Goal: Task Accomplishment & Management: Use online tool/utility

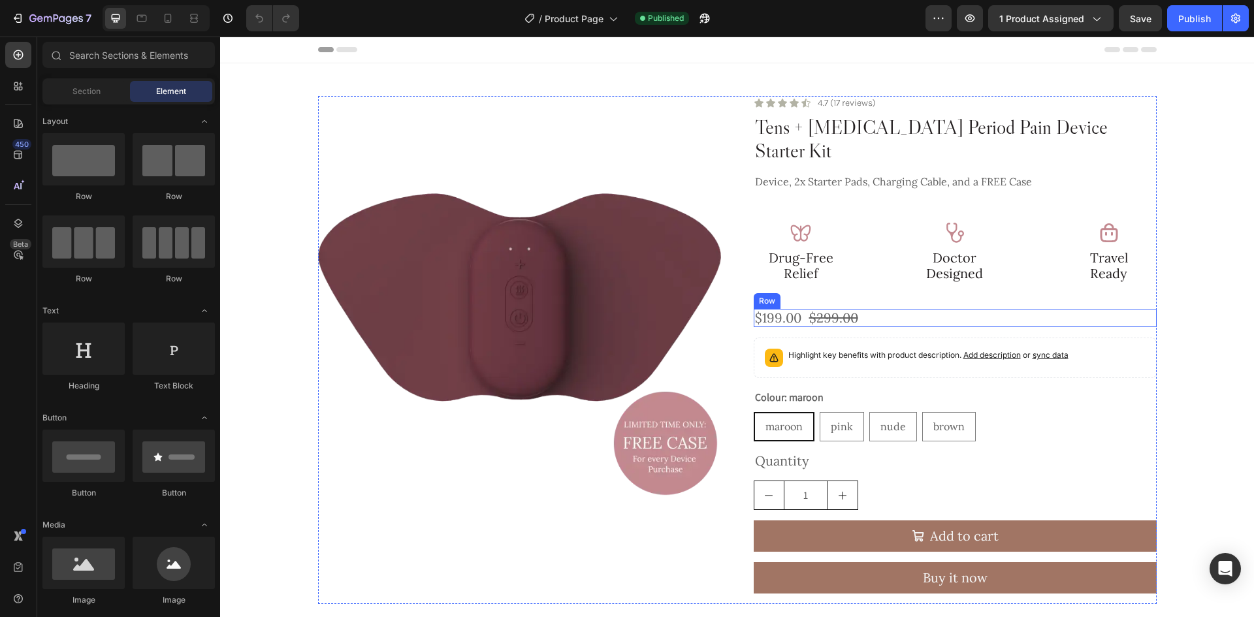
click at [962, 223] on div "Image Doctor Designed Text Block" at bounding box center [954, 251] width 95 height 61
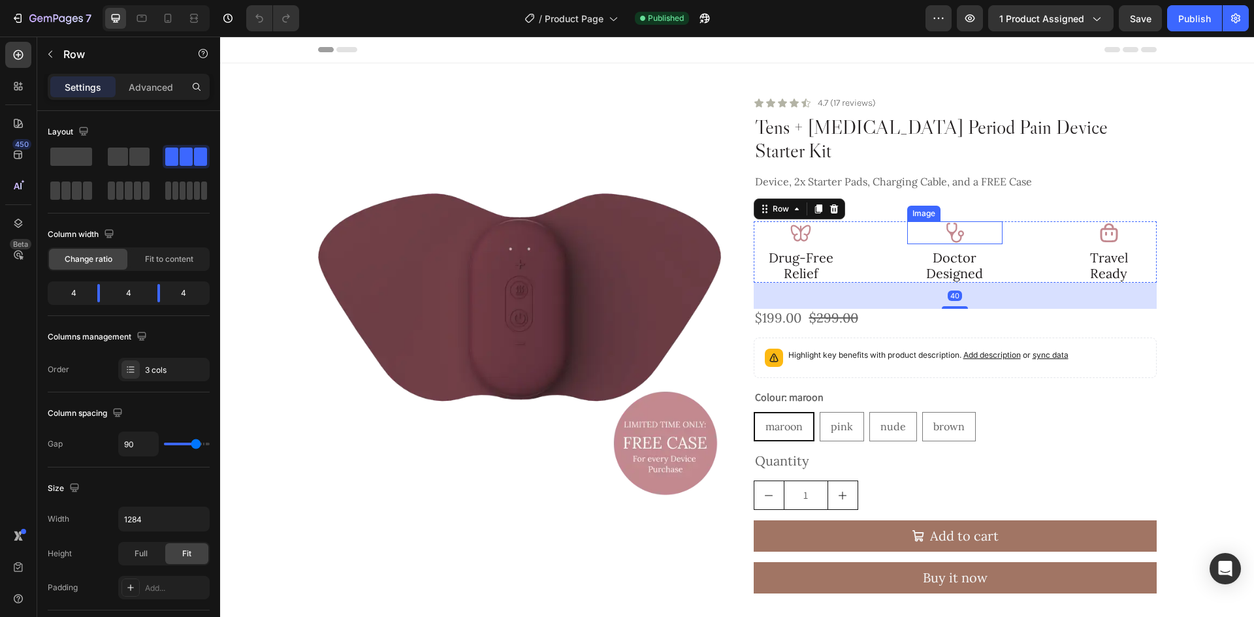
click at [993, 221] on div at bounding box center [954, 232] width 95 height 23
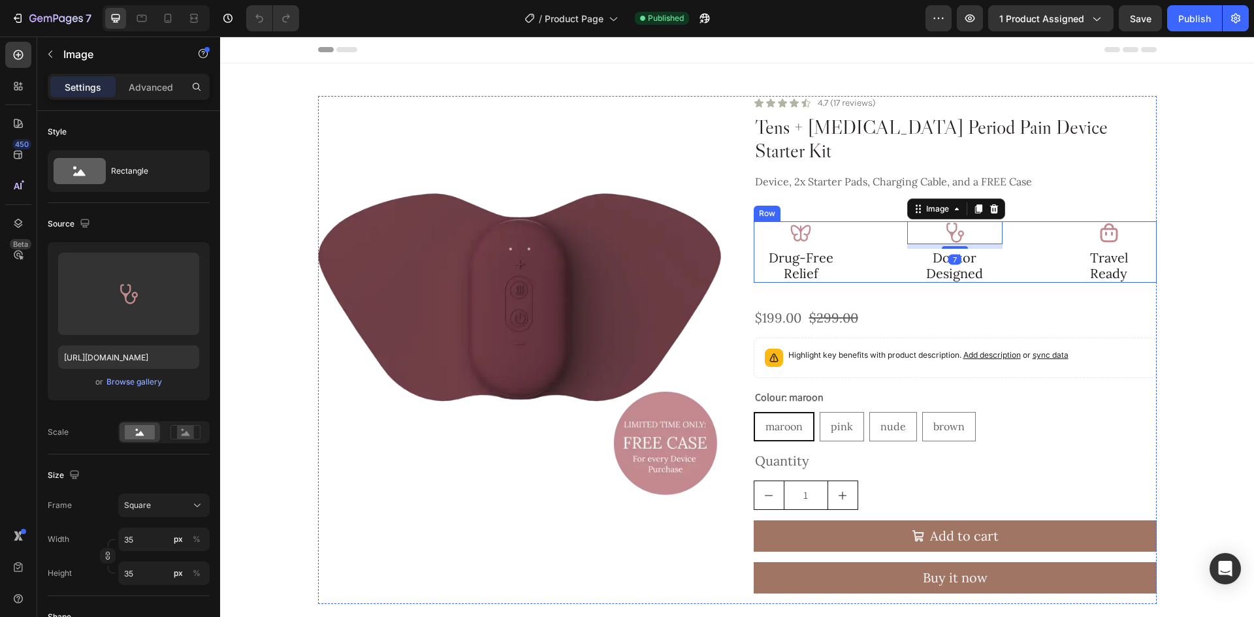
click at [1016, 233] on div "Image Drug-Free Relief Text Block Image 7 Doctor Designed Text Block Image Trav…" at bounding box center [955, 251] width 403 height 61
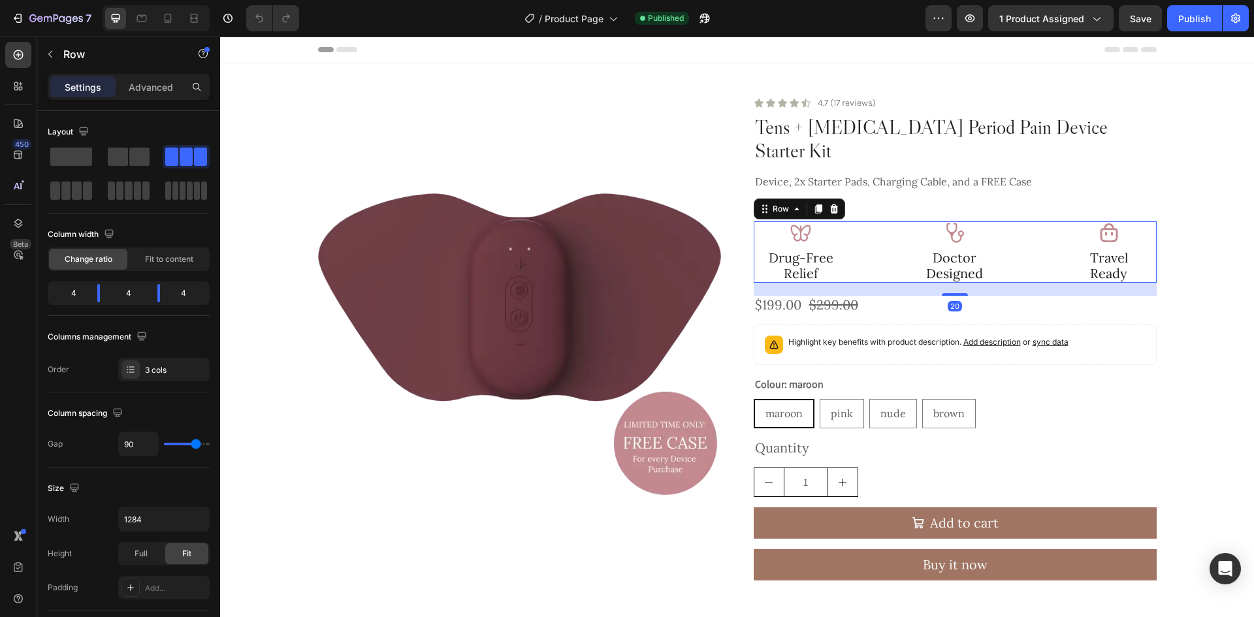
drag, startPoint x: 958, startPoint y: 285, endPoint x: 970, endPoint y: 272, distance: 17.6
click at [970, 283] on div "20" at bounding box center [955, 283] width 403 height 0
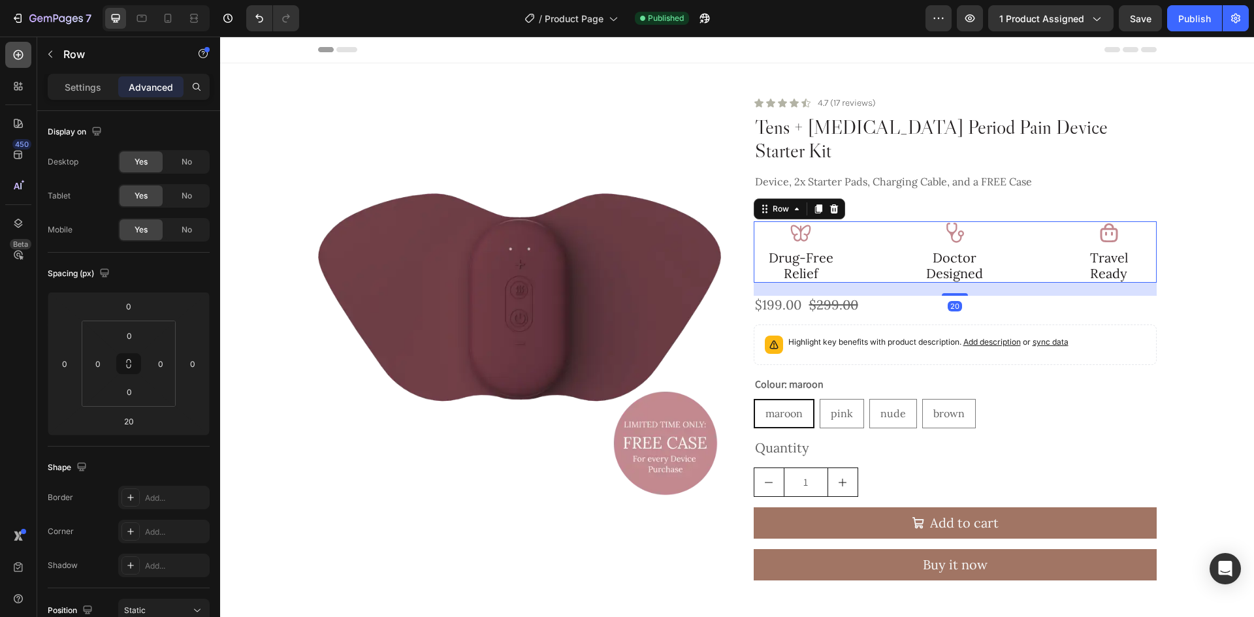
click at [16, 53] on icon at bounding box center [18, 54] width 13 height 13
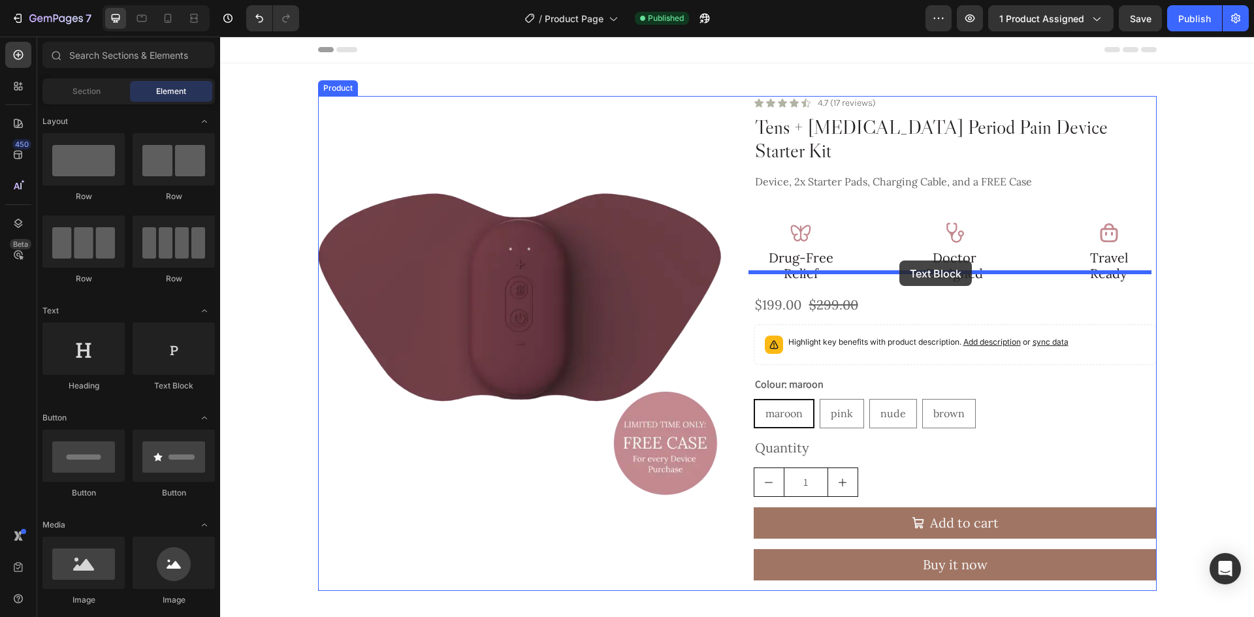
drag, startPoint x: 383, startPoint y: 386, endPoint x: 899, endPoint y: 261, distance: 531.6
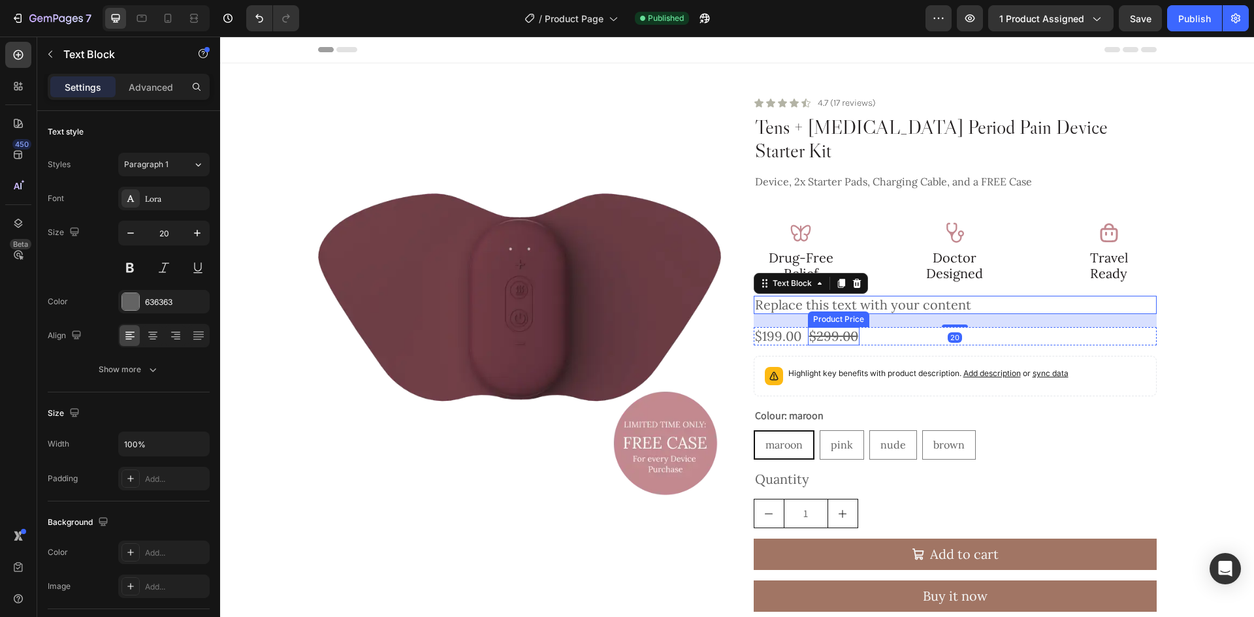
click at [833, 312] on div "Product Price" at bounding box center [838, 320] width 61 height 16
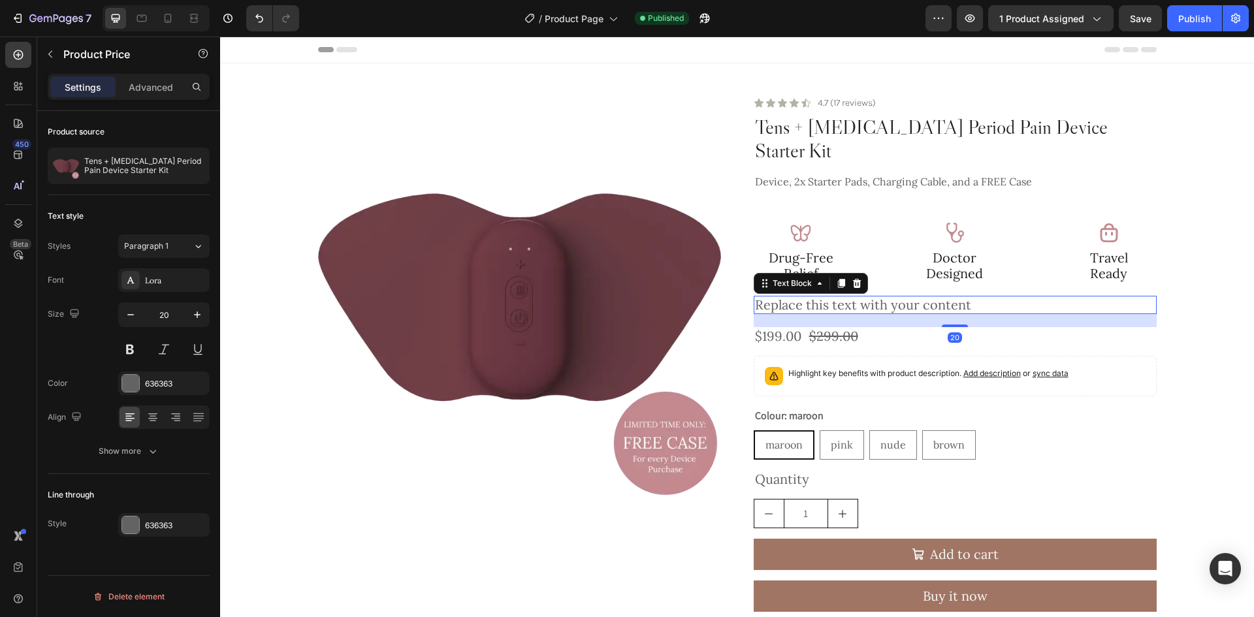
click at [1004, 296] on div "Replace this text with your content" at bounding box center [955, 305] width 403 height 18
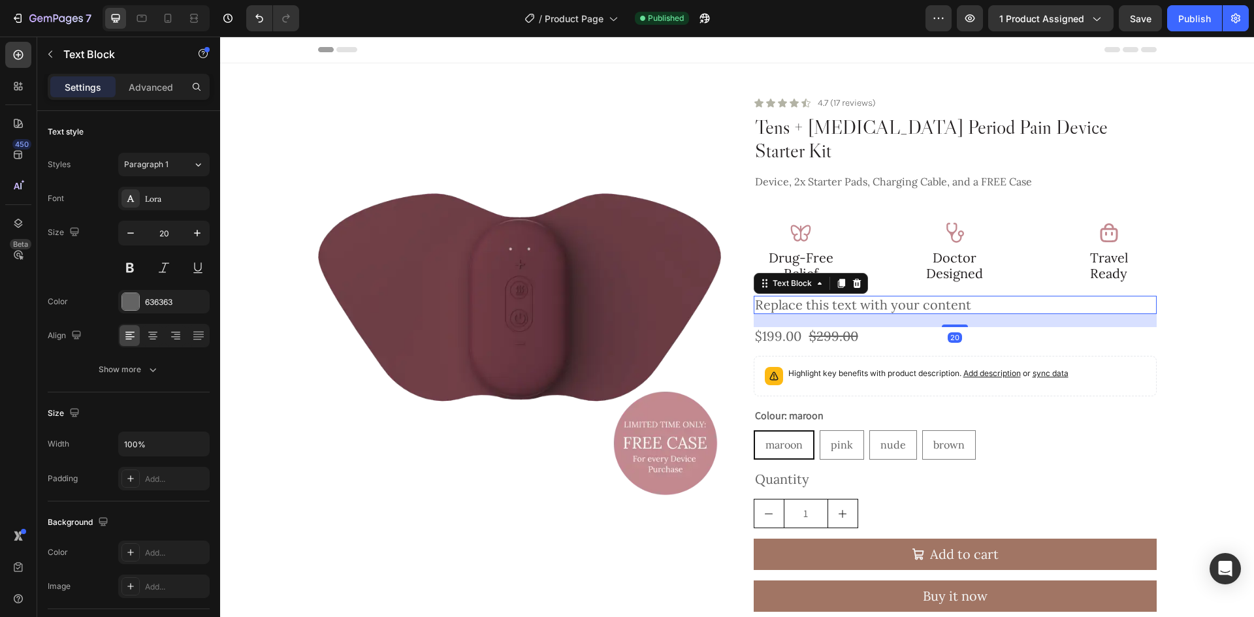
click at [938, 296] on div "Replace this text with your content" at bounding box center [955, 305] width 403 height 18
click at [938, 297] on p "Replace this text with your content" at bounding box center [955, 305] width 400 height 16
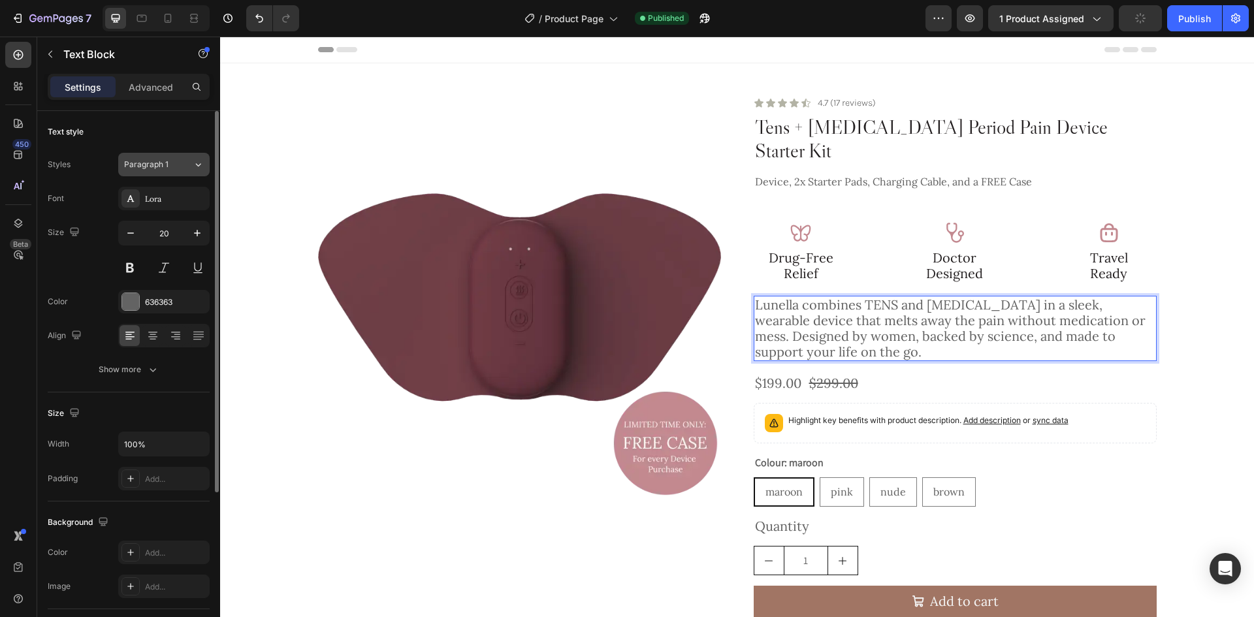
click at [203, 162] on icon at bounding box center [198, 164] width 11 height 13
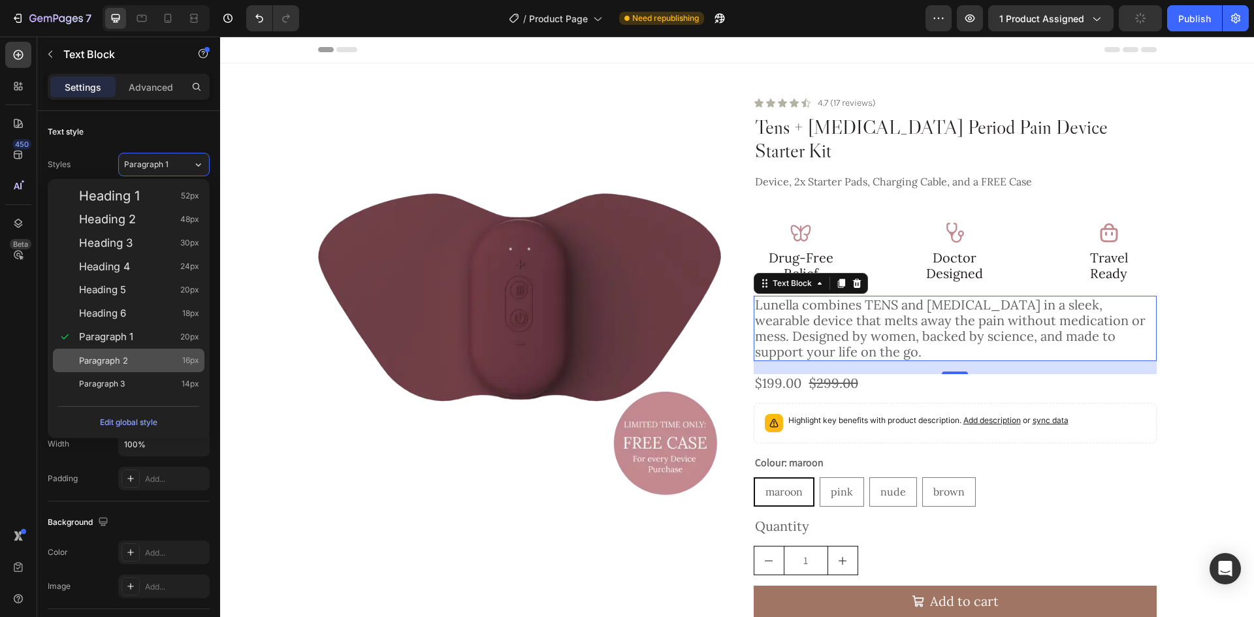
click at [118, 354] on span "Paragraph 2" at bounding box center [103, 360] width 49 height 13
type input "16"
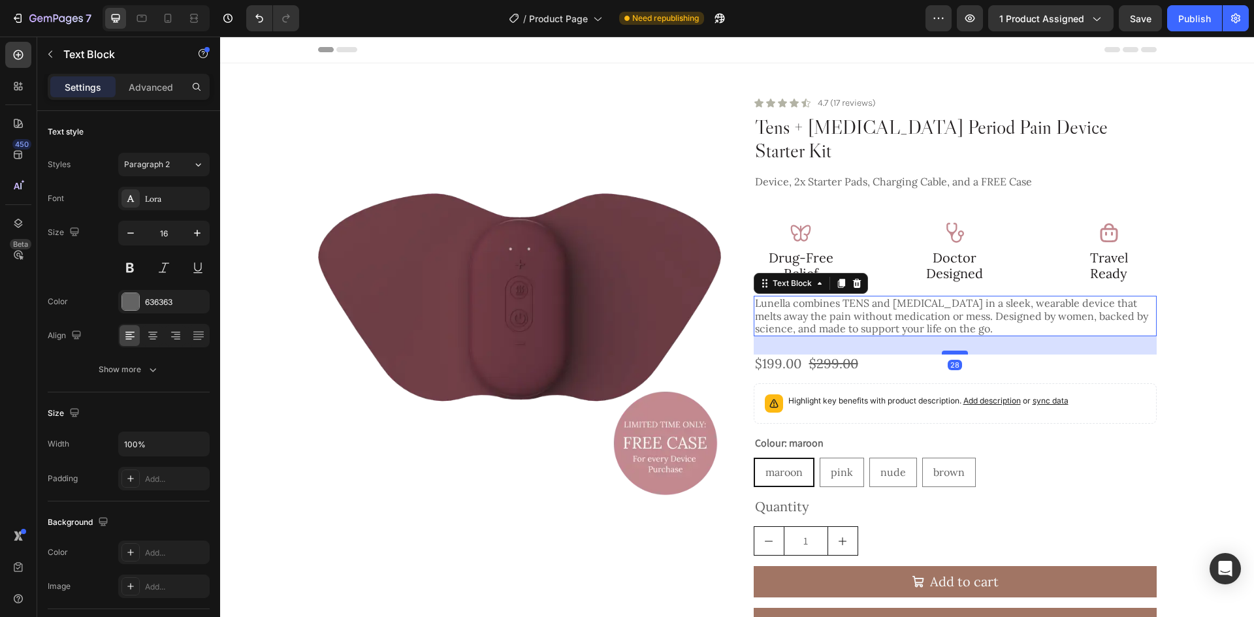
drag, startPoint x: 949, startPoint y: 325, endPoint x: 954, endPoint y: 330, distance: 6.9
click at [954, 351] on div at bounding box center [955, 353] width 26 height 4
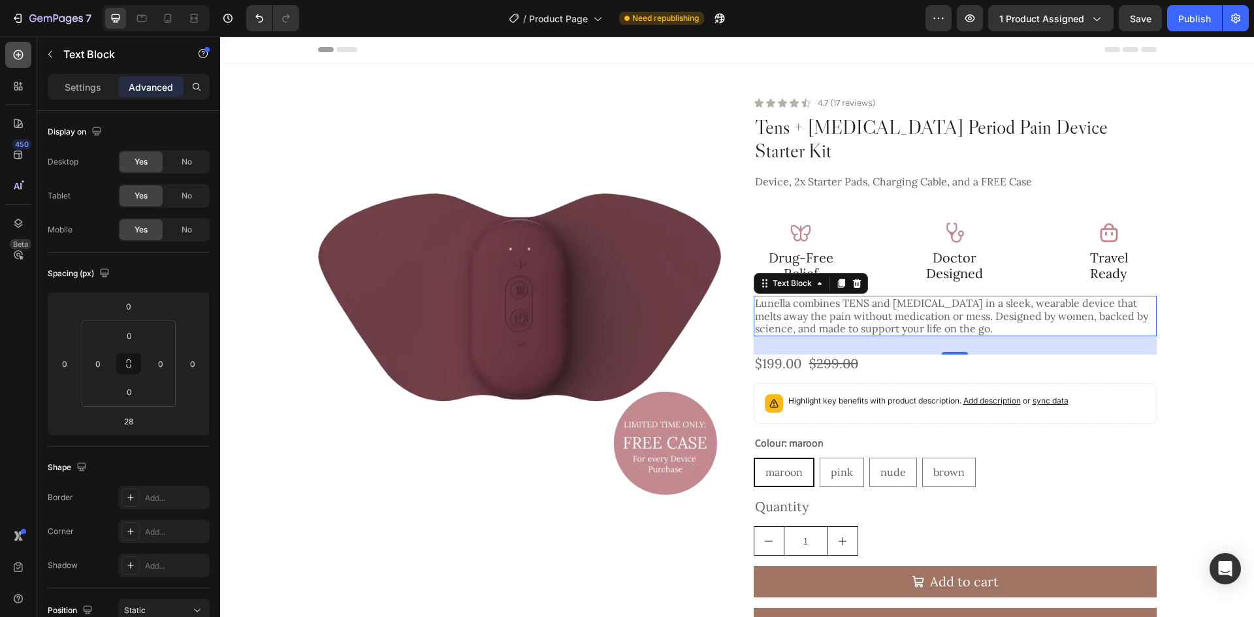
drag, startPoint x: 20, startPoint y: 58, endPoint x: 25, endPoint y: 64, distance: 7.9
click at [20, 58] on icon at bounding box center [18, 54] width 13 height 13
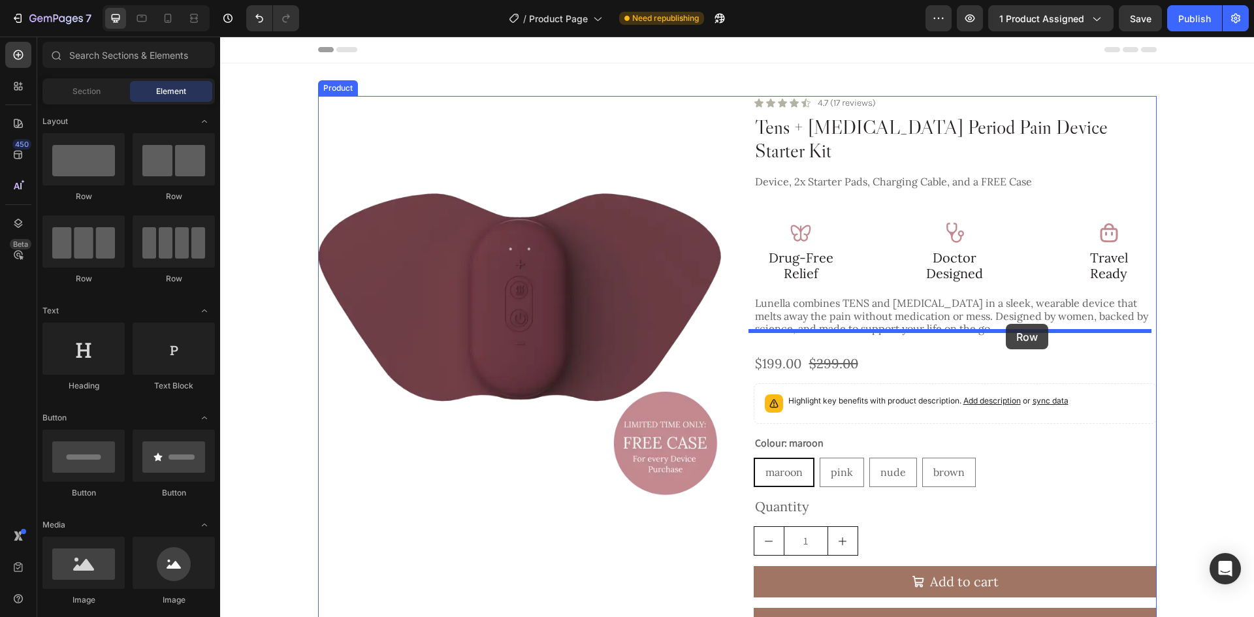
drag, startPoint x: 312, startPoint y: 208, endPoint x: 1006, endPoint y: 324, distance: 703.8
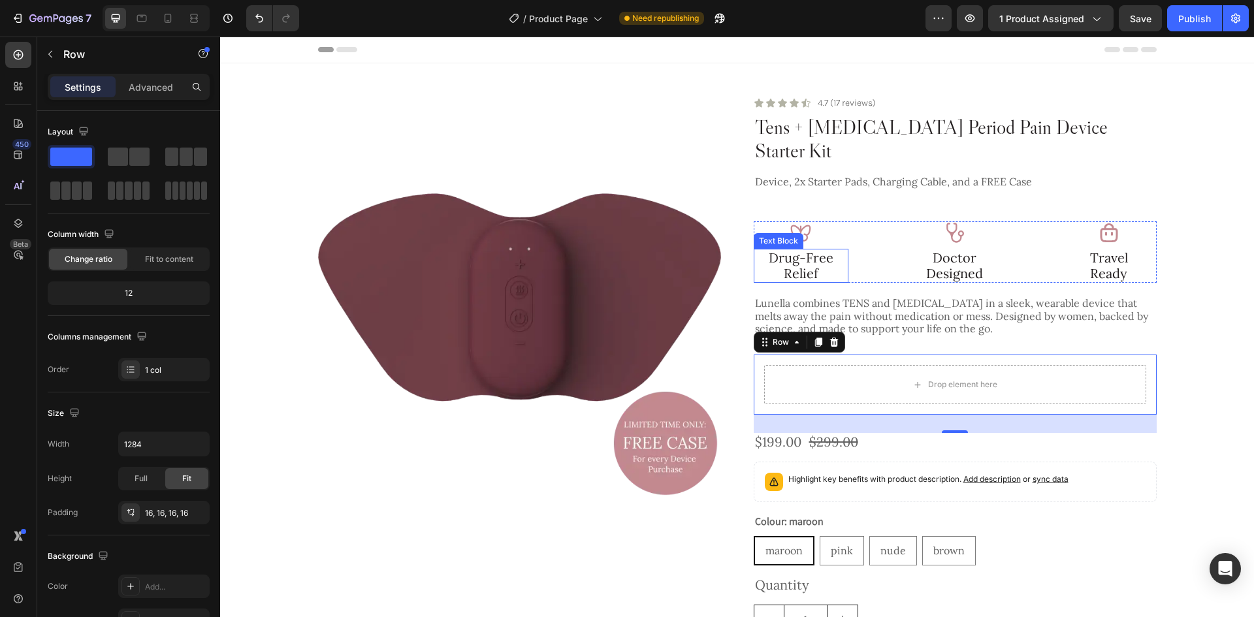
click at [797, 233] on div "Text Block" at bounding box center [779, 241] width 50 height 16
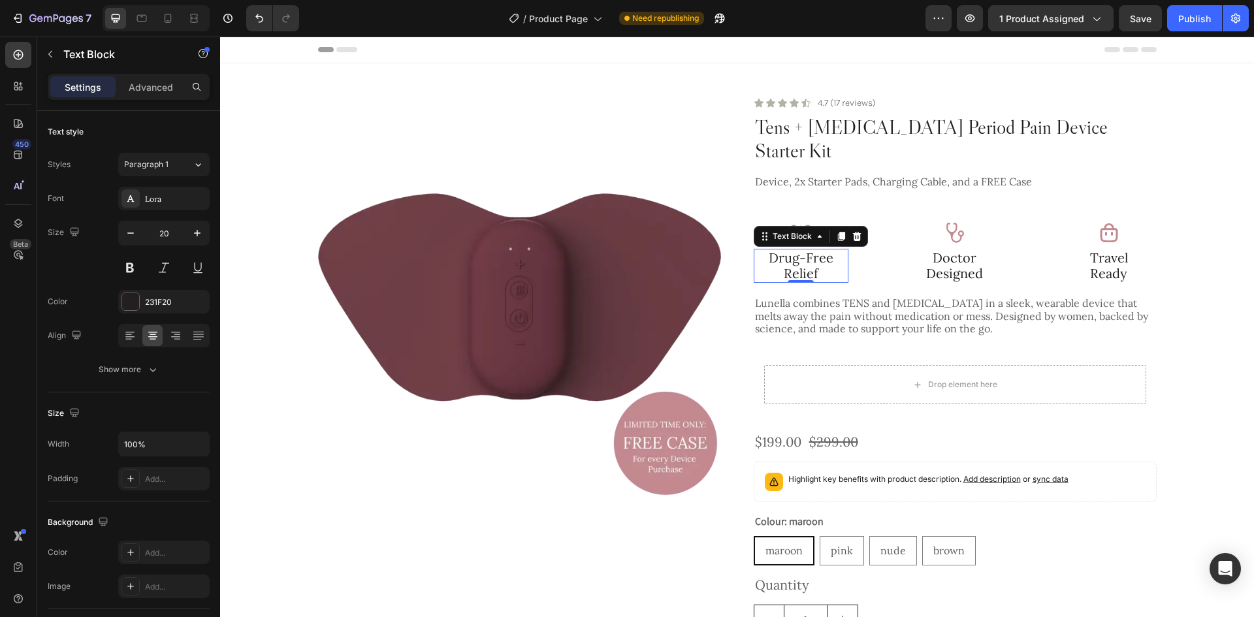
click at [868, 246] on div "Image Drug-Free Relief Text Block 0 Image Doctor Designed Text Block Image Trav…" at bounding box center [955, 251] width 403 height 61
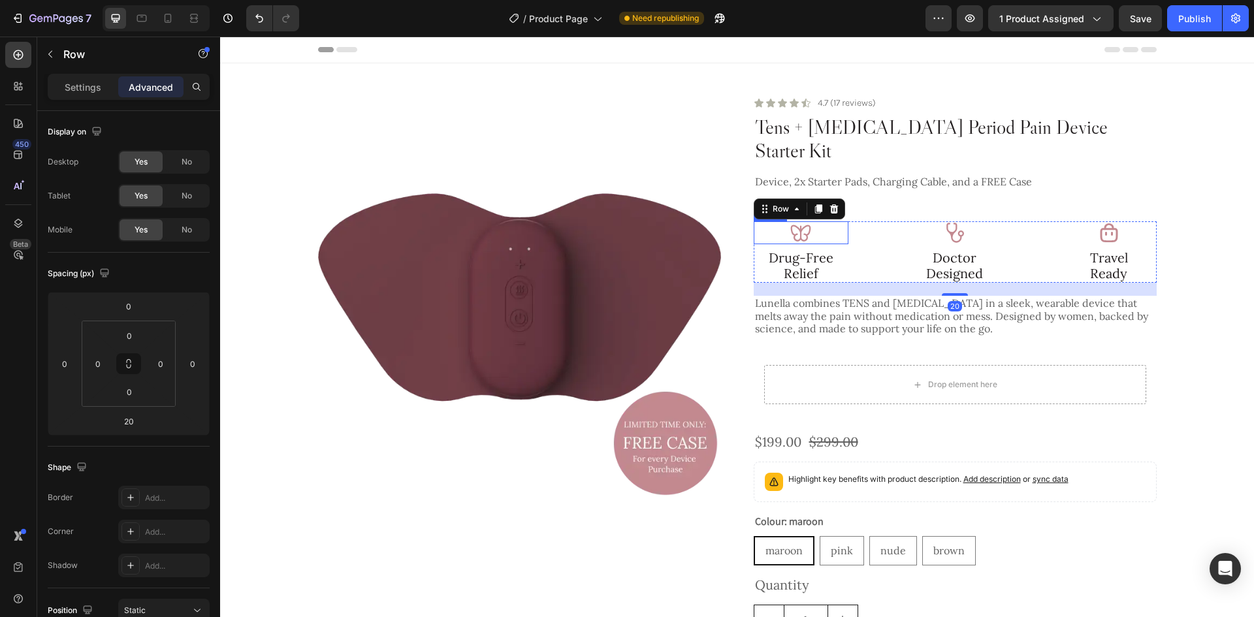
click at [816, 221] on div at bounding box center [801, 232] width 95 height 23
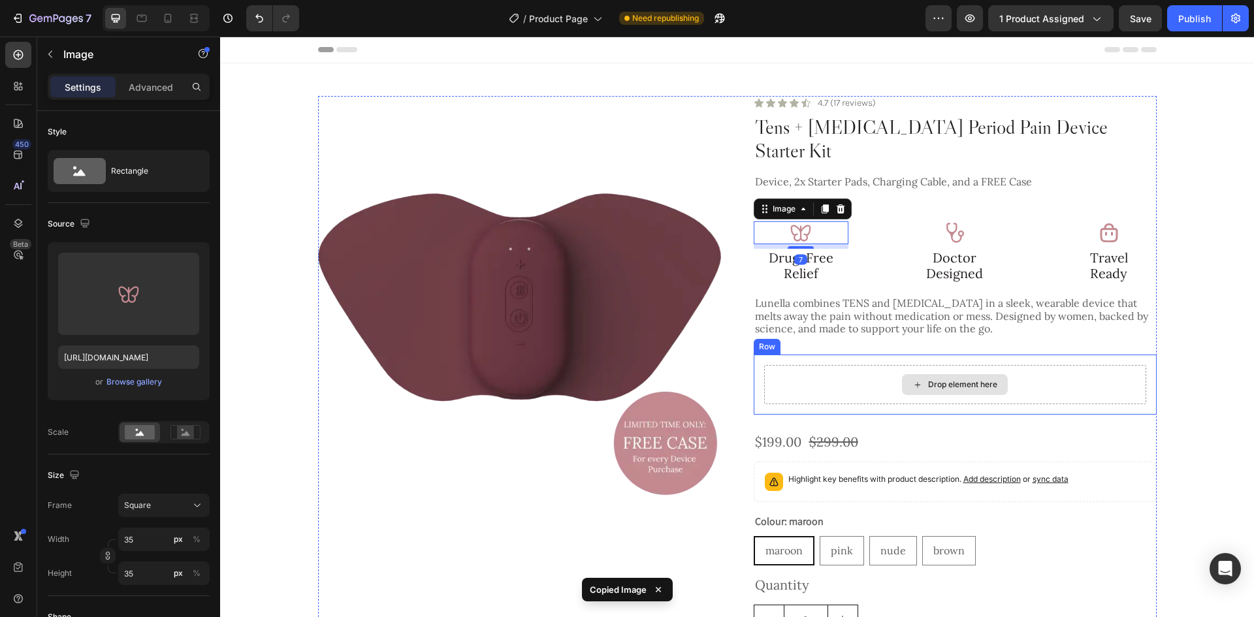
click at [986, 355] on div "Drop element here Row" at bounding box center [955, 385] width 403 height 60
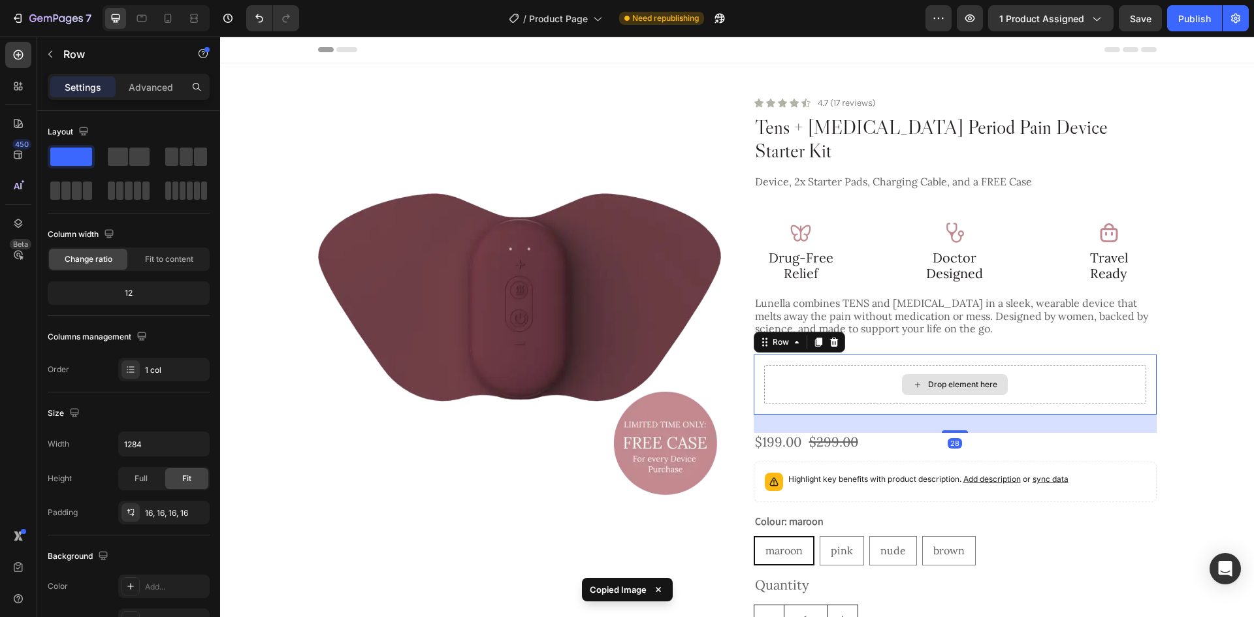
click at [982, 365] on div "Drop element here" at bounding box center [955, 384] width 382 height 39
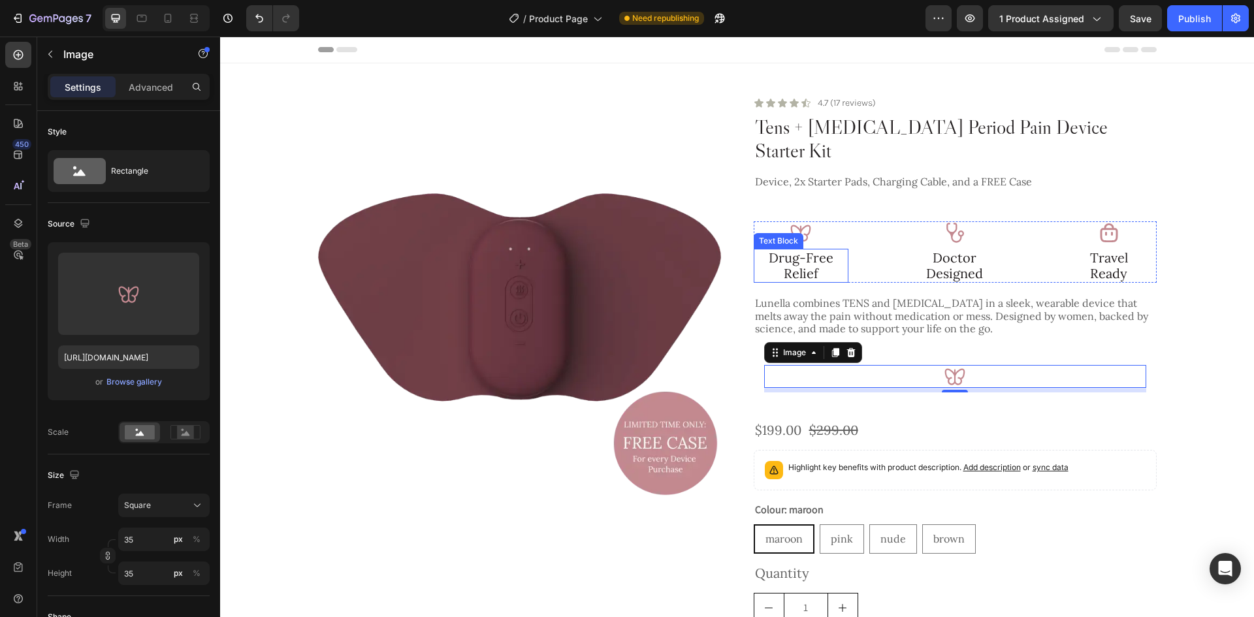
click at [807, 250] on p "Drug-Free Relief" at bounding box center [801, 265] width 93 height 31
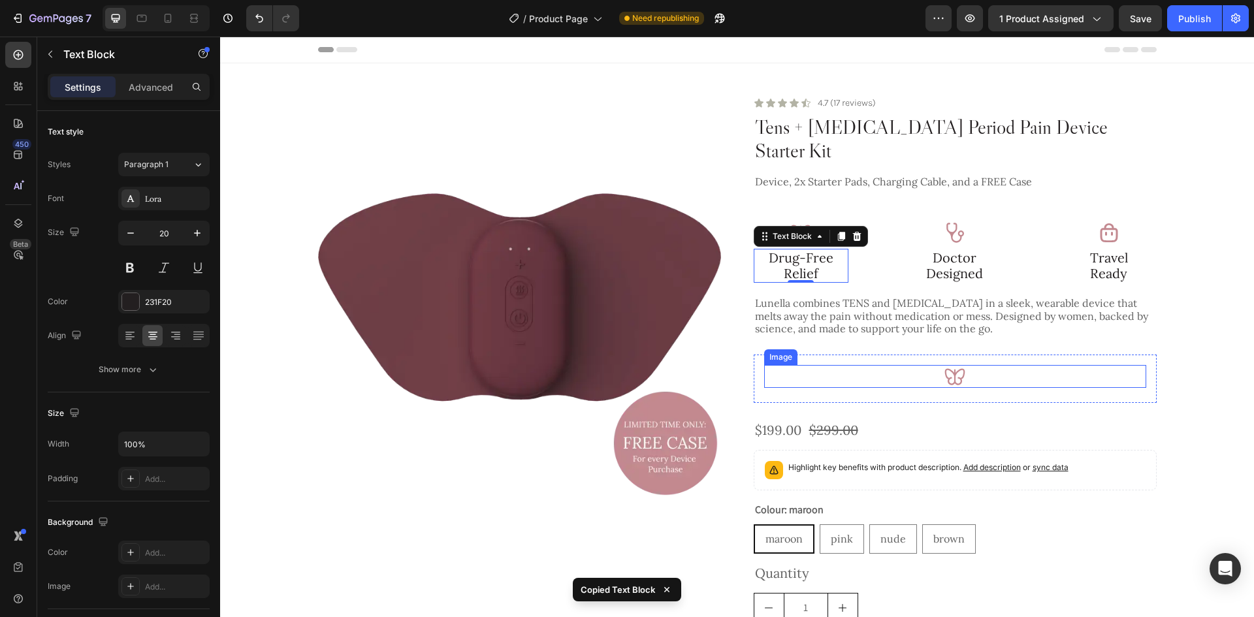
click at [954, 365] on div "Image" at bounding box center [955, 376] width 382 height 23
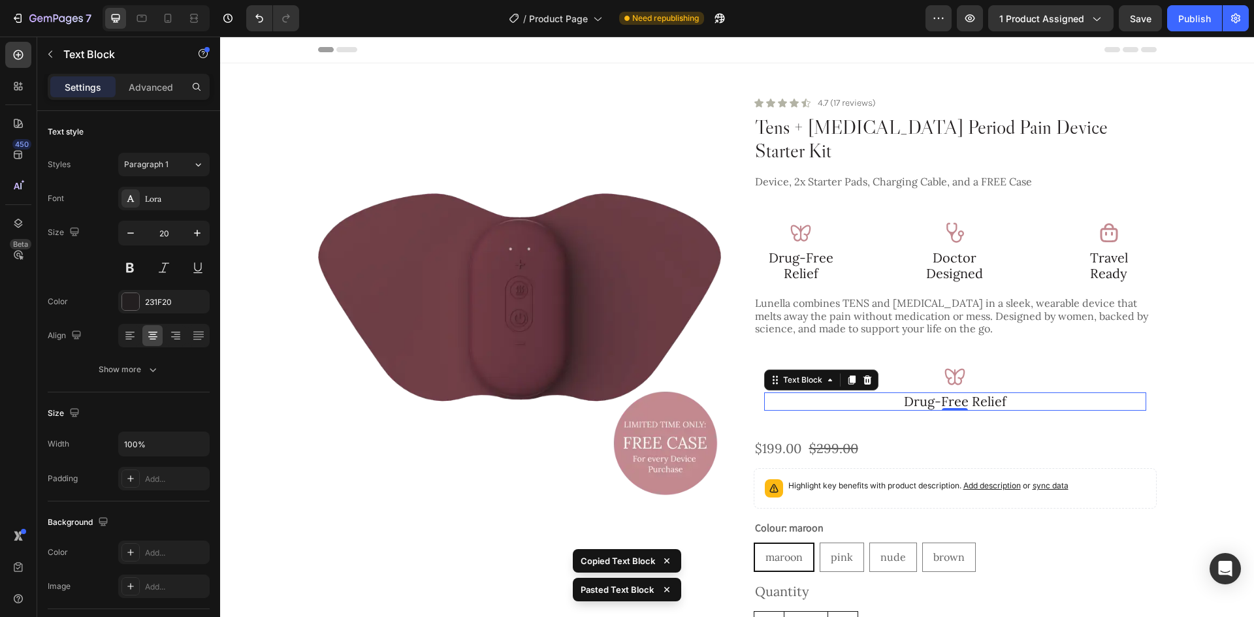
click at [976, 394] on p "Drug-Free Relief" at bounding box center [954, 402] width 379 height 16
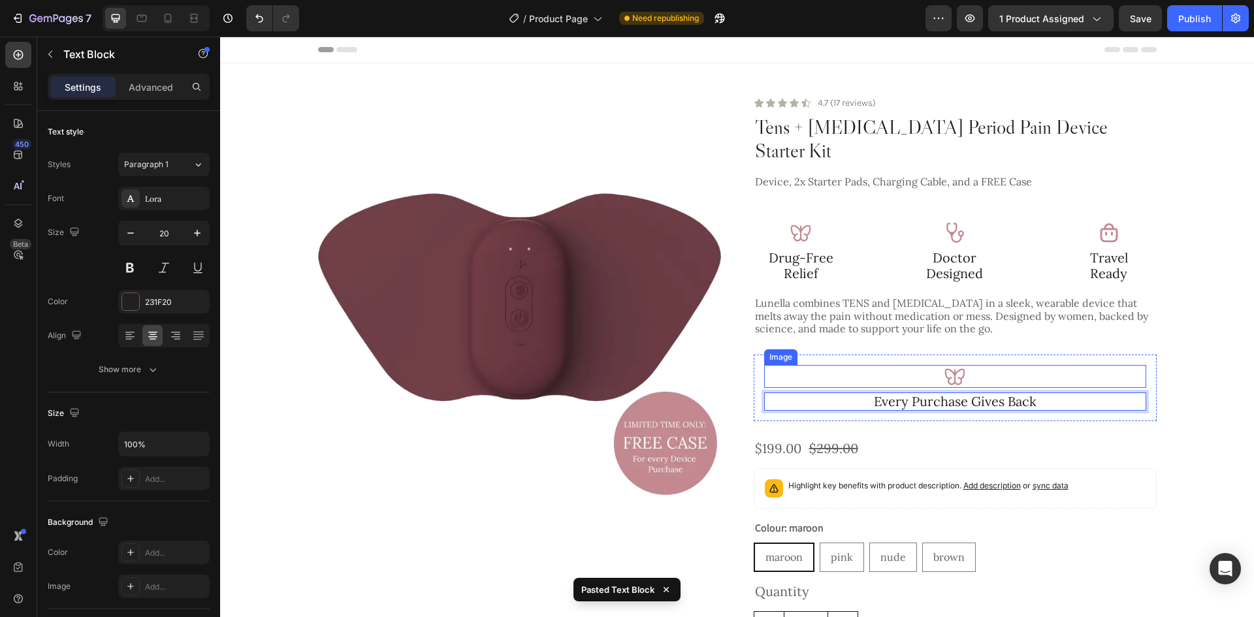
click at [953, 365] on img at bounding box center [955, 376] width 23 height 23
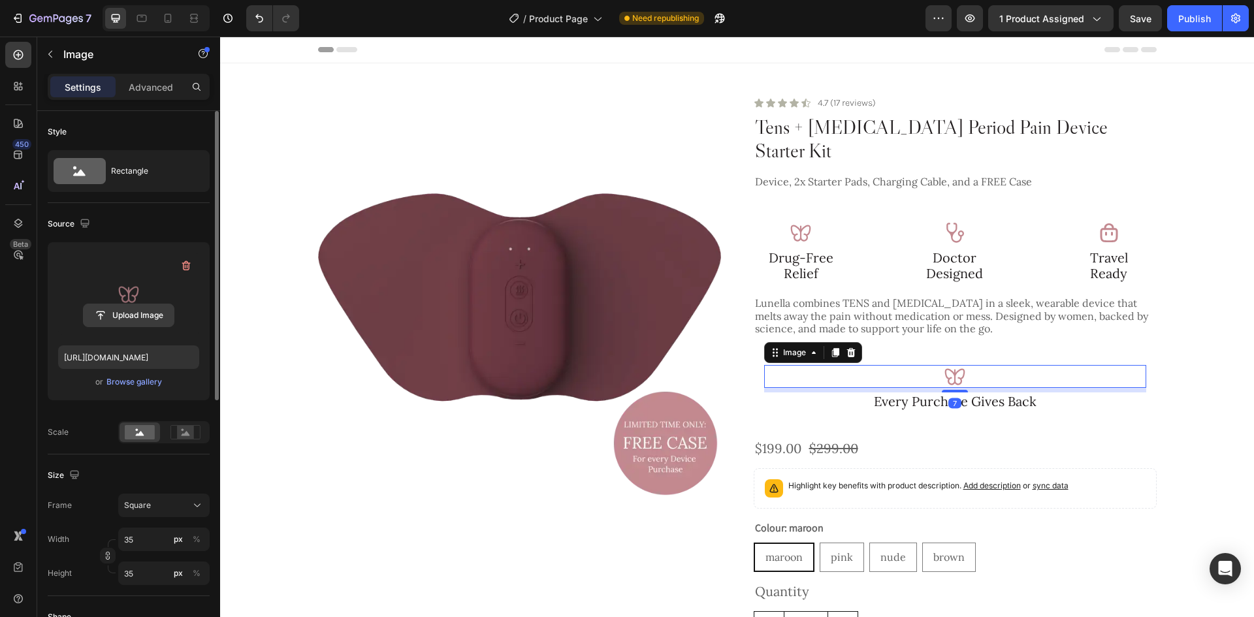
click at [155, 320] on input "file" at bounding box center [129, 315] width 90 height 22
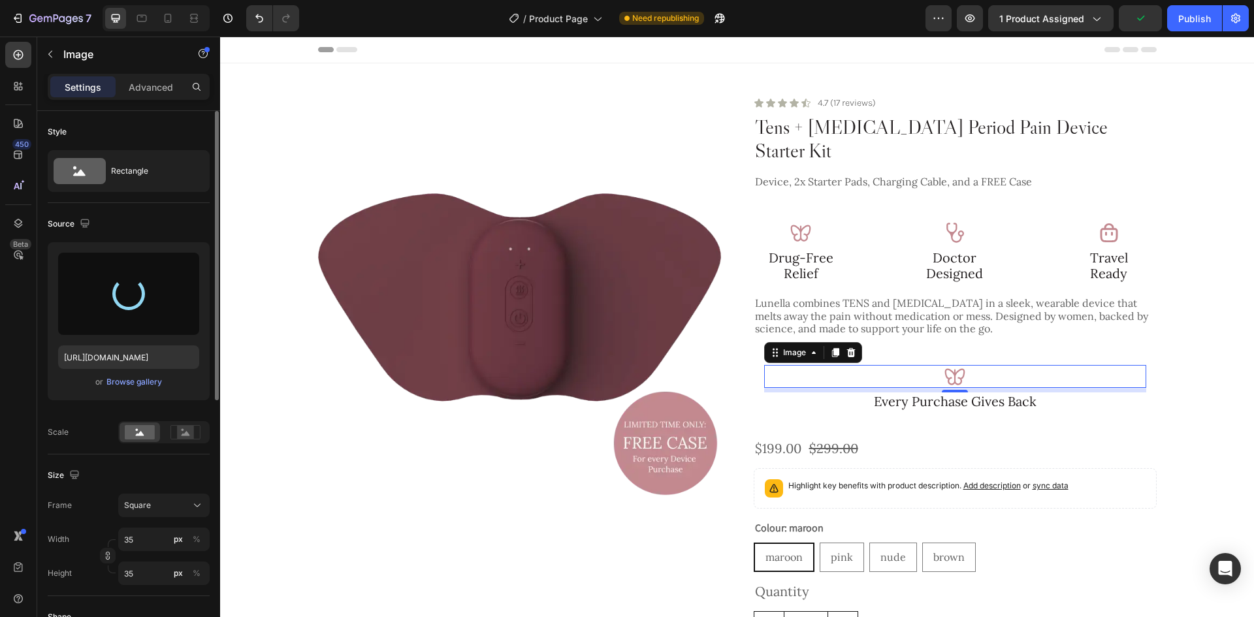
type input "[URL][DOMAIN_NAME]"
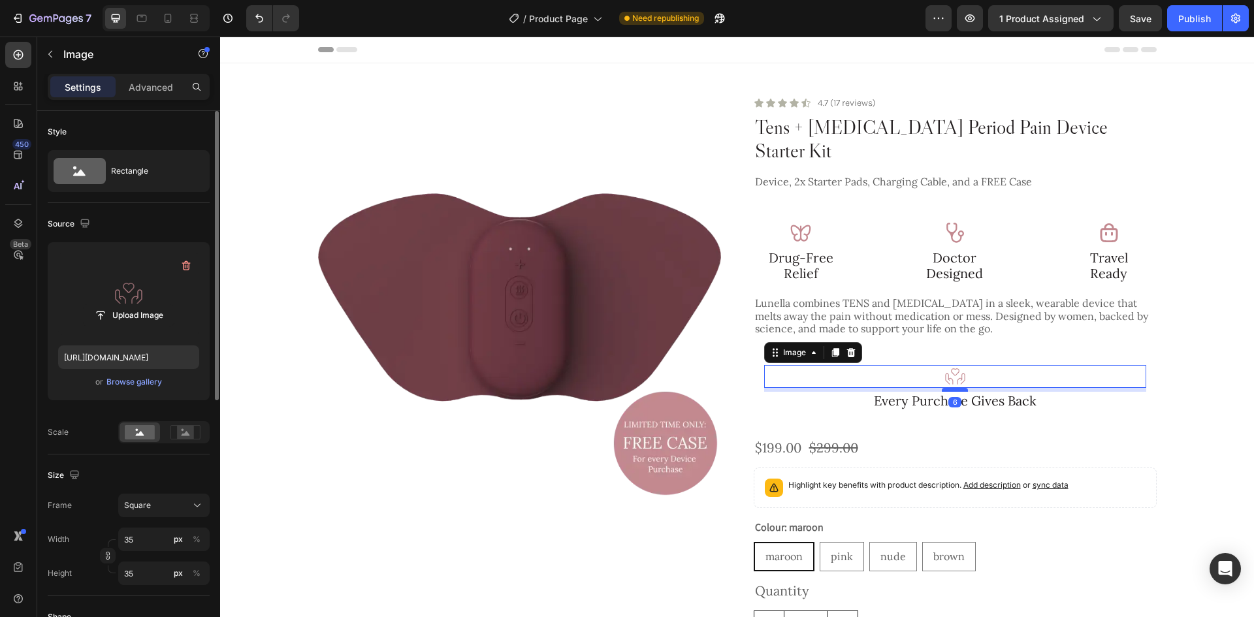
click at [954, 388] on div at bounding box center [955, 390] width 26 height 4
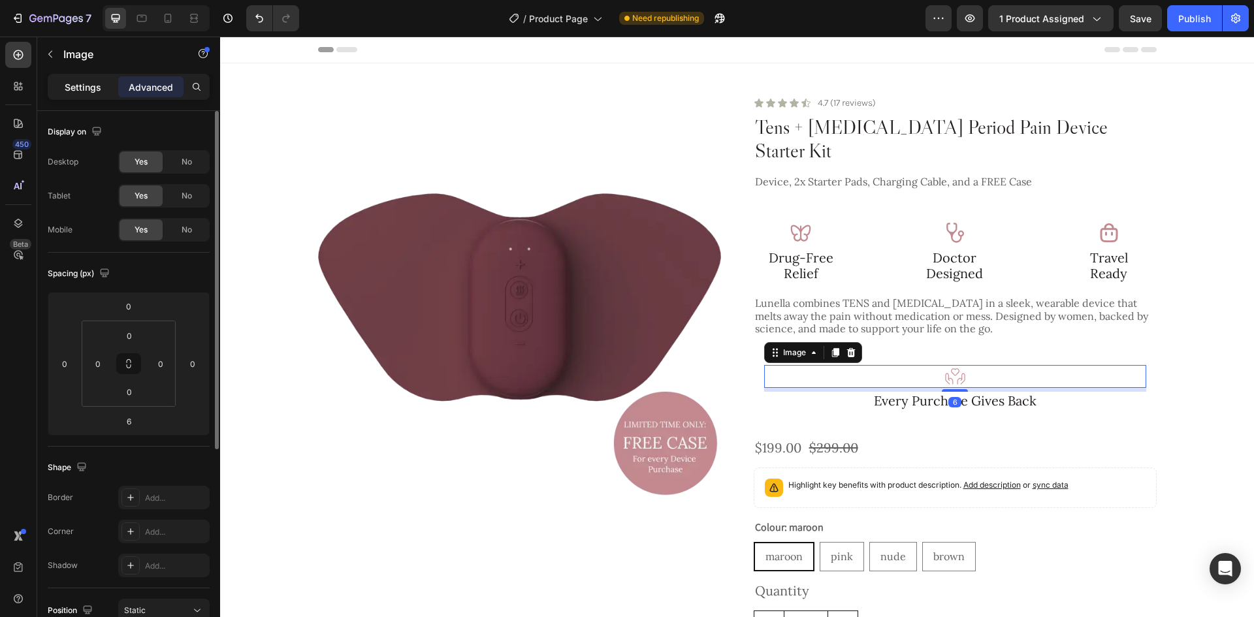
click at [71, 85] on p "Settings" at bounding box center [83, 87] width 37 height 14
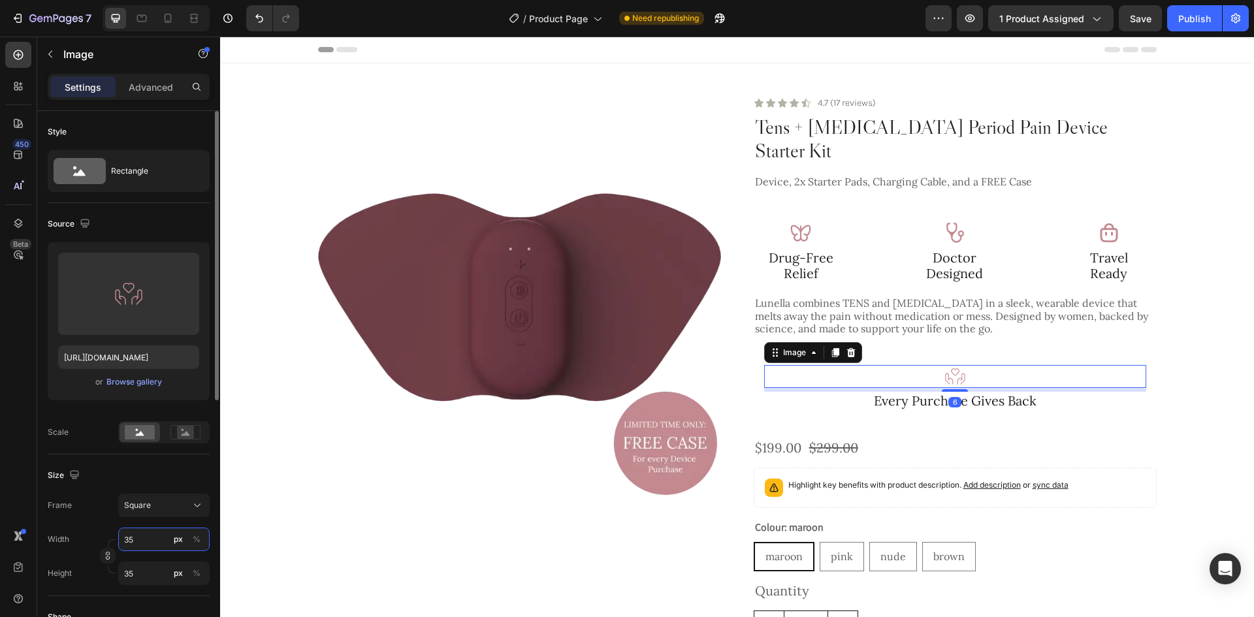
click at [142, 532] on input "35" at bounding box center [163, 540] width 91 height 24
type input "4"
type input "48"
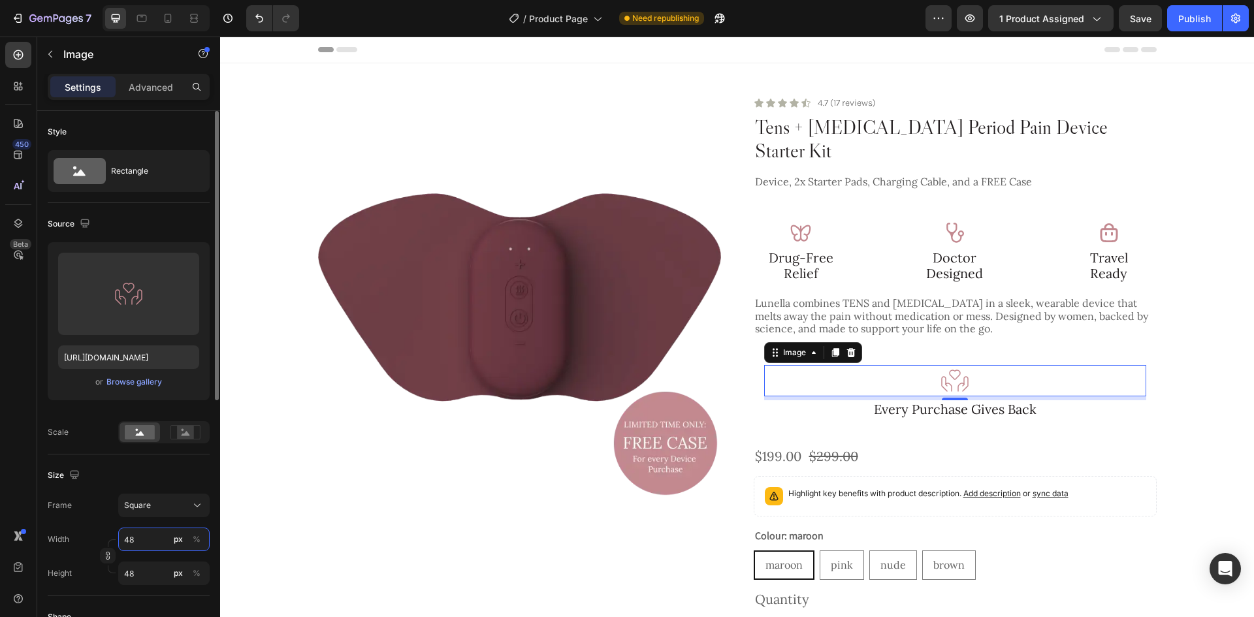
type input "48"
click at [174, 465] on div "Size" at bounding box center [129, 475] width 162 height 21
click at [950, 406] on div "6" at bounding box center [954, 411] width 13 height 10
click at [1140, 420] on div "Icon Icon Icon Icon Icon Icon List 4.7 (17 reviews) Text Block Row Tens + [MEDI…" at bounding box center [955, 419] width 403 height 647
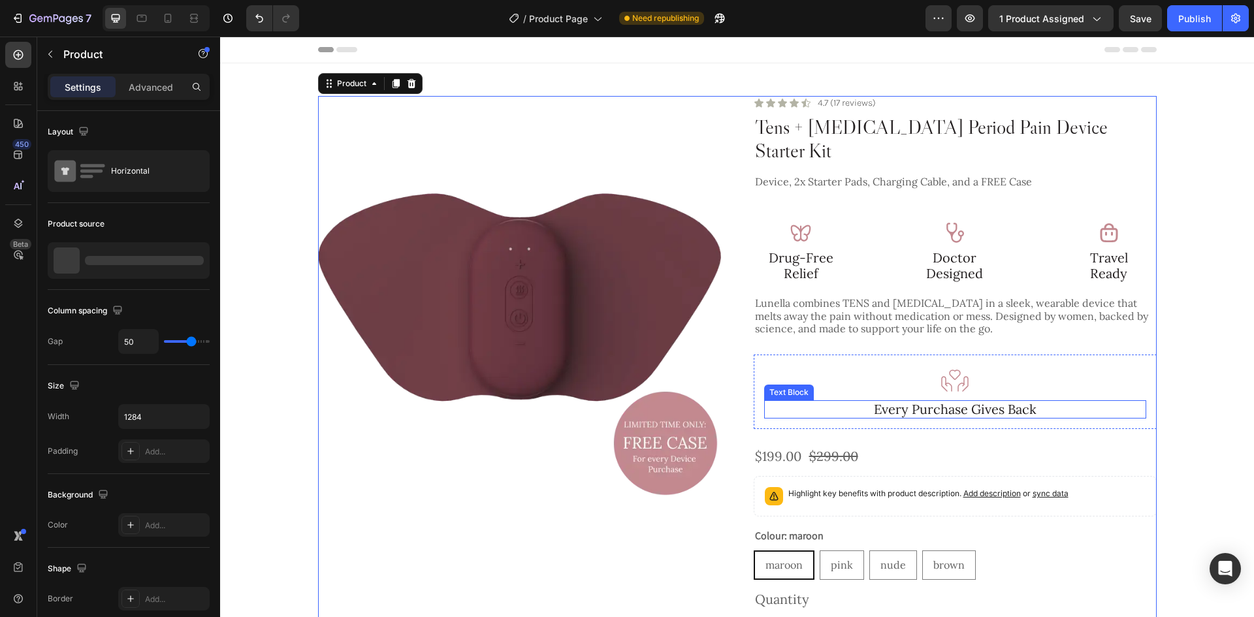
click at [1033, 402] on p "Every Purchase Gives Back" at bounding box center [954, 410] width 379 height 16
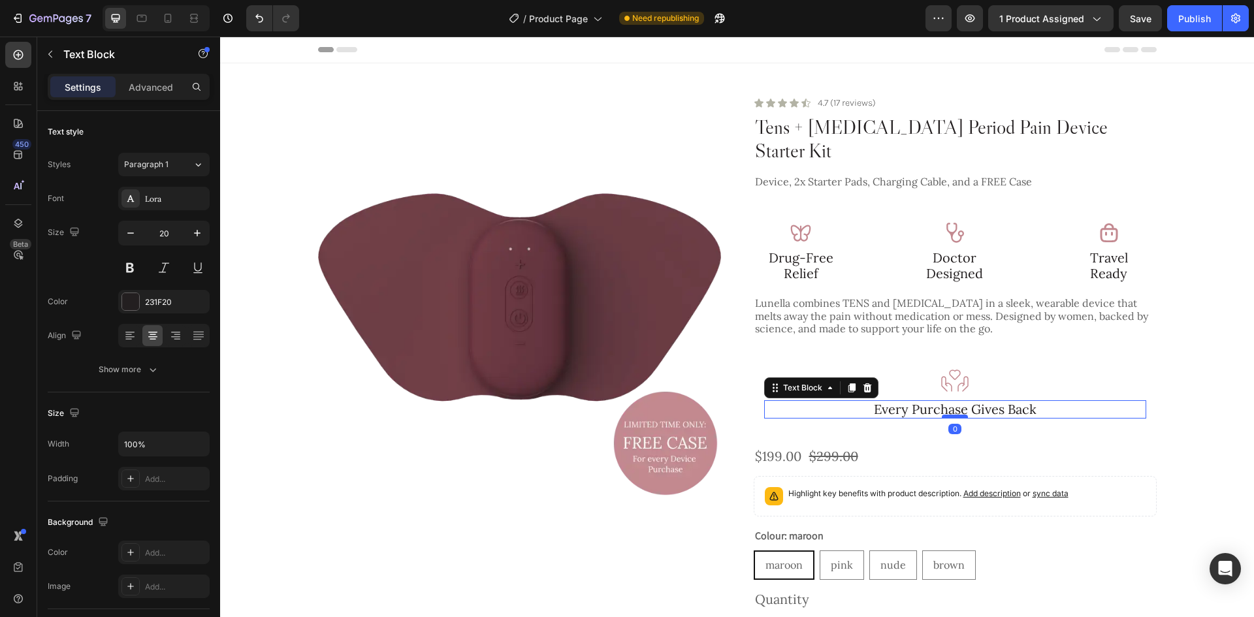
click at [956, 415] on div at bounding box center [955, 417] width 26 height 4
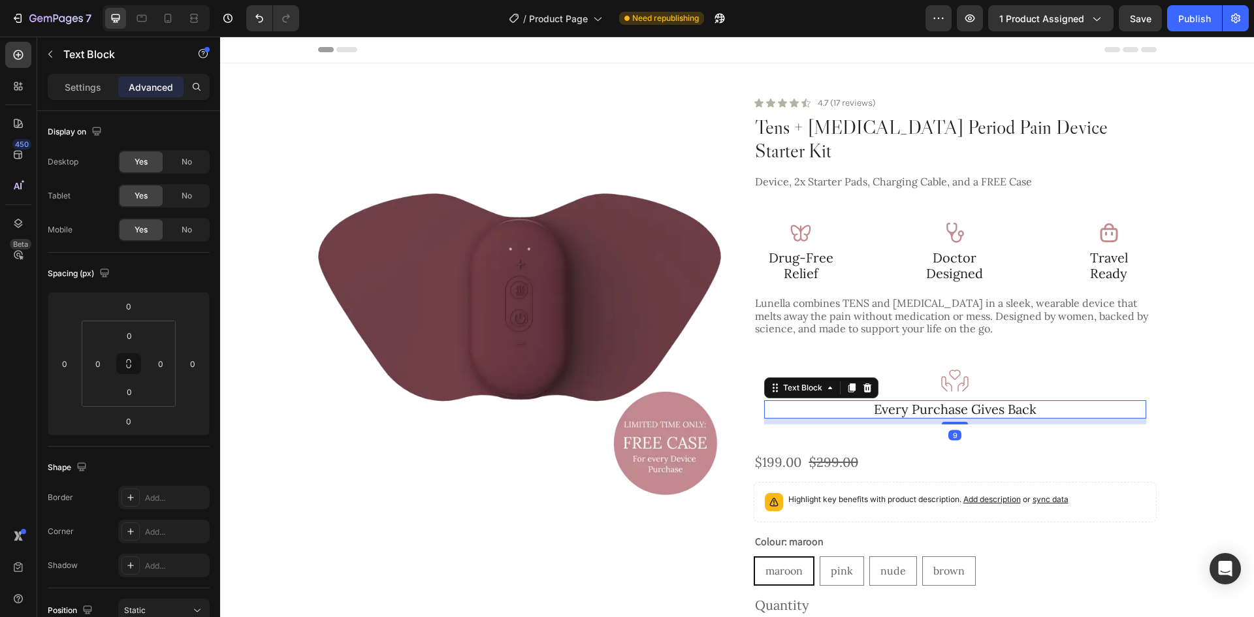
drag, startPoint x: 956, startPoint y: 395, endPoint x: 965, endPoint y: 401, distance: 10.3
click at [965, 419] on div "9" at bounding box center [955, 419] width 382 height 0
type input "9"
click at [5, 51] on div at bounding box center [18, 55] width 26 height 26
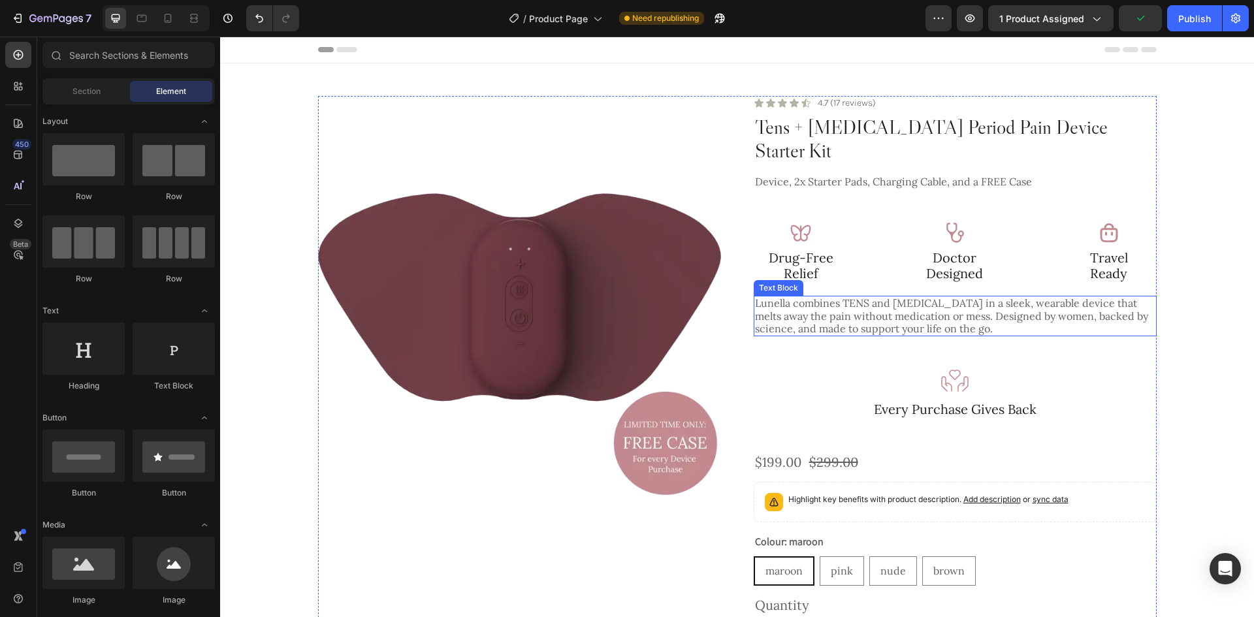
click at [836, 297] on p "Lunella combines TENS and [MEDICAL_DATA] in a sleek, wearable device that melts…" at bounding box center [955, 316] width 400 height 38
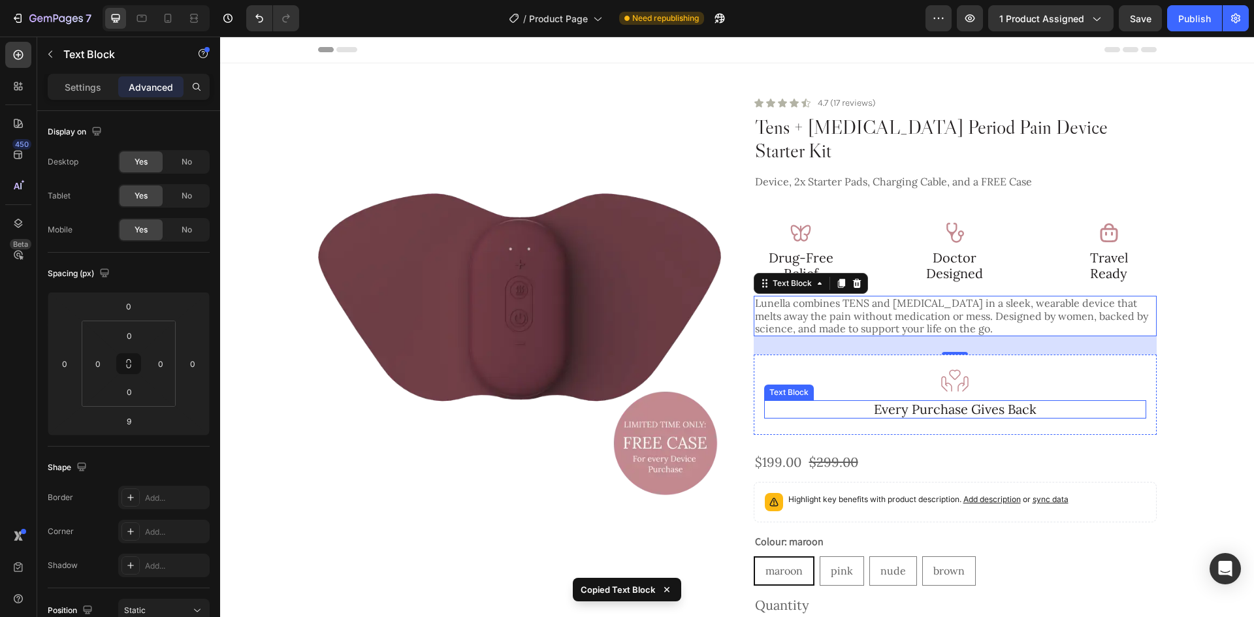
click at [967, 402] on p "Every Purchase Gives Back" at bounding box center [954, 410] width 379 height 16
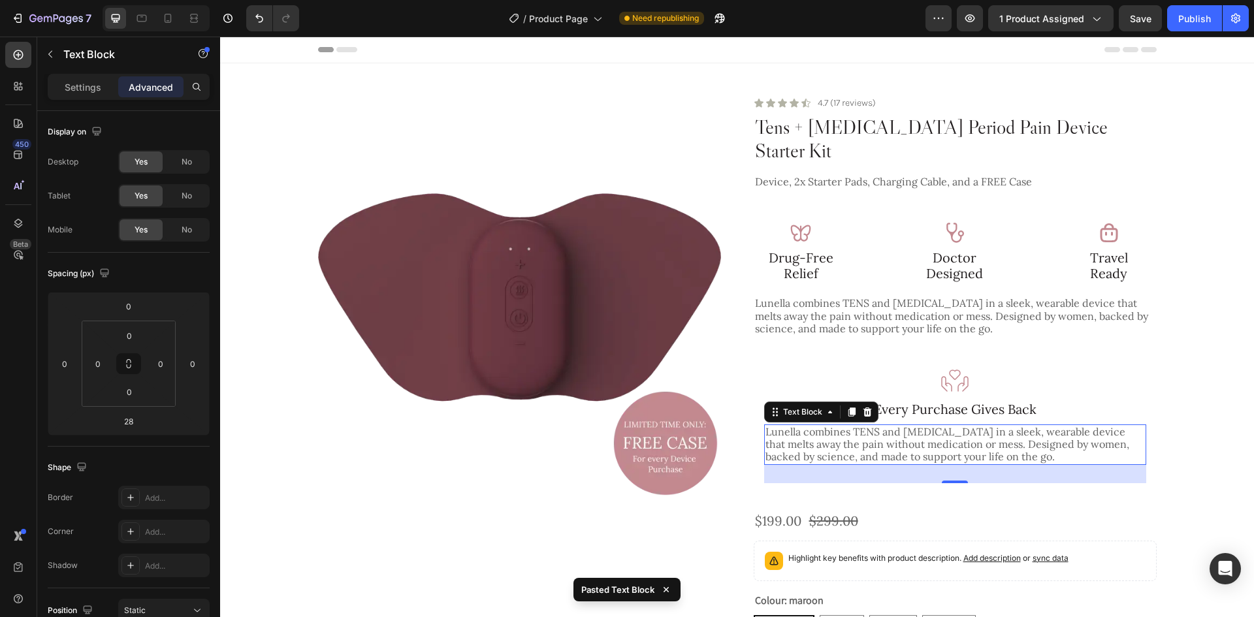
click at [855, 426] on p "Lunella combines TENS and [MEDICAL_DATA] in a sleek, wearable device that melts…" at bounding box center [954, 445] width 379 height 38
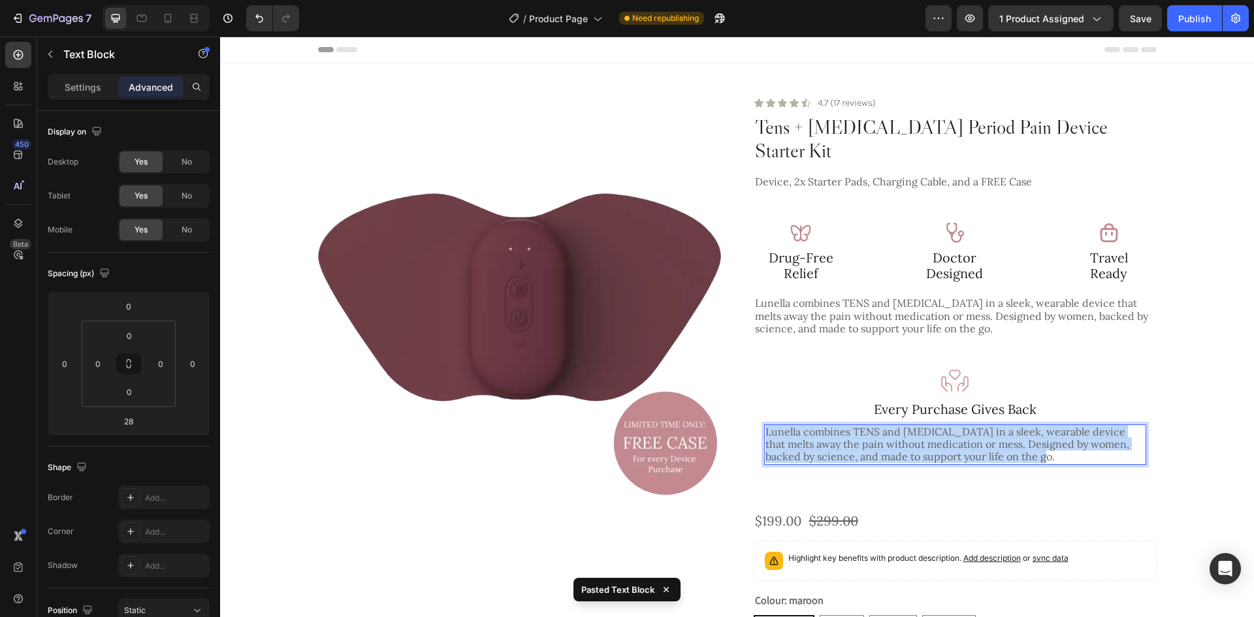
click at [855, 426] on p "Lunella combines TENS and [MEDICAL_DATA] in a sleek, wearable device that melts…" at bounding box center [954, 445] width 379 height 38
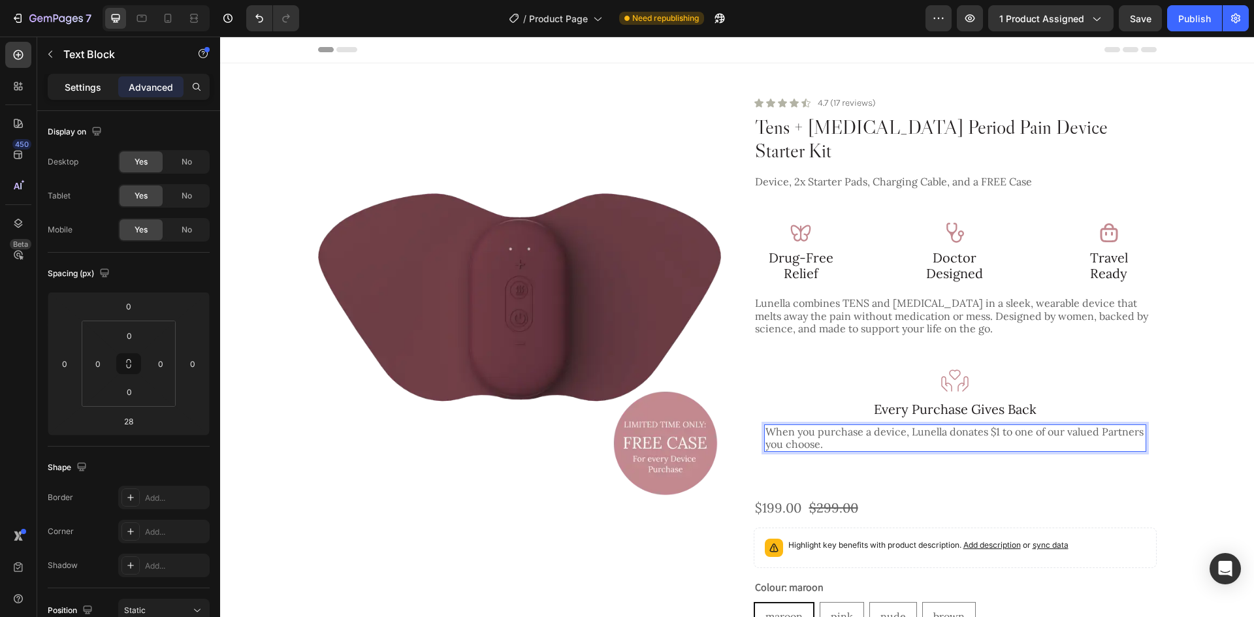
click at [74, 79] on div "Settings" at bounding box center [82, 86] width 65 height 21
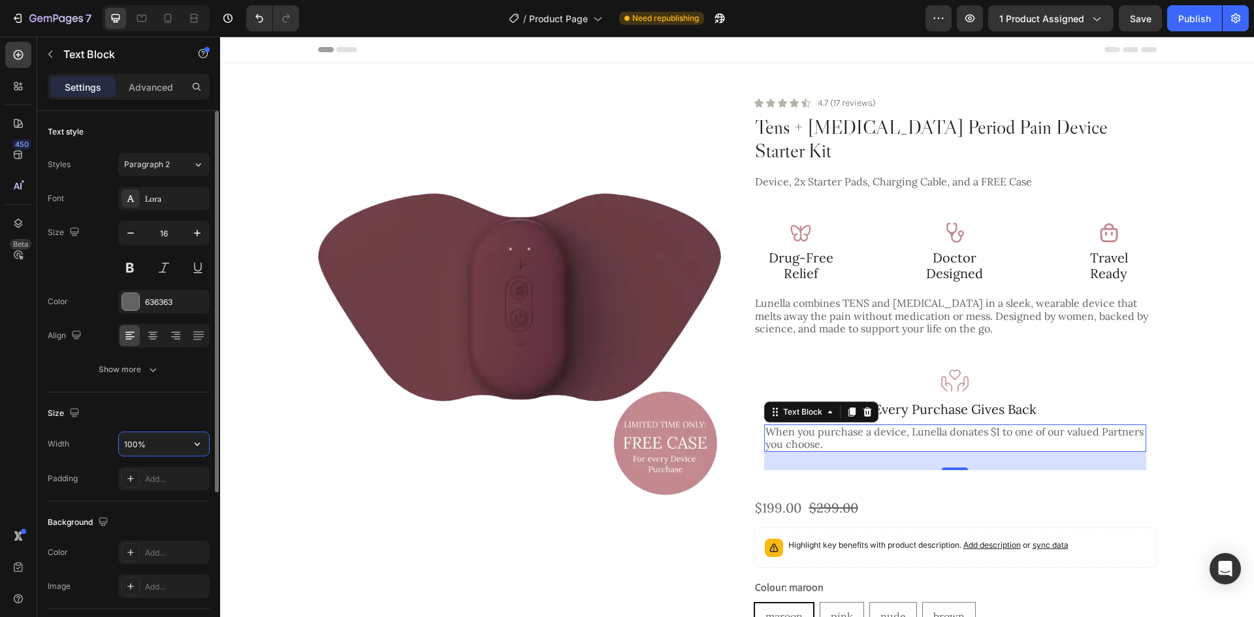
click at [139, 452] on input "100%" at bounding box center [164, 444] width 90 height 24
type input "396"
click at [177, 407] on div "Size" at bounding box center [129, 413] width 162 height 21
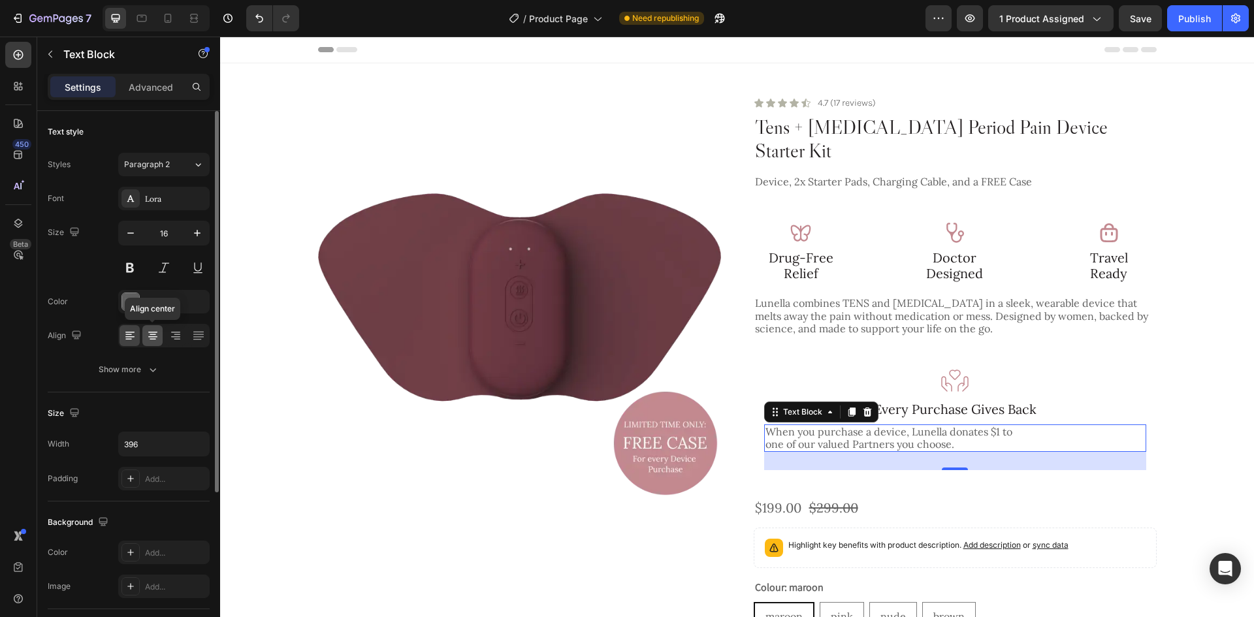
click at [150, 343] on div at bounding box center [152, 335] width 20 height 21
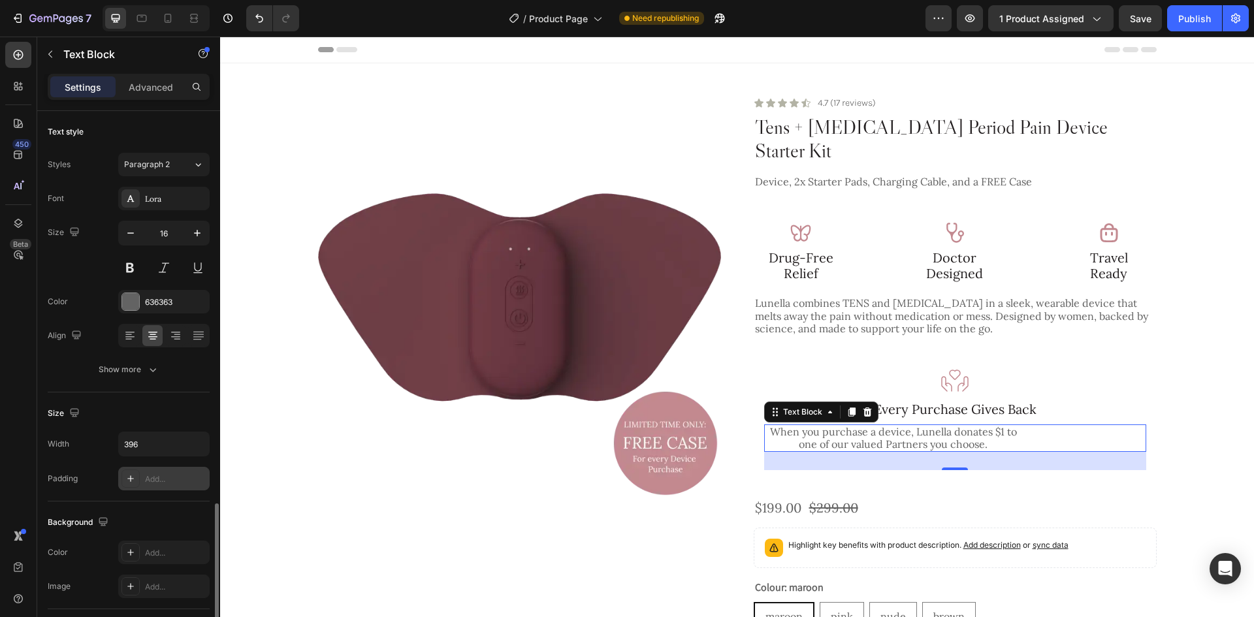
scroll to position [231, 0]
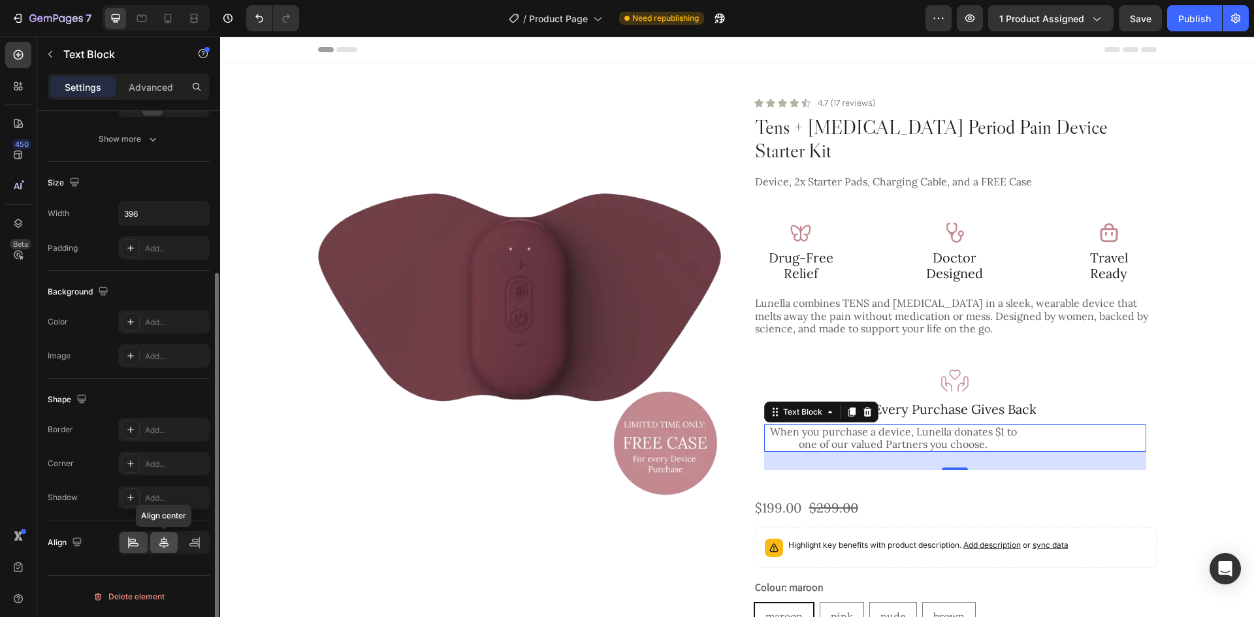
click at [162, 545] on icon at bounding box center [163, 542] width 13 height 13
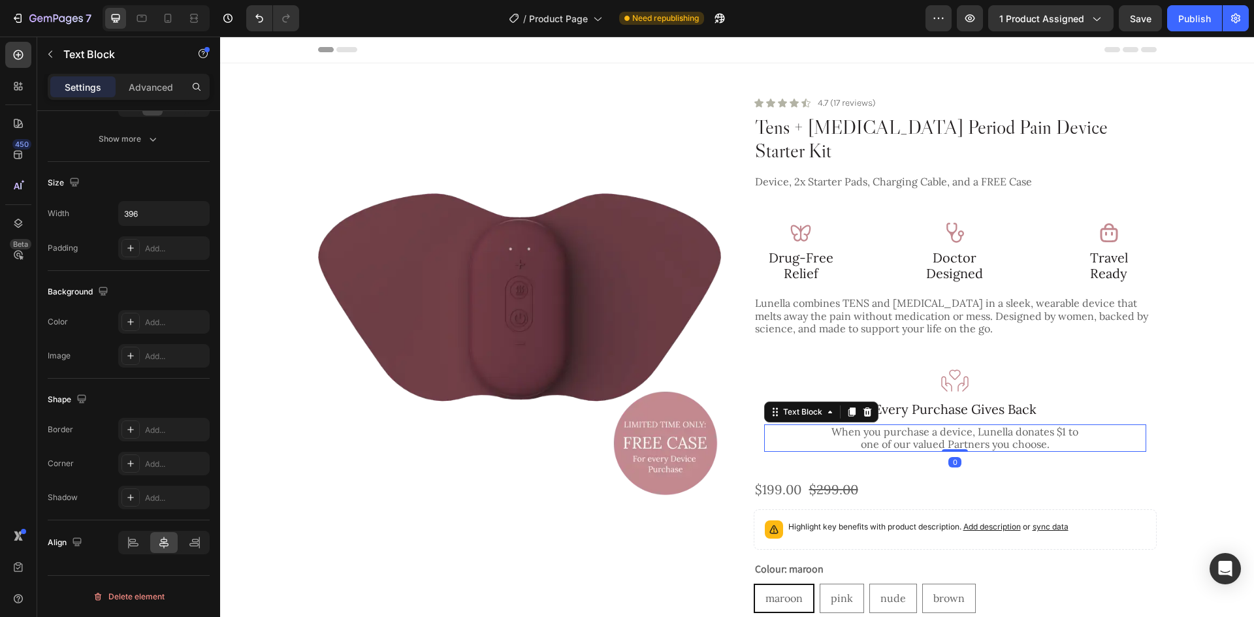
drag, startPoint x: 941, startPoint y: 445, endPoint x: 961, endPoint y: 406, distance: 44.7
click at [961, 425] on div "When you purchase a device, Lunella donates $1 to one of our valued Partners yo…" at bounding box center [955, 438] width 382 height 27
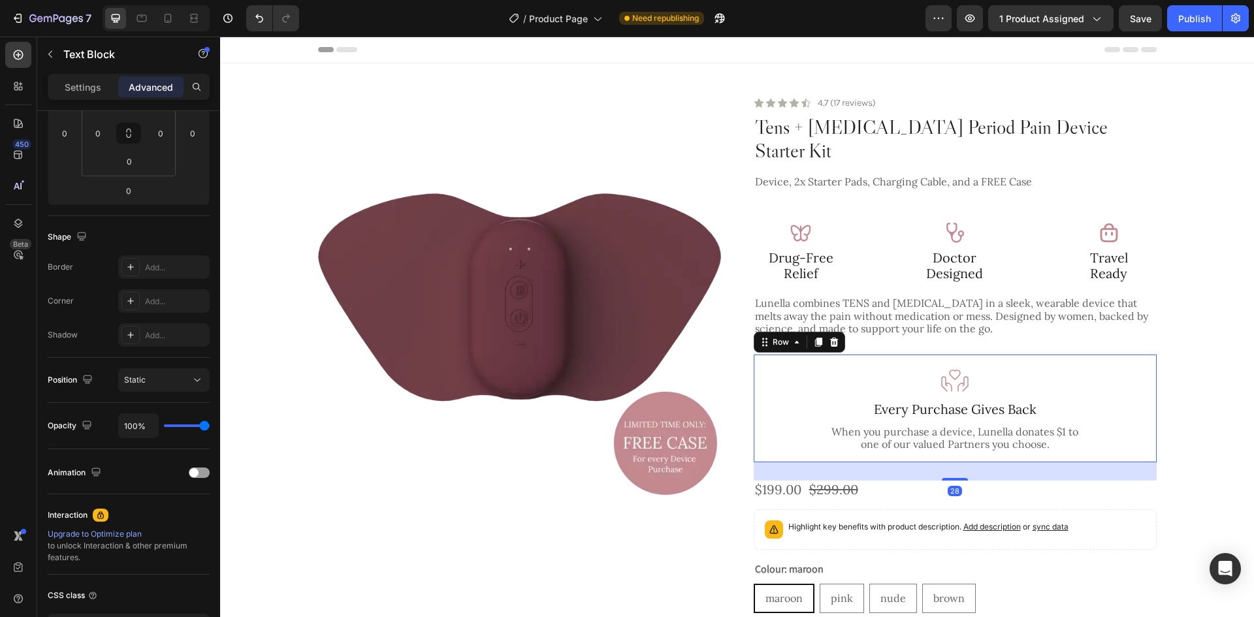
click at [1142, 355] on div "Image Every Purchase Gives Back Text Block When you purchase a device, Lunella …" at bounding box center [955, 409] width 403 height 108
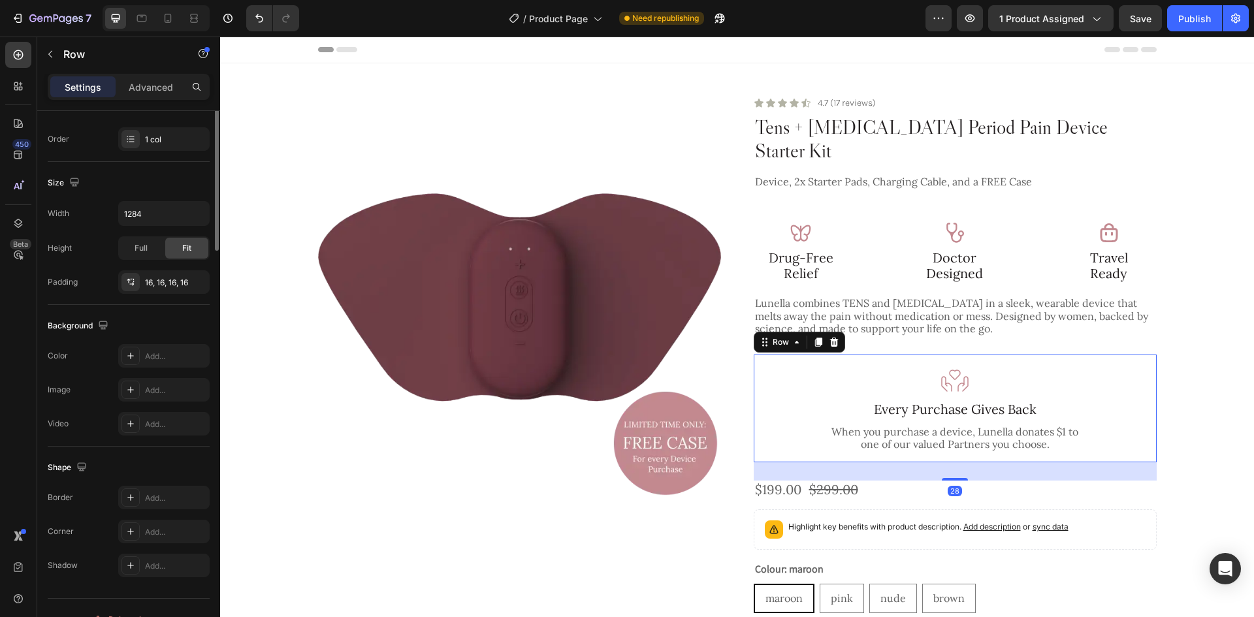
scroll to position [0, 0]
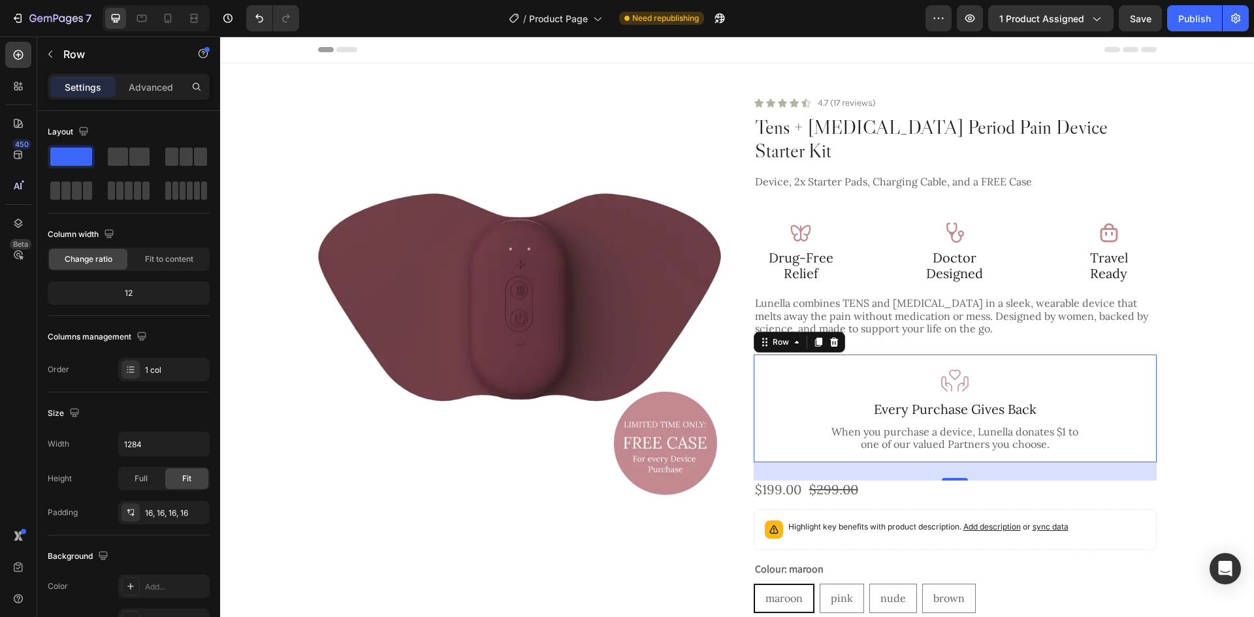
click at [939, 365] on img at bounding box center [954, 380] width 31 height 31
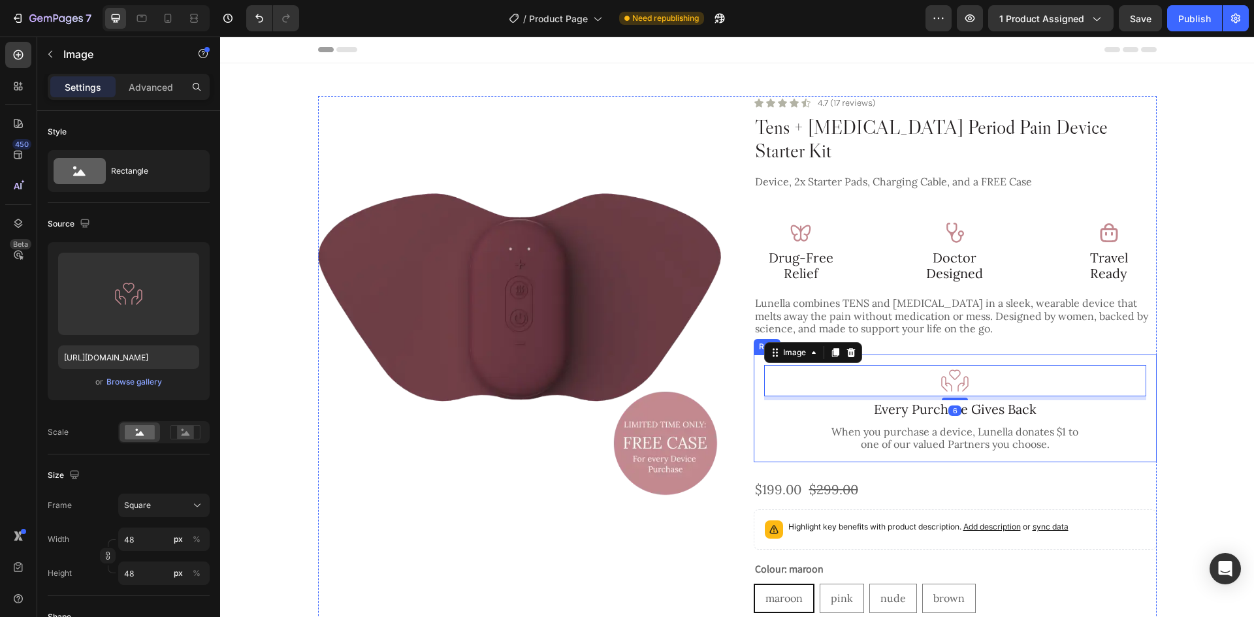
click at [1149, 363] on div "Image 6 Every Purchase Gives Back Text Block When you purchase a device, Lunell…" at bounding box center [955, 409] width 403 height 108
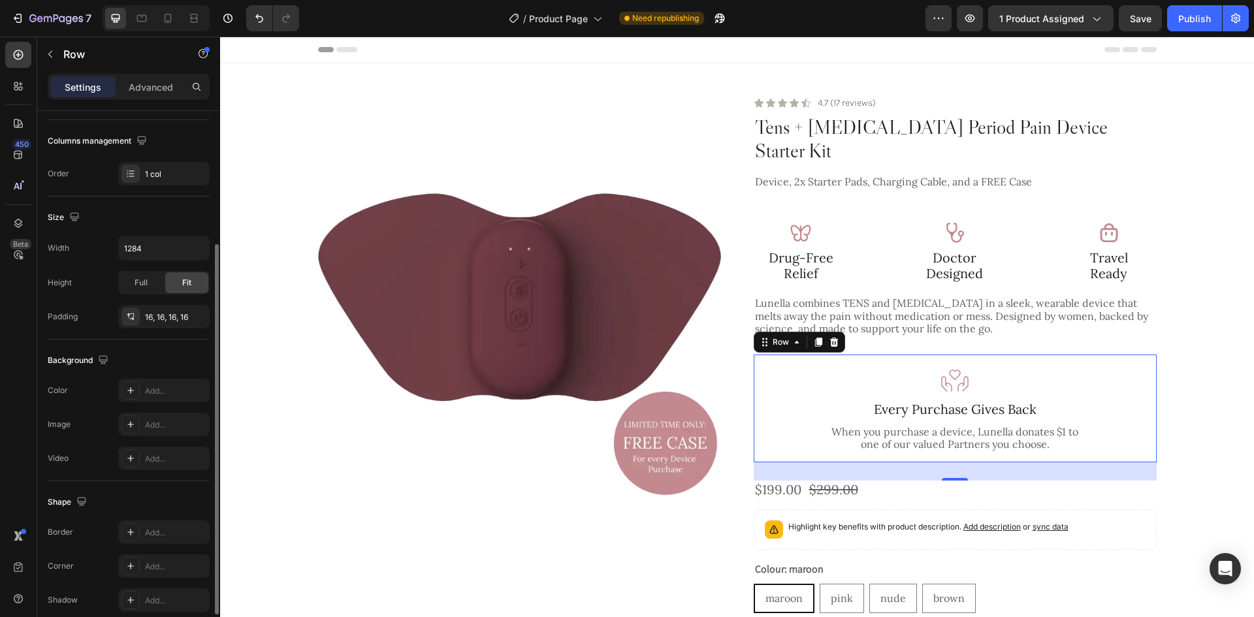
scroll to position [253, 0]
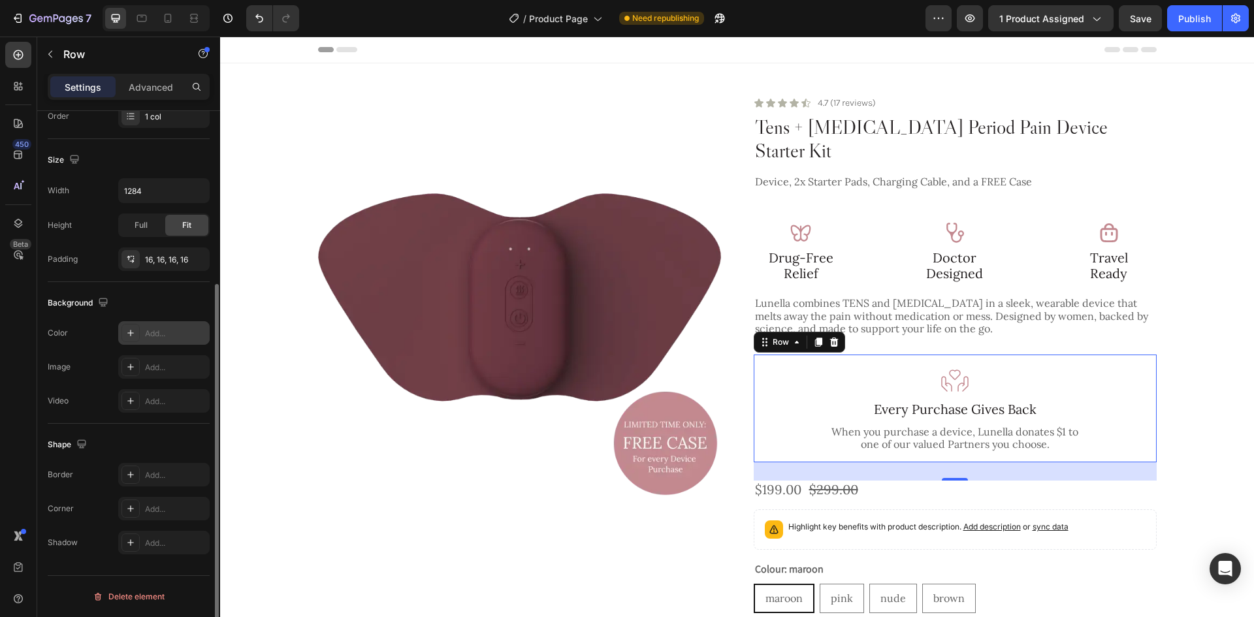
click at [163, 337] on div "Add..." at bounding box center [175, 334] width 61 height 12
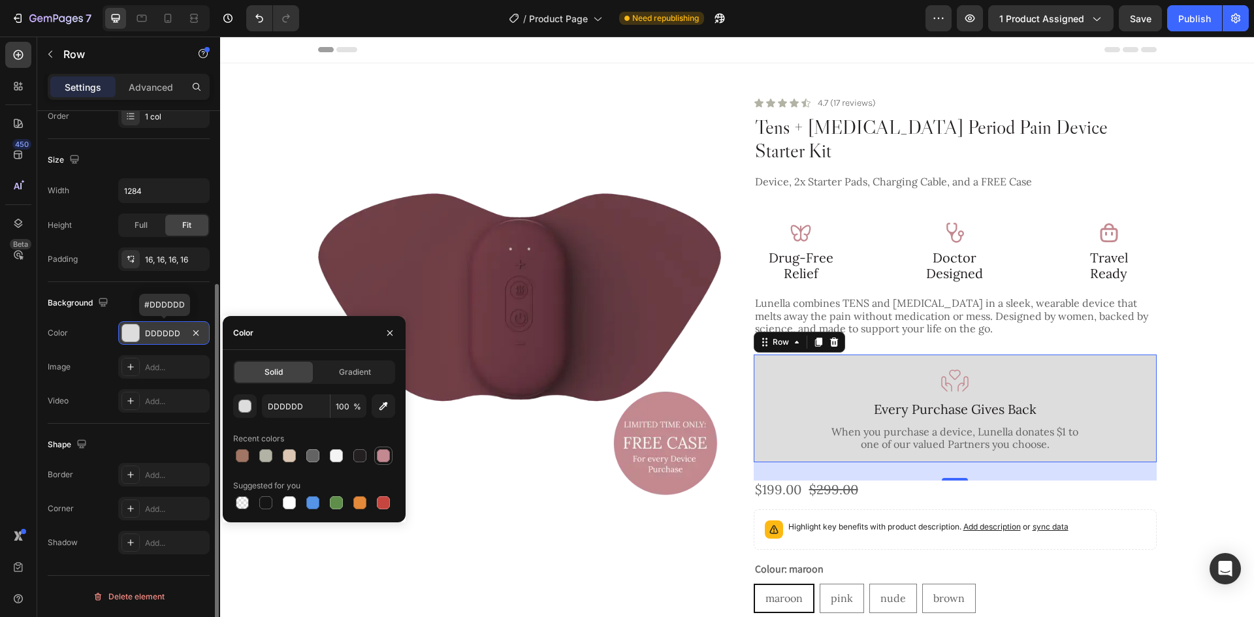
click at [377, 455] on div at bounding box center [383, 455] width 13 height 13
type input "C38990"
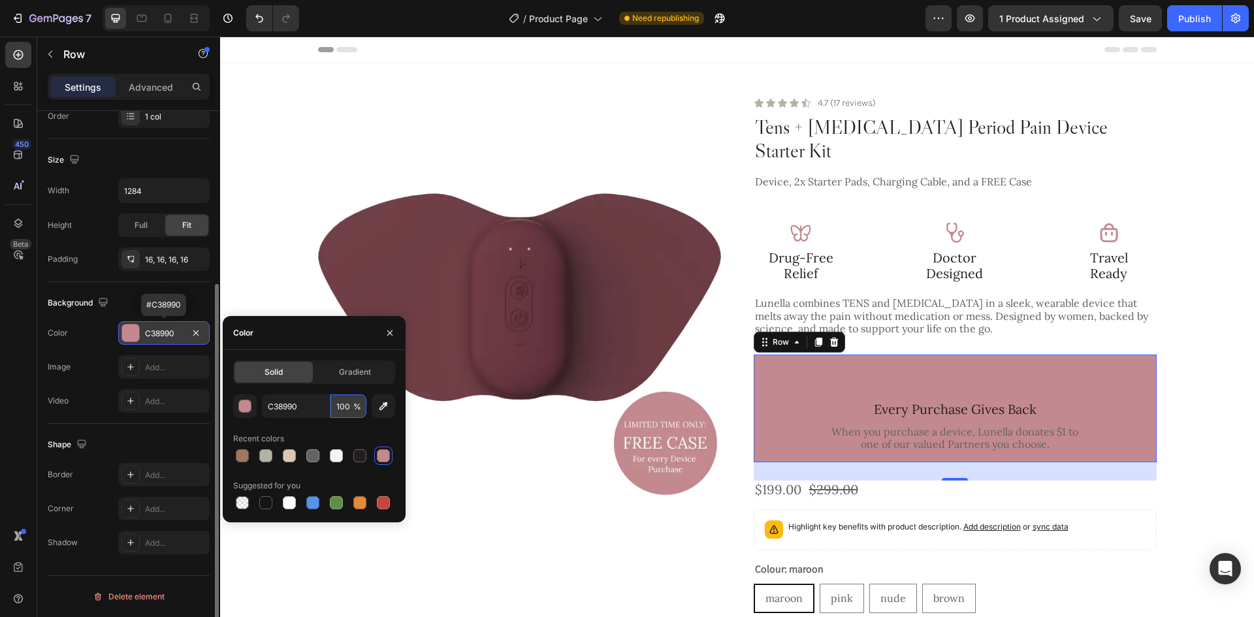
click at [345, 406] on input "100" at bounding box center [348, 406] width 36 height 24
type input "20"
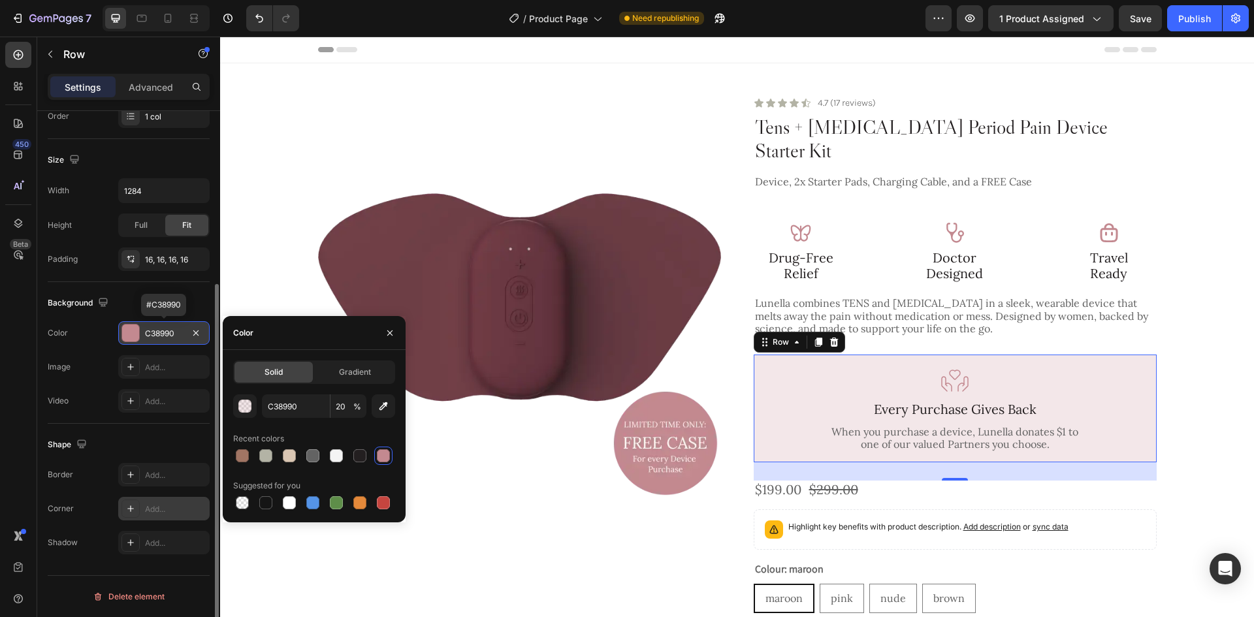
click at [151, 509] on div "Add..." at bounding box center [175, 510] width 61 height 12
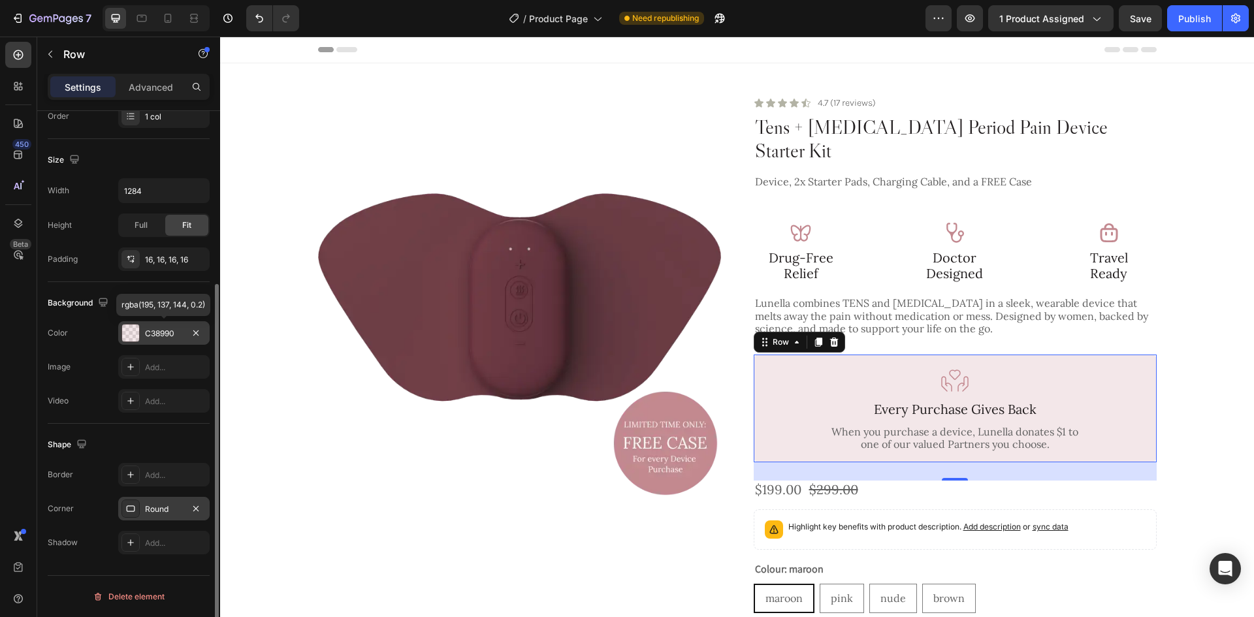
click at [955, 462] on div "28" at bounding box center [955, 471] width 403 height 18
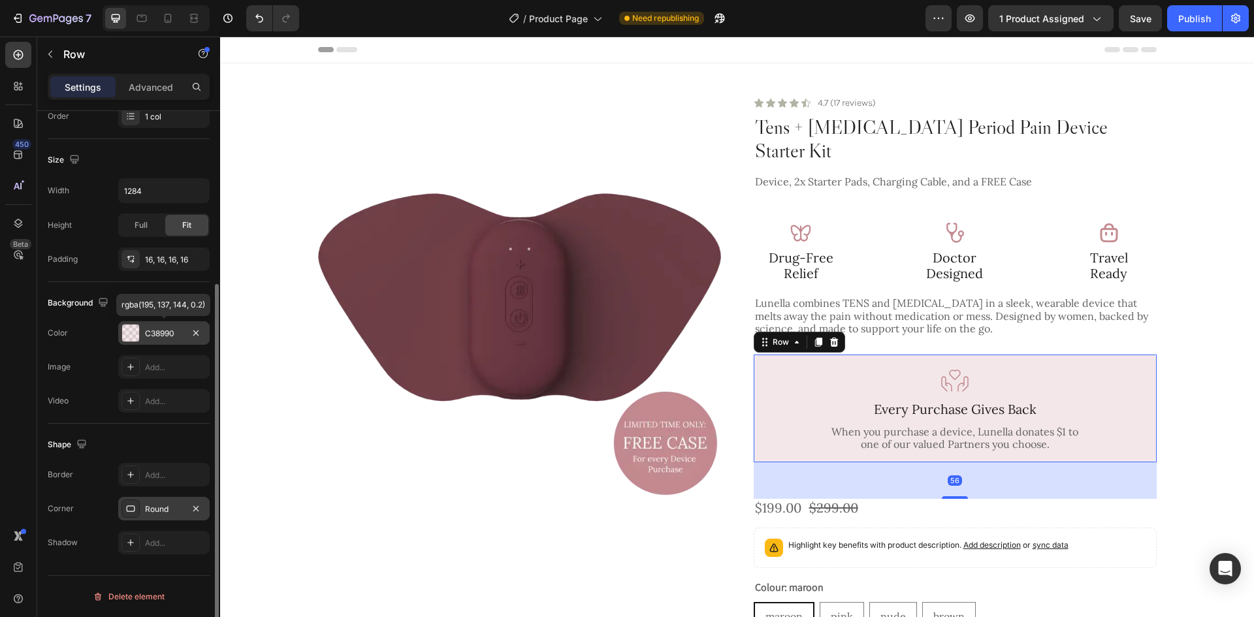
drag, startPoint x: 955, startPoint y: 457, endPoint x: 969, endPoint y: 475, distance: 22.5
click at [969, 462] on div "56" at bounding box center [955, 462] width 403 height 0
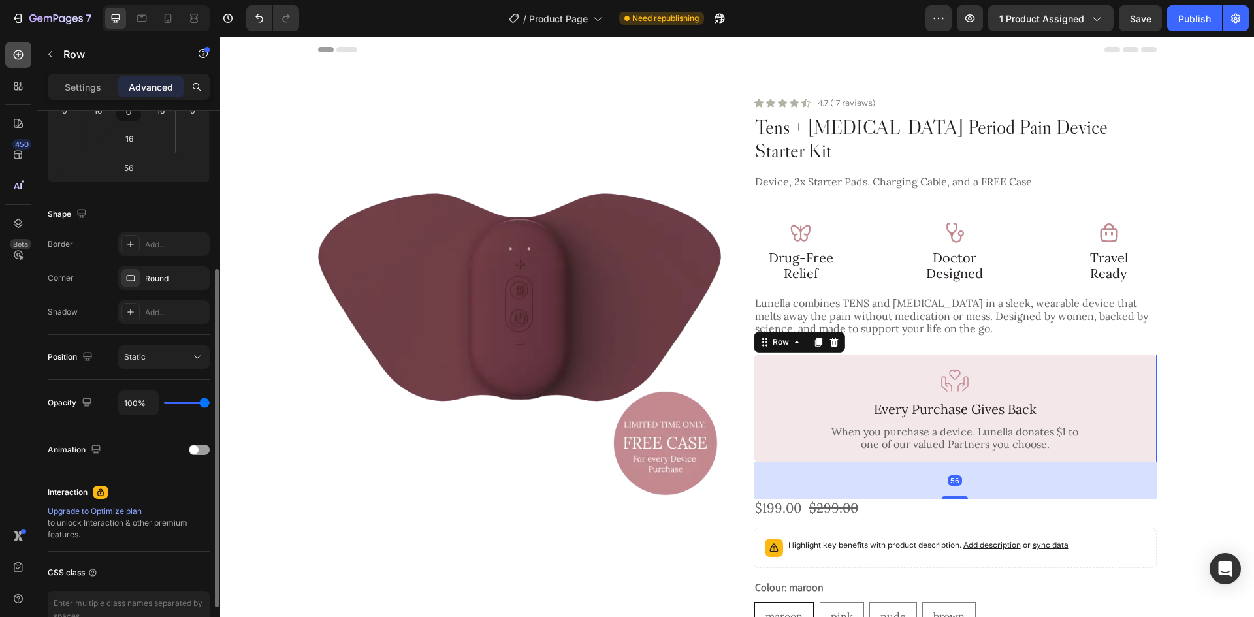
click at [6, 54] on div at bounding box center [18, 55] width 26 height 26
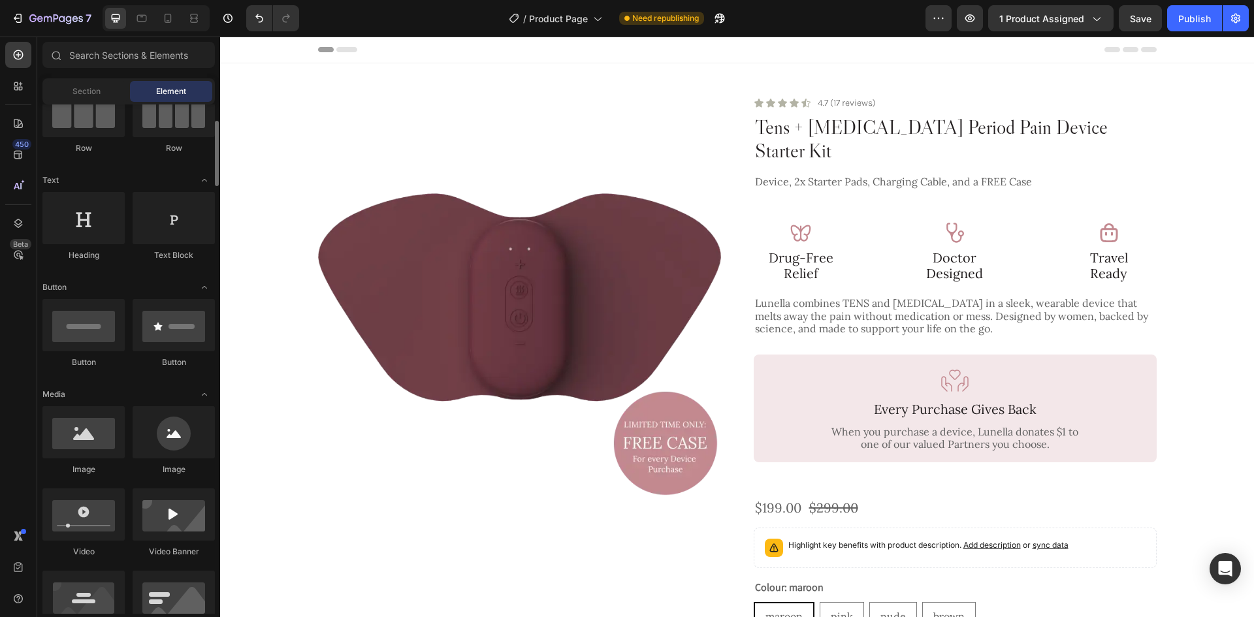
scroll to position [0, 0]
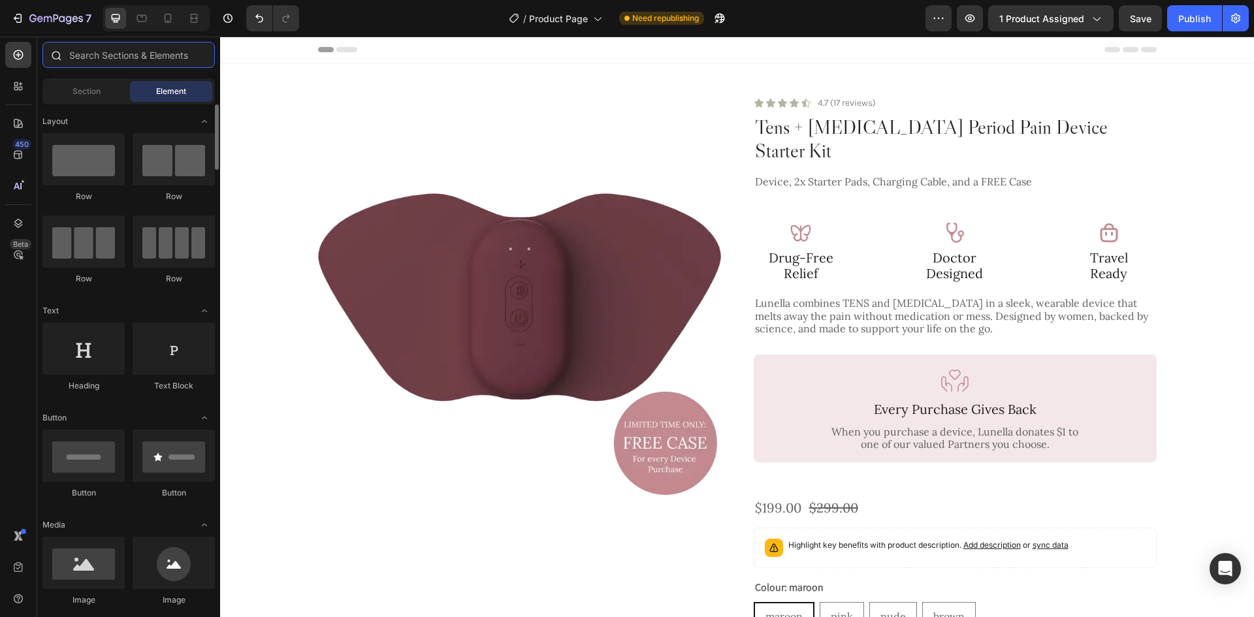
click at [127, 54] on input "text" at bounding box center [128, 55] width 172 height 26
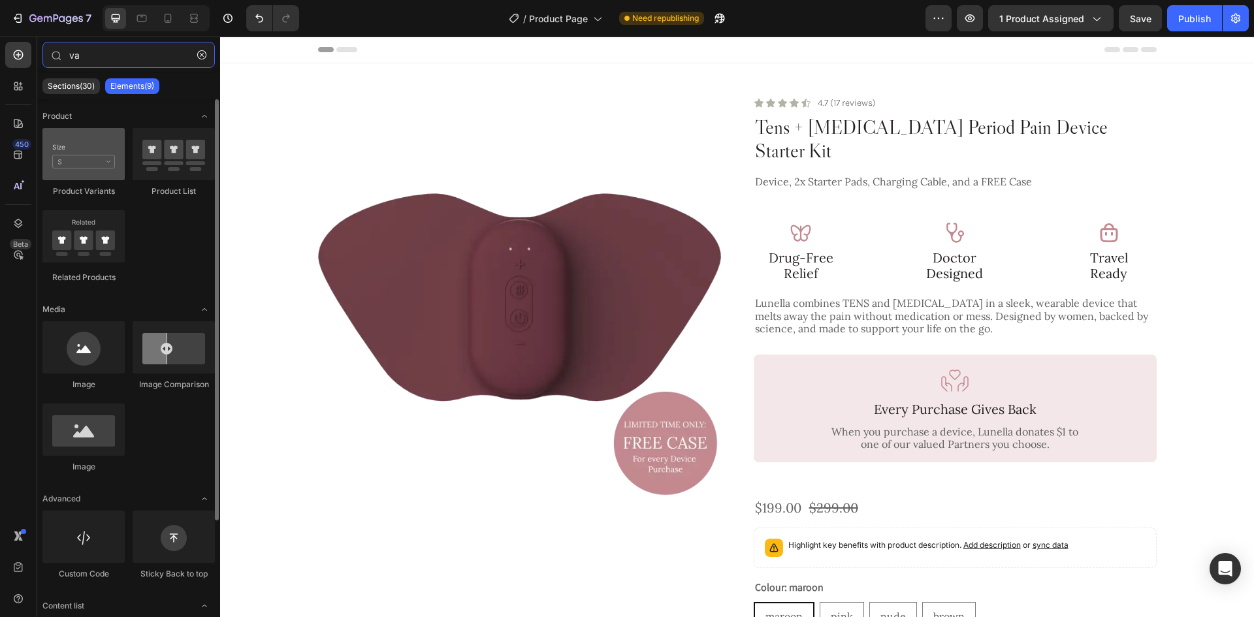
type input "va"
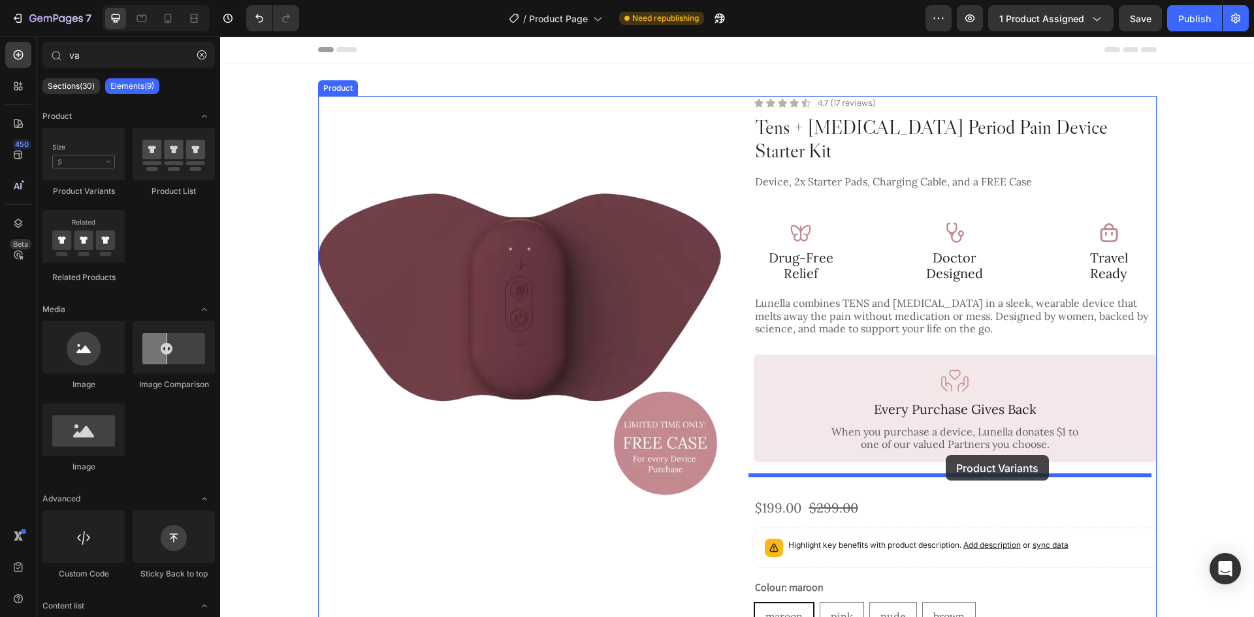
drag, startPoint x: 321, startPoint y: 204, endPoint x: 946, endPoint y: 455, distance: 672.8
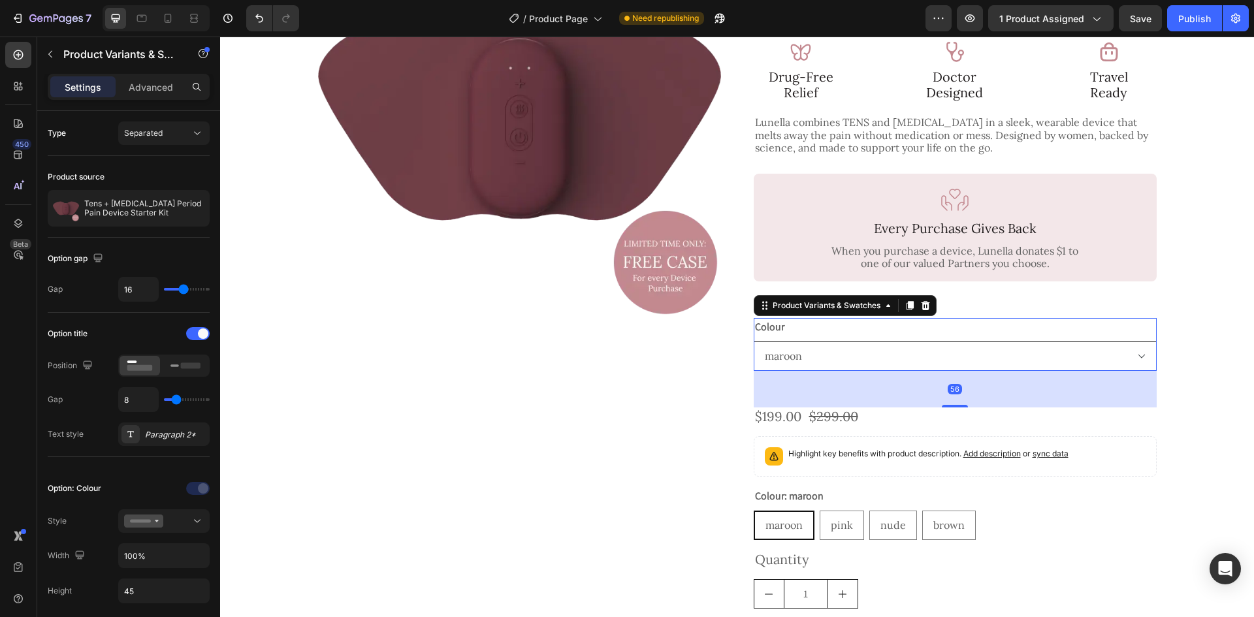
scroll to position [196, 0]
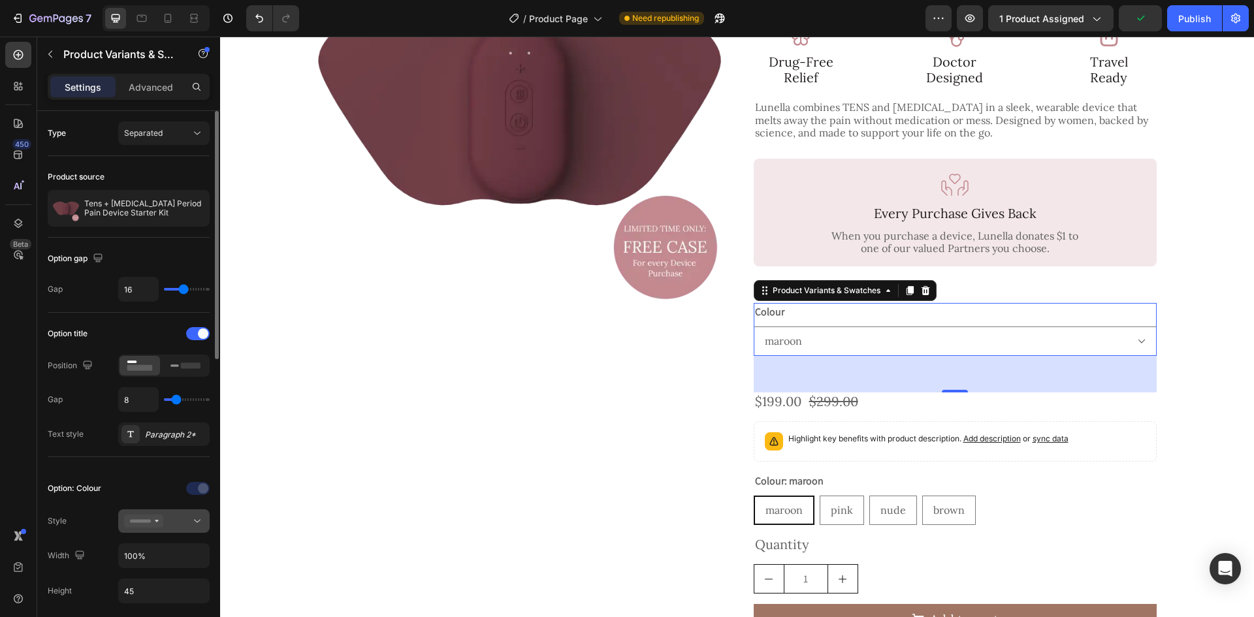
click at [165, 526] on div at bounding box center [164, 521] width 80 height 13
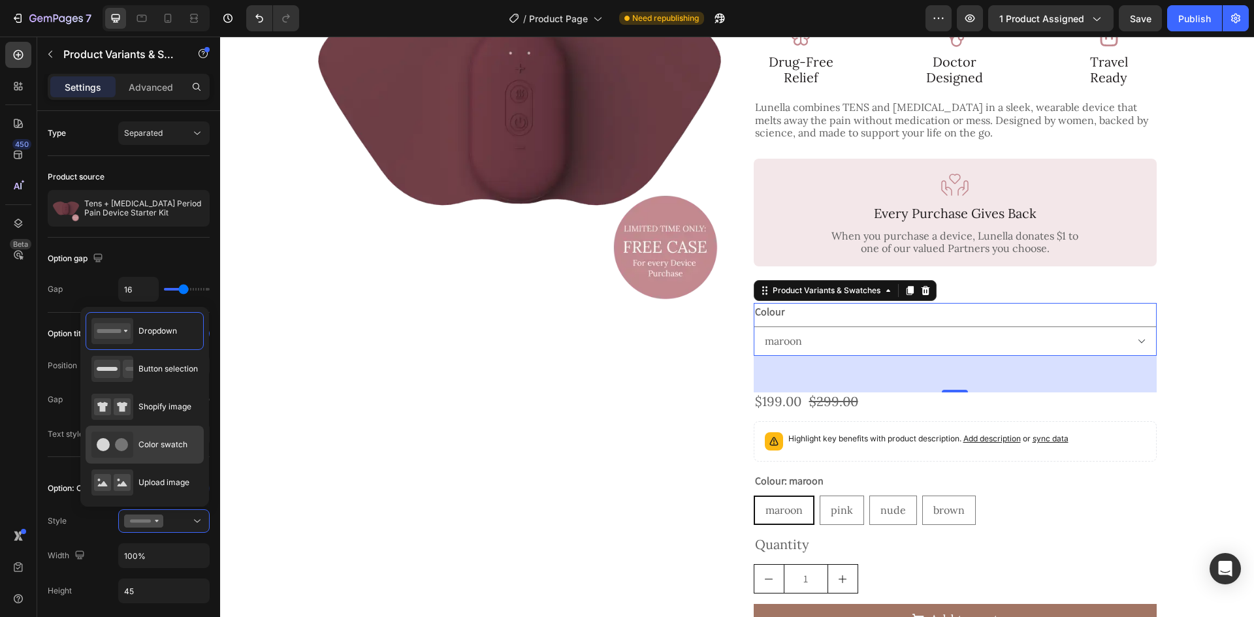
click at [153, 443] on span "Color swatch" at bounding box center [162, 445] width 49 height 12
type input "45"
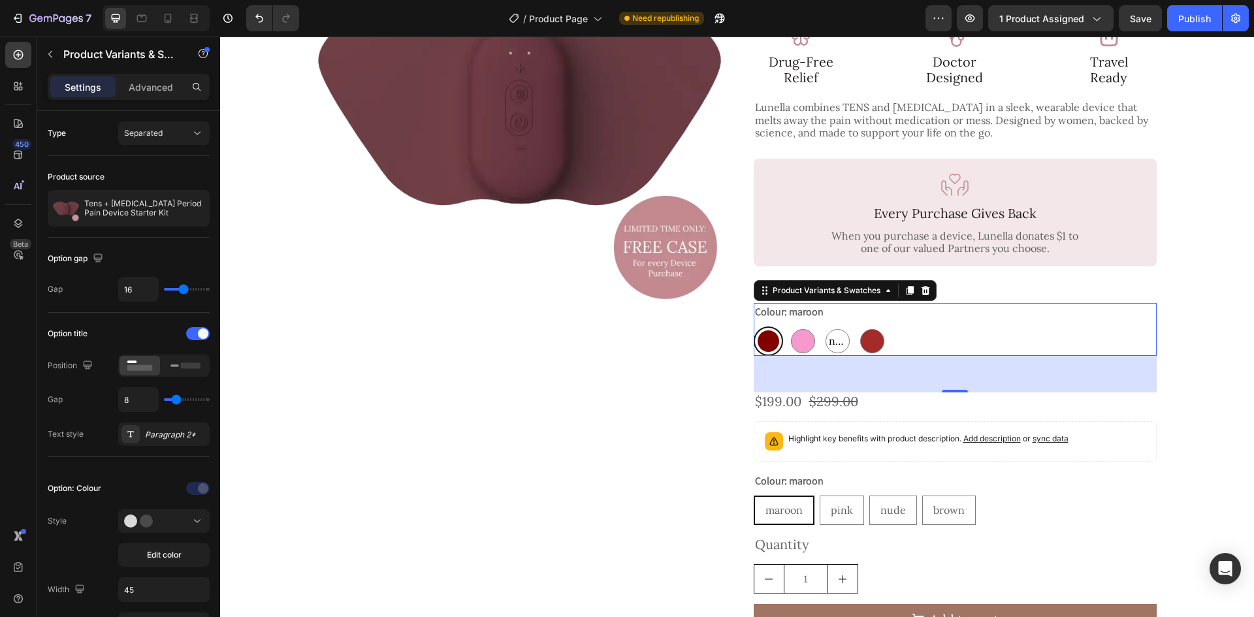
click at [766, 330] on div at bounding box center [769, 341] width 22 height 22
click at [754, 326] on input "[PERSON_NAME]" at bounding box center [753, 326] width 1 height 1
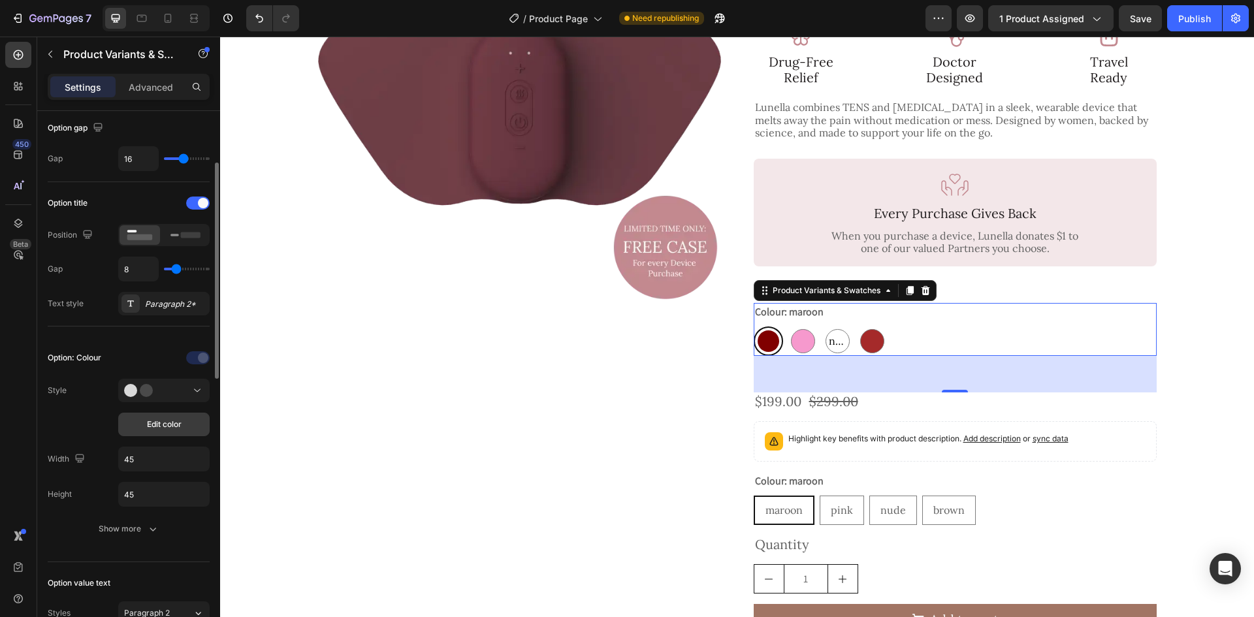
click at [159, 428] on span "Edit color" at bounding box center [164, 425] width 35 height 12
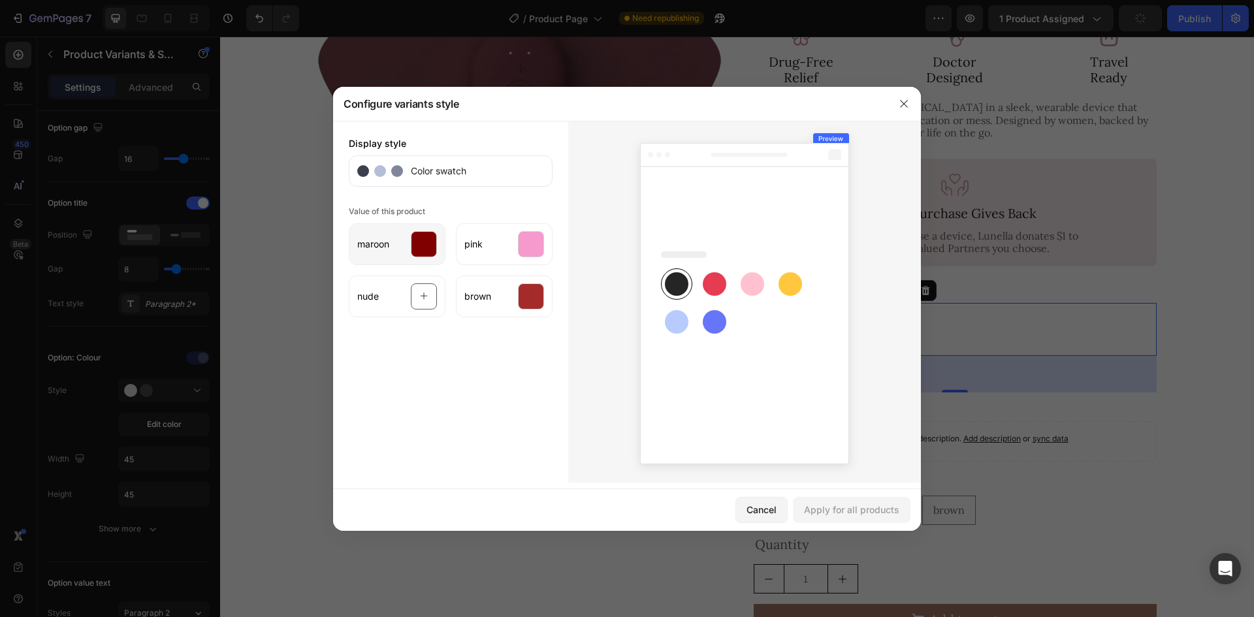
click at [413, 255] on div at bounding box center [424, 244] width 26 height 26
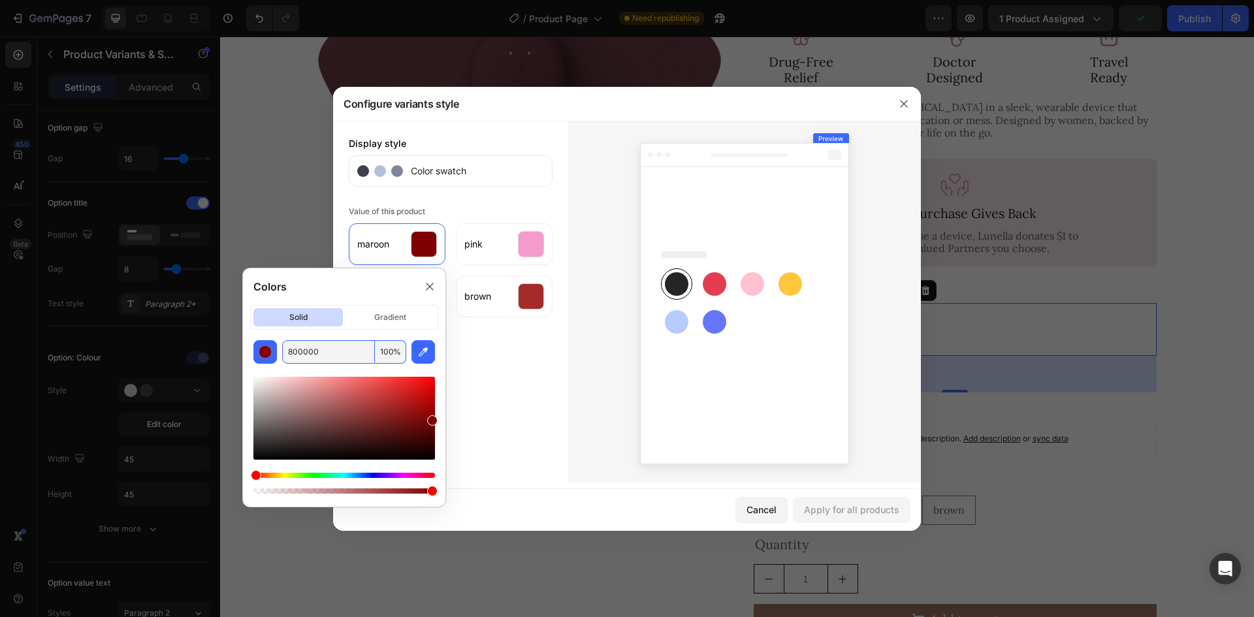
click at [345, 361] on input "800000" at bounding box center [328, 352] width 93 height 24
paste input "#592D3F"
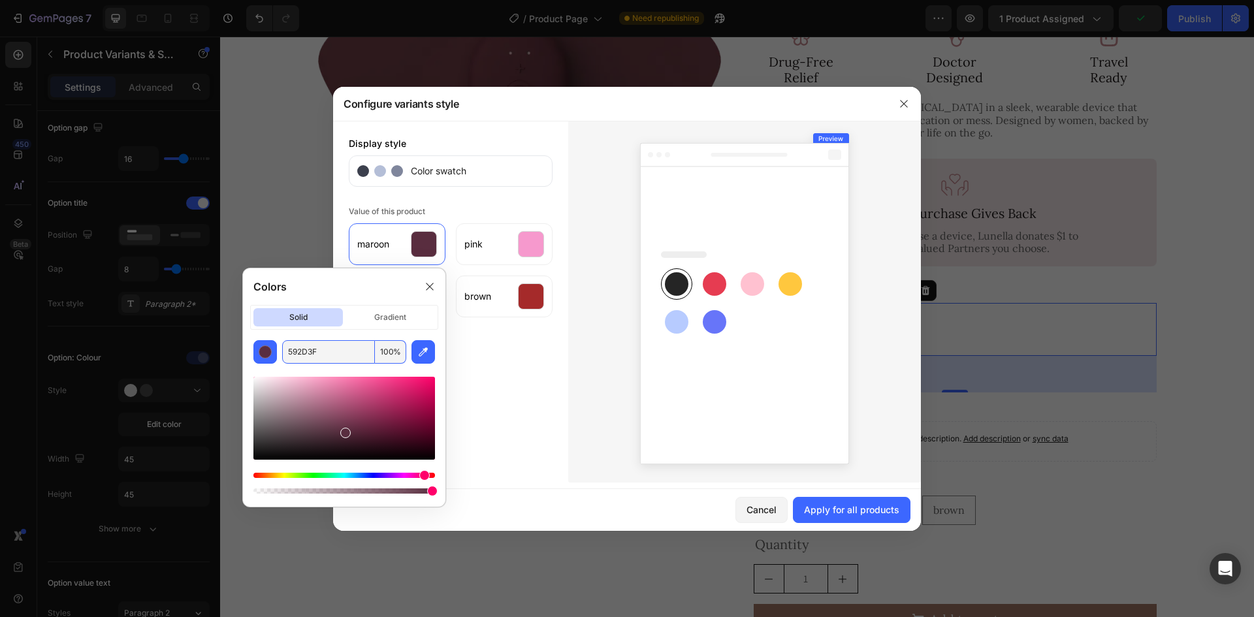
type input "592D3F"
click at [505, 253] on div "pink" at bounding box center [504, 244] width 97 height 42
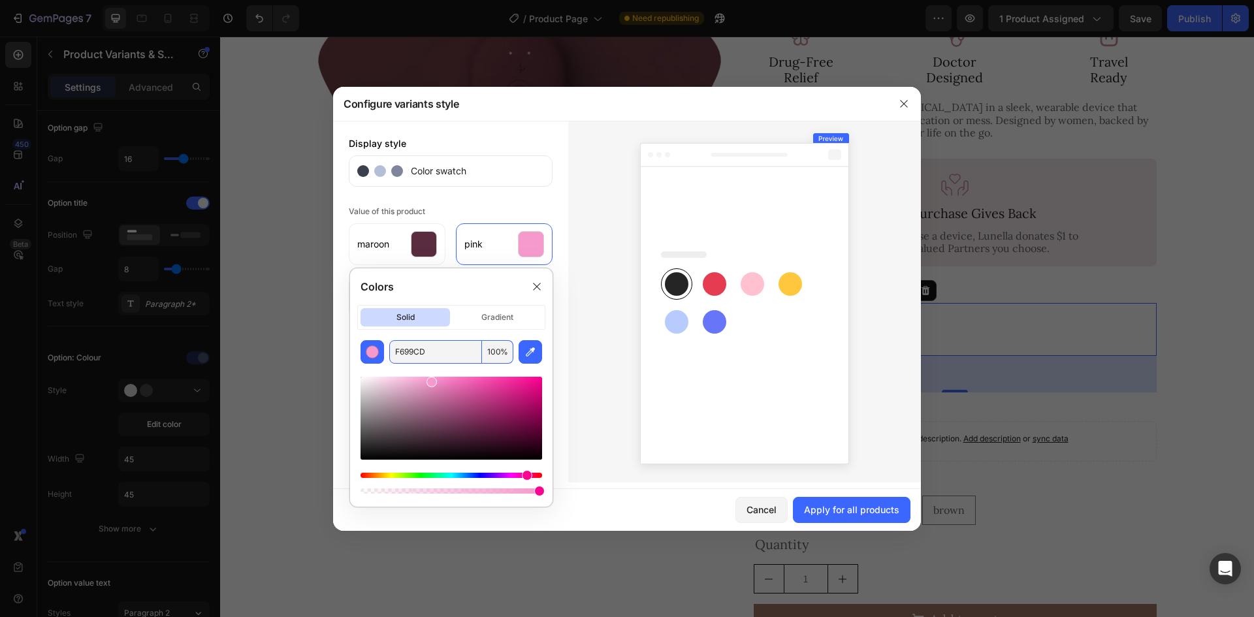
click at [450, 350] on input "F699CD" at bounding box center [435, 352] width 93 height 24
paste input "#C38990"
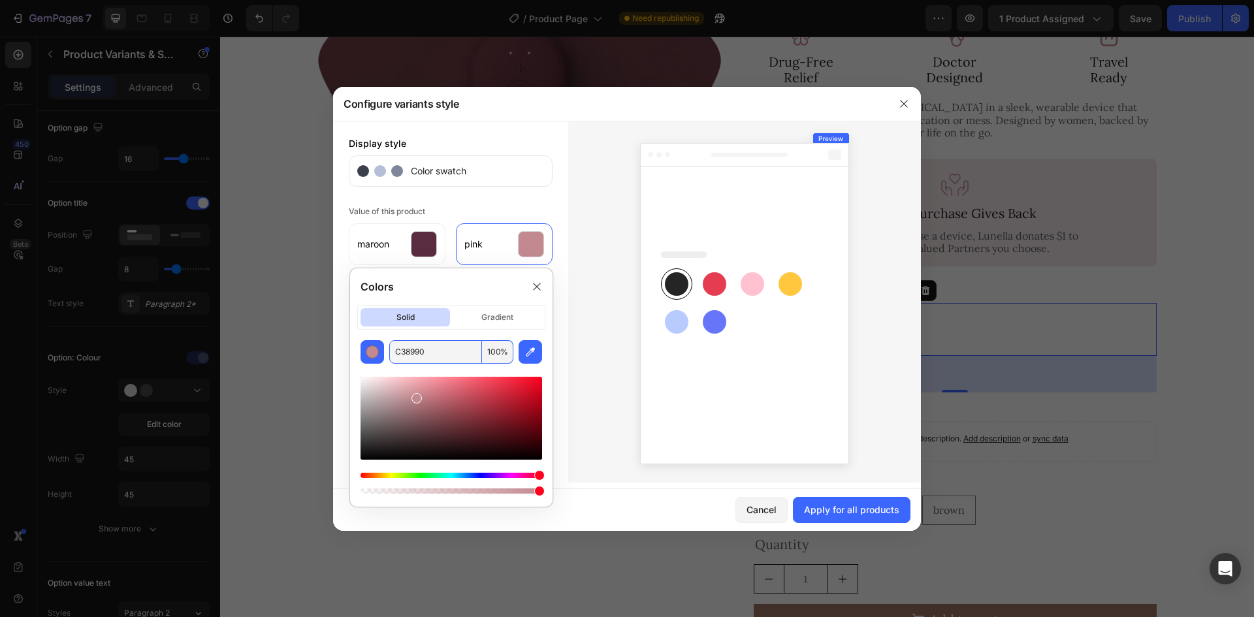
type input "C38990"
click at [583, 308] on div at bounding box center [744, 302] width 353 height 362
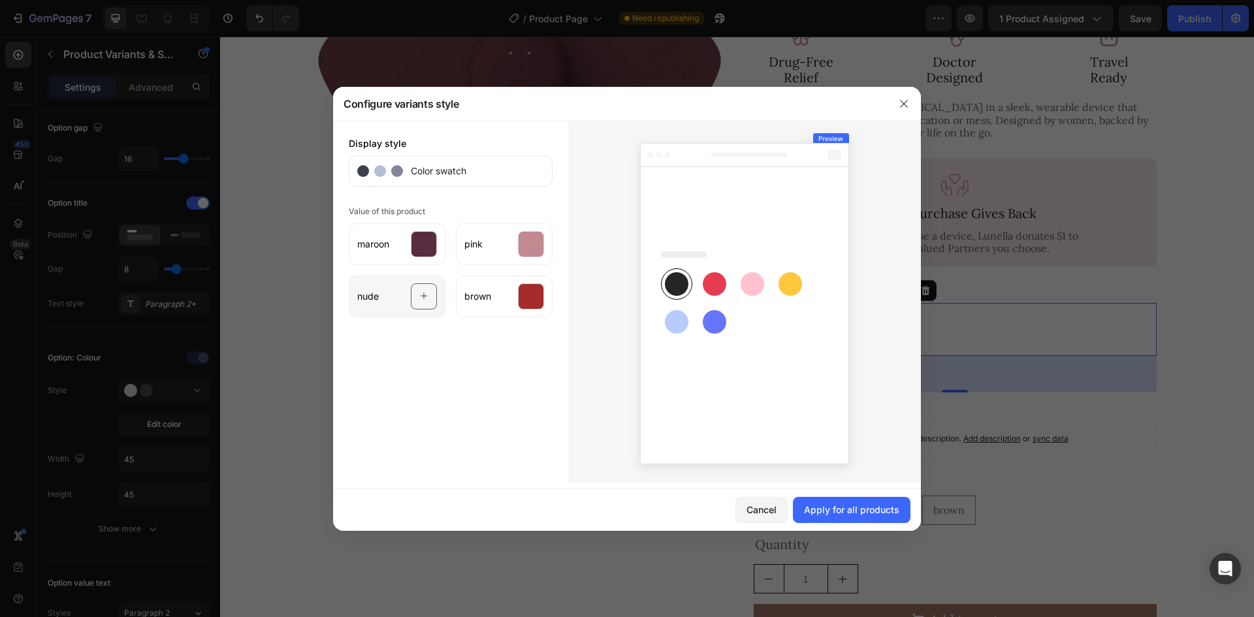
click at [377, 293] on span "nude" at bounding box center [368, 296] width 22 height 13
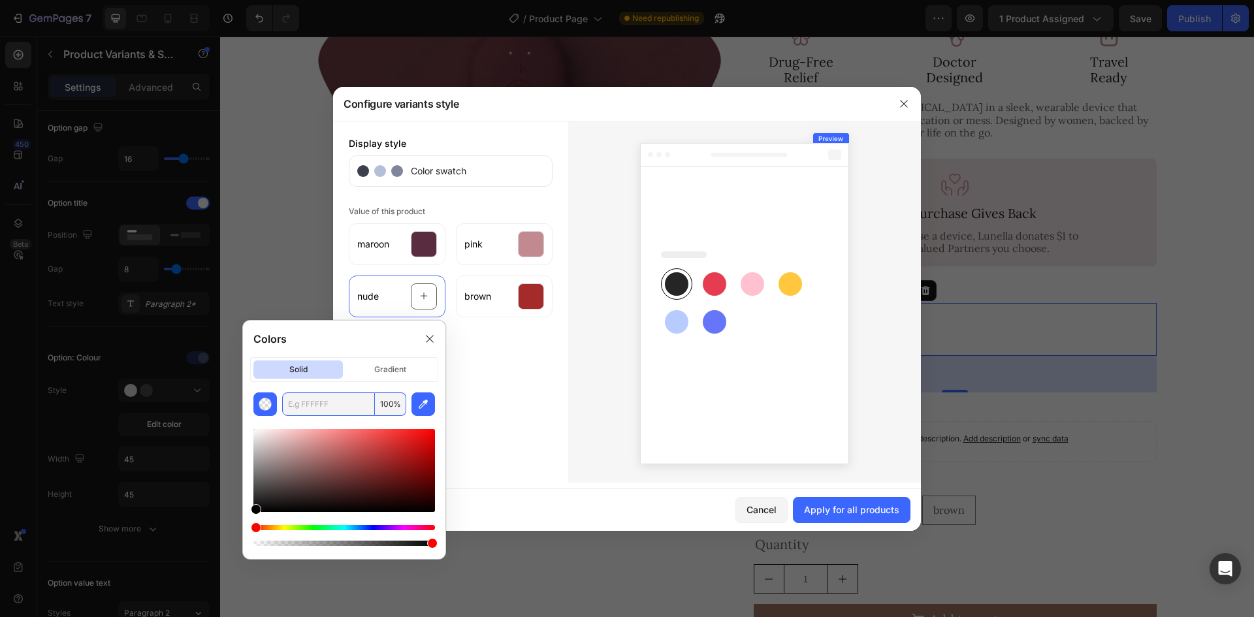
click at [318, 411] on input "text" at bounding box center [328, 405] width 93 height 24
paste input "#DAC6B3"
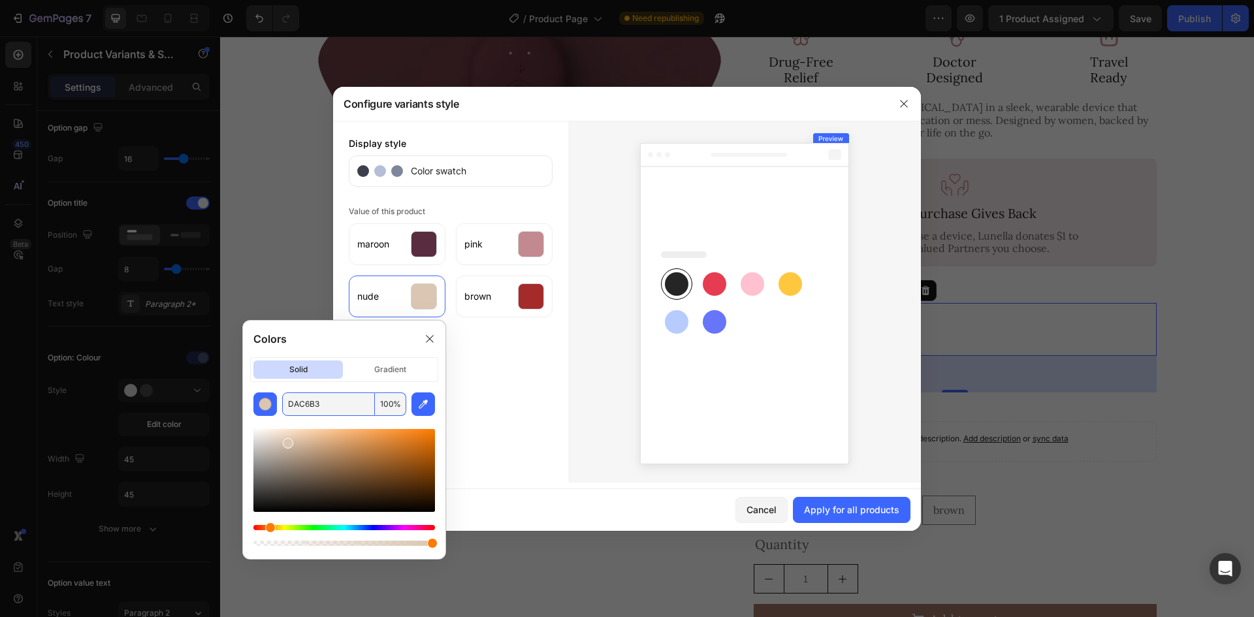
type input "DAC6B3"
click at [544, 302] on div "brown" at bounding box center [504, 297] width 97 height 42
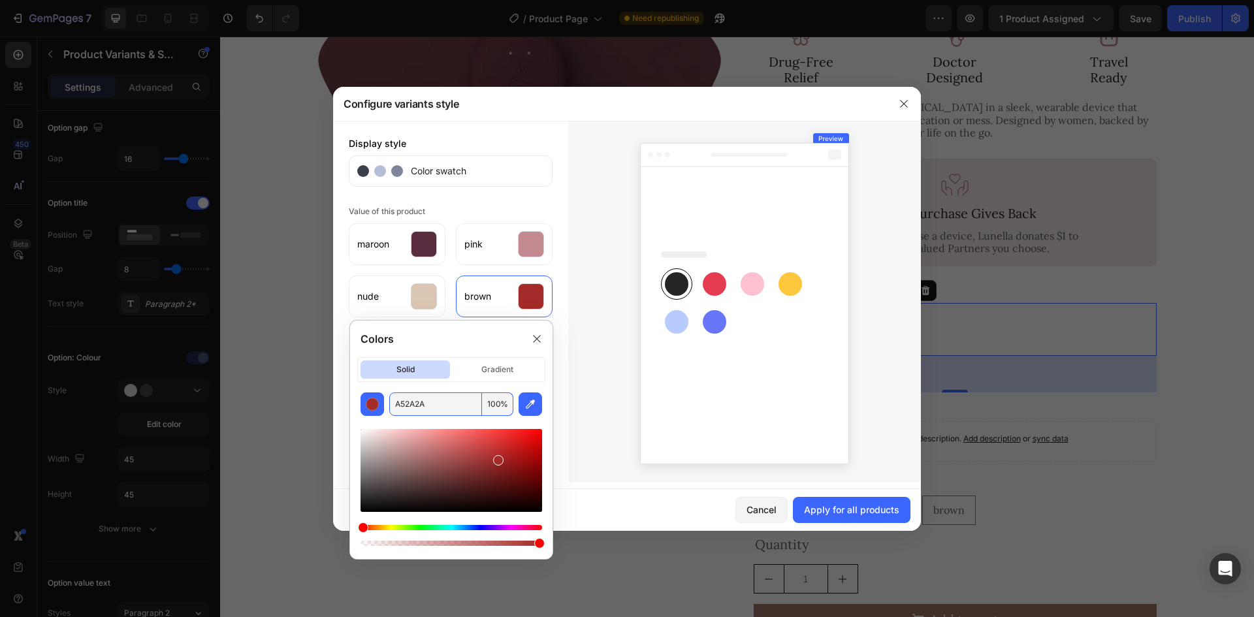
click at [471, 406] on input "A52A2A" at bounding box center [435, 405] width 93 height 24
paste input "#A17564"
type input "A17564"
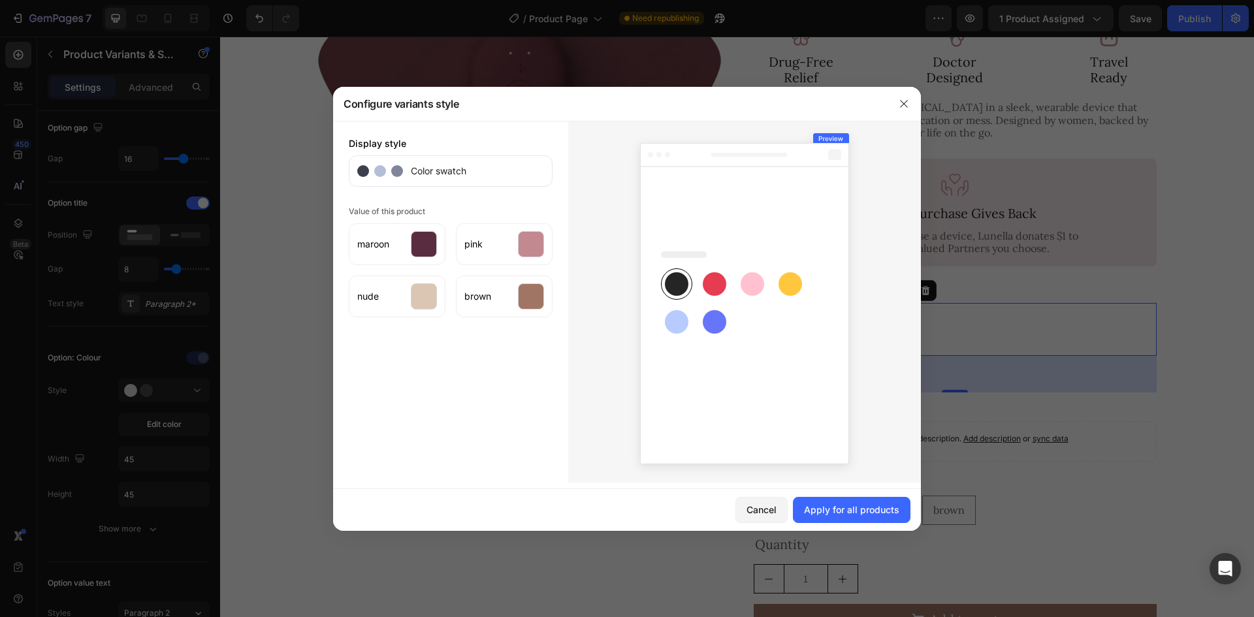
click at [585, 362] on div at bounding box center [744, 302] width 353 height 362
click at [860, 500] on button "Apply for all products" at bounding box center [852, 510] width 118 height 26
radio input "true"
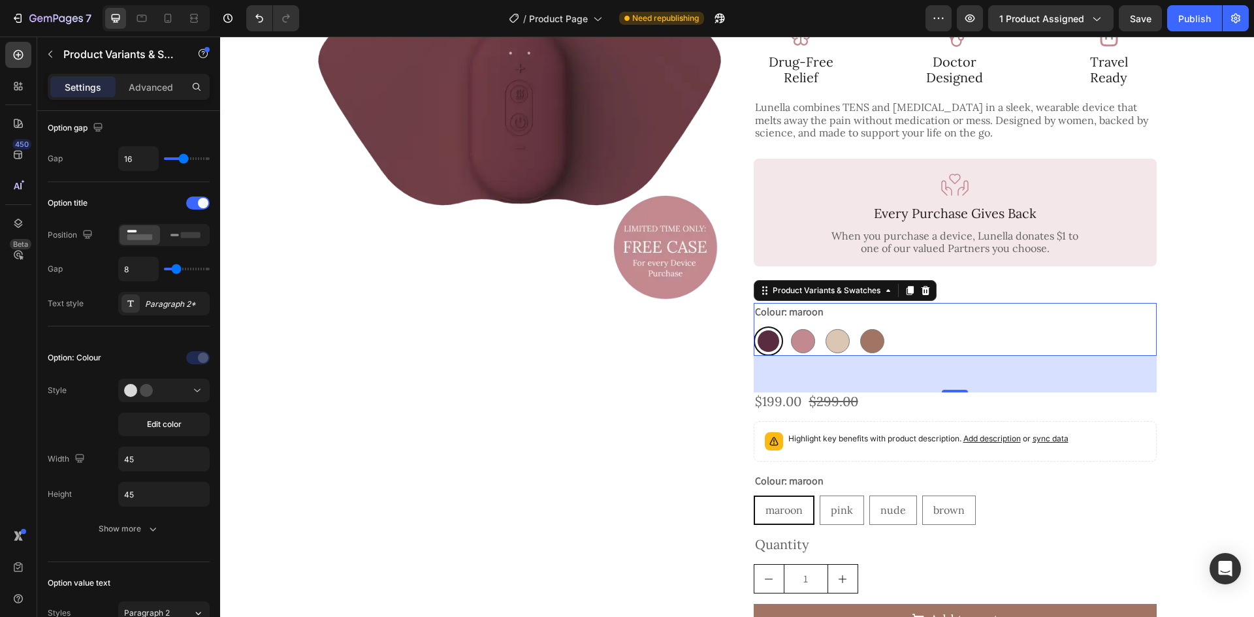
click at [933, 303] on div "Colour: [PERSON_NAME] pink pink nude nude brown brown" at bounding box center [955, 329] width 403 height 53
click at [163, 304] on div "Paragraph 2*" at bounding box center [175, 304] width 61 height 12
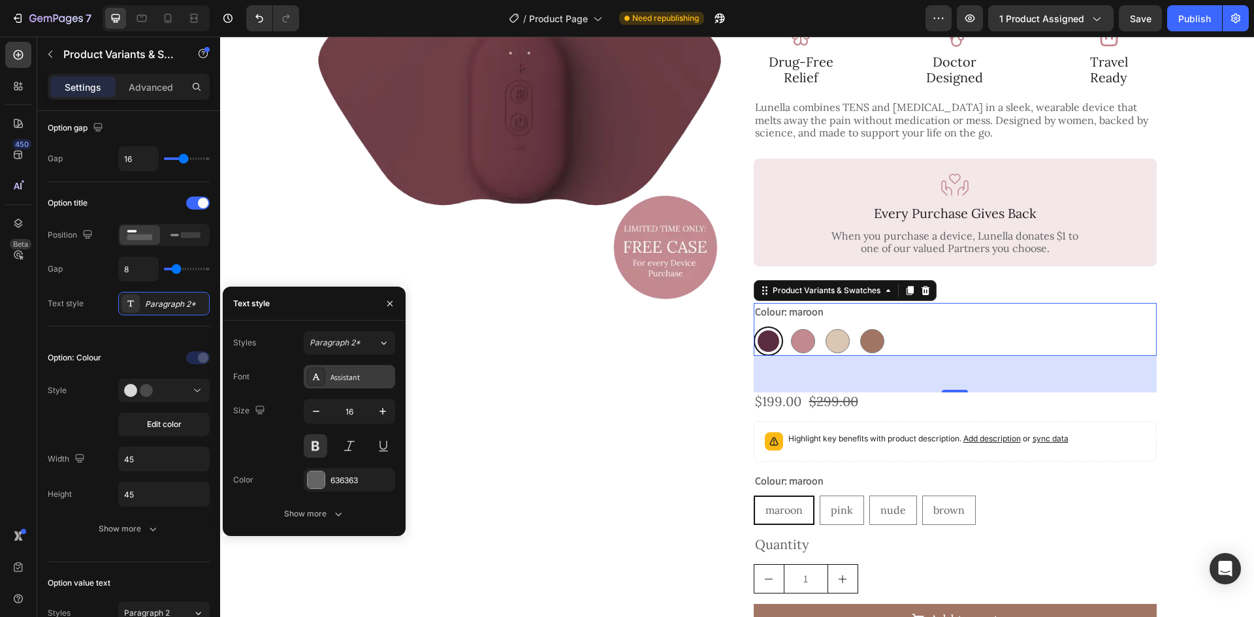
click at [349, 381] on div "Assistant" at bounding box center [360, 378] width 61 height 12
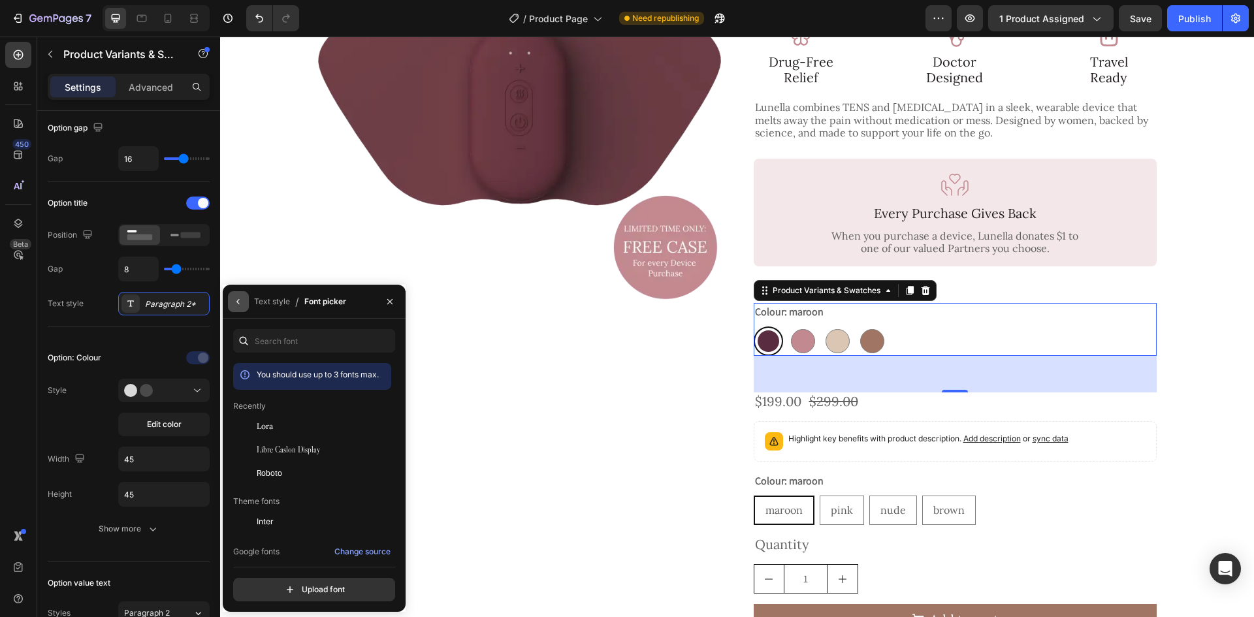
click at [240, 306] on icon "button" at bounding box center [238, 302] width 10 height 10
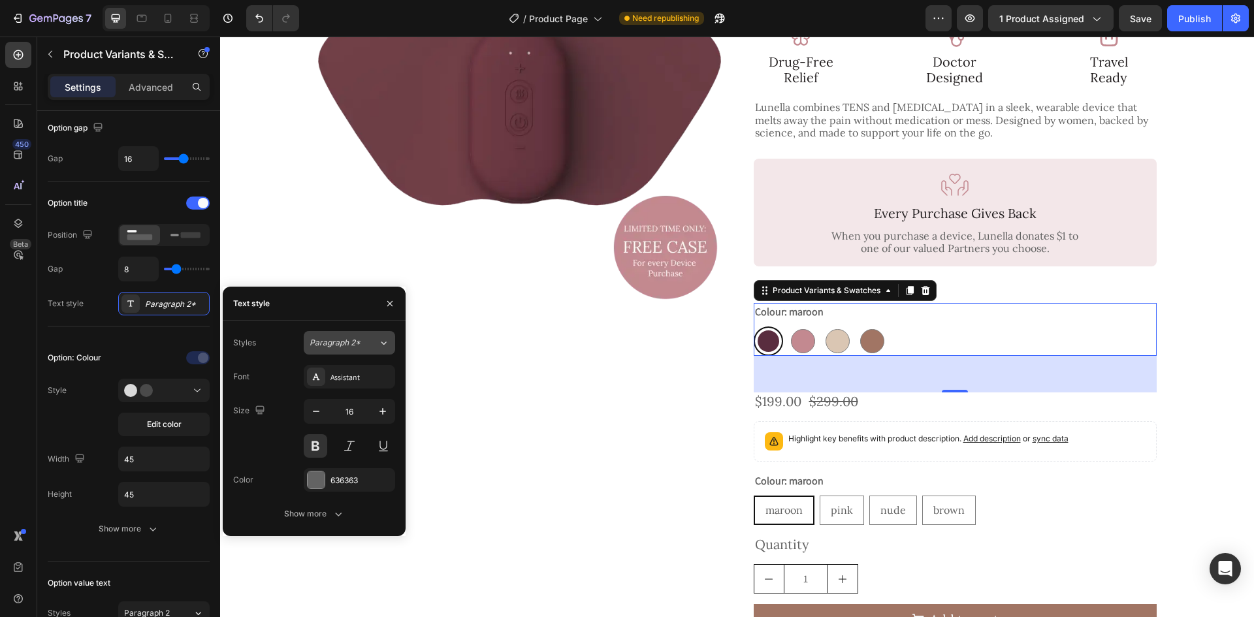
click at [338, 345] on span "Paragraph 2*" at bounding box center [335, 343] width 51 height 12
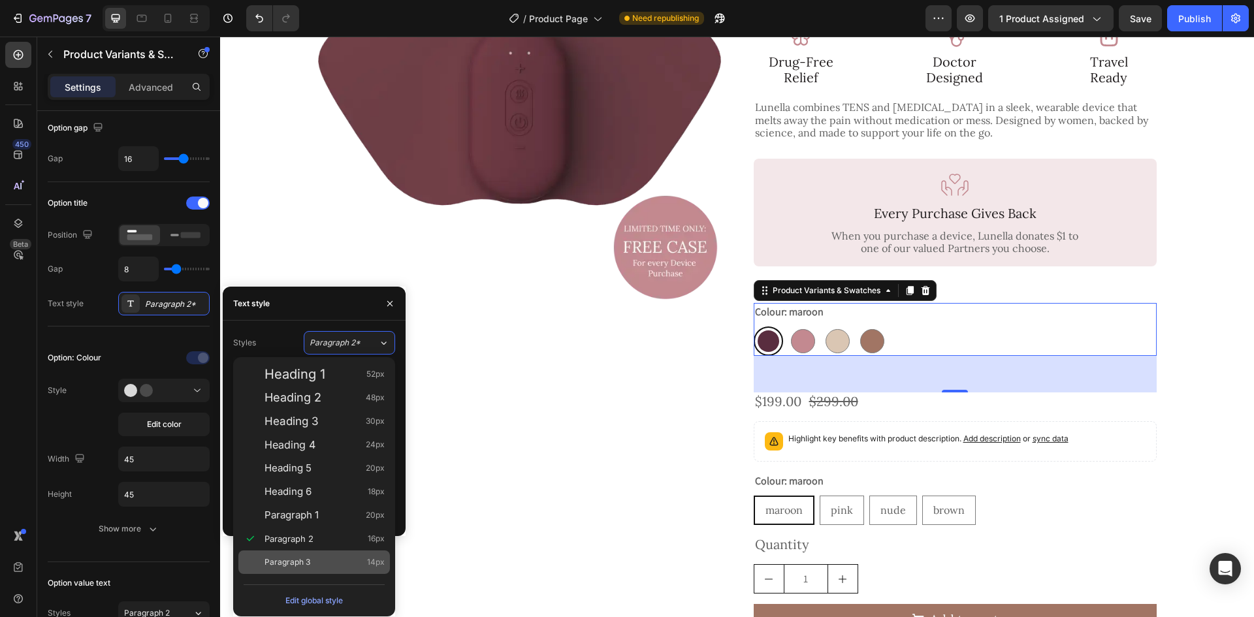
click at [290, 569] on span "Paragraph 3" at bounding box center [287, 562] width 46 height 13
radio input "true"
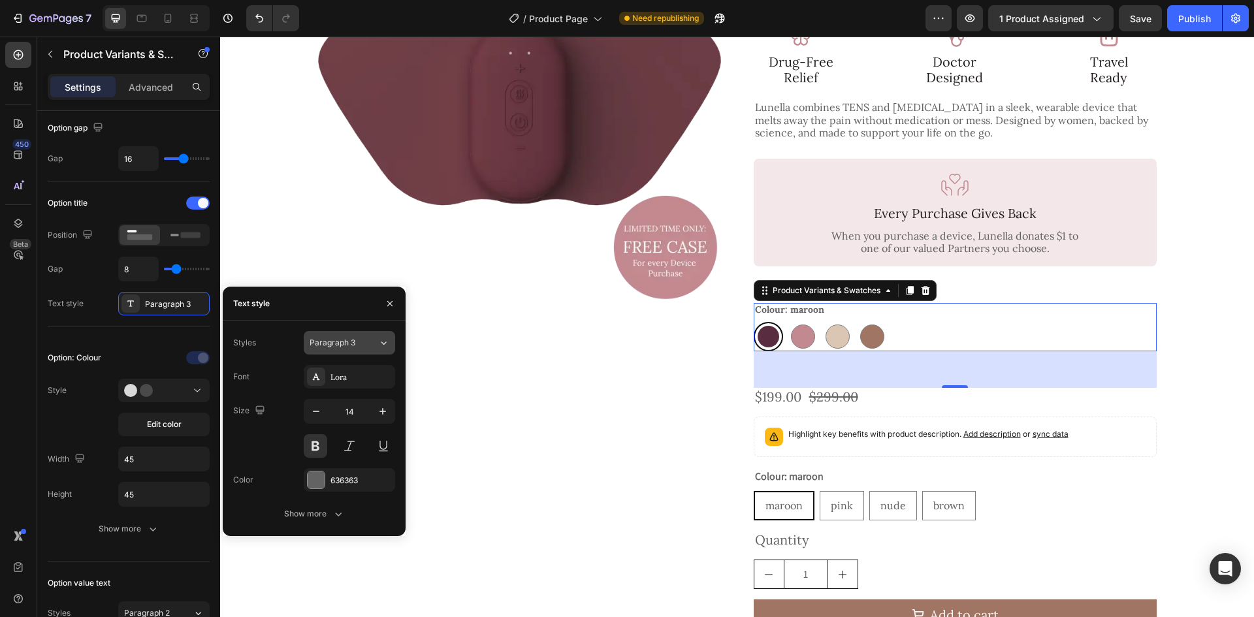
click at [359, 342] on div "Paragraph 3" at bounding box center [336, 343] width 53 height 12
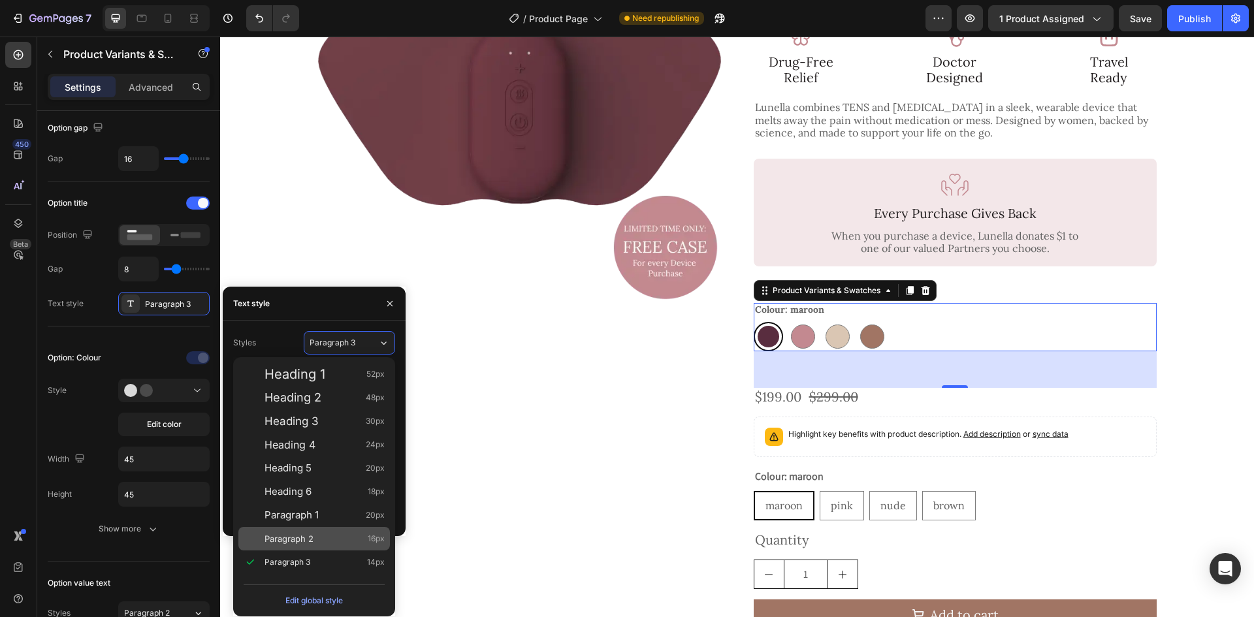
click at [279, 528] on div "Paragraph 2 16px" at bounding box center [314, 539] width 152 height 24
type input "16"
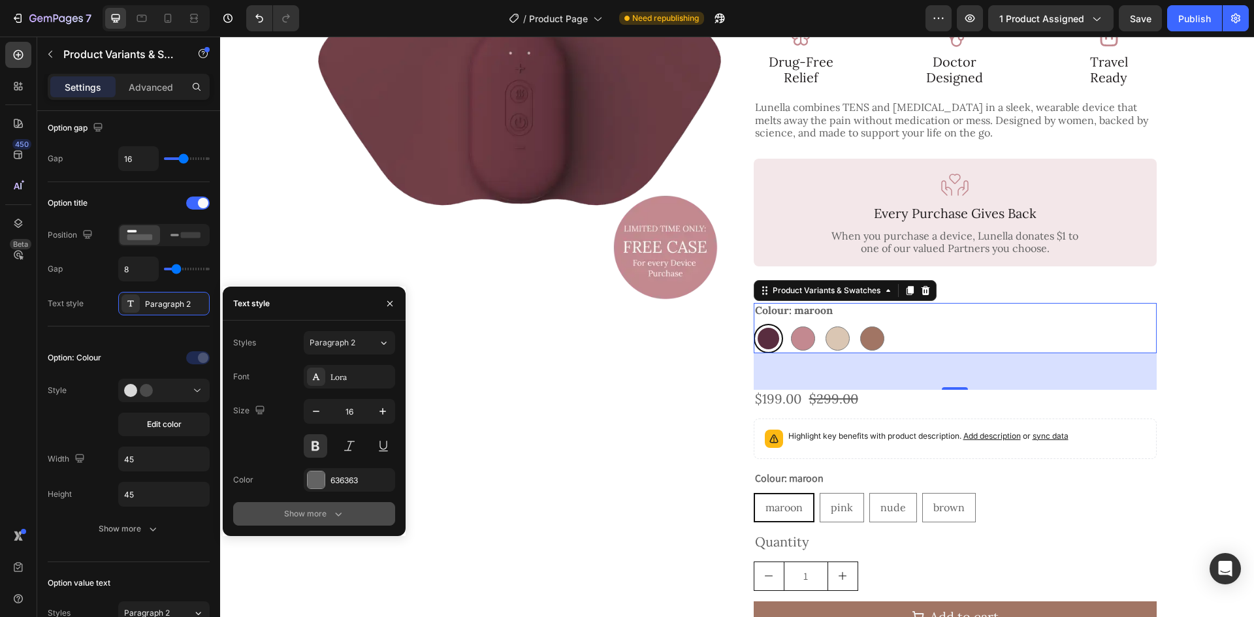
click at [325, 507] on div "Show more" at bounding box center [314, 513] width 61 height 13
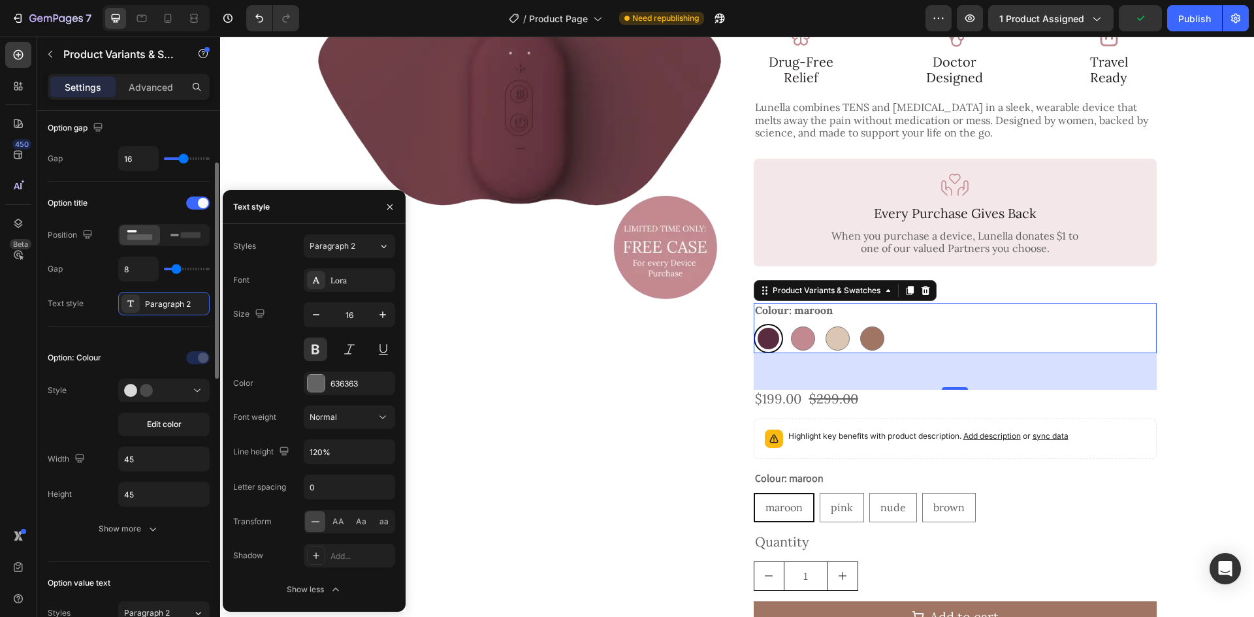
click at [142, 349] on div at bounding box center [163, 357] width 91 height 21
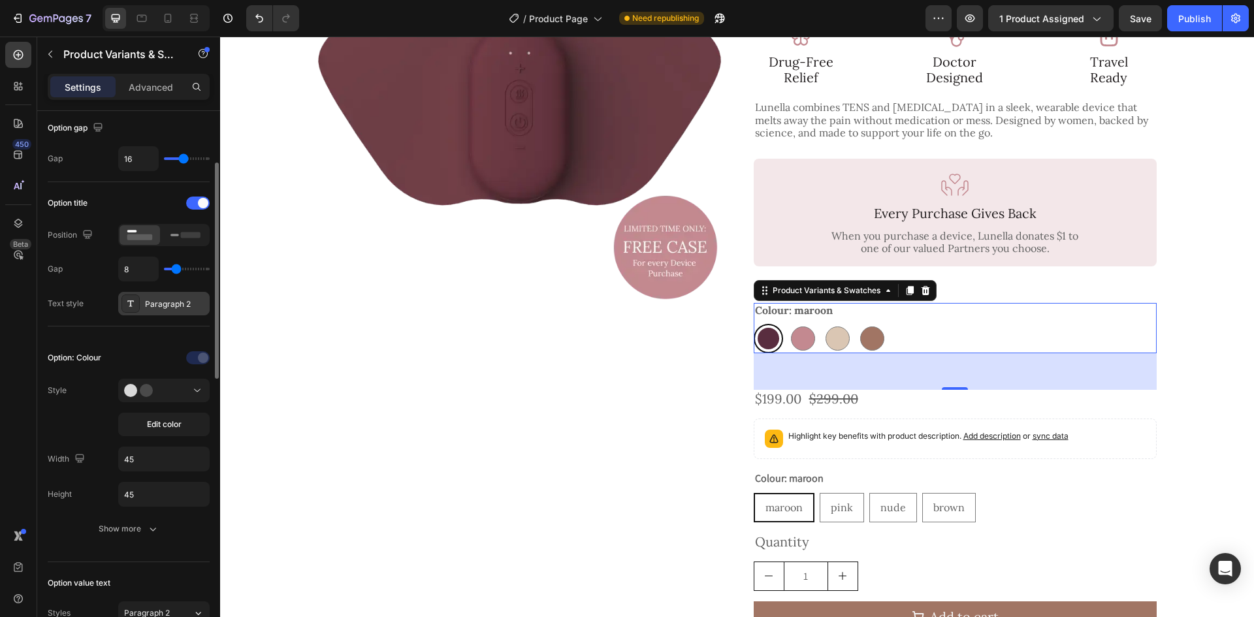
click at [167, 310] on div "Paragraph 2" at bounding box center [175, 304] width 61 height 12
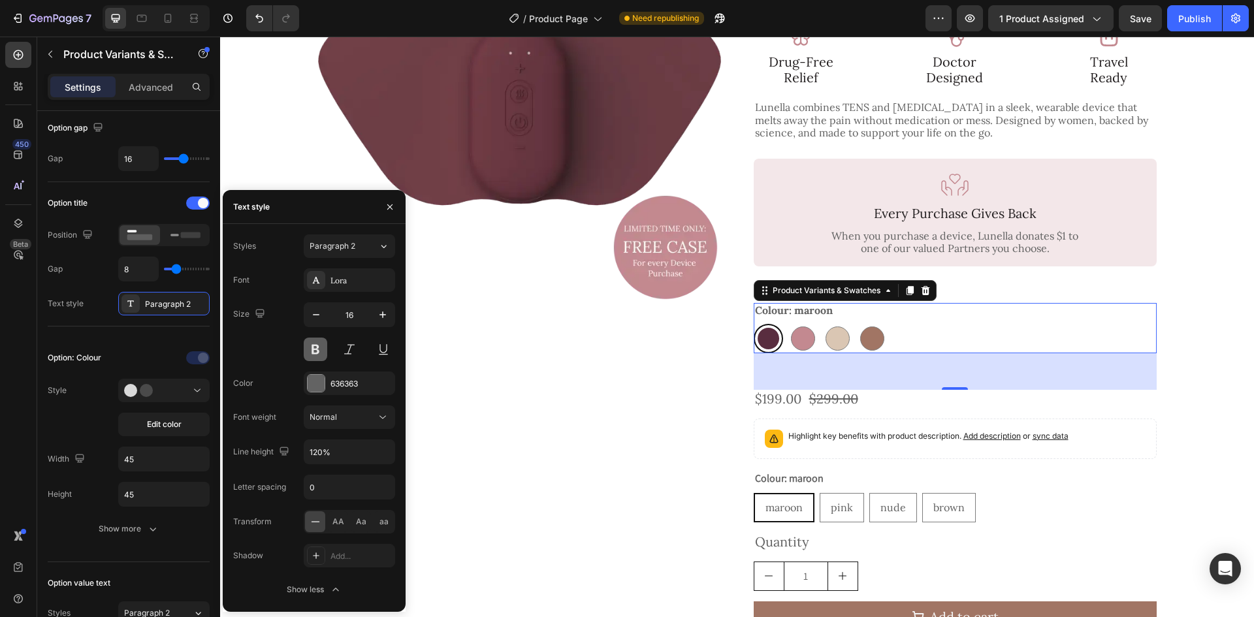
click at [317, 346] on button at bounding box center [316, 350] width 24 height 24
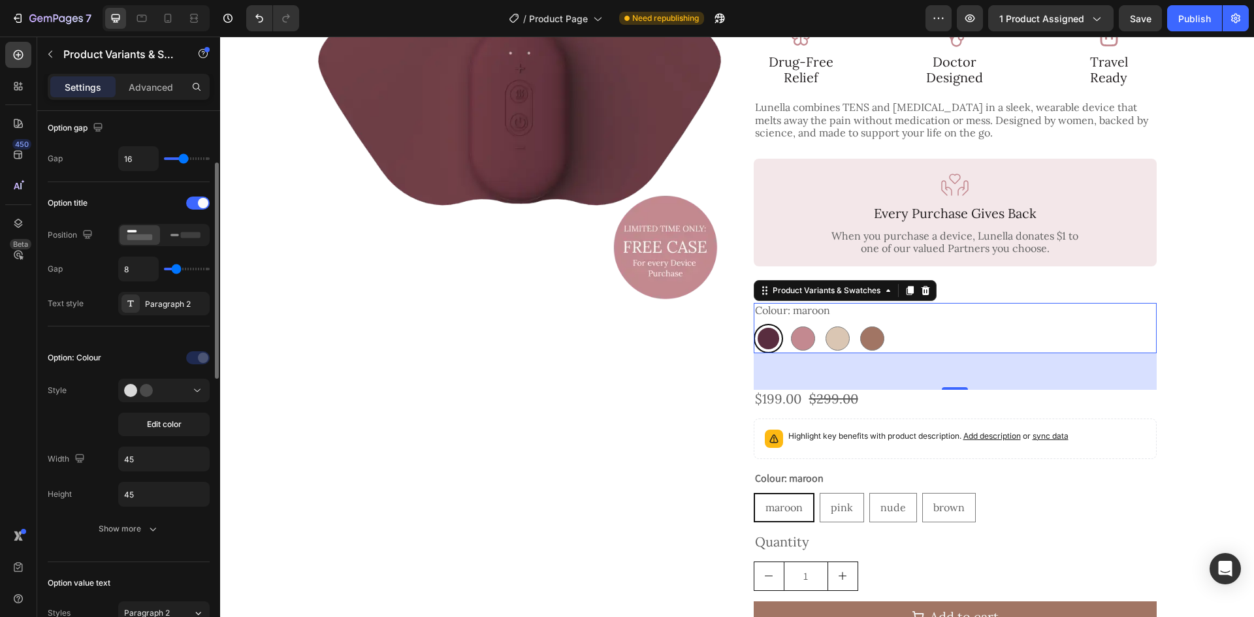
click at [146, 335] on div "Option: Colour Style Edit color Width 45 Height 45 Show more" at bounding box center [129, 445] width 162 height 236
click at [154, 460] on input "45" at bounding box center [164, 459] width 90 height 24
type input "44"
click at [131, 492] on input "45" at bounding box center [164, 495] width 90 height 24
type input "44"
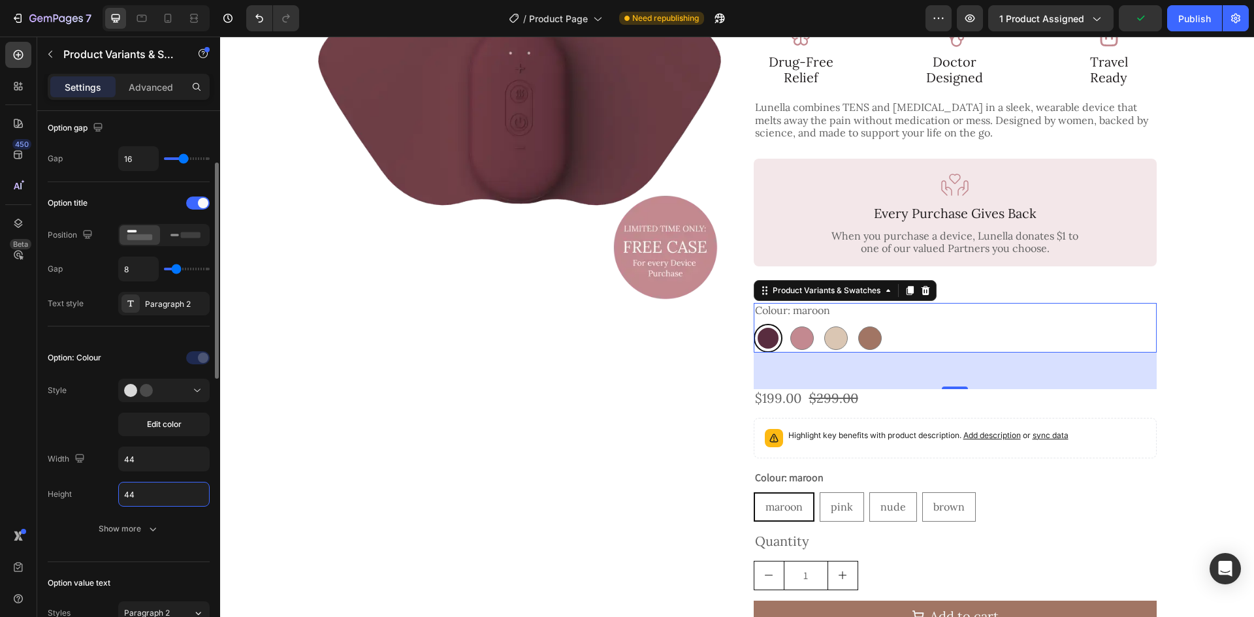
click at [93, 423] on div "Style Edit color" at bounding box center [129, 407] width 162 height 57
click at [135, 518] on button "Show more" at bounding box center [129, 529] width 162 height 24
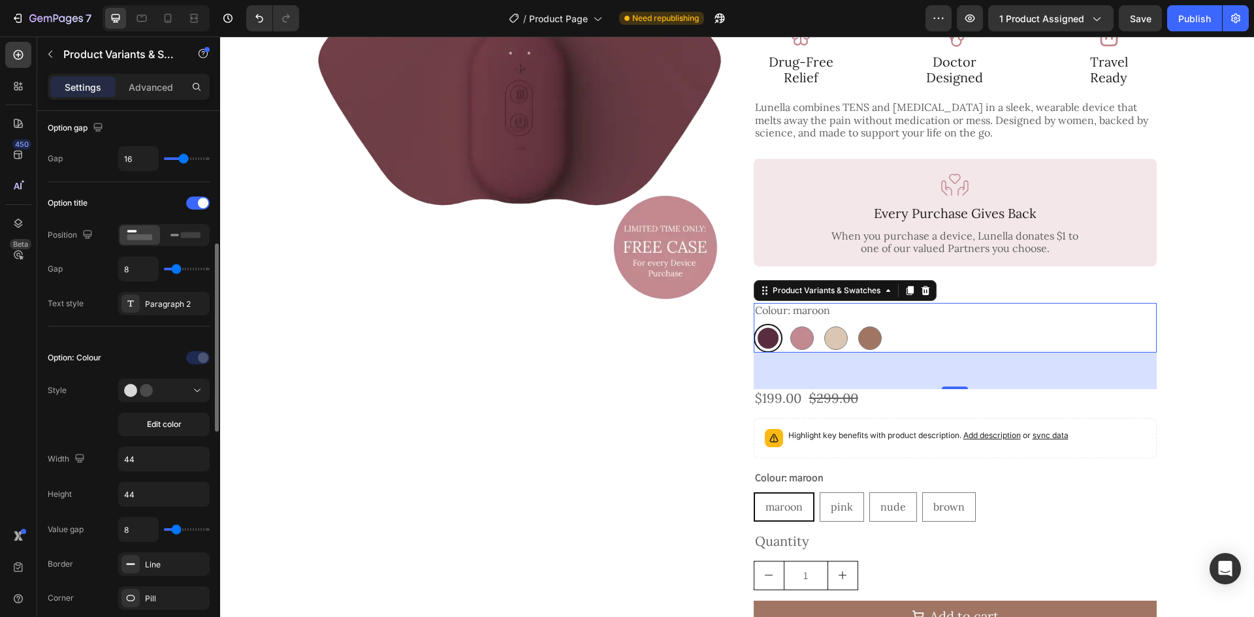
scroll to position [196, 0]
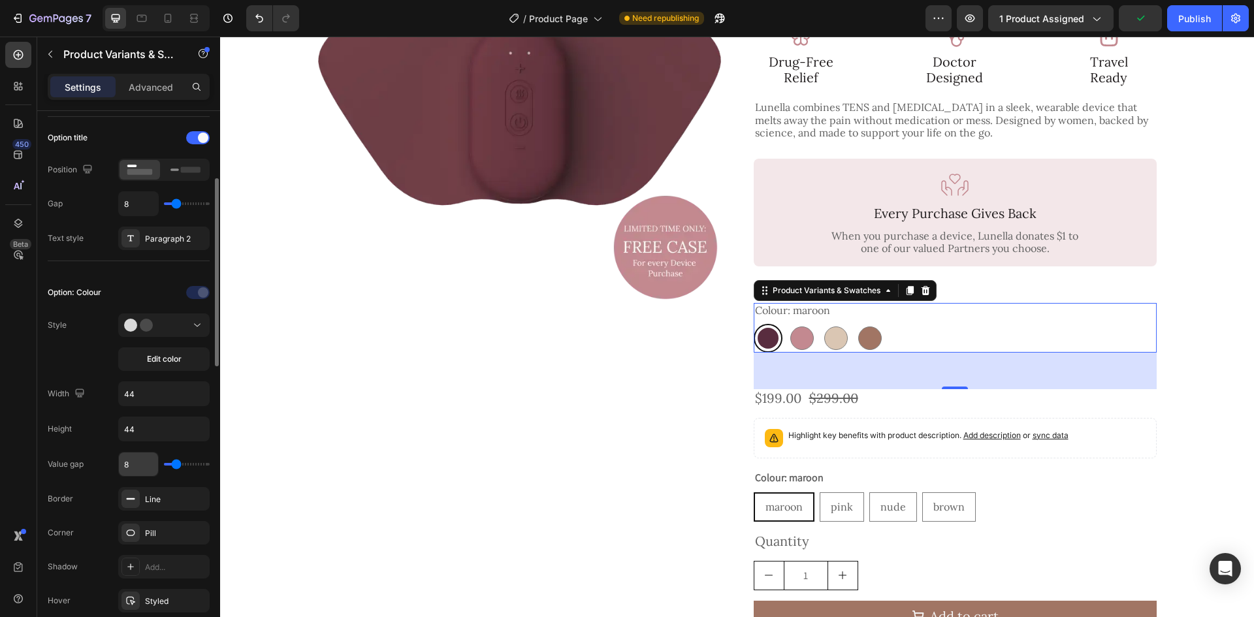
click at [142, 456] on input "8" at bounding box center [138, 465] width 39 height 24
type input "1"
type input "16"
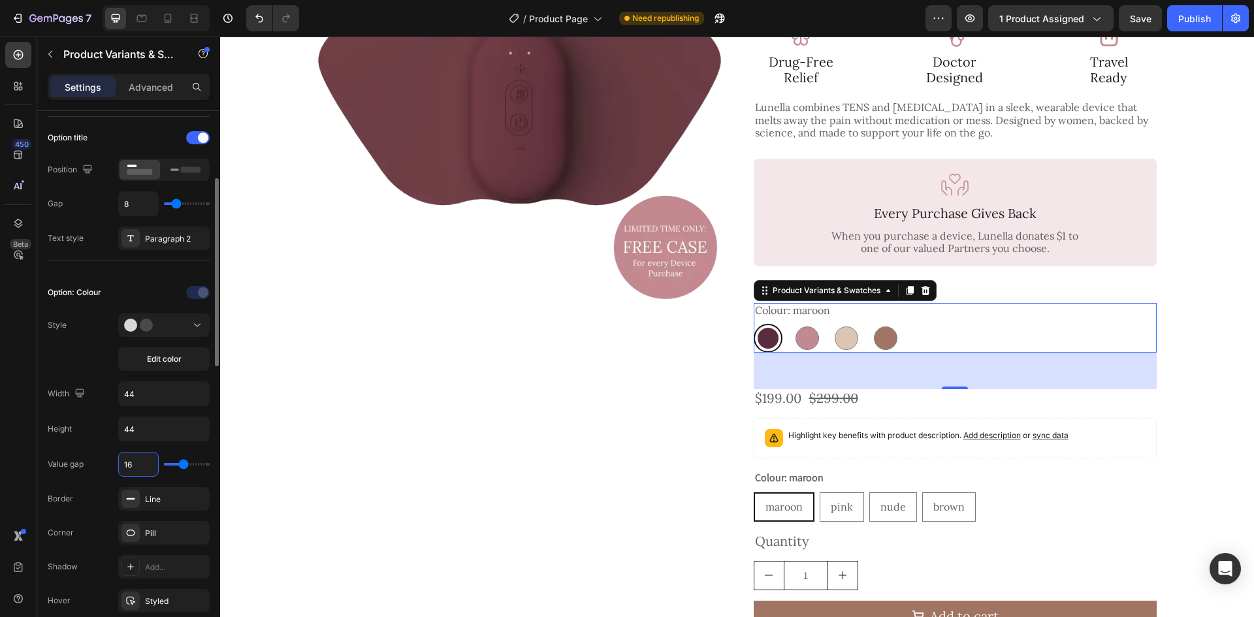
type input "16"
click at [97, 438] on div "Height 44" at bounding box center [129, 429] width 162 height 25
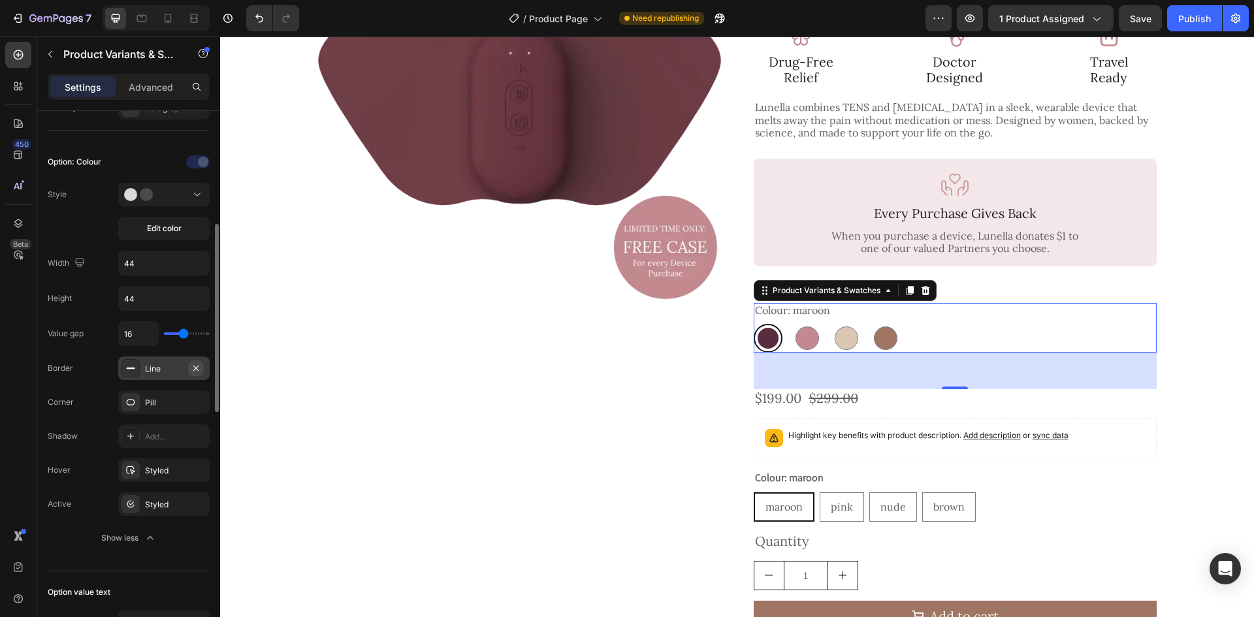
click at [195, 373] on icon "button" at bounding box center [196, 368] width 10 height 10
click at [187, 470] on div "Styled" at bounding box center [163, 470] width 91 height 24
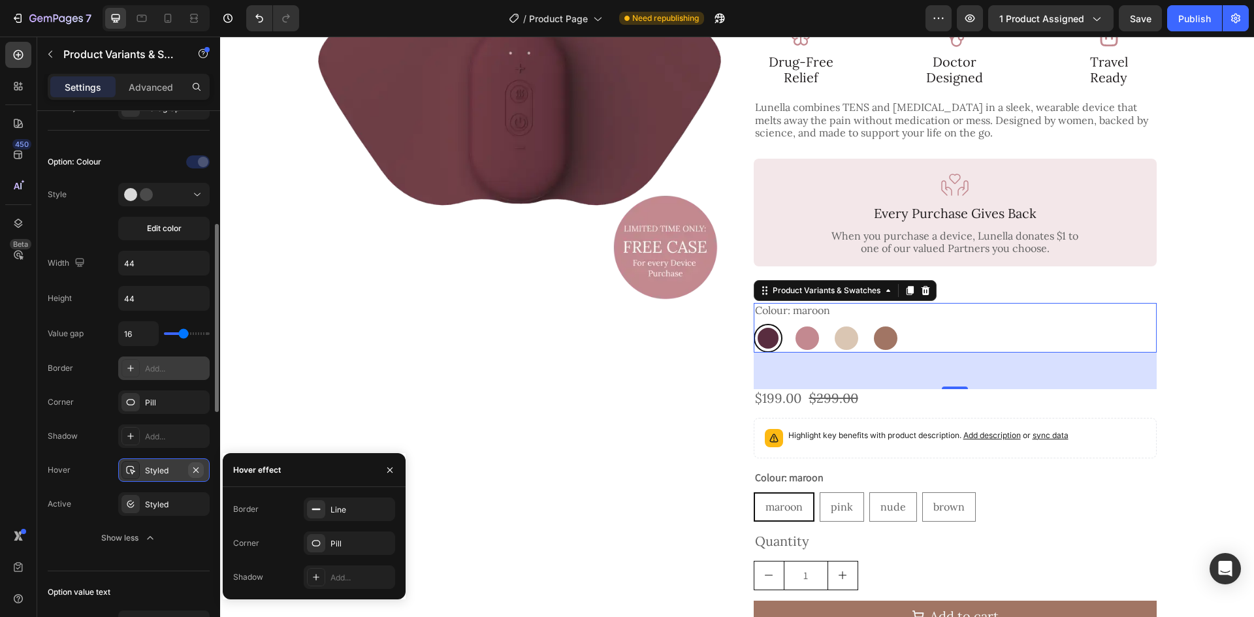
click at [197, 472] on icon "button" at bounding box center [195, 469] width 5 height 5
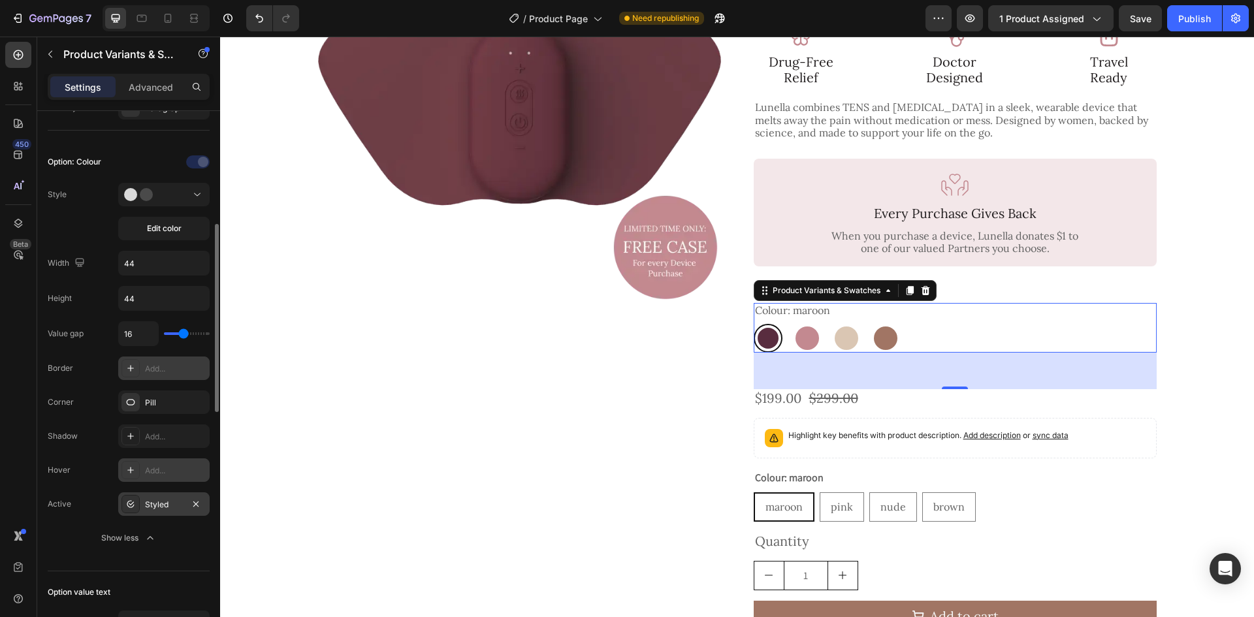
click at [166, 502] on div "Styled" at bounding box center [164, 505] width 38 height 12
click at [89, 478] on div "Hover Add..." at bounding box center [129, 470] width 162 height 24
click at [86, 458] on div "Corner Pill" at bounding box center [129, 470] width 162 height 24
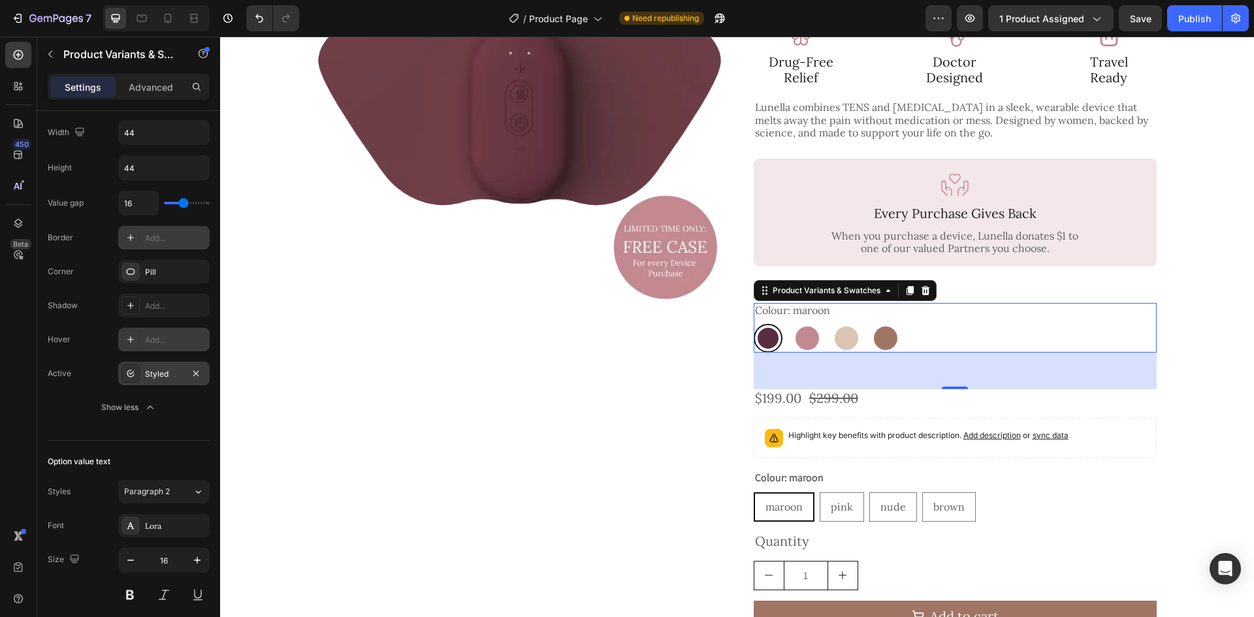
click at [166, 373] on div "Styled" at bounding box center [164, 374] width 38 height 12
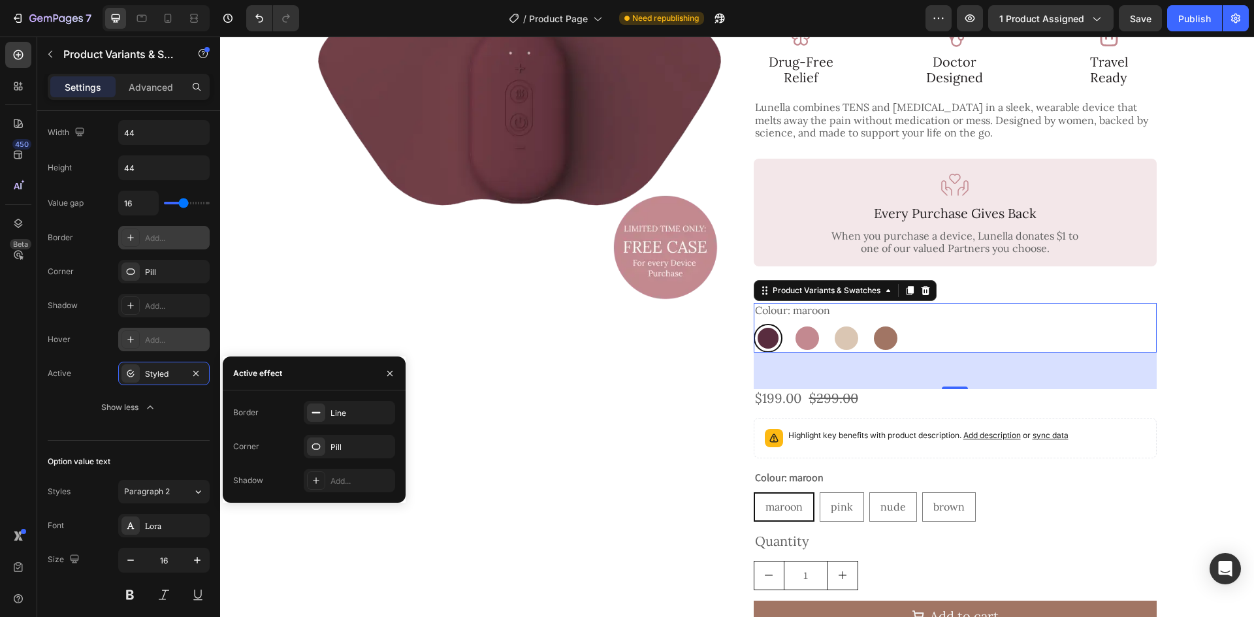
click at [332, 379] on div "Active effect" at bounding box center [314, 374] width 183 height 34
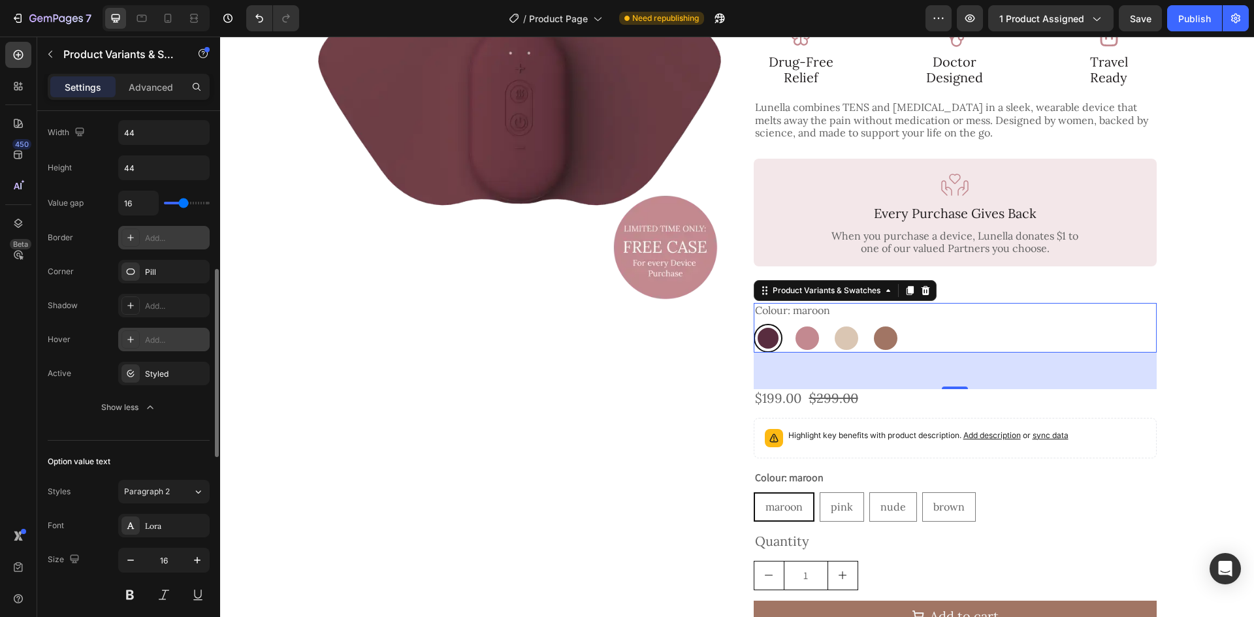
click at [95, 343] on div "Hover Add..." at bounding box center [129, 340] width 162 height 24
click at [154, 372] on div "Styled" at bounding box center [164, 374] width 38 height 12
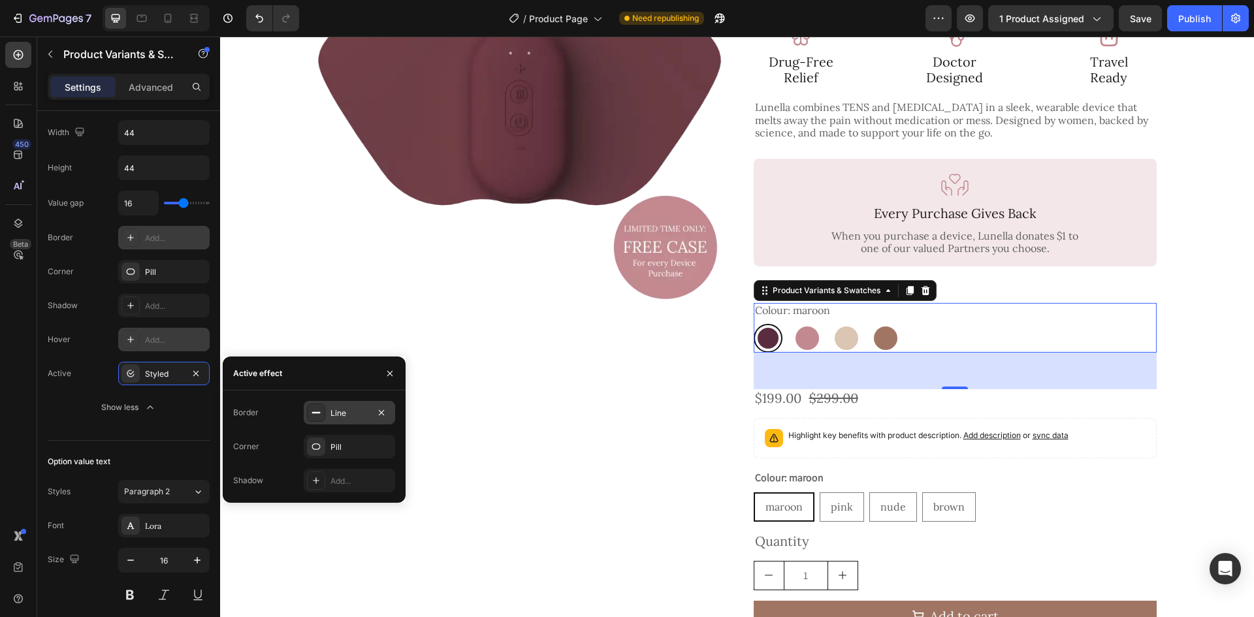
click at [340, 416] on div "Line" at bounding box center [349, 414] width 38 height 12
click at [351, 413] on div "121212" at bounding box center [349, 414] width 38 height 12
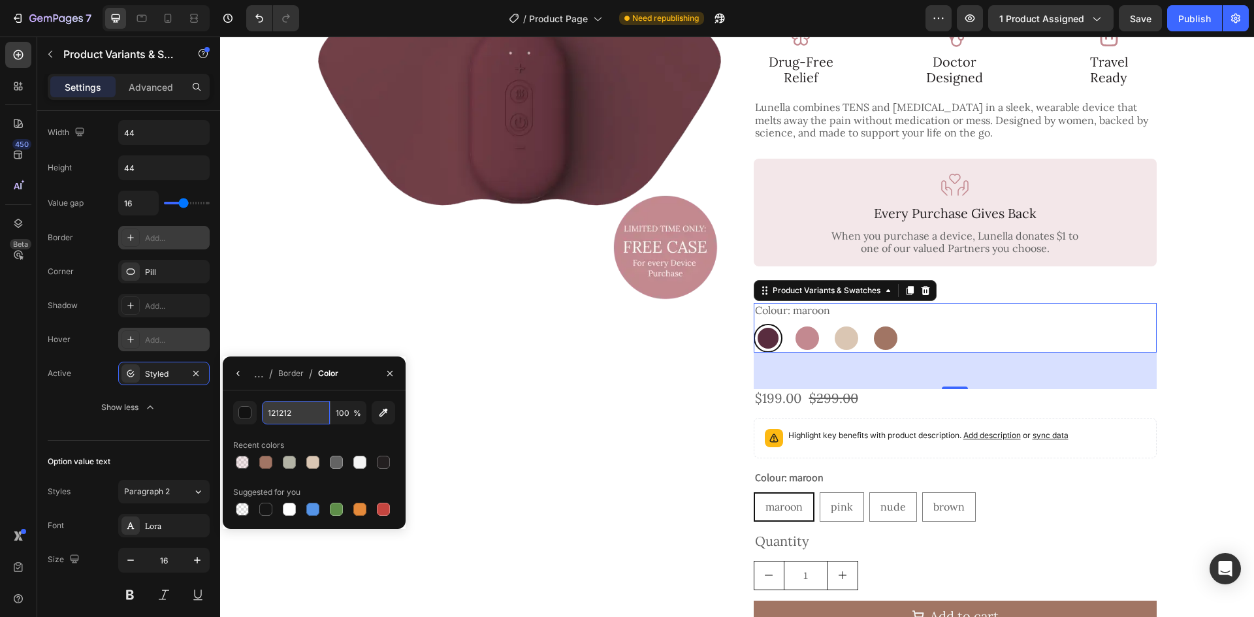
click at [295, 414] on input "121212" at bounding box center [296, 413] width 68 height 24
paste input "#592D3F80"
type input "#592D3F"
click at [244, 374] on button "button" at bounding box center [238, 373] width 21 height 21
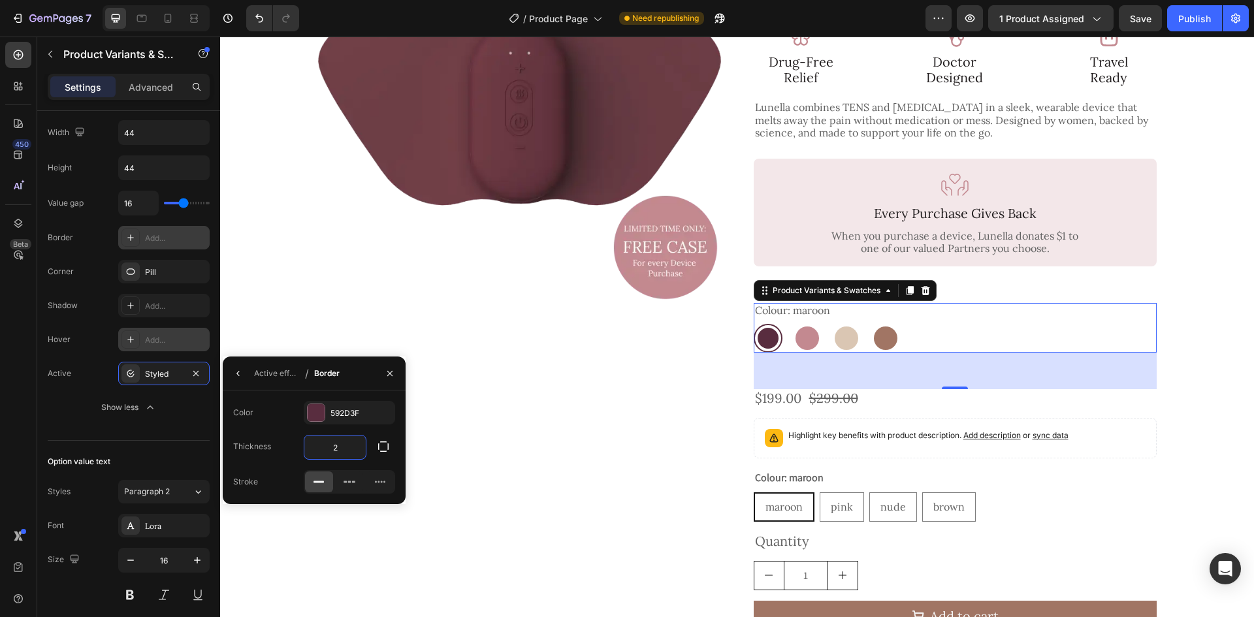
click at [340, 445] on input "2" at bounding box center [334, 448] width 61 height 24
type input "1"
click at [363, 381] on div "Active effect / Border" at bounding box center [314, 374] width 183 height 34
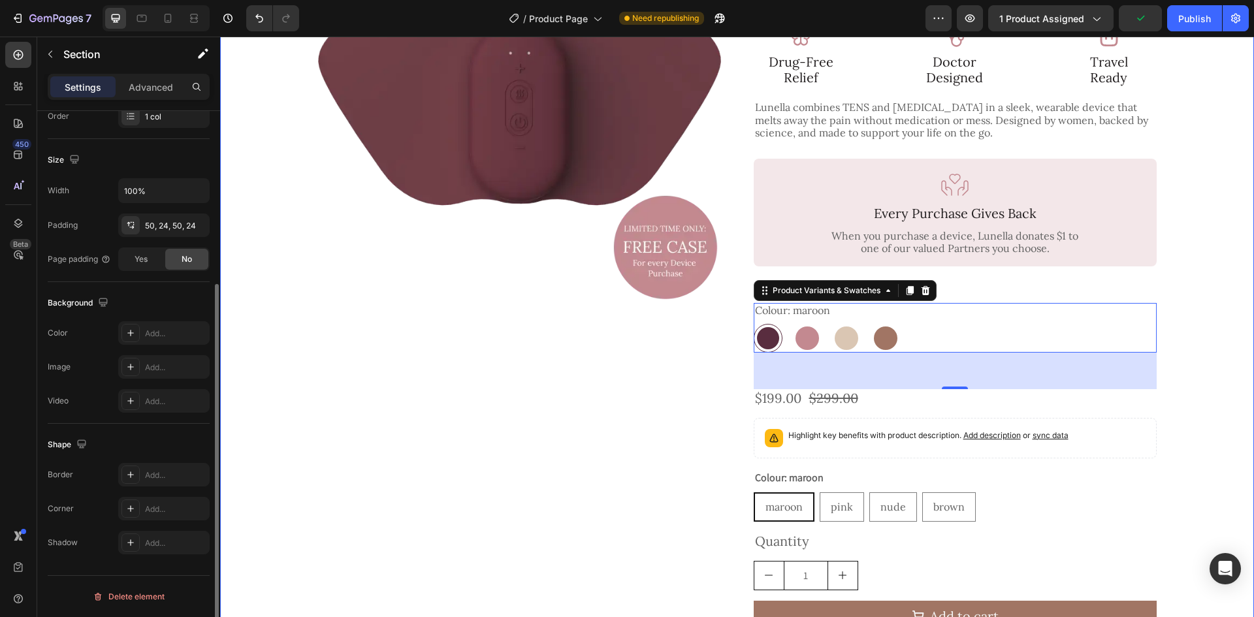
click at [1179, 345] on div "Product Images Icon Icon Icon Icon Icon Icon List 4.7 (17 reviews) Text Block R…" at bounding box center [737, 292] width 1002 height 784
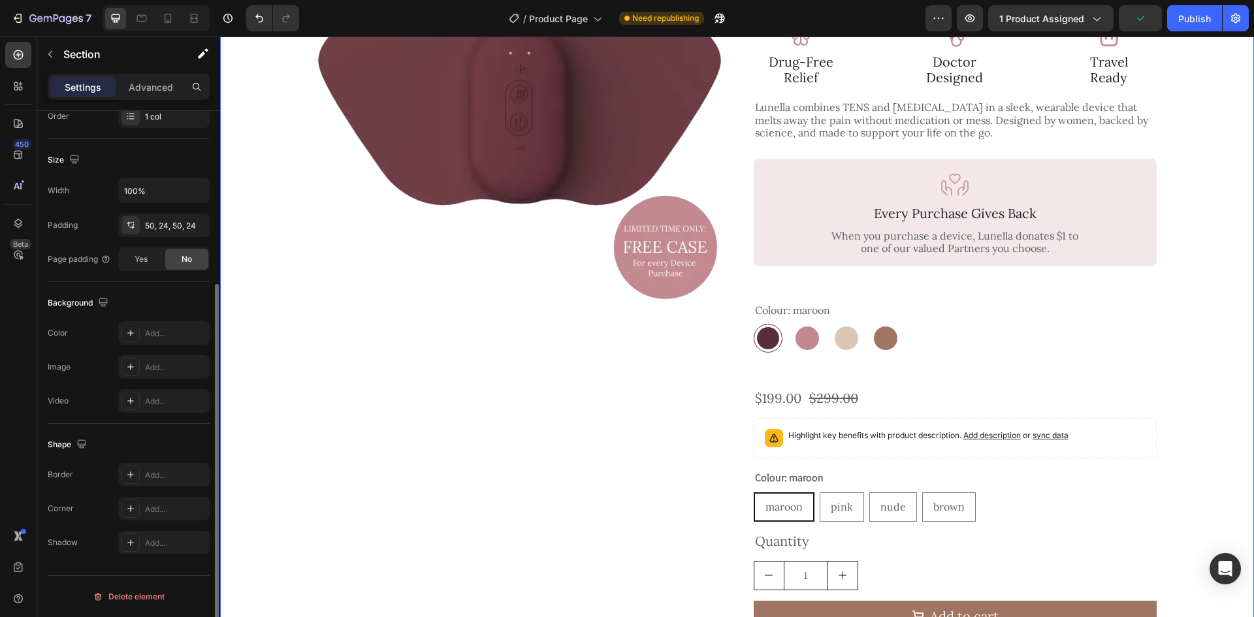
scroll to position [0, 0]
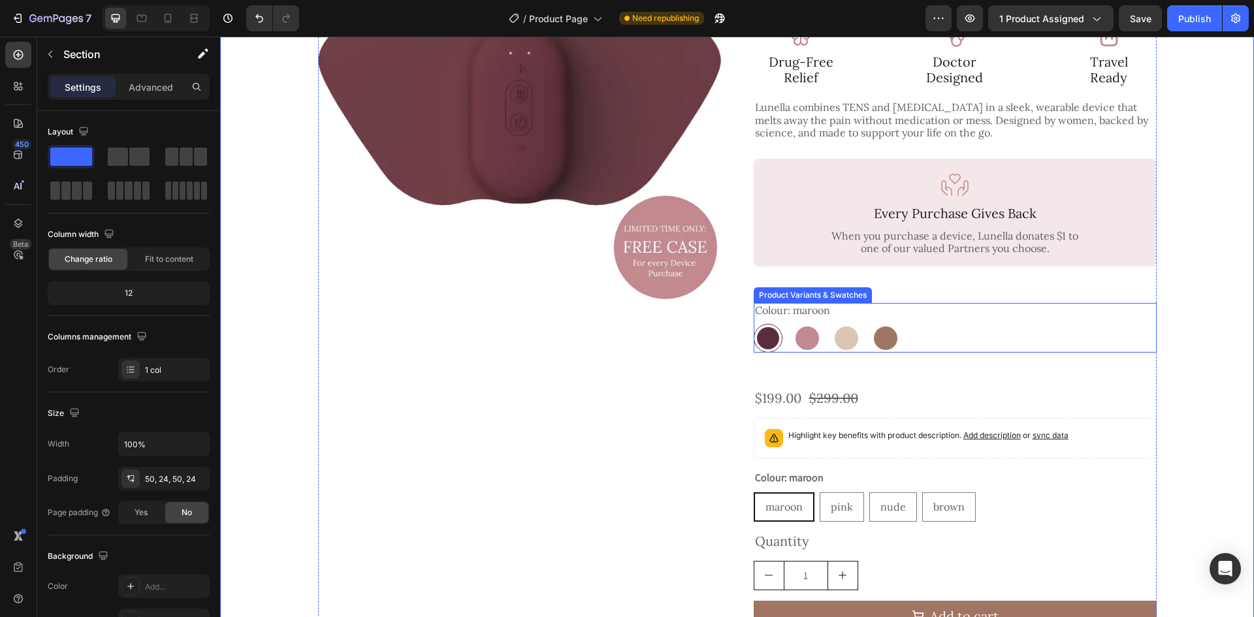
click at [927, 324] on div "[PERSON_NAME] pink pink nude nude brown brown" at bounding box center [955, 338] width 403 height 29
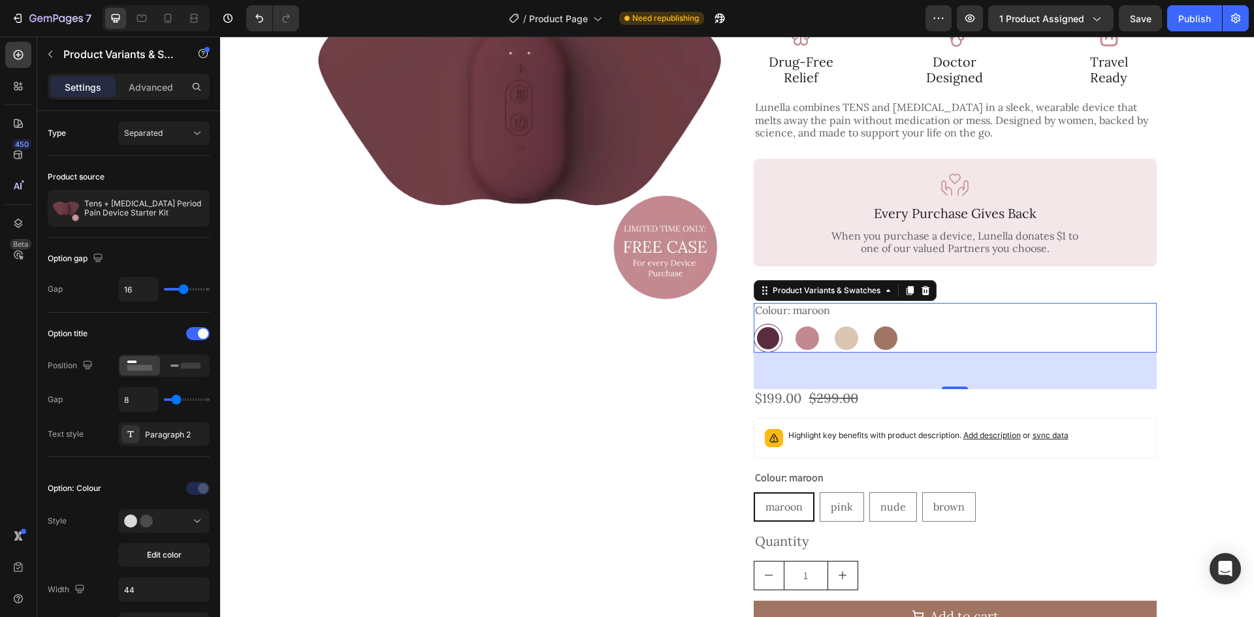
drag, startPoint x: 17, startPoint y: 61, endPoint x: 54, endPoint y: 77, distance: 39.8
click at [17, 61] on div at bounding box center [18, 55] width 26 height 26
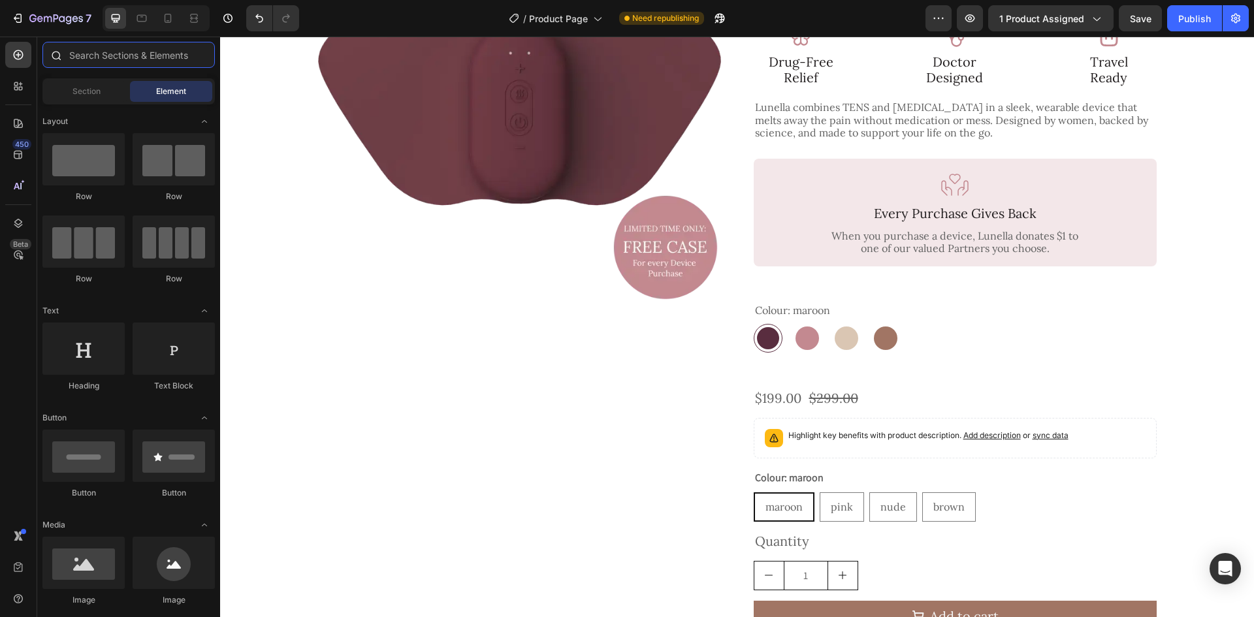
click at [127, 60] on input "text" at bounding box center [128, 55] width 172 height 26
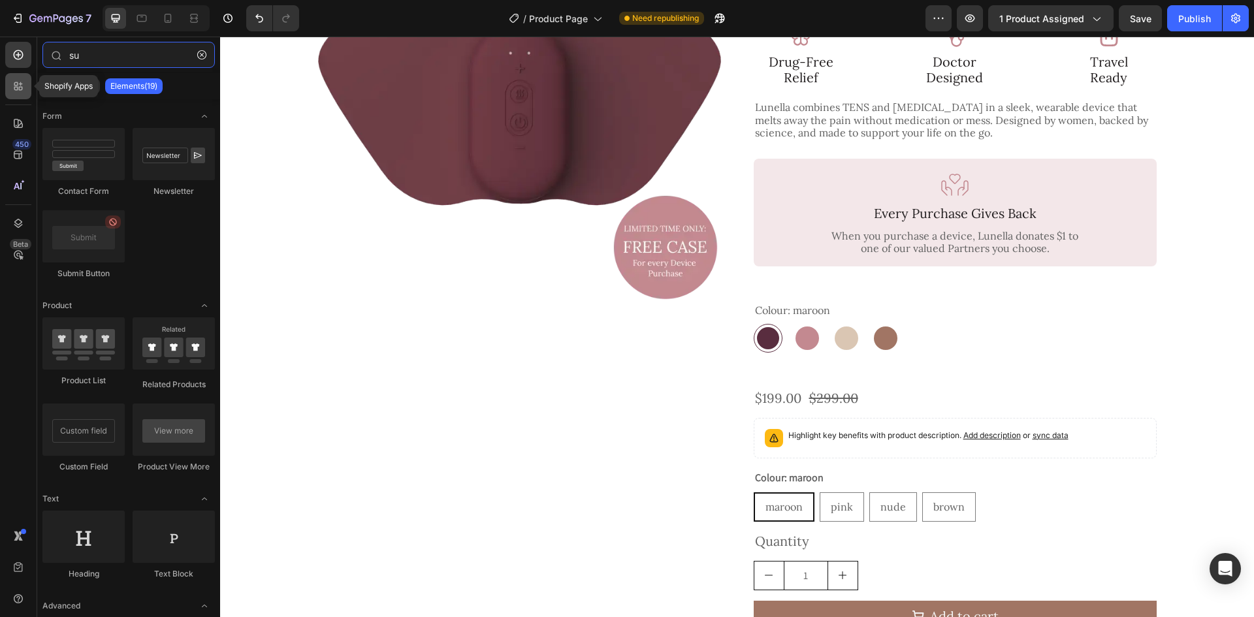
type input "su"
click at [15, 87] on icon at bounding box center [16, 89] width 4 height 4
radio input "true"
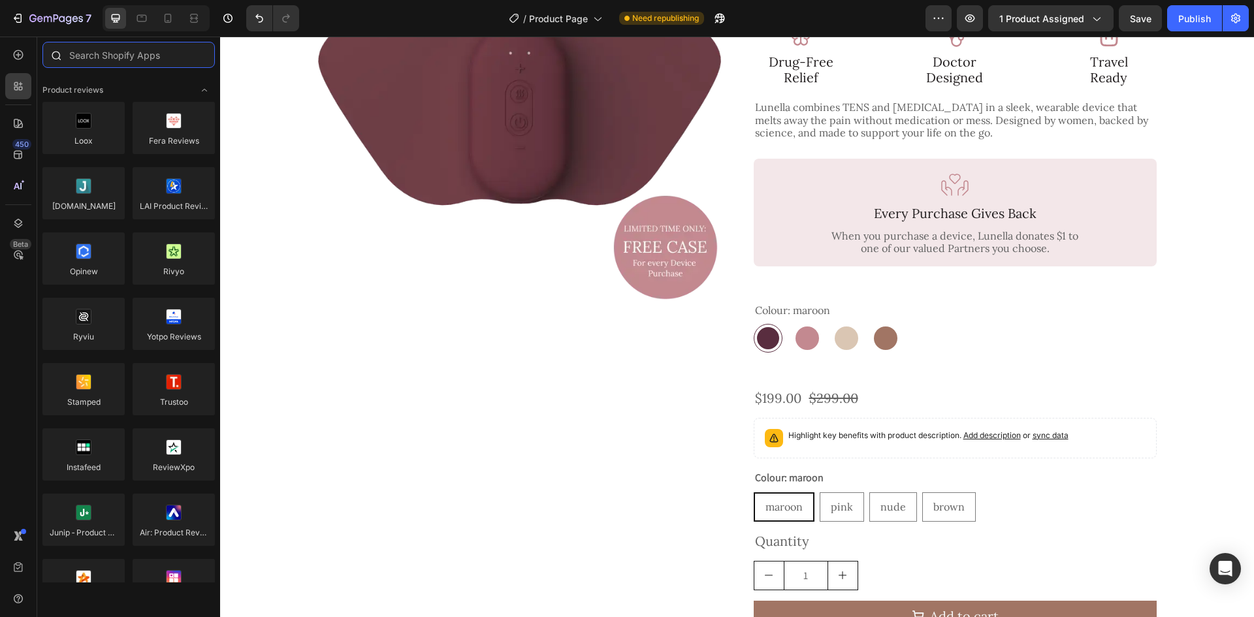
click at [114, 58] on input "text" at bounding box center [128, 55] width 172 height 26
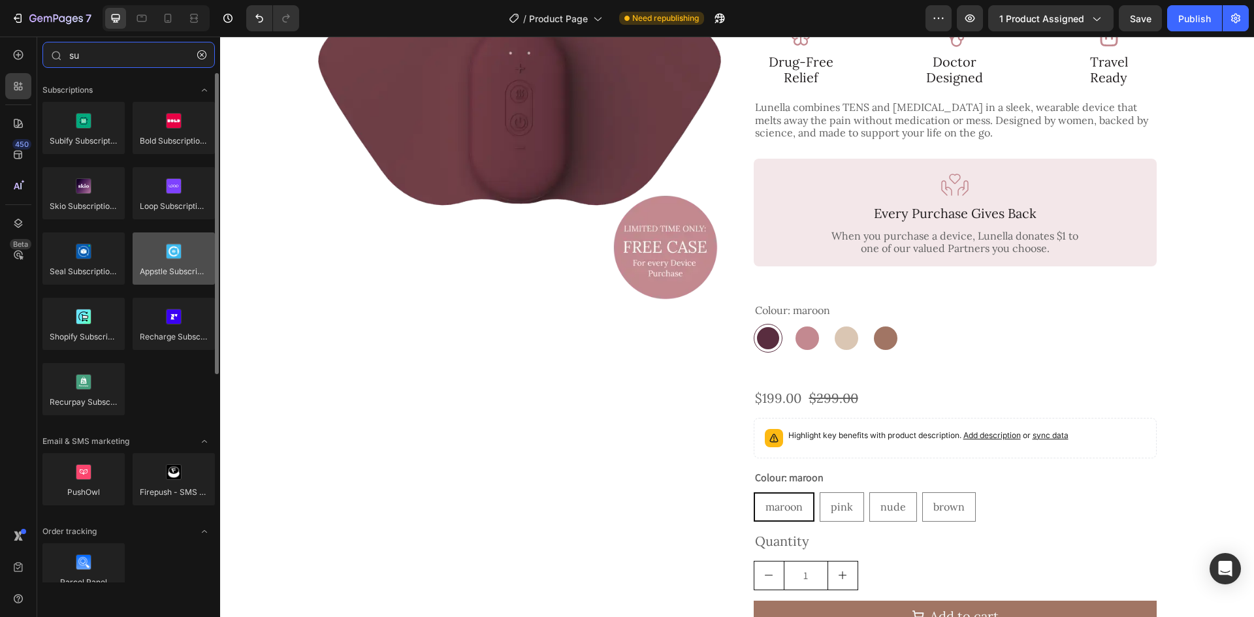
type input "su"
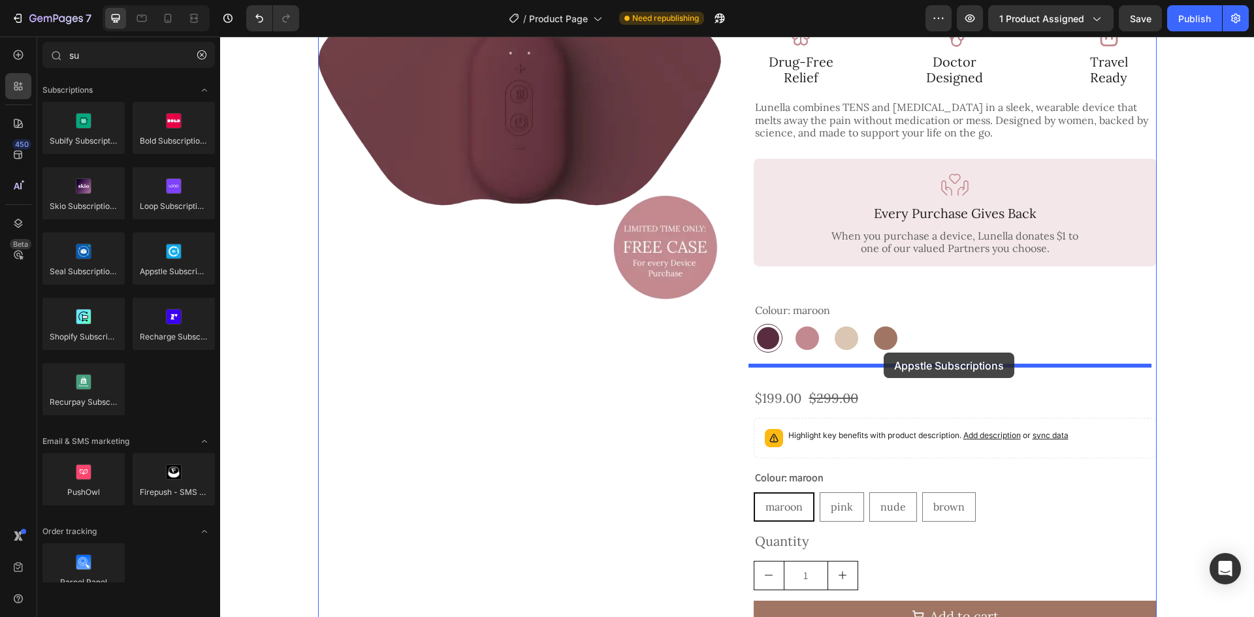
drag, startPoint x: 378, startPoint y: 306, endPoint x: 884, endPoint y: 353, distance: 507.7
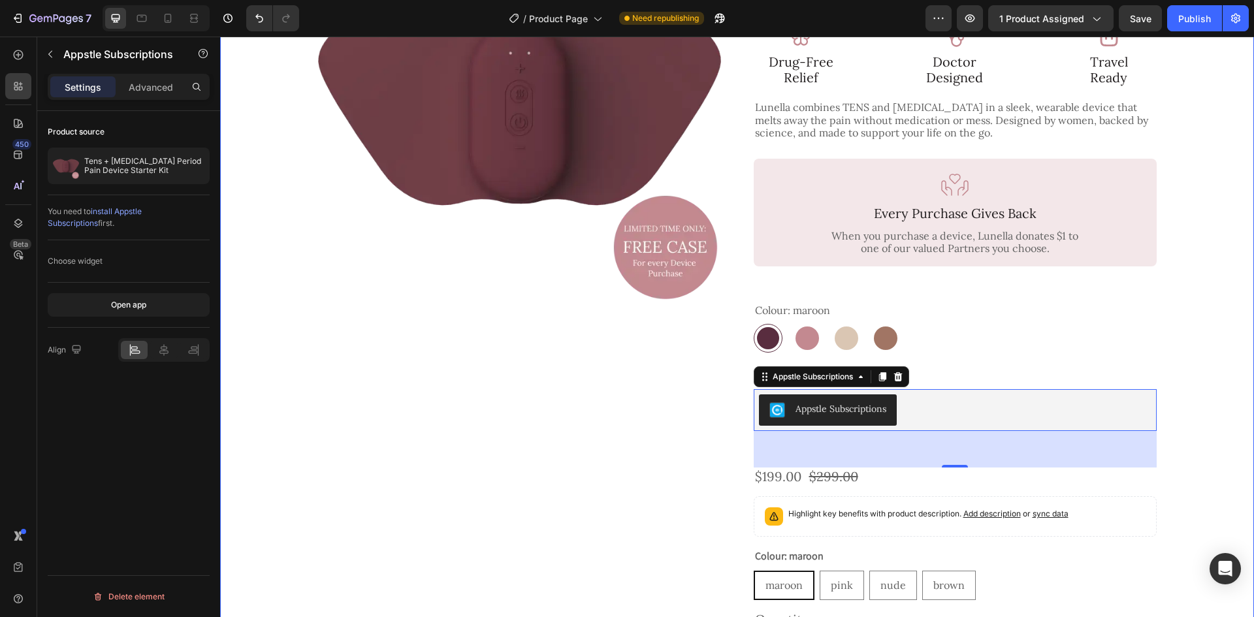
click at [1185, 376] on div "Product Images Icon Icon Icon Icon Icon Icon List 4.7 (17 reviews) Text Block R…" at bounding box center [737, 331] width 1002 height 863
radio input "false"
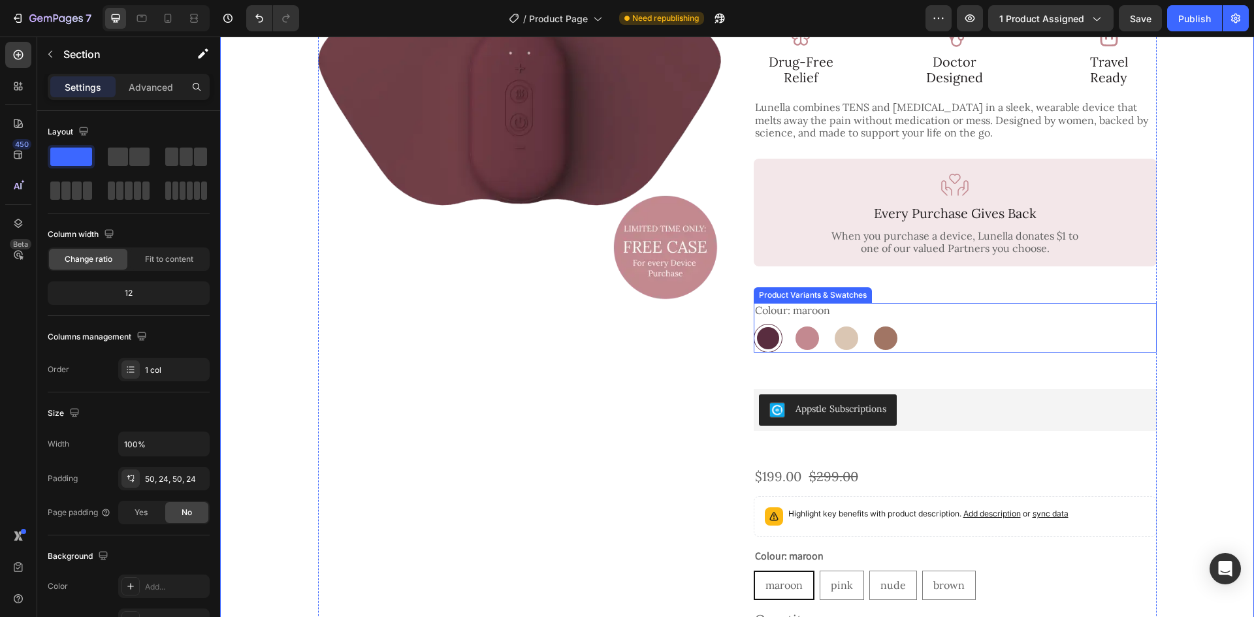
click at [930, 324] on div "[PERSON_NAME] pink pink nude nude brown brown" at bounding box center [955, 338] width 403 height 29
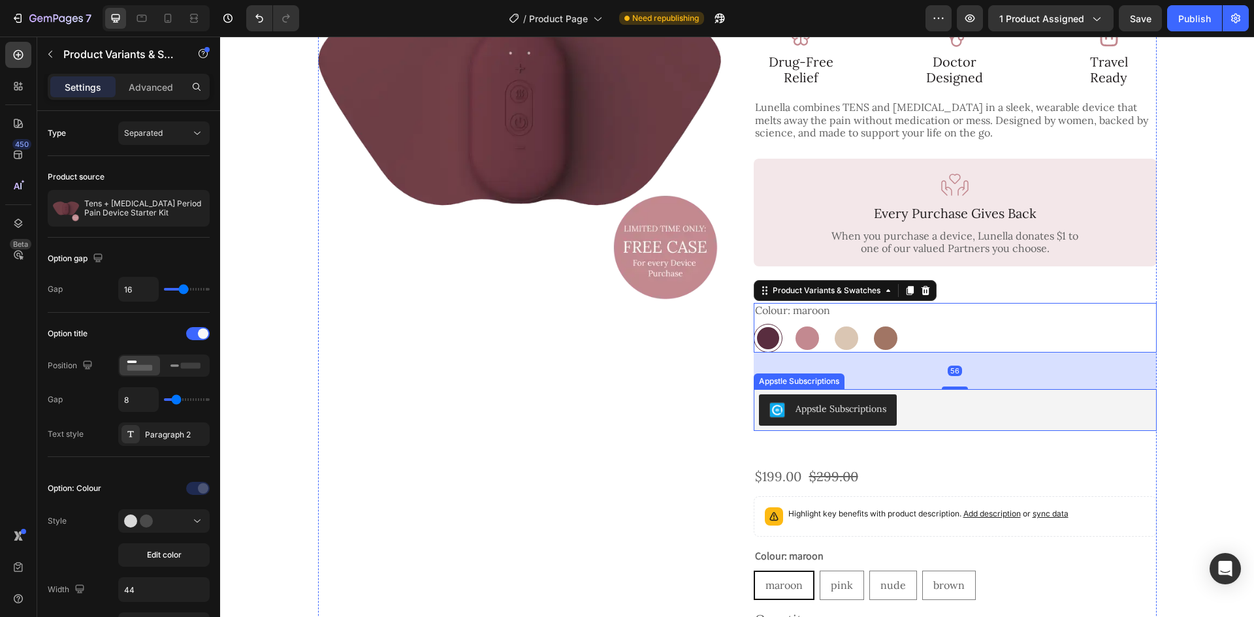
click at [984, 397] on div "Appstle Subscriptions" at bounding box center [955, 409] width 393 height 31
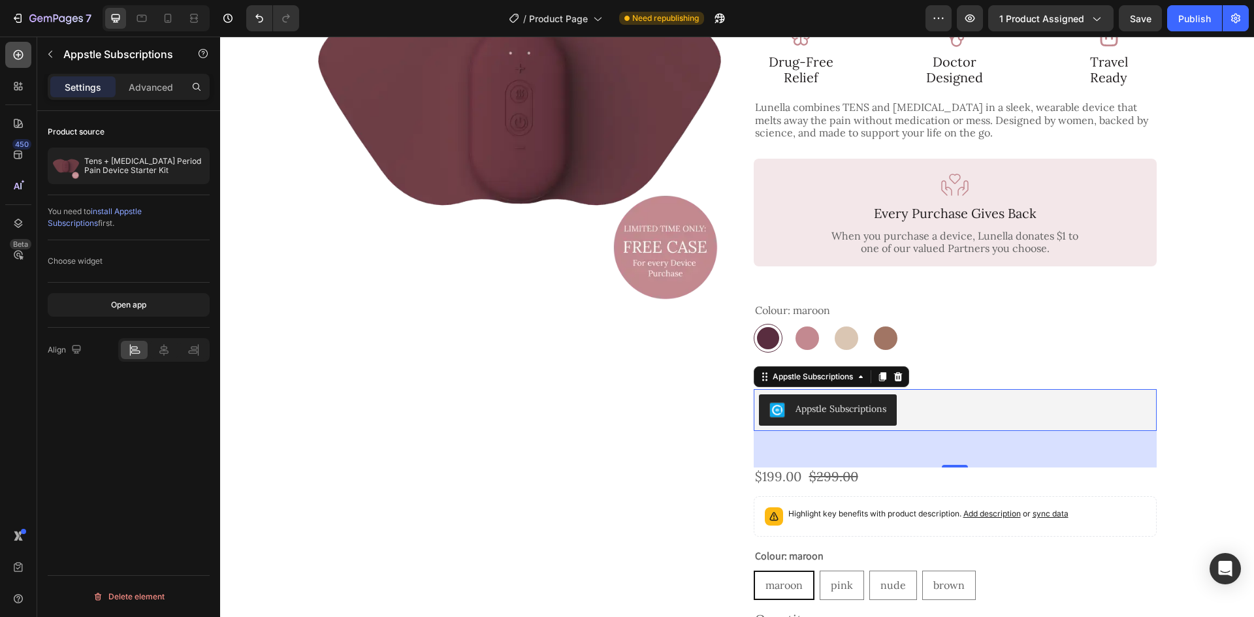
click at [14, 57] on icon at bounding box center [19, 55] width 10 height 10
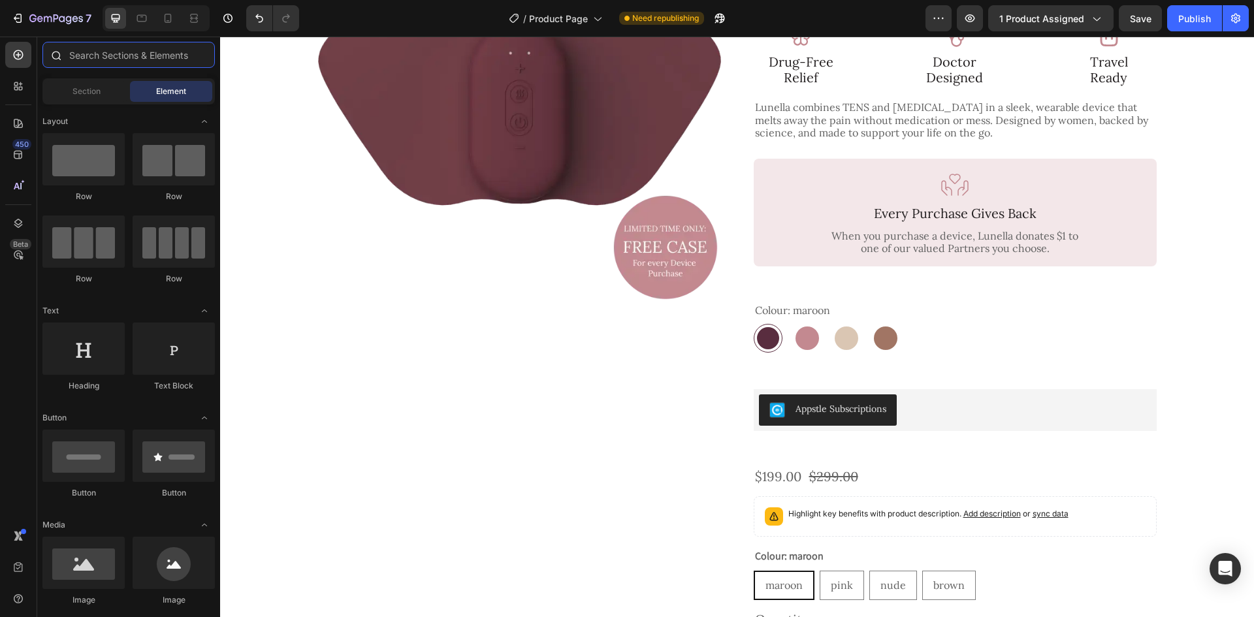
click at [140, 57] on input "text" at bounding box center [128, 55] width 172 height 26
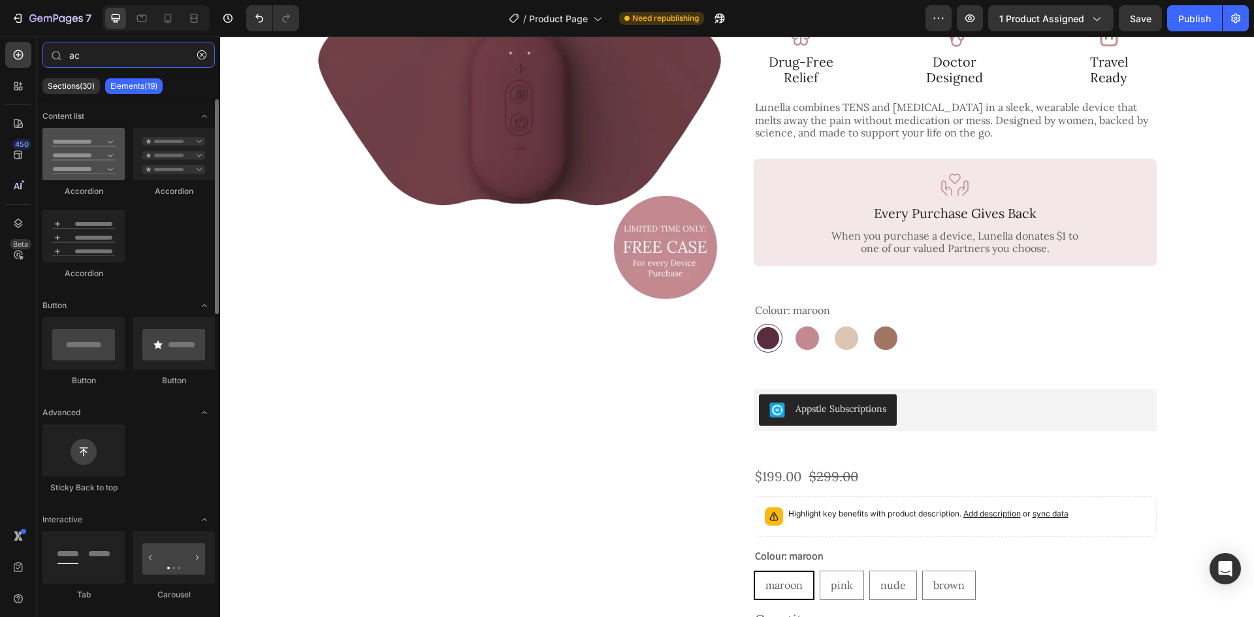
type input "ac"
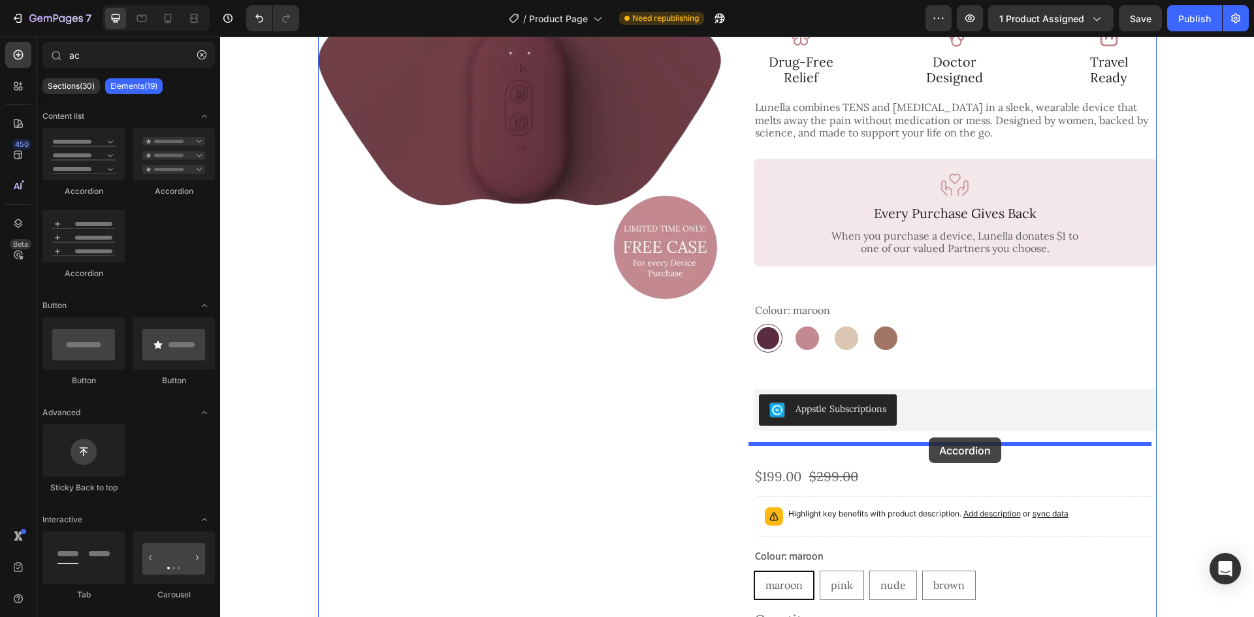
drag, startPoint x: 306, startPoint y: 202, endPoint x: 929, endPoint y: 438, distance: 665.3
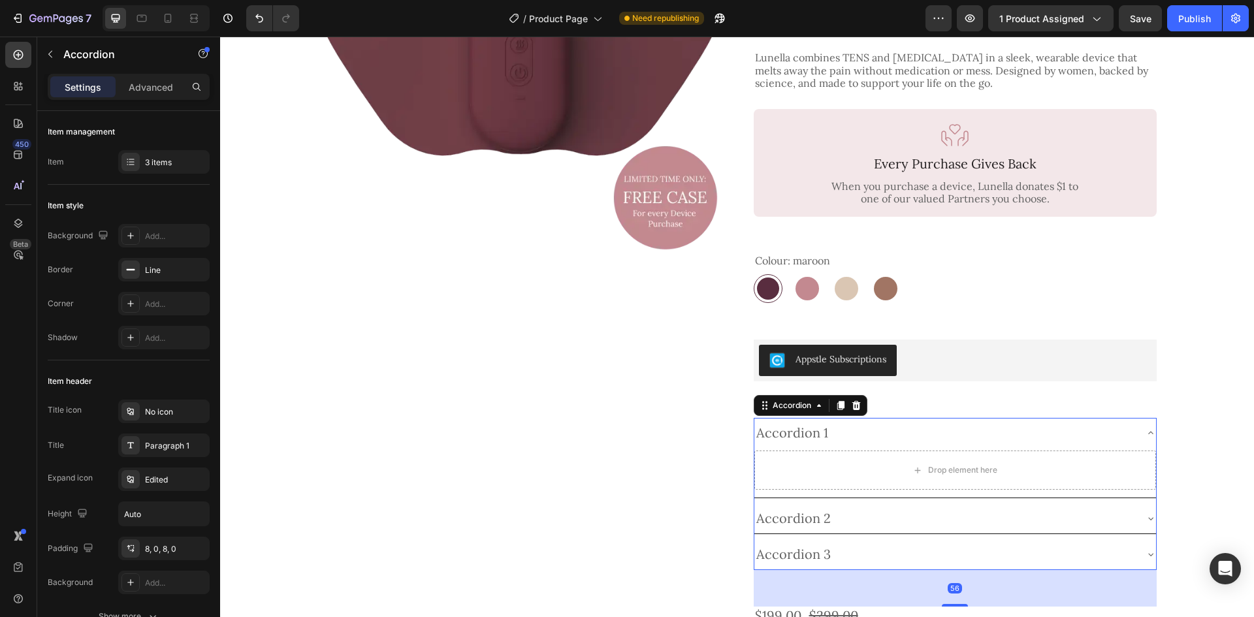
scroll to position [327, 0]
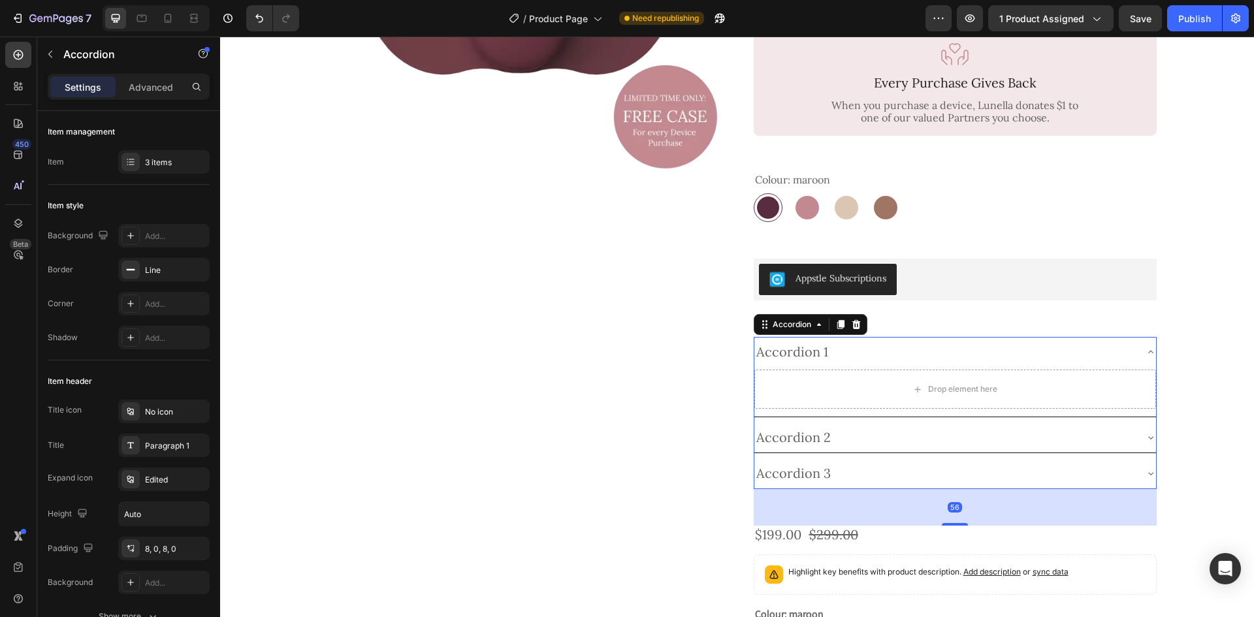
click at [878, 342] on div "Accordion 1" at bounding box center [944, 352] width 381 height 20
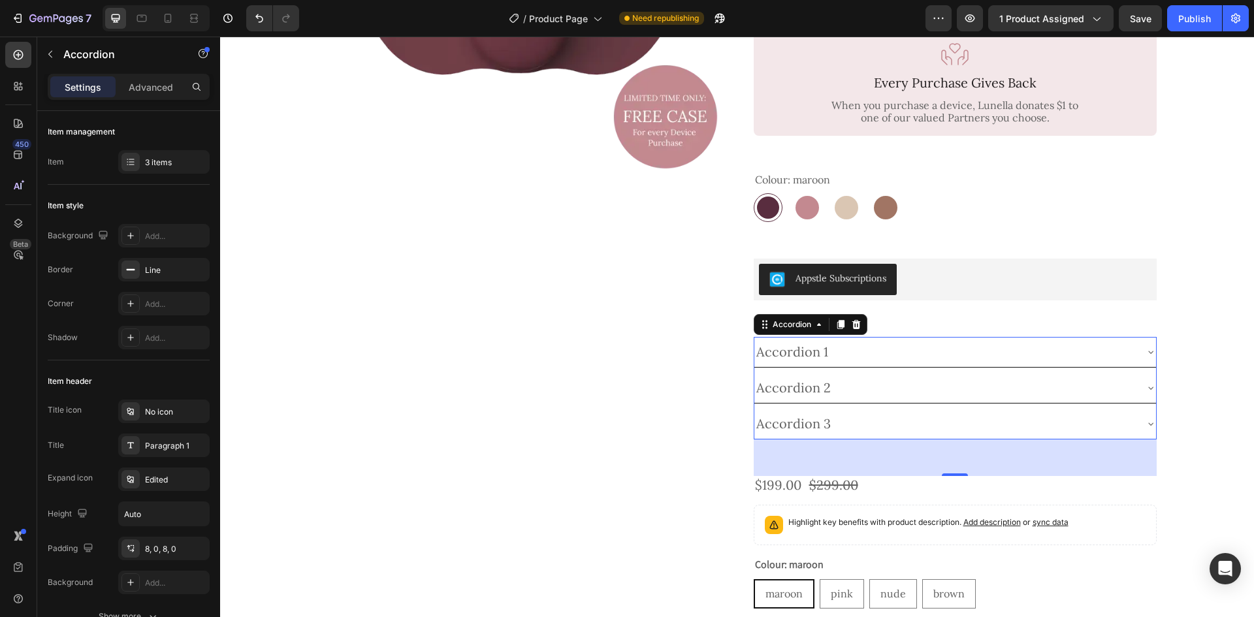
click at [942, 342] on div "Accordion 1" at bounding box center [944, 352] width 381 height 20
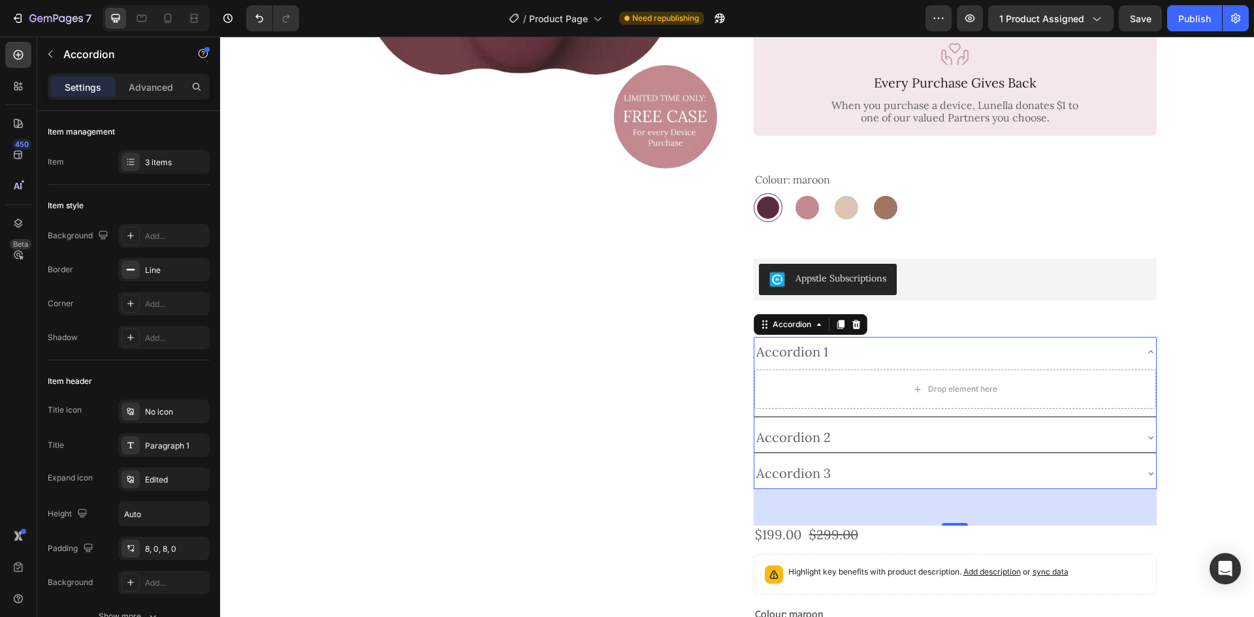
click at [942, 342] on div "Accordion 1" at bounding box center [944, 352] width 381 height 20
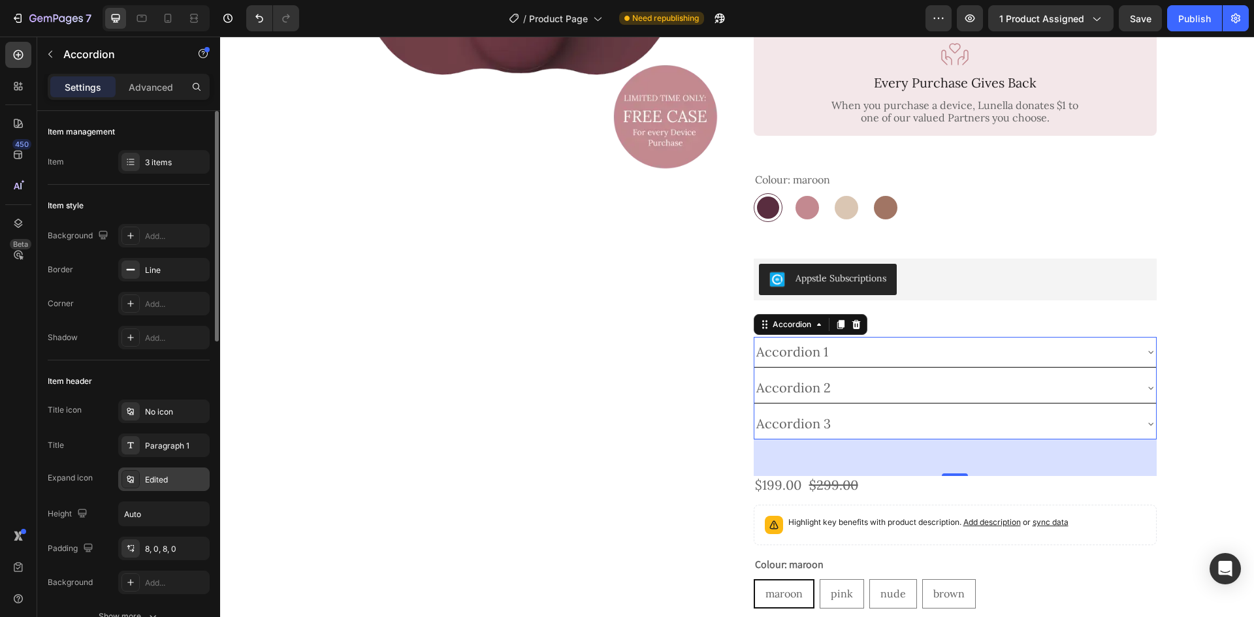
click at [165, 481] on div "Edited" at bounding box center [175, 480] width 61 height 12
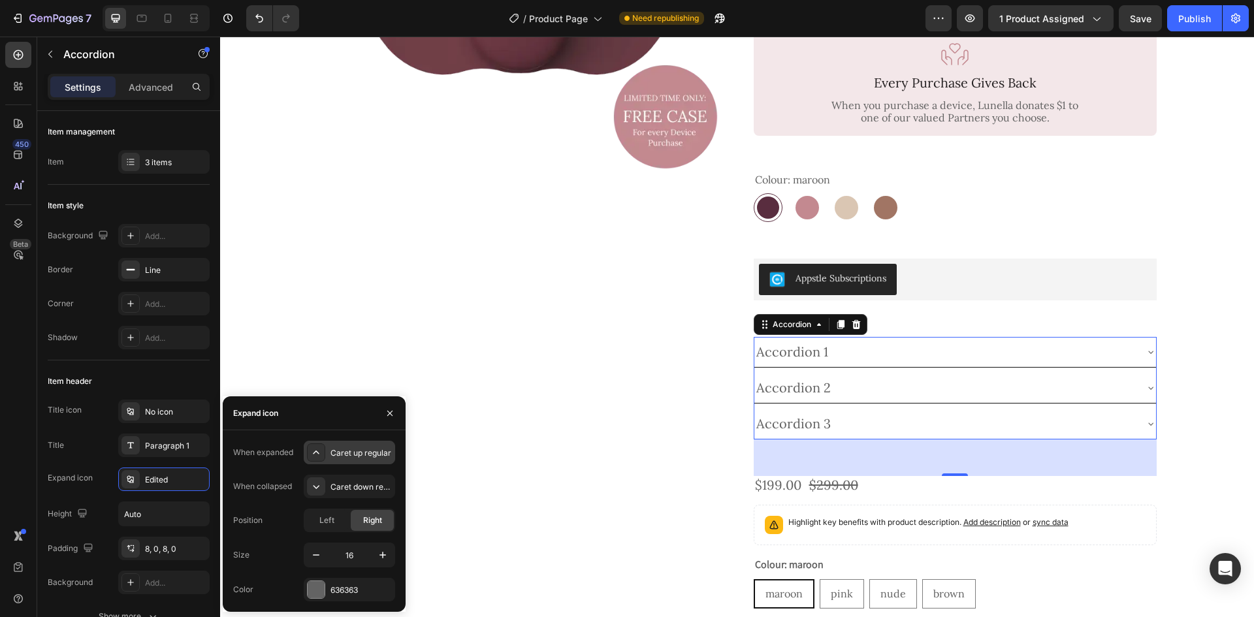
click at [355, 452] on div "Caret up regular" at bounding box center [360, 453] width 61 height 12
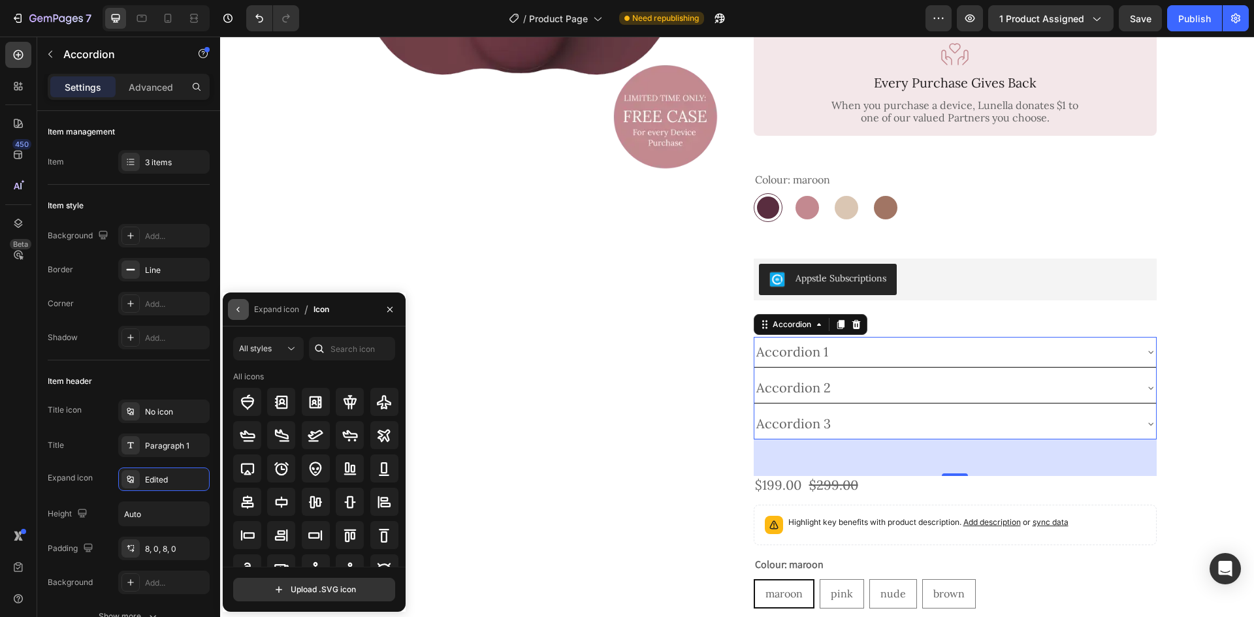
click at [238, 300] on button "button" at bounding box center [238, 309] width 21 height 21
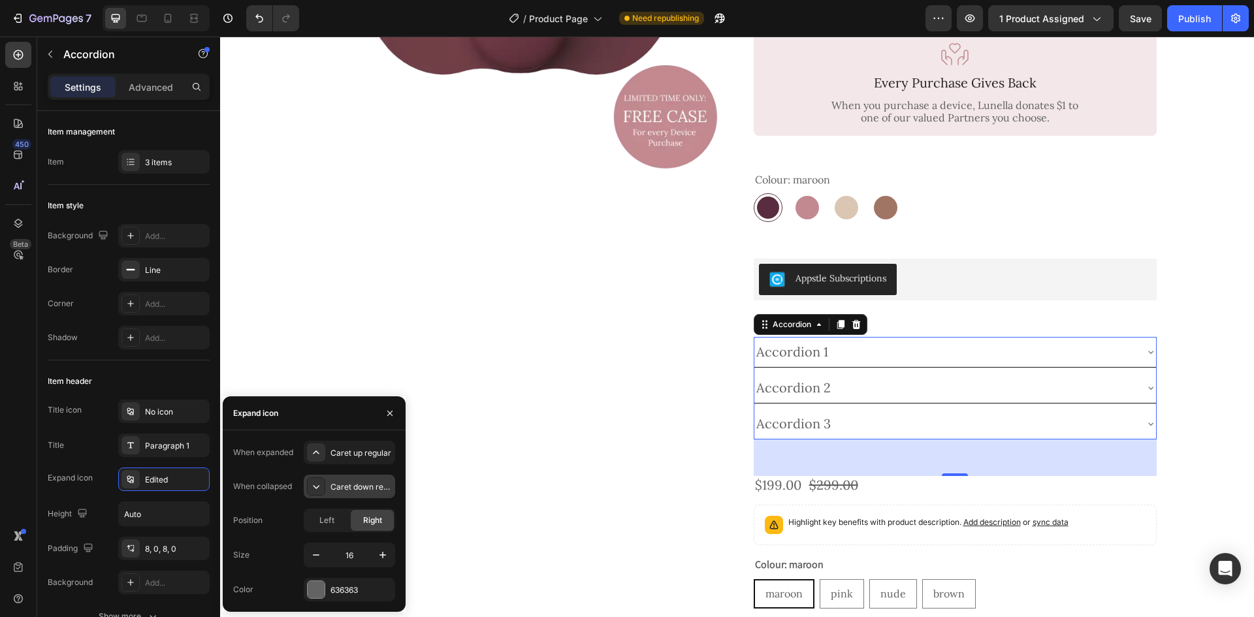
click at [343, 488] on div "Caret down regular" at bounding box center [360, 487] width 61 height 12
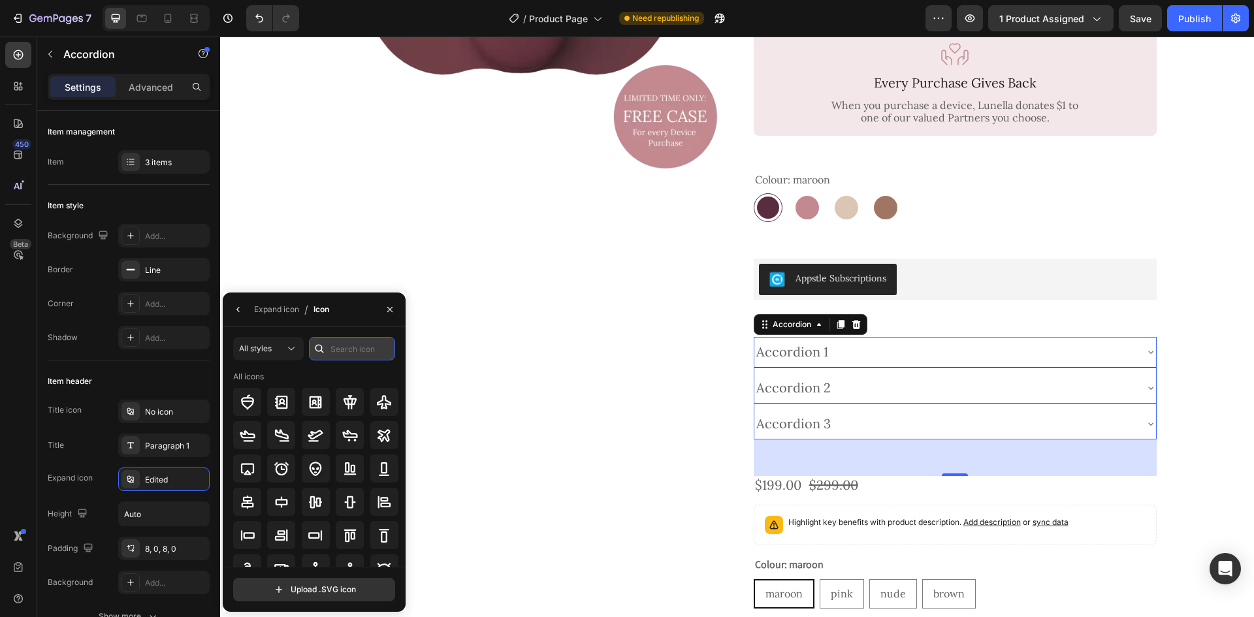
click at [341, 348] on input "text" at bounding box center [352, 349] width 86 height 24
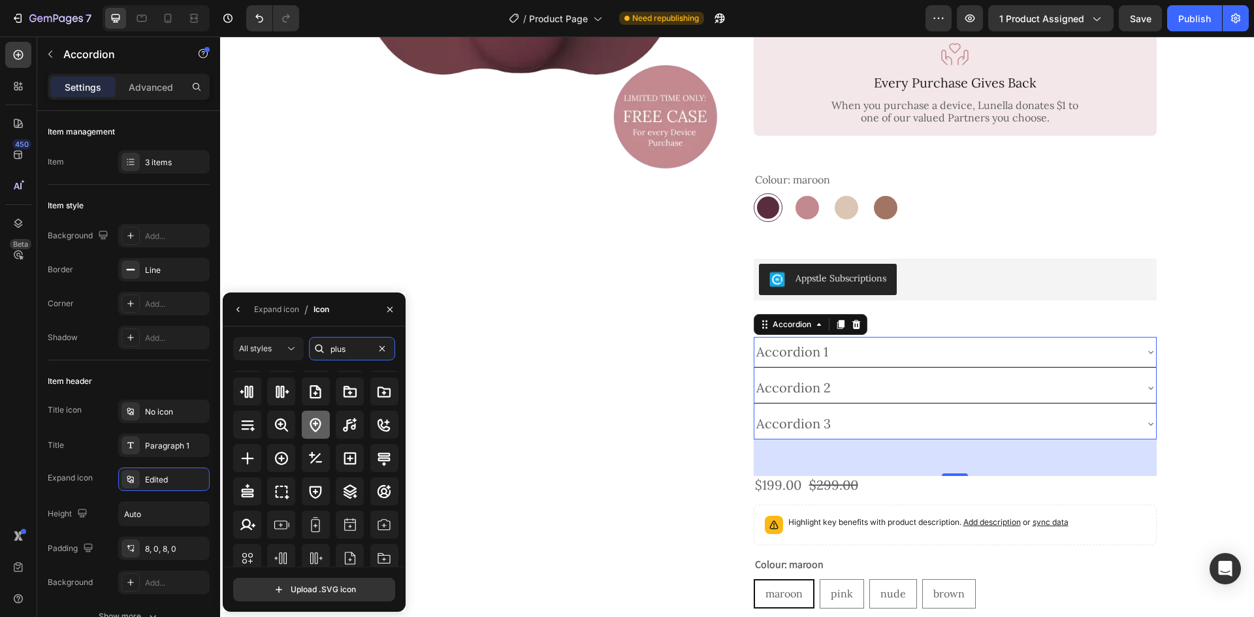
scroll to position [65, 0]
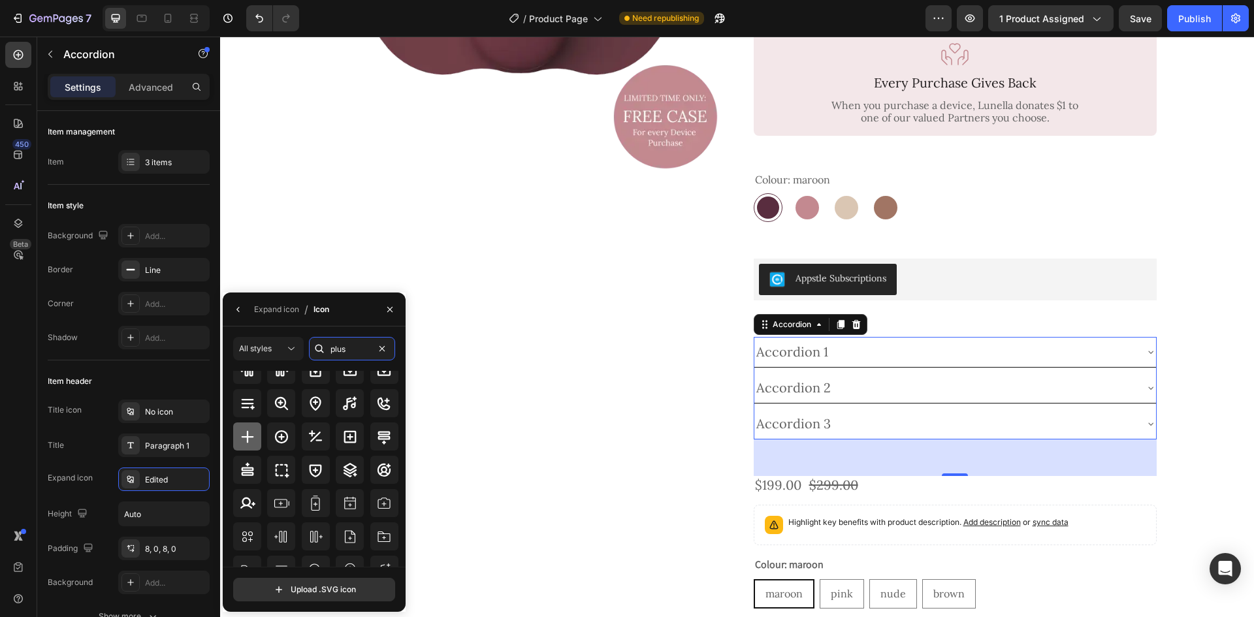
type input "plus"
click at [249, 445] on div at bounding box center [247, 437] width 28 height 28
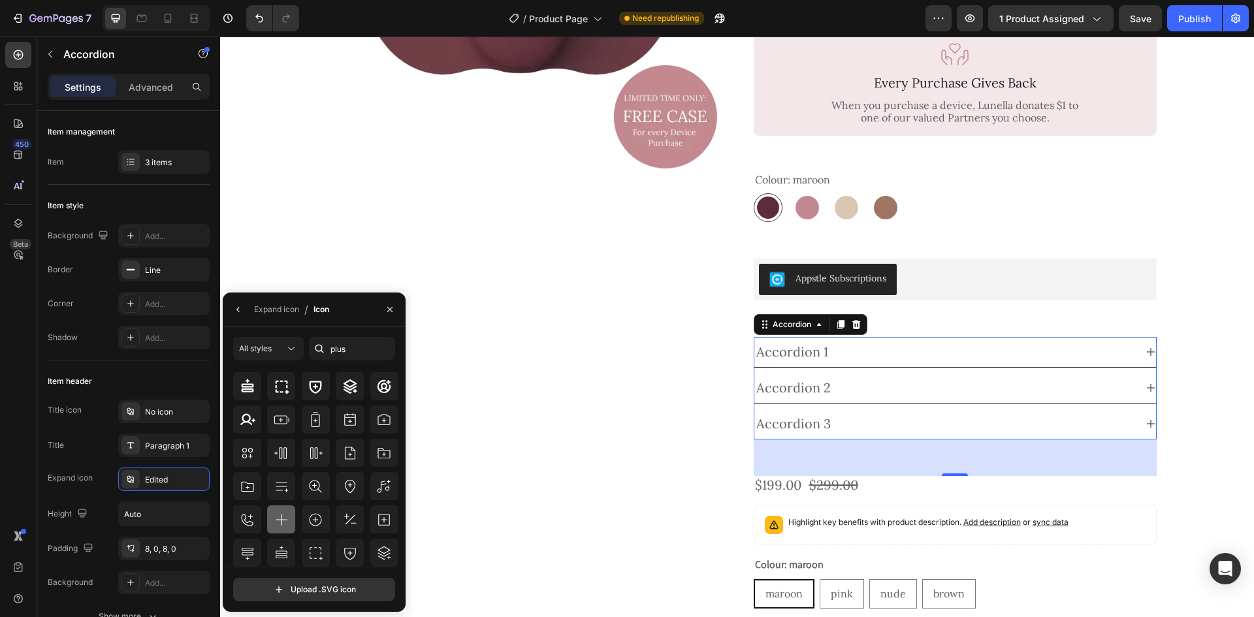
click at [285, 521] on icon at bounding box center [282, 520] width 16 height 16
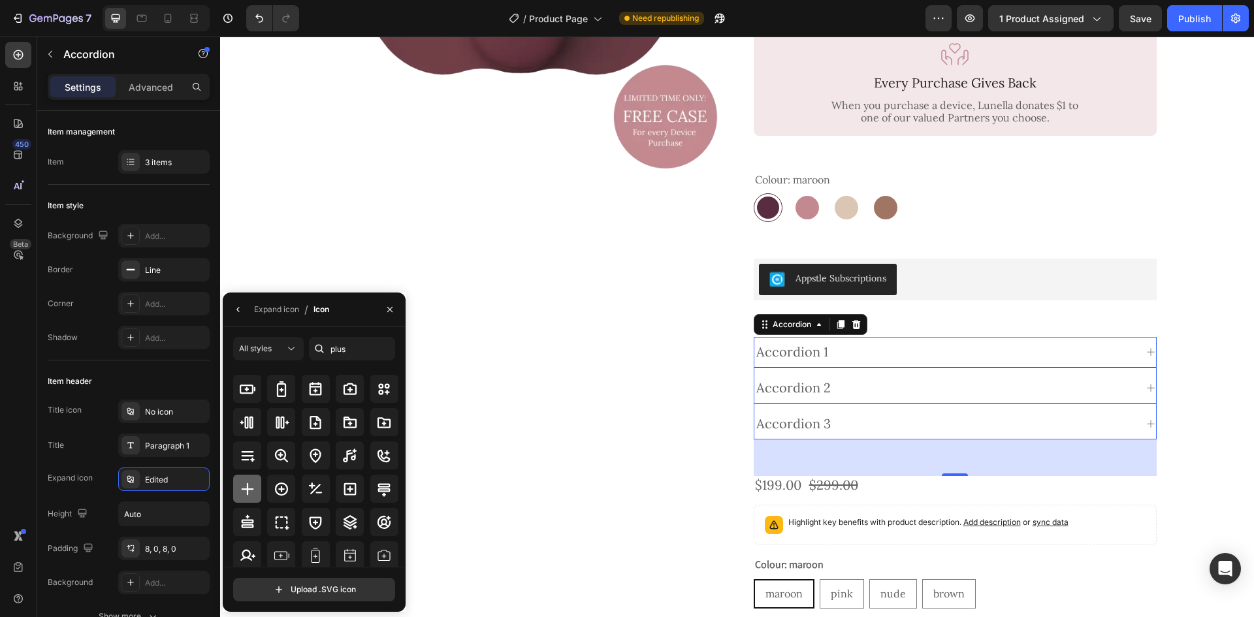
click at [253, 489] on icon at bounding box center [247, 489] width 12 height 12
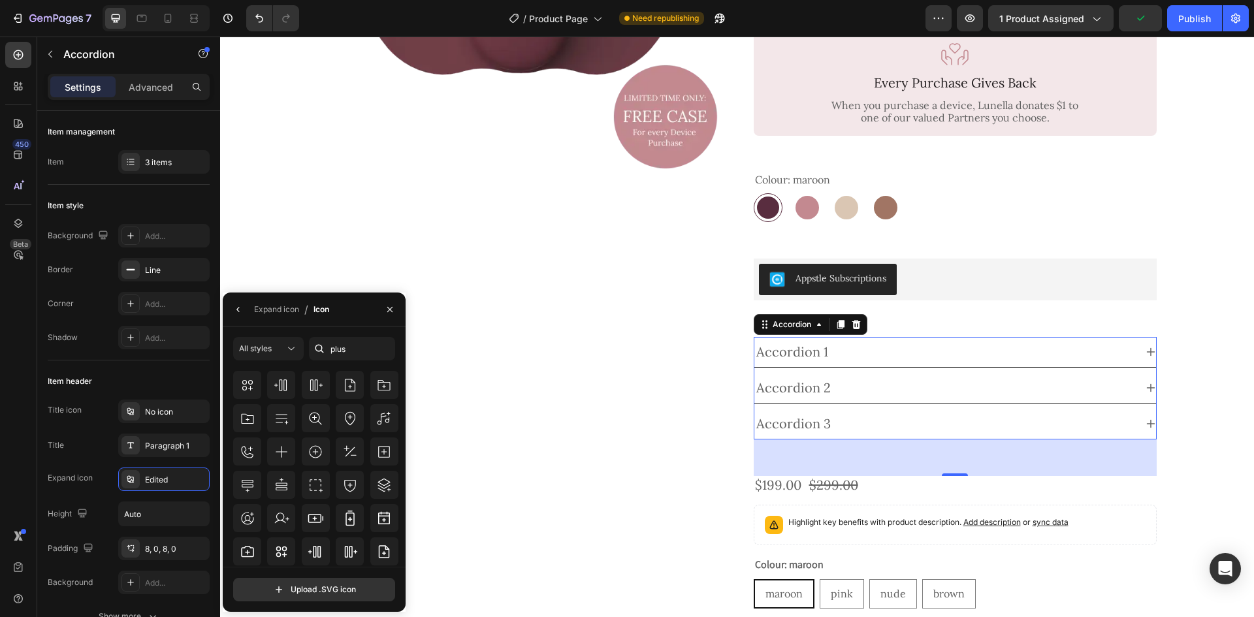
scroll to position [209, 0]
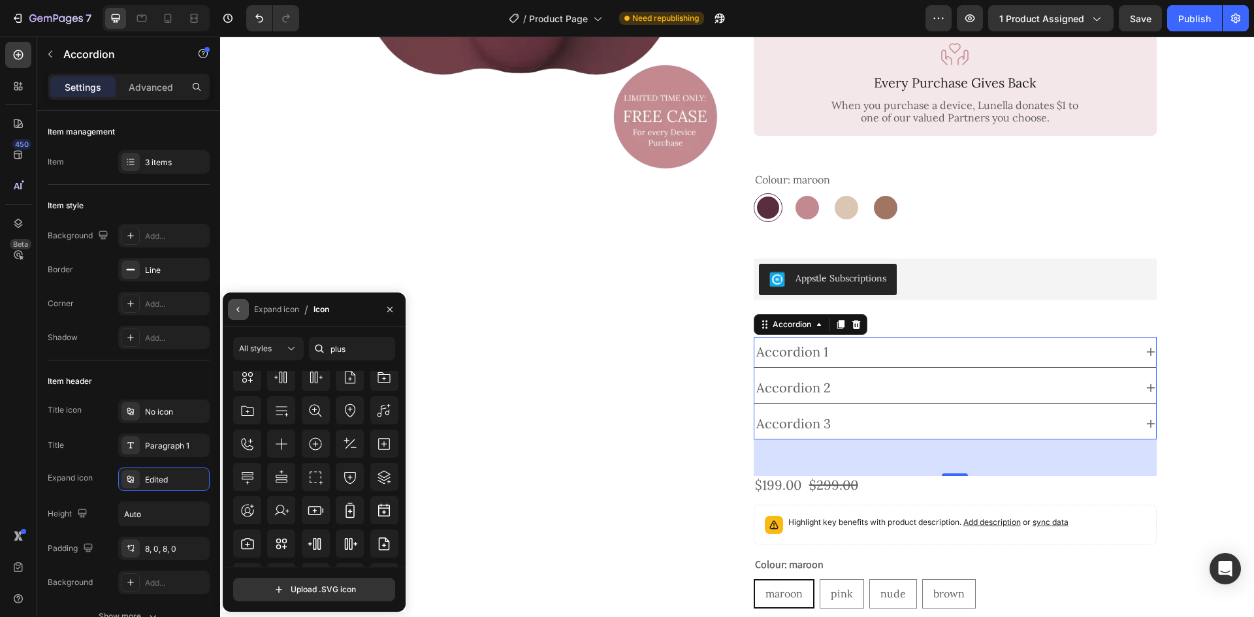
click at [243, 312] on icon "button" at bounding box center [238, 309] width 10 height 10
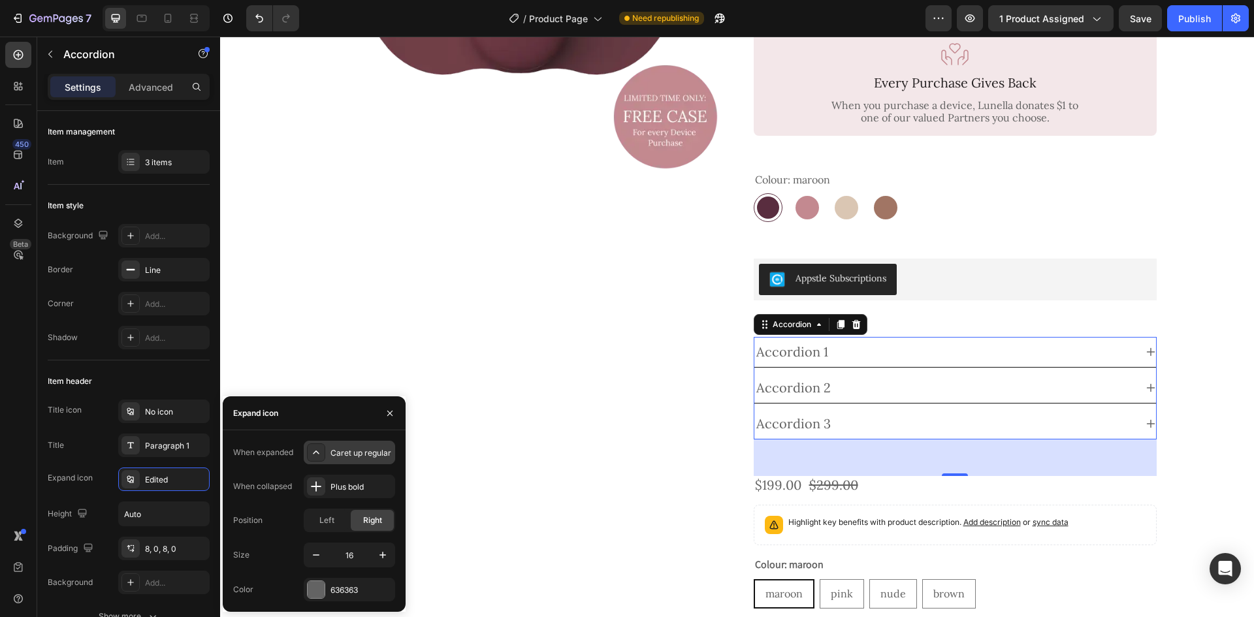
click at [343, 451] on div "Caret up regular" at bounding box center [360, 453] width 61 height 12
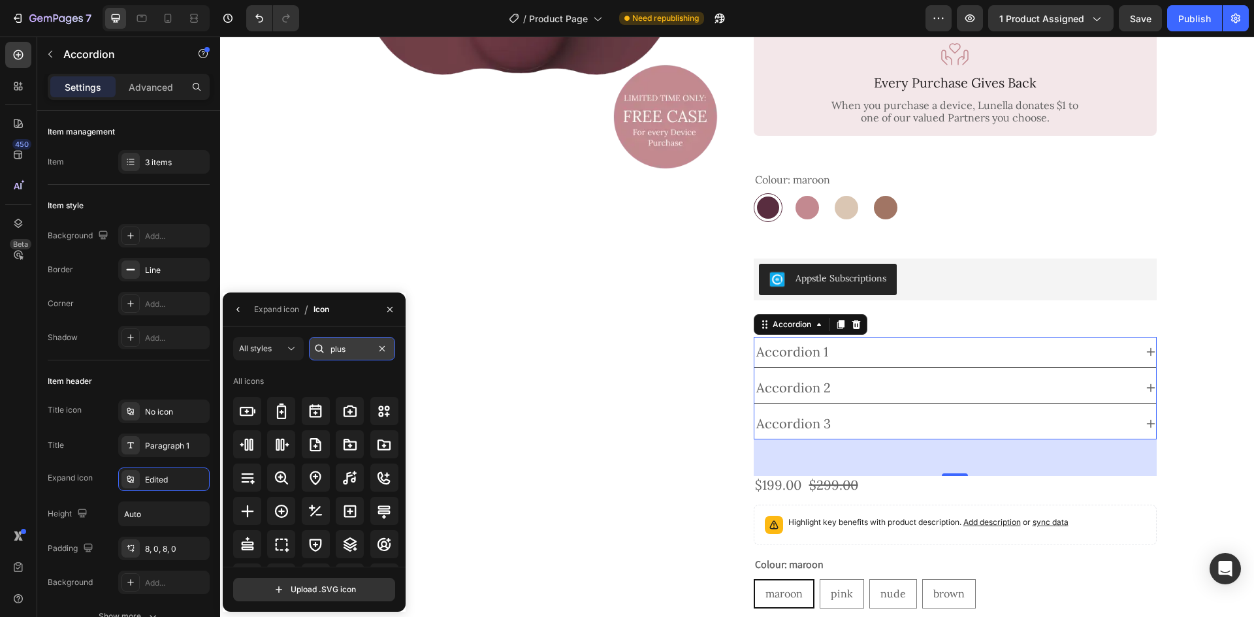
click at [355, 350] on input "plus" at bounding box center [352, 349] width 86 height 24
click at [246, 512] on icon at bounding box center [248, 512] width 16 height 16
click at [167, 376] on div "Item header" at bounding box center [129, 381] width 162 height 21
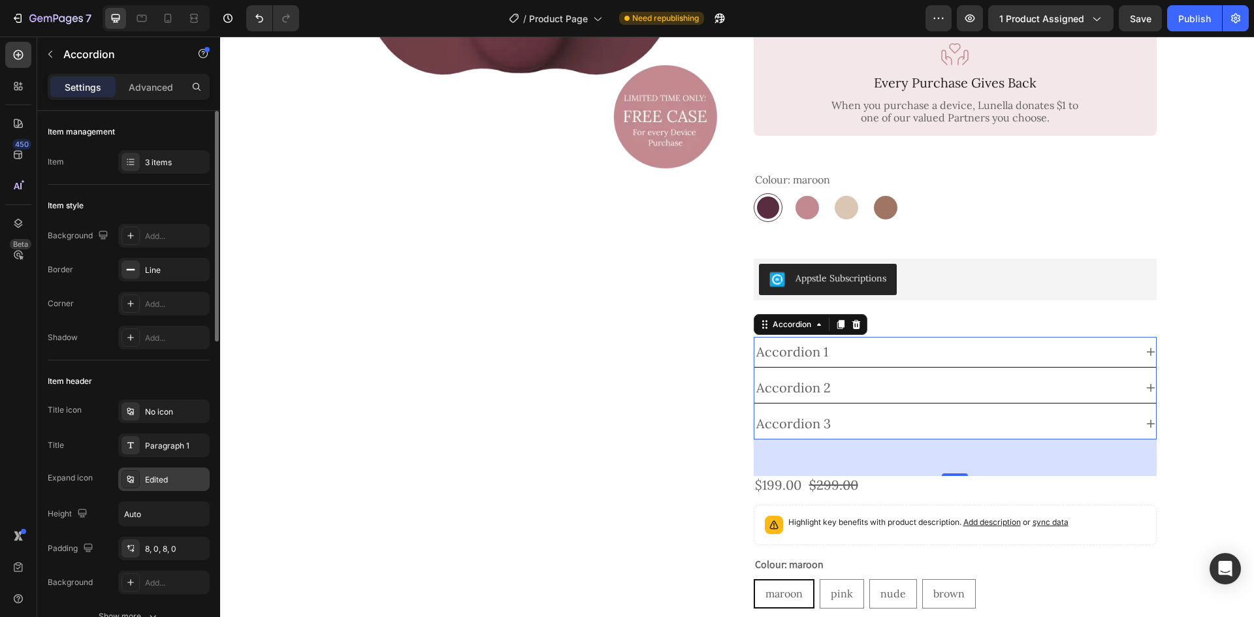
click at [161, 480] on div "Edited" at bounding box center [175, 480] width 61 height 12
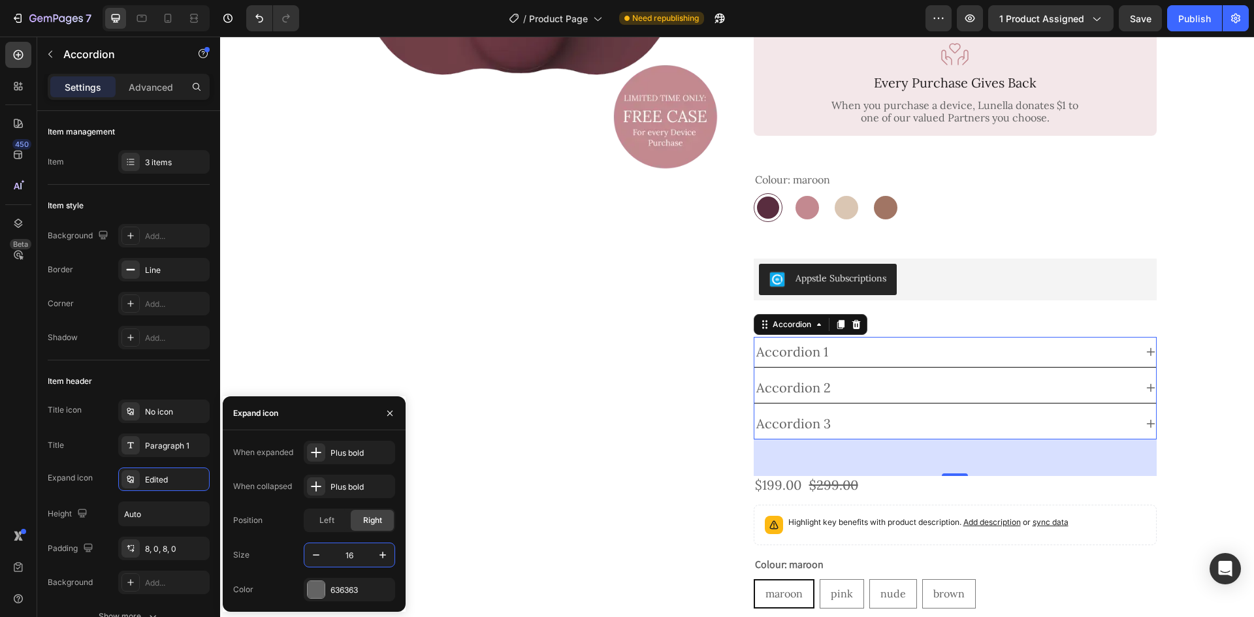
click at [342, 559] on input "16" at bounding box center [349, 555] width 43 height 24
click at [345, 482] on div "Plus bold" at bounding box center [360, 487] width 61 height 12
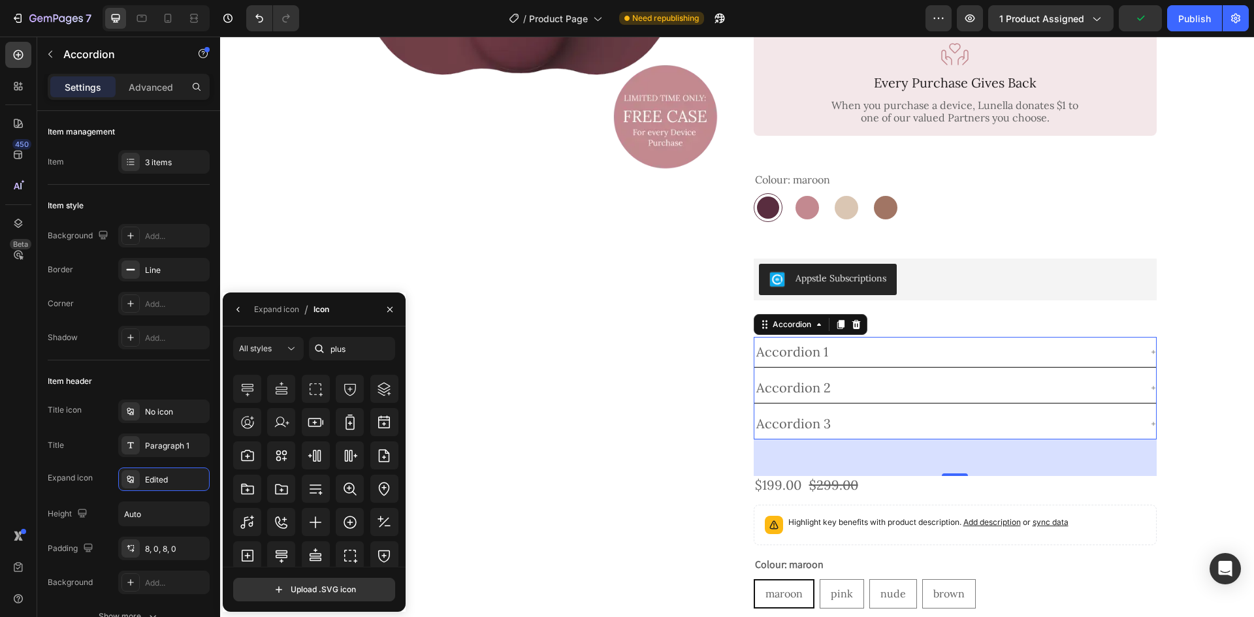
scroll to position [340, 0]
click at [310, 460] on icon at bounding box center [316, 454] width 16 height 16
click at [244, 312] on button "button" at bounding box center [238, 309] width 21 height 21
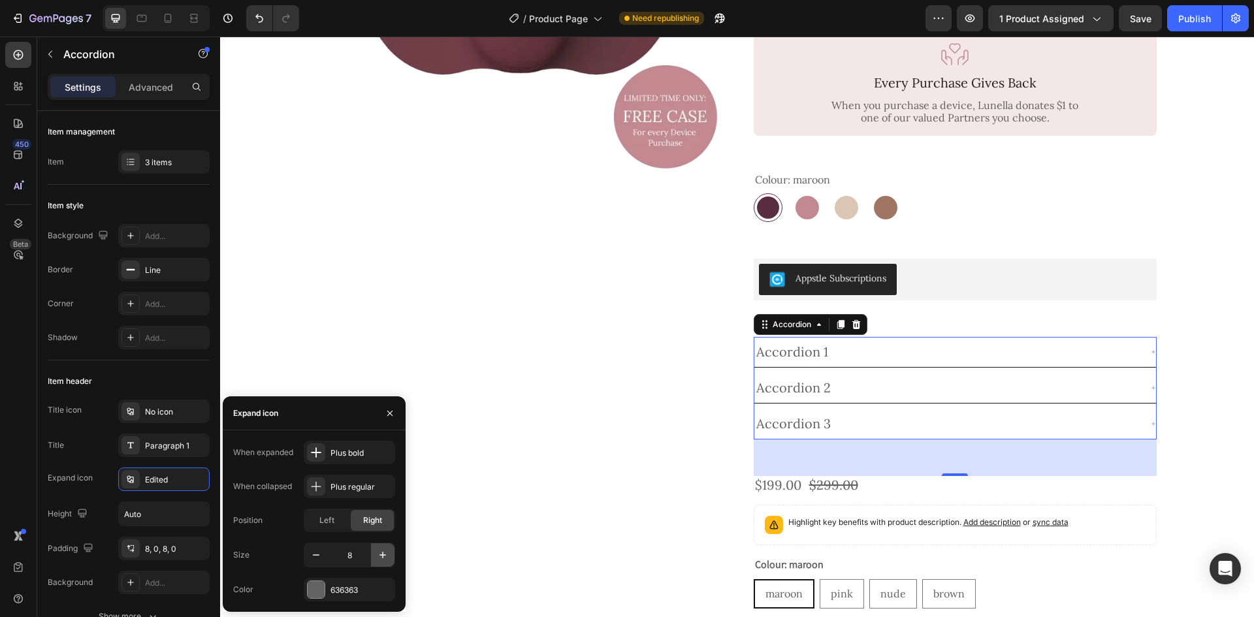
click at [387, 555] on icon "button" at bounding box center [382, 555] width 13 height 13
click at [382, 562] on button "button" at bounding box center [383, 555] width 24 height 24
click at [389, 560] on icon "button" at bounding box center [382, 555] width 13 height 13
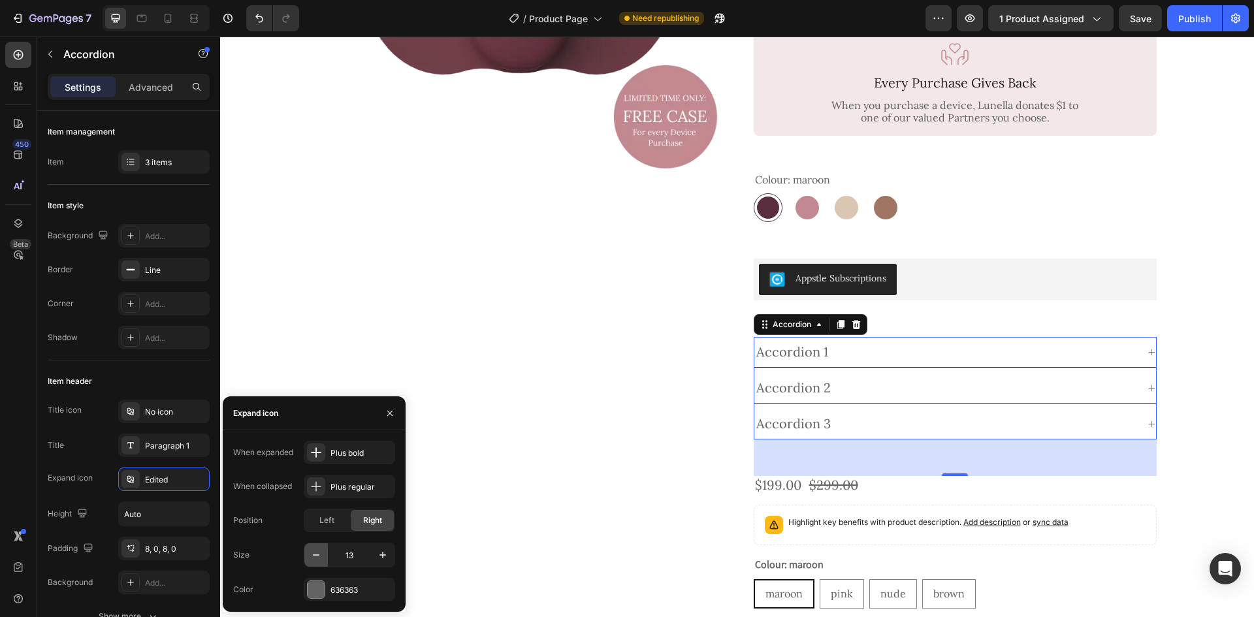
click at [312, 553] on icon "button" at bounding box center [316, 555] width 13 height 13
type input "11"
click at [344, 451] on div "Plus bold" at bounding box center [360, 453] width 61 height 12
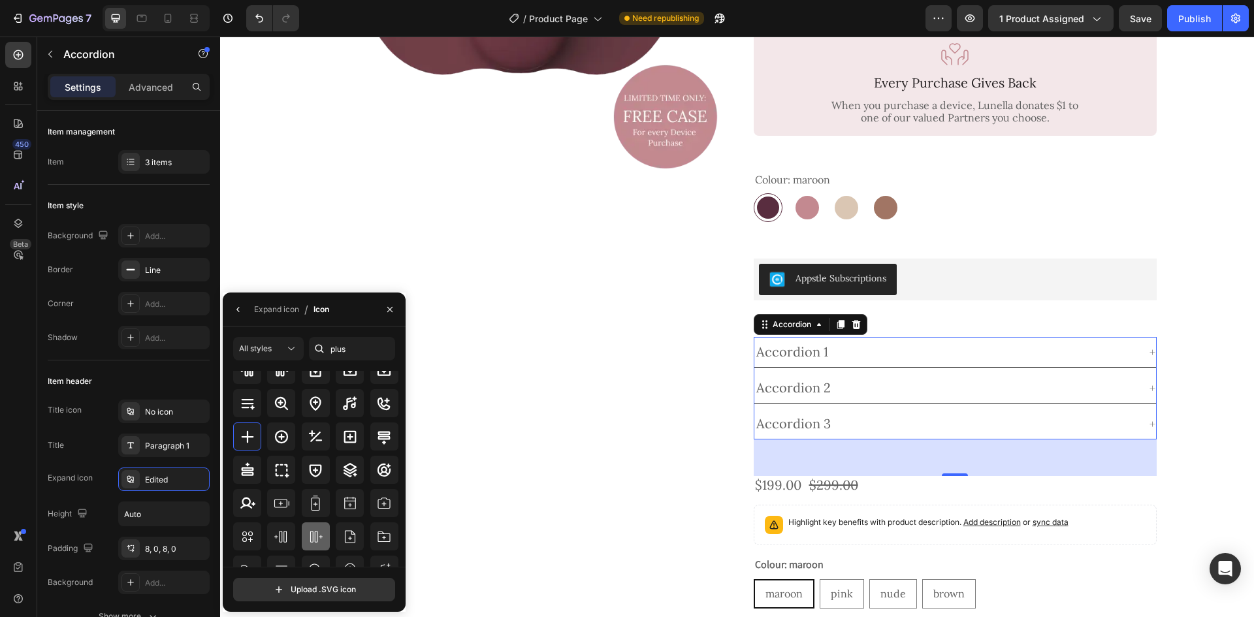
scroll to position [131, 0]
click at [280, 539] on icon at bounding box center [282, 538] width 16 height 16
click at [129, 381] on div "Item header" at bounding box center [129, 381] width 162 height 21
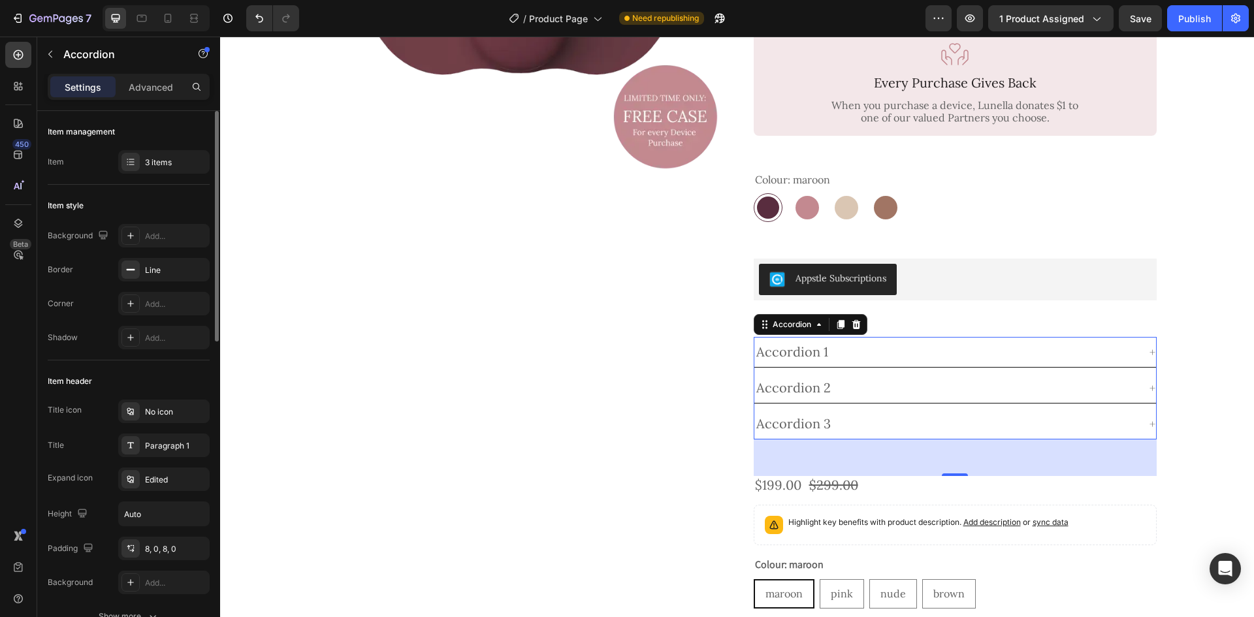
scroll to position [65, 0]
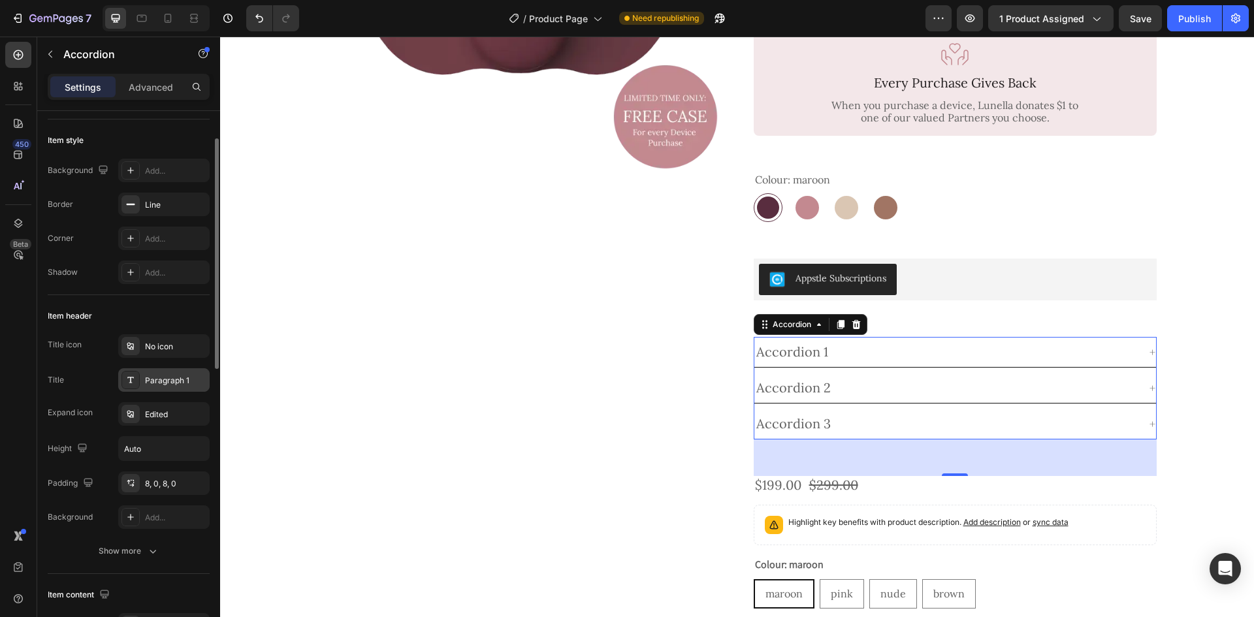
click at [176, 380] on div "Paragraph 1" at bounding box center [175, 381] width 61 height 12
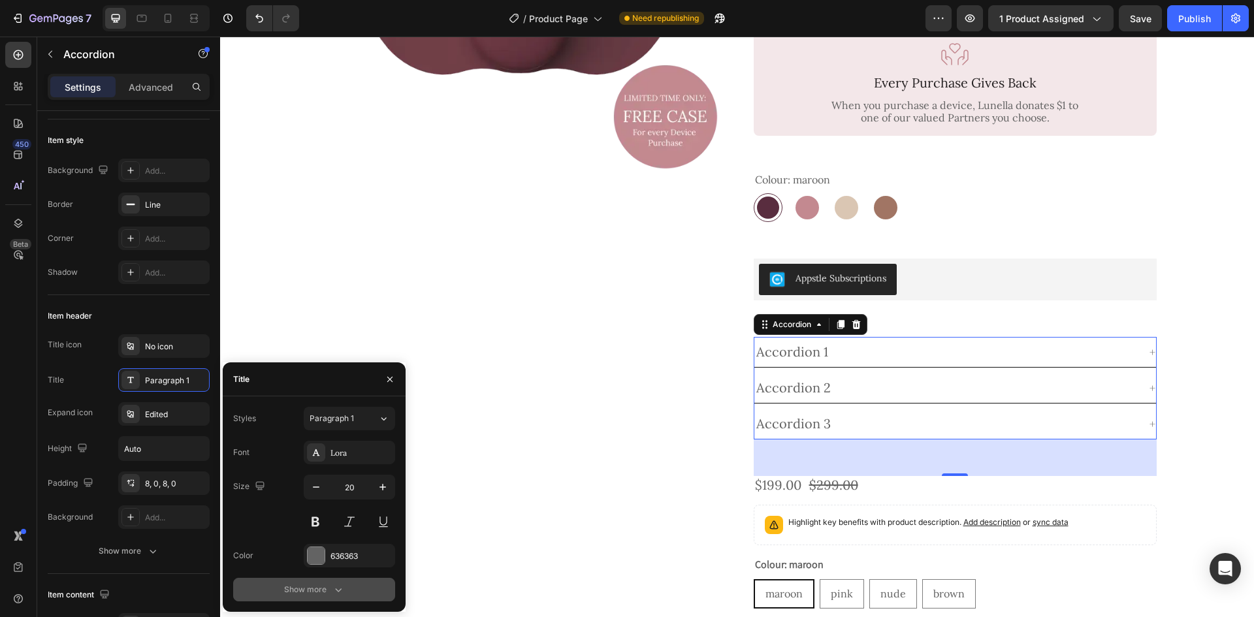
click at [313, 588] on div "Show more" at bounding box center [314, 589] width 61 height 13
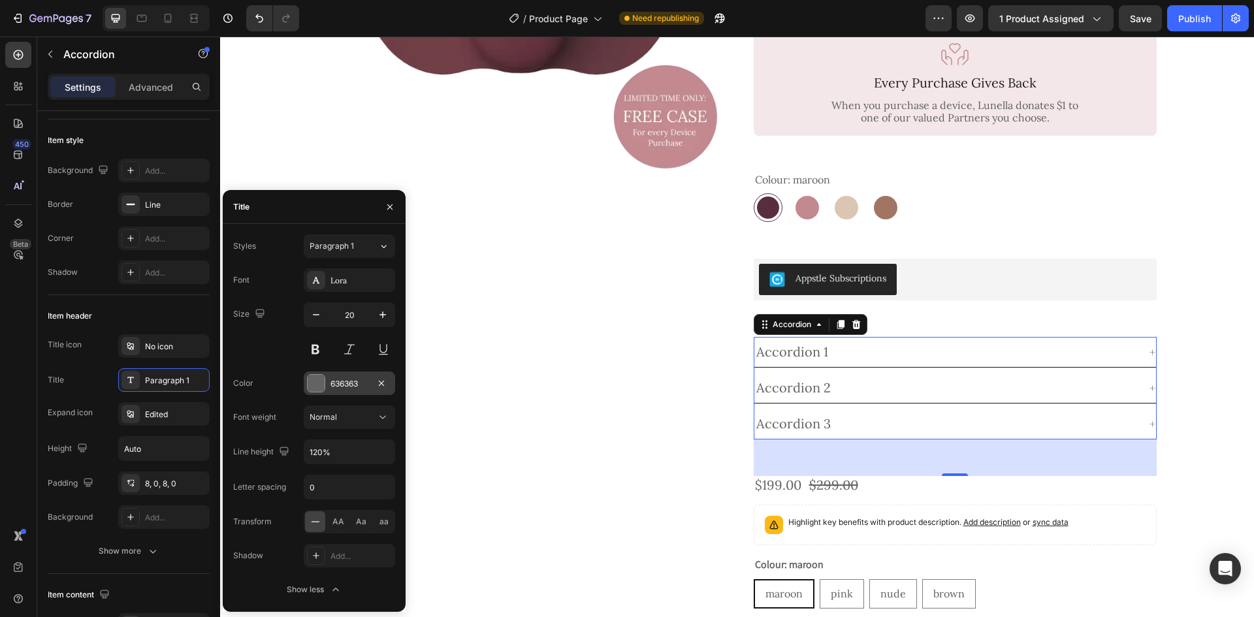
click at [359, 385] on div "636363" at bounding box center [349, 384] width 38 height 12
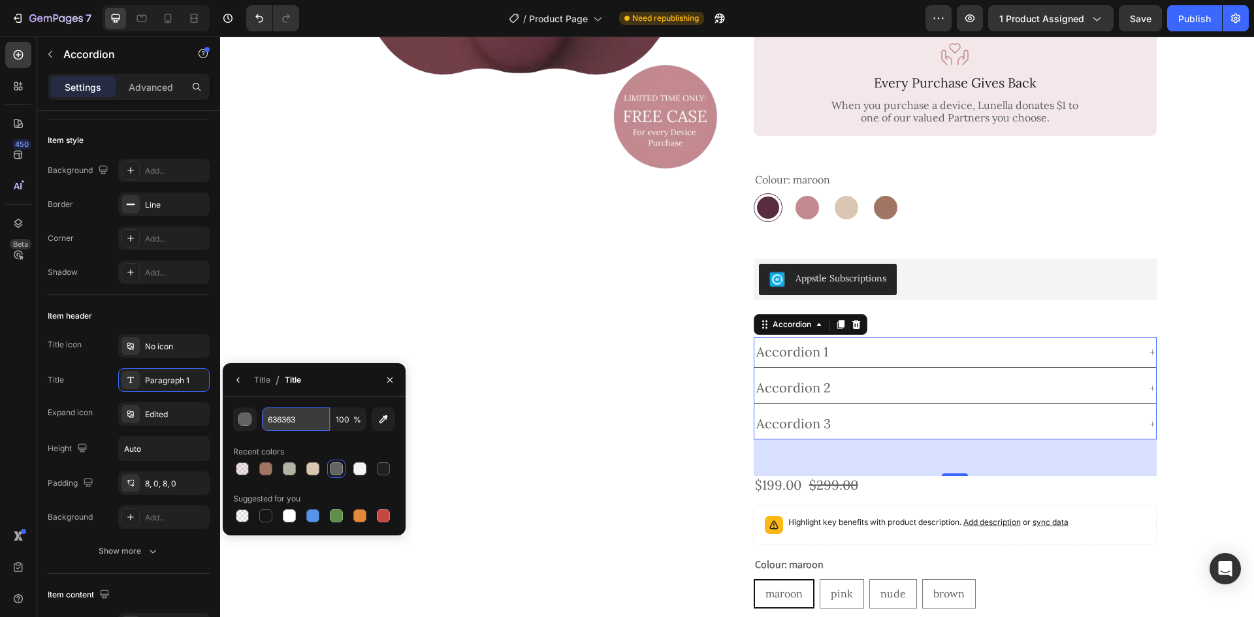
click at [309, 417] on input "636363" at bounding box center [296, 420] width 68 height 24
paste input "#621326"
type input "#621326"
click at [244, 388] on button "button" at bounding box center [238, 380] width 21 height 21
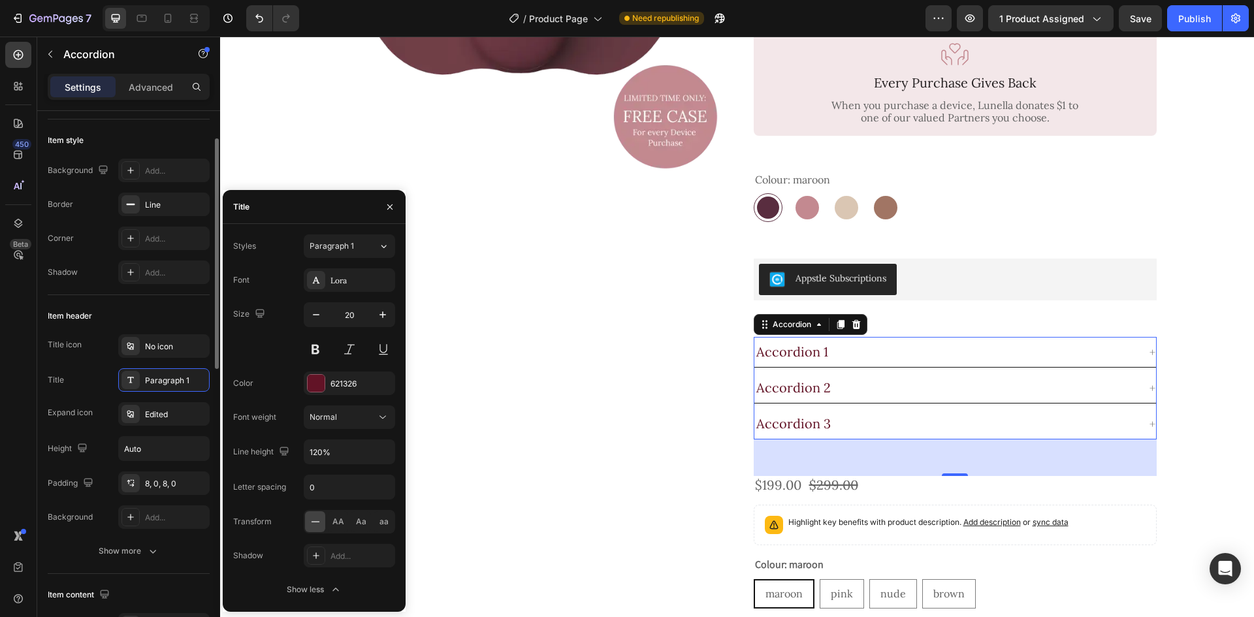
click at [89, 387] on div "Title Paragraph 1" at bounding box center [129, 380] width 162 height 24
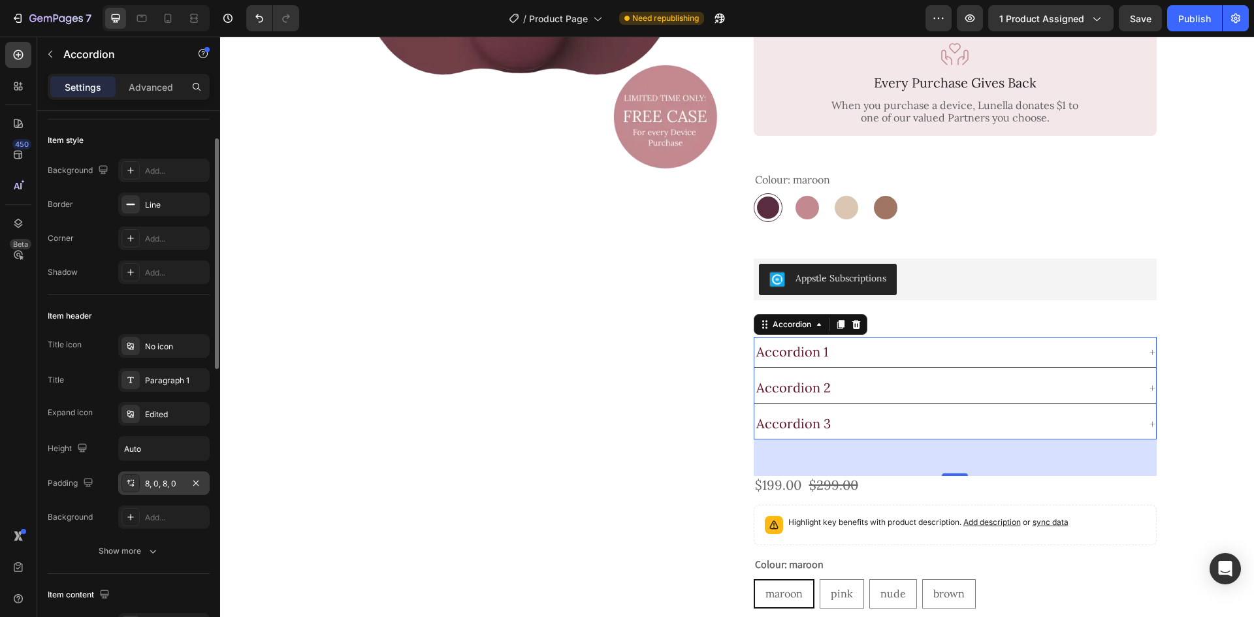
click at [161, 481] on div "8, 0, 8, 0" at bounding box center [164, 484] width 38 height 12
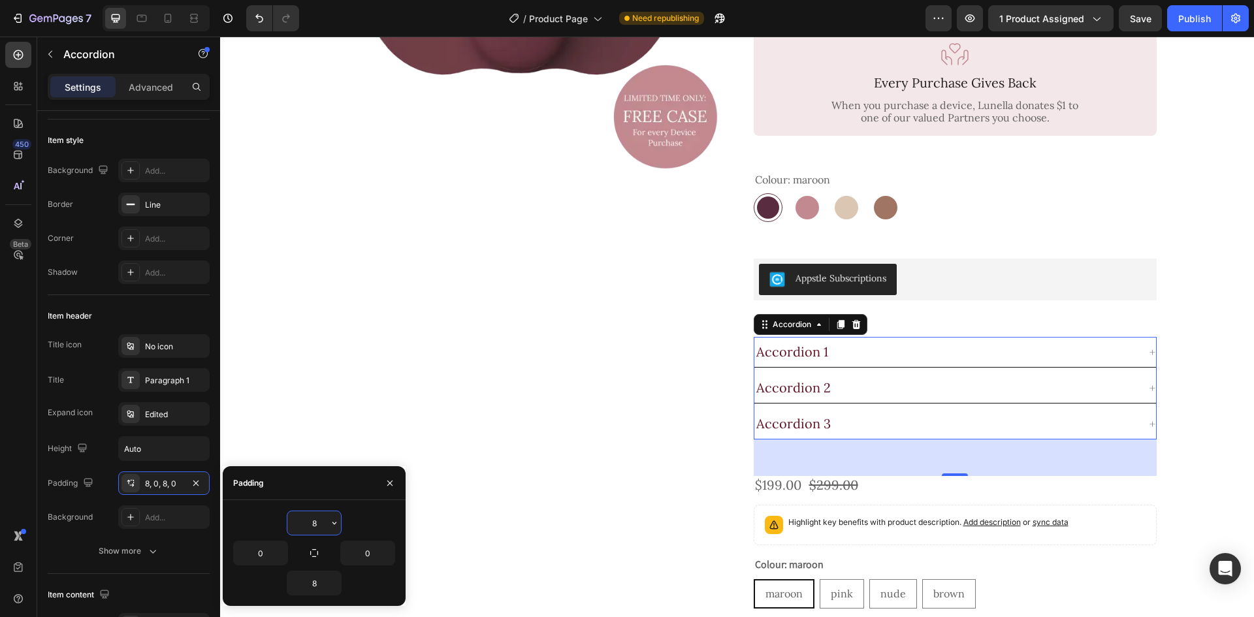
click at [313, 522] on input "8" at bounding box center [314, 523] width 54 height 24
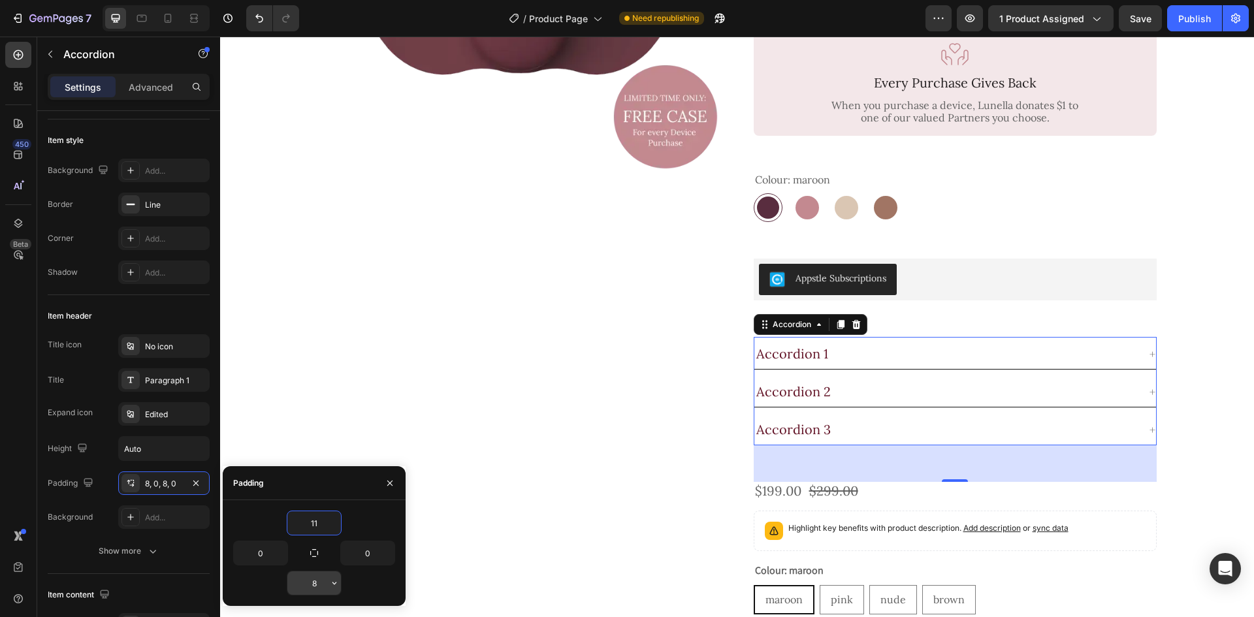
type input "11"
click at [316, 587] on input "8" at bounding box center [314, 583] width 54 height 24
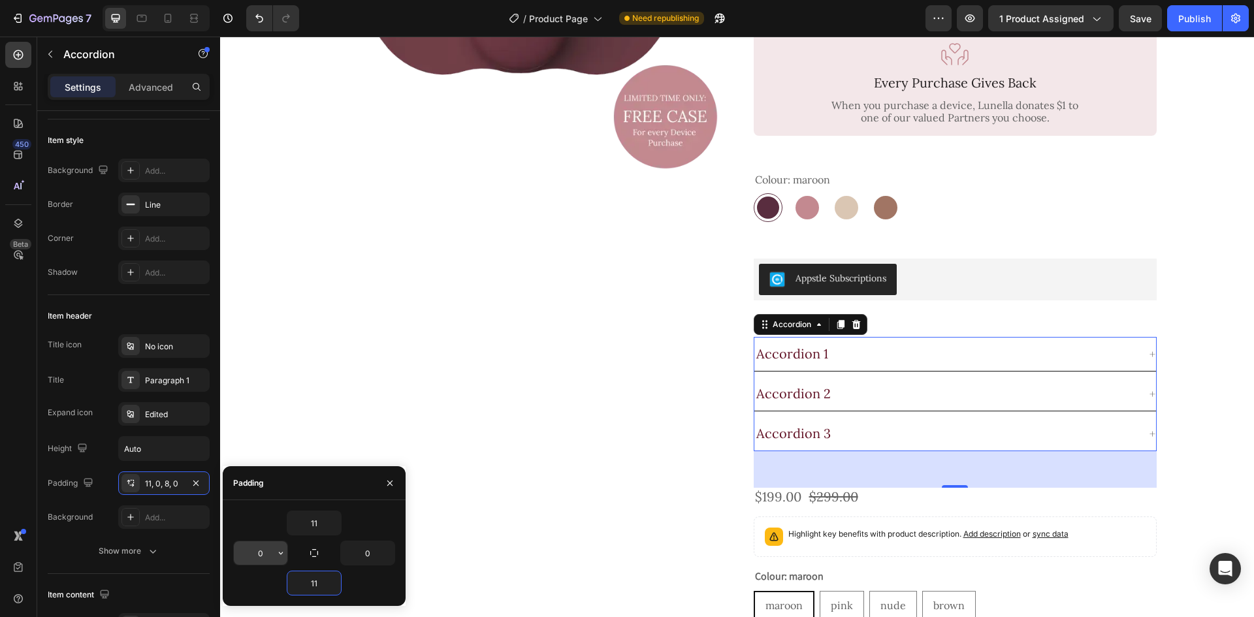
type input "11"
click at [267, 554] on input "0" at bounding box center [261, 553] width 54 height 24
click at [275, 550] on button "button" at bounding box center [280, 553] width 13 height 24
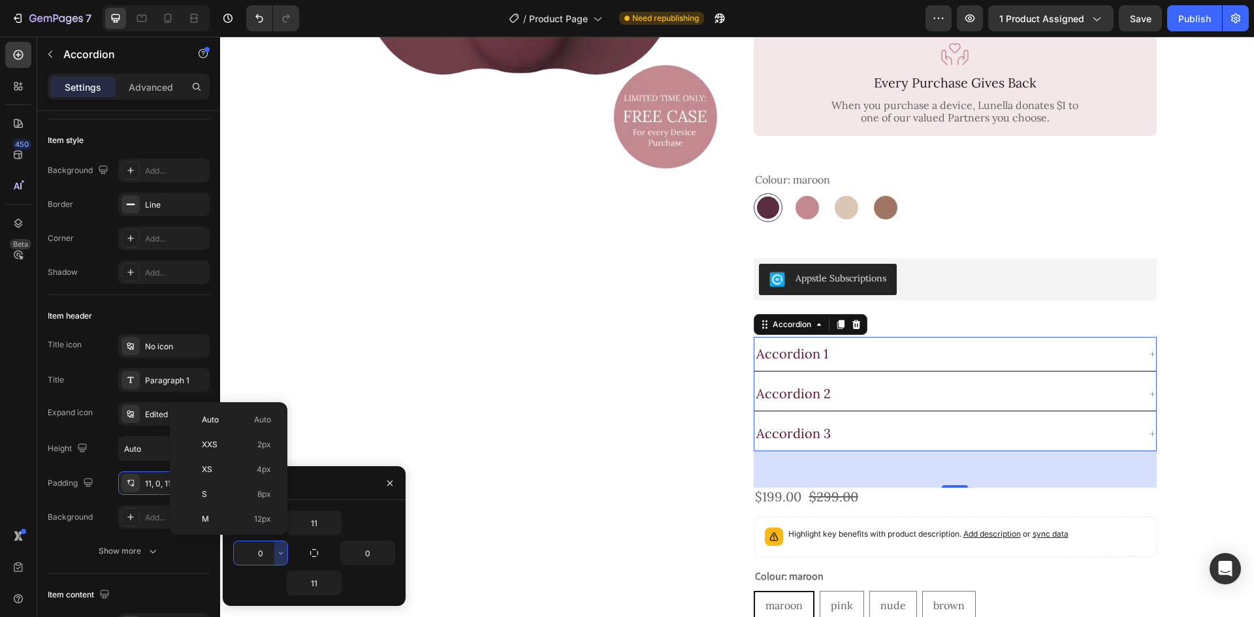
click at [268, 554] on input "0" at bounding box center [261, 553] width 54 height 24
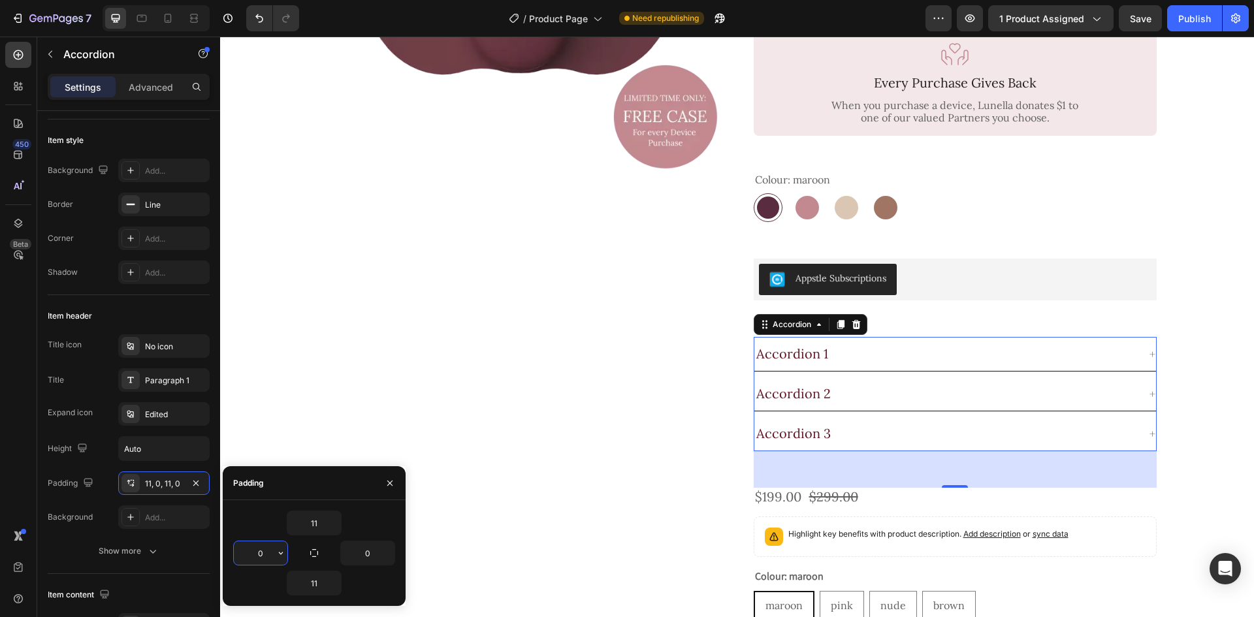
click at [268, 554] on input "0" at bounding box center [261, 553] width 54 height 24
type input "10"
click at [372, 552] on input "0" at bounding box center [368, 553] width 54 height 24
type input "10"
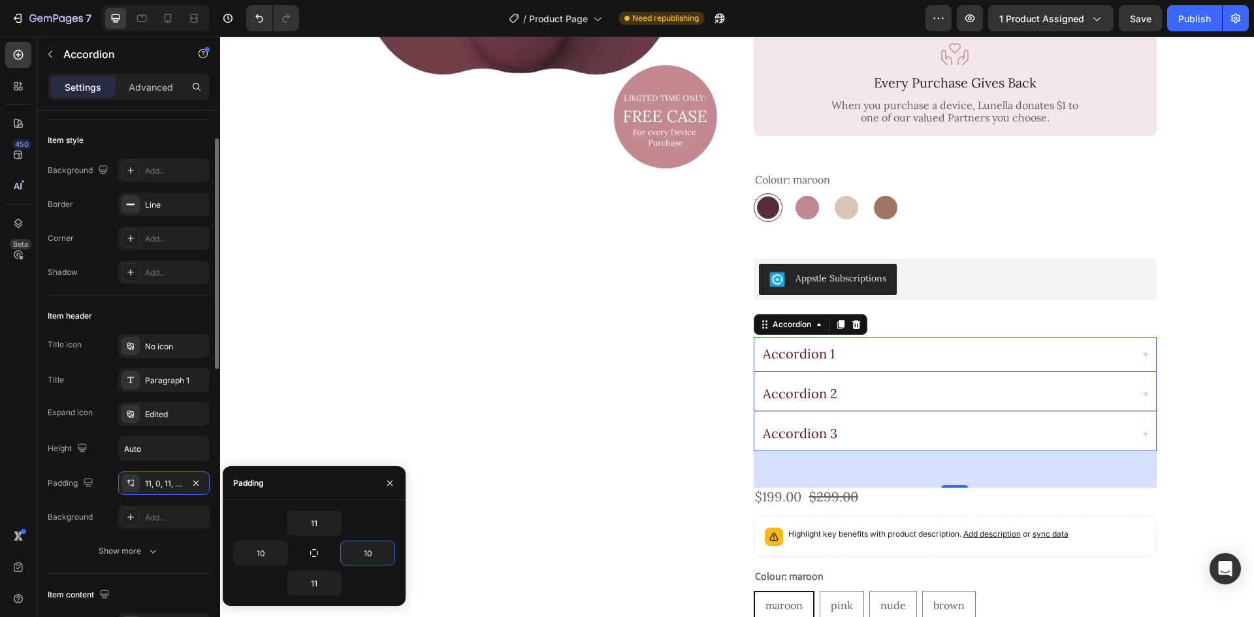
click at [94, 466] on div "Title icon No icon Title Paragraph 1 Expand icon Edited Height Auto Padding 11,…" at bounding box center [129, 431] width 162 height 195
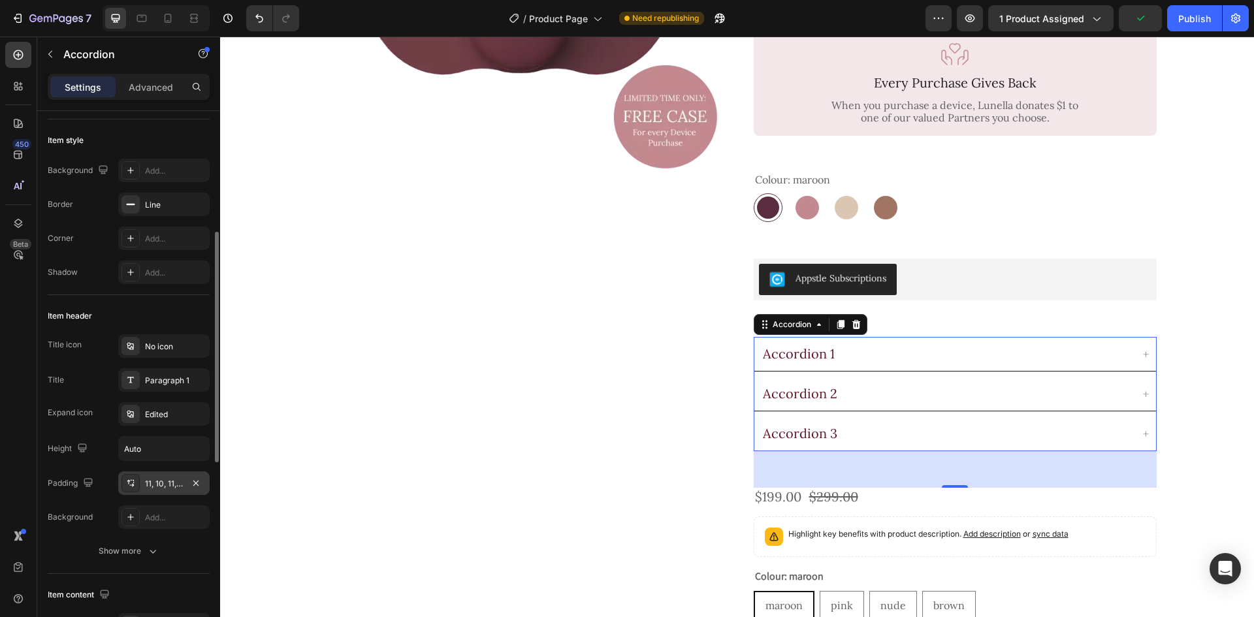
scroll to position [131, 0]
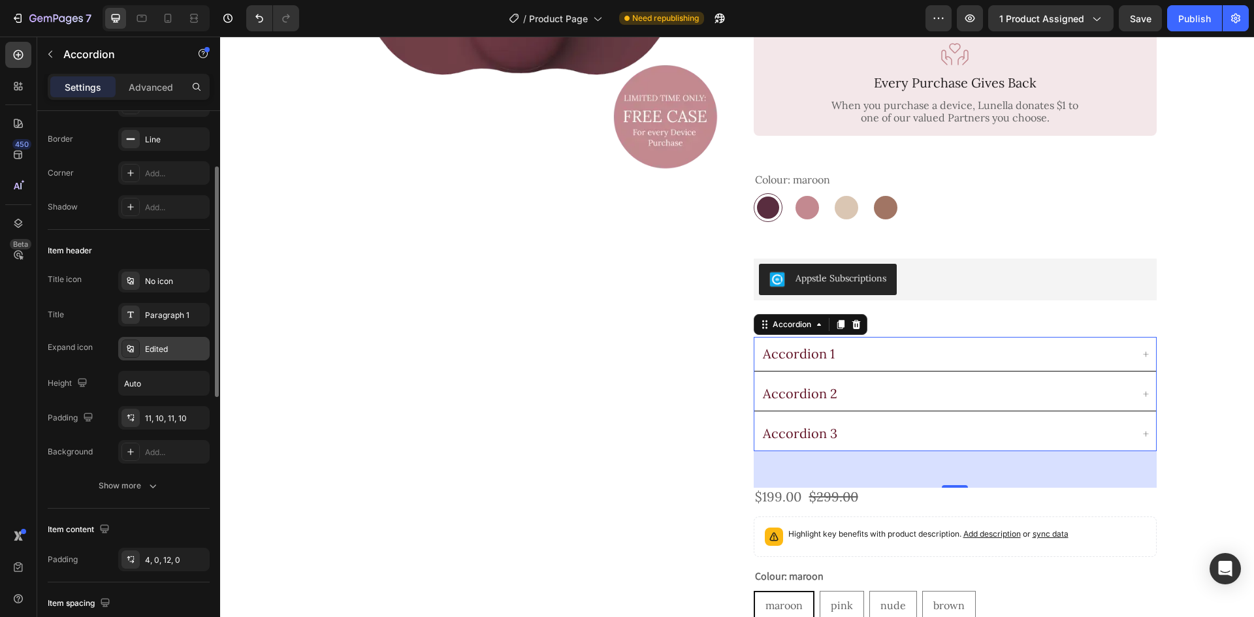
click at [155, 350] on div "Edited" at bounding box center [175, 350] width 61 height 12
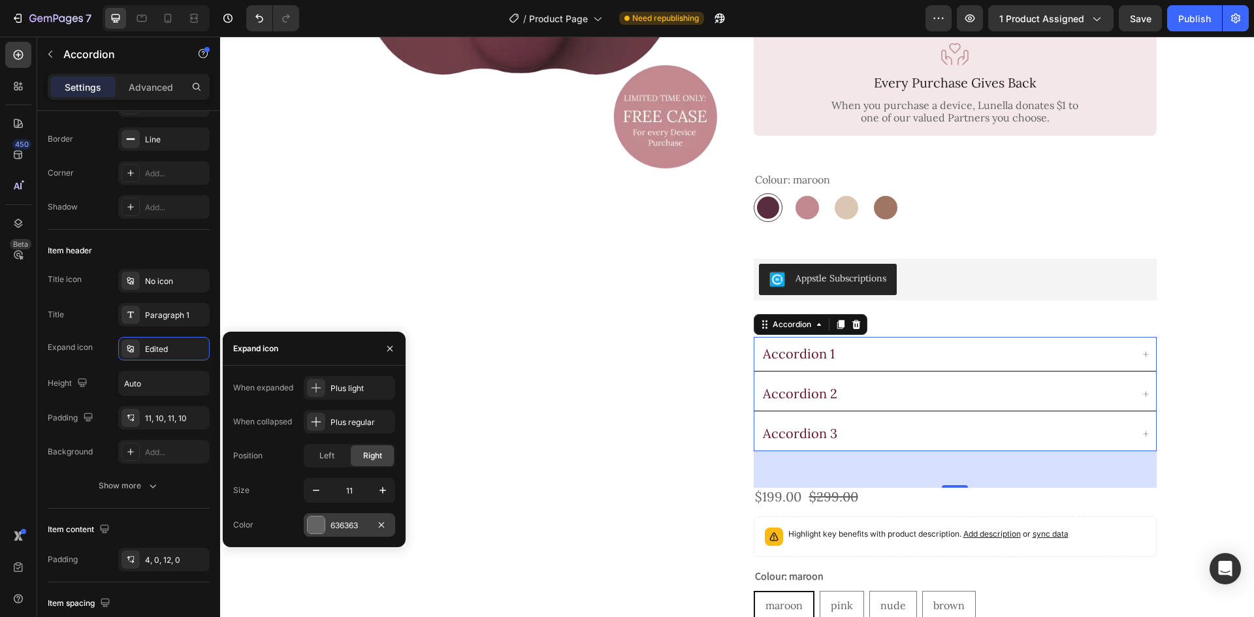
click at [339, 529] on div "636363" at bounding box center [349, 526] width 38 height 12
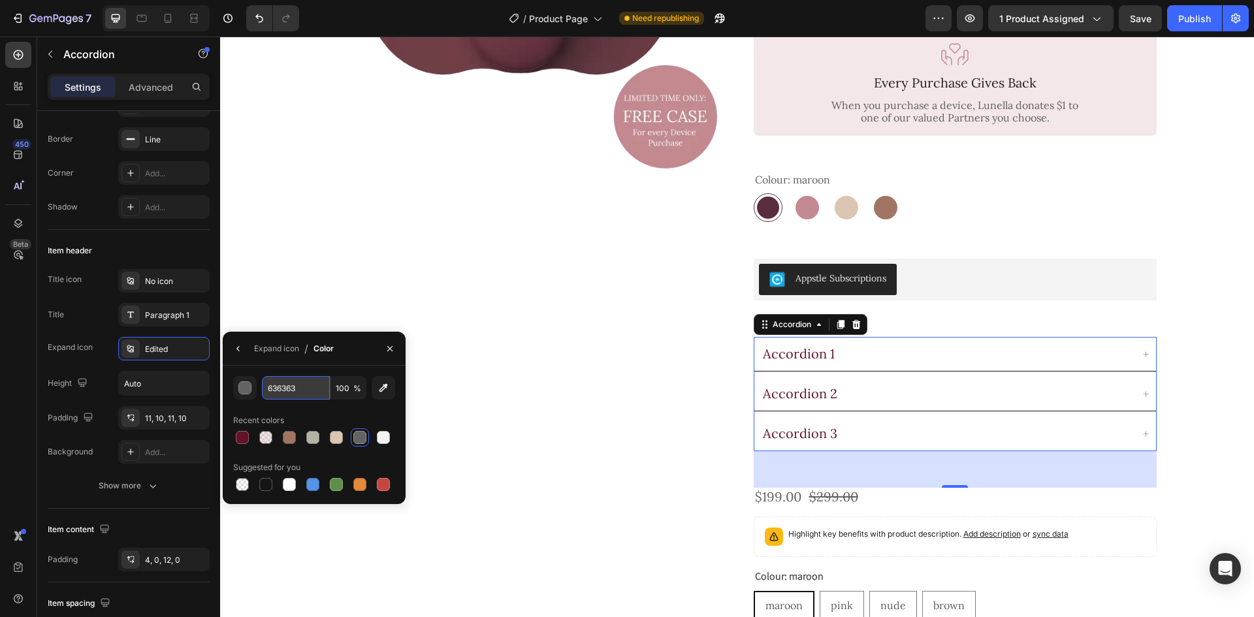
click at [310, 392] on input "636363" at bounding box center [296, 388] width 68 height 24
paste input "#AA8966"
type input "#AA8966"
click at [236, 349] on icon "button" at bounding box center [238, 349] width 10 height 10
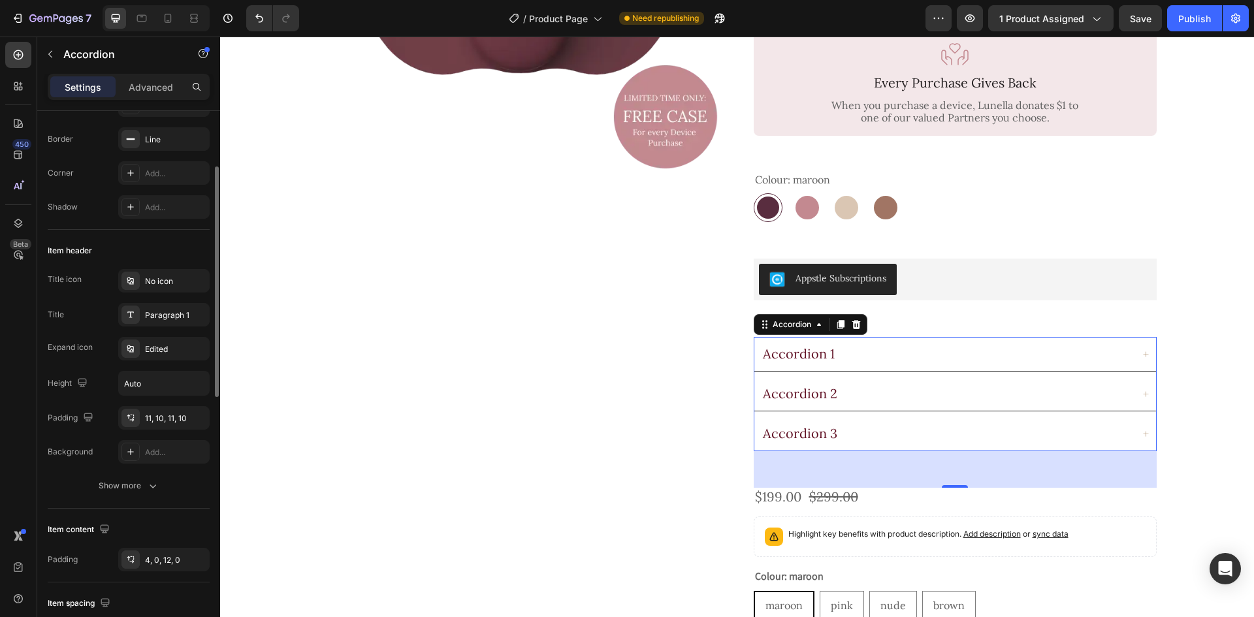
click at [82, 406] on div "Title icon No icon Title Paragraph 1 Expand icon Edited Height Auto Padding 11,…" at bounding box center [129, 366] width 162 height 195
click at [874, 342] on div "Accordion 1" at bounding box center [955, 354] width 402 height 34
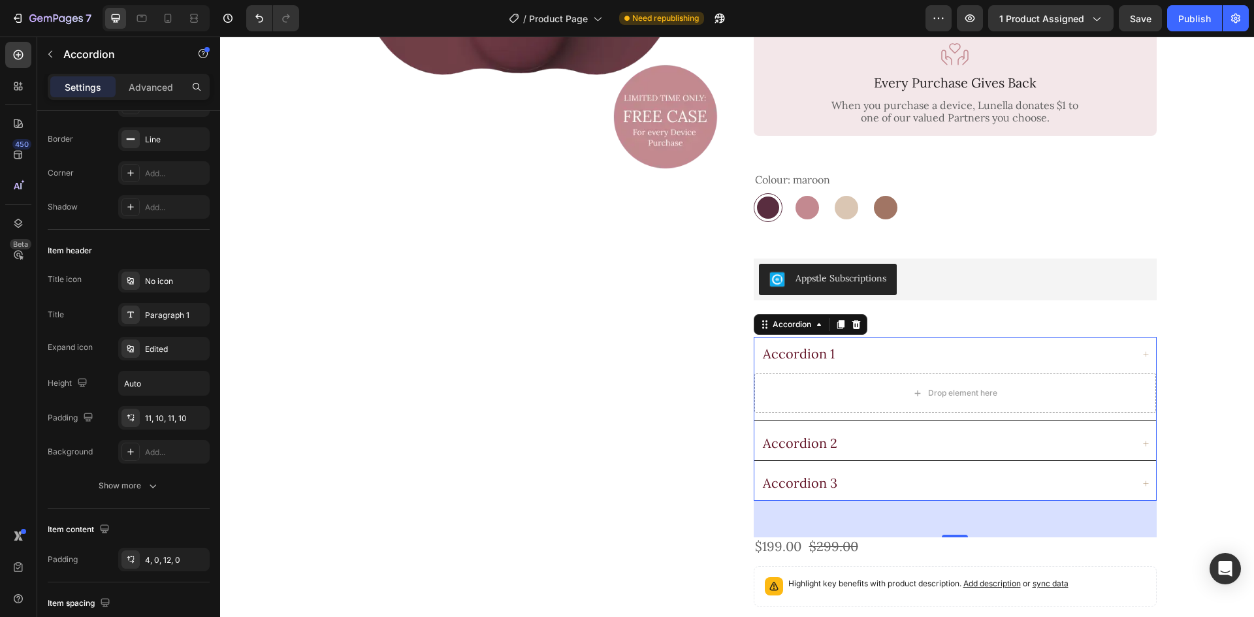
click at [814, 344] on div "Accordion 1" at bounding box center [799, 354] width 76 height 20
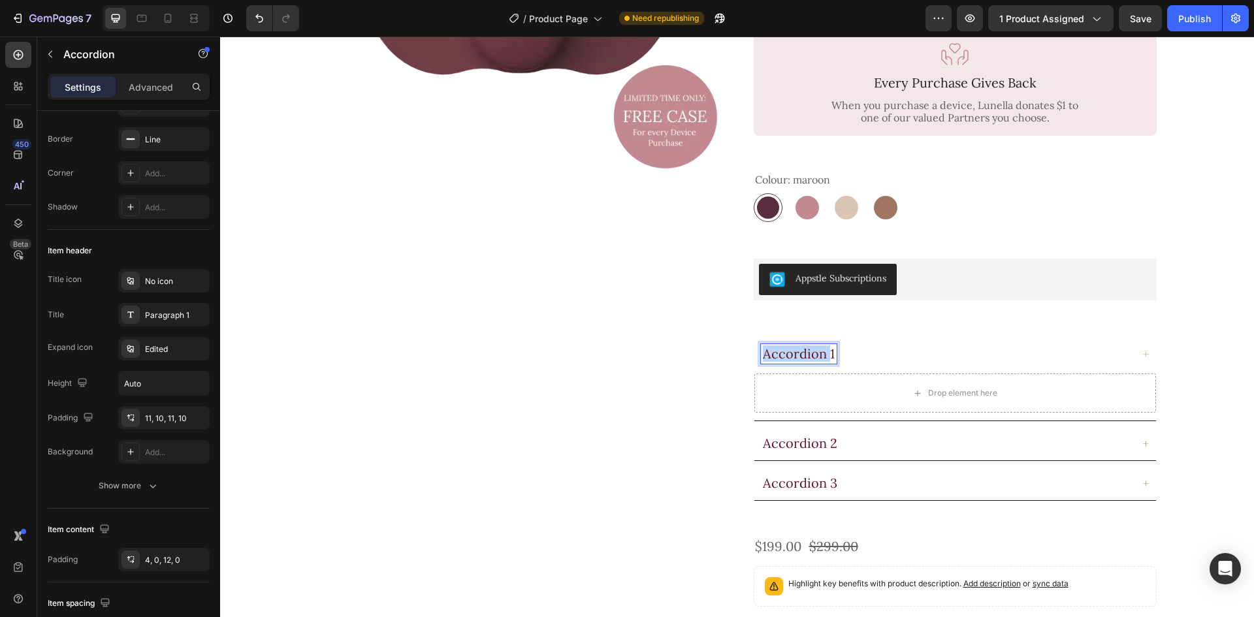
click at [814, 346] on p "Accordion 1" at bounding box center [799, 354] width 72 height 16
click at [982, 344] on div "How often do I need pad refills?" at bounding box center [946, 354] width 371 height 20
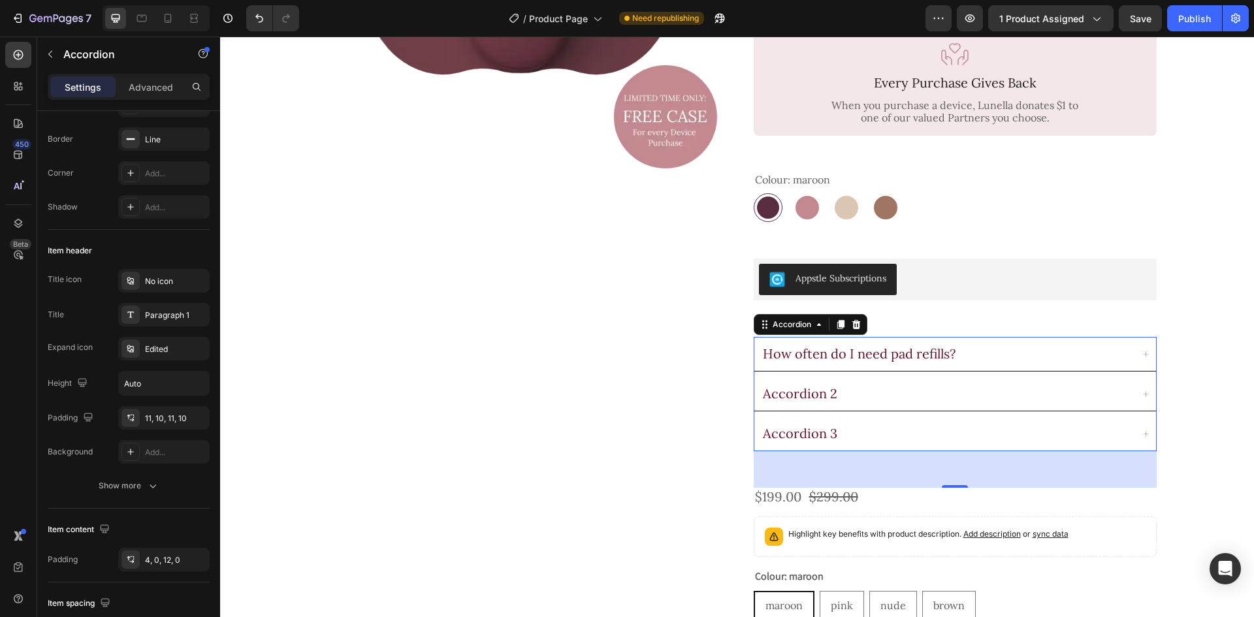
click at [993, 344] on div "How often do I need pad refills?" at bounding box center [946, 354] width 371 height 20
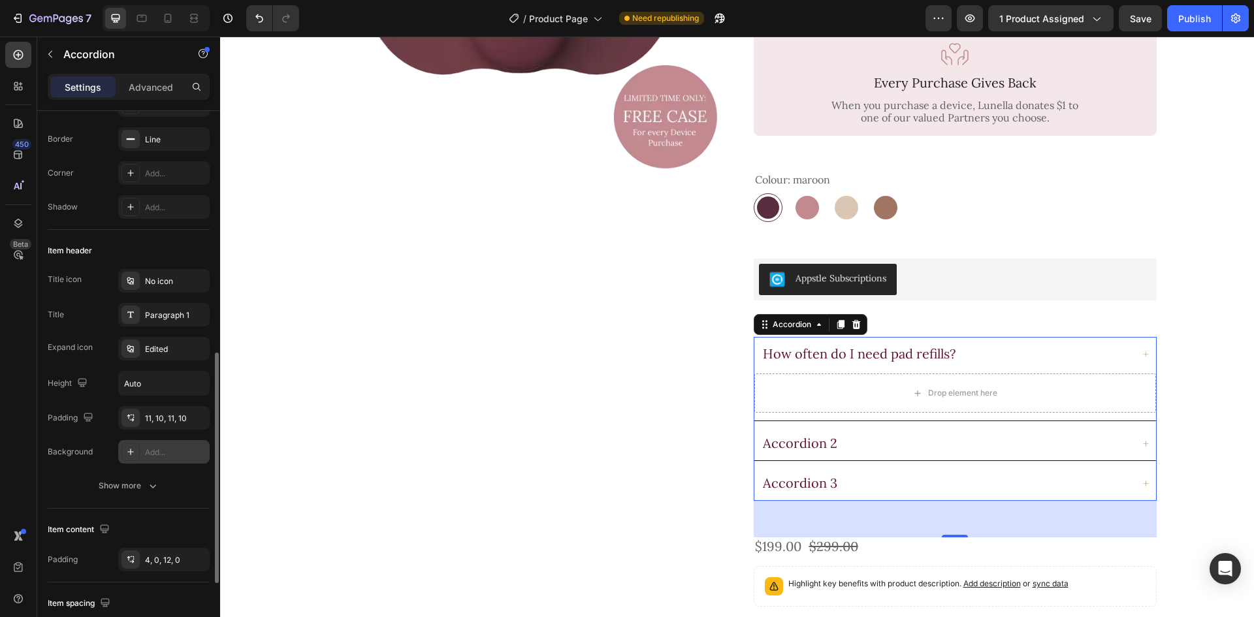
scroll to position [327, 0]
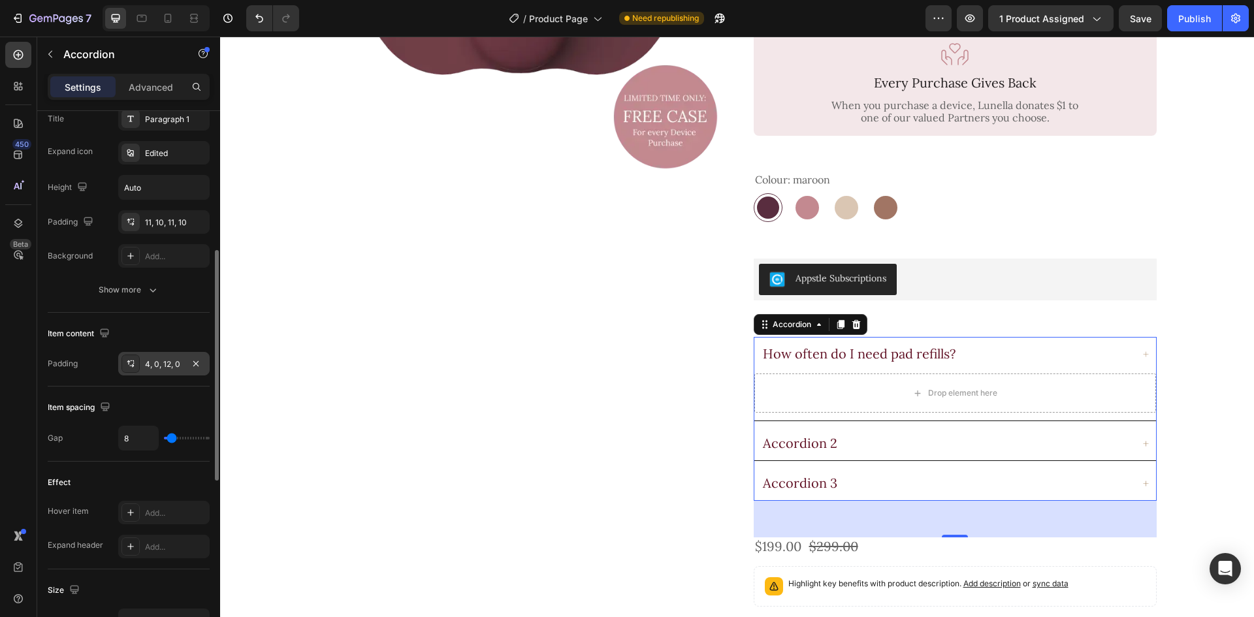
click at [171, 365] on div "4, 0, 12, 0" at bounding box center [164, 365] width 38 height 12
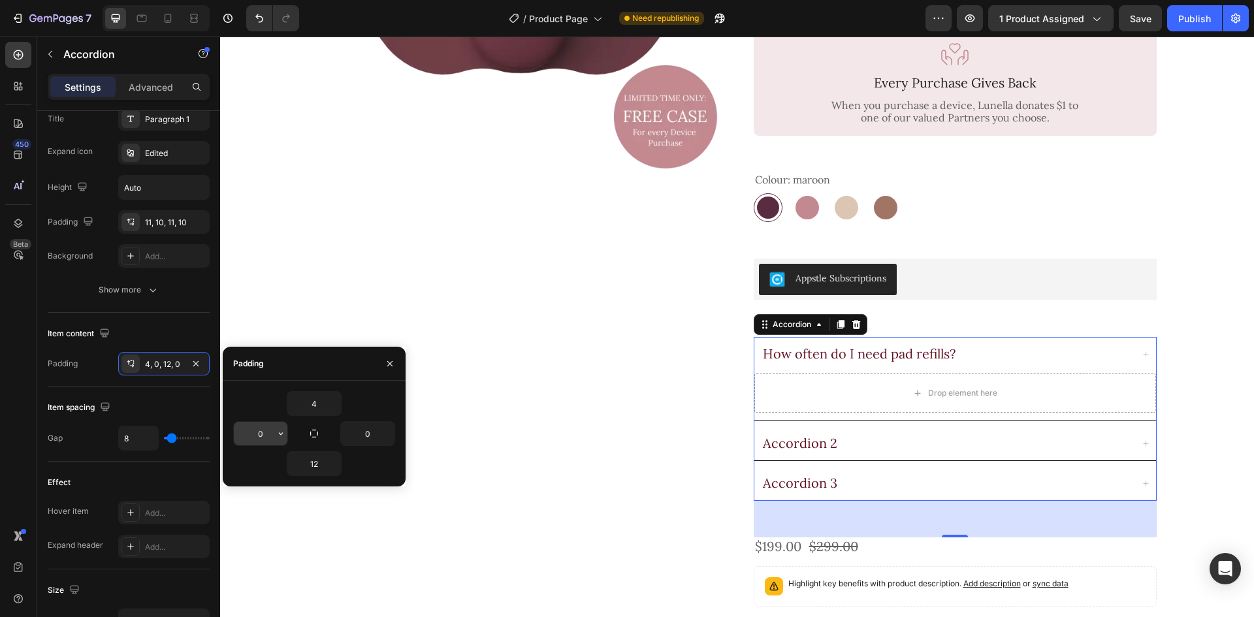
click at [0, 0] on input "0" at bounding box center [0, 0] width 0 height 0
type input "10"
click at [0, 0] on input "0" at bounding box center [0, 0] width 0 height 0
type input "10"
click at [317, 402] on input "4" at bounding box center [314, 404] width 54 height 24
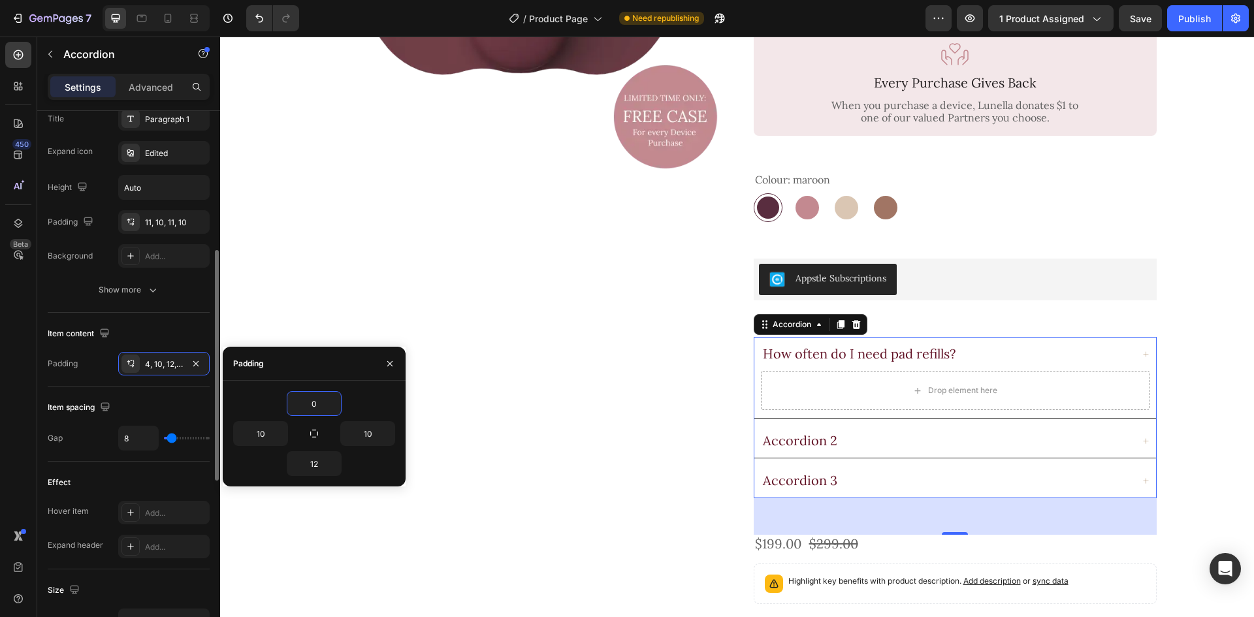
type input "0"
click at [0, 0] on input "12" at bounding box center [0, 0] width 0 height 0
type input "11"
click at [313, 364] on div "Padding" at bounding box center [314, 364] width 183 height 34
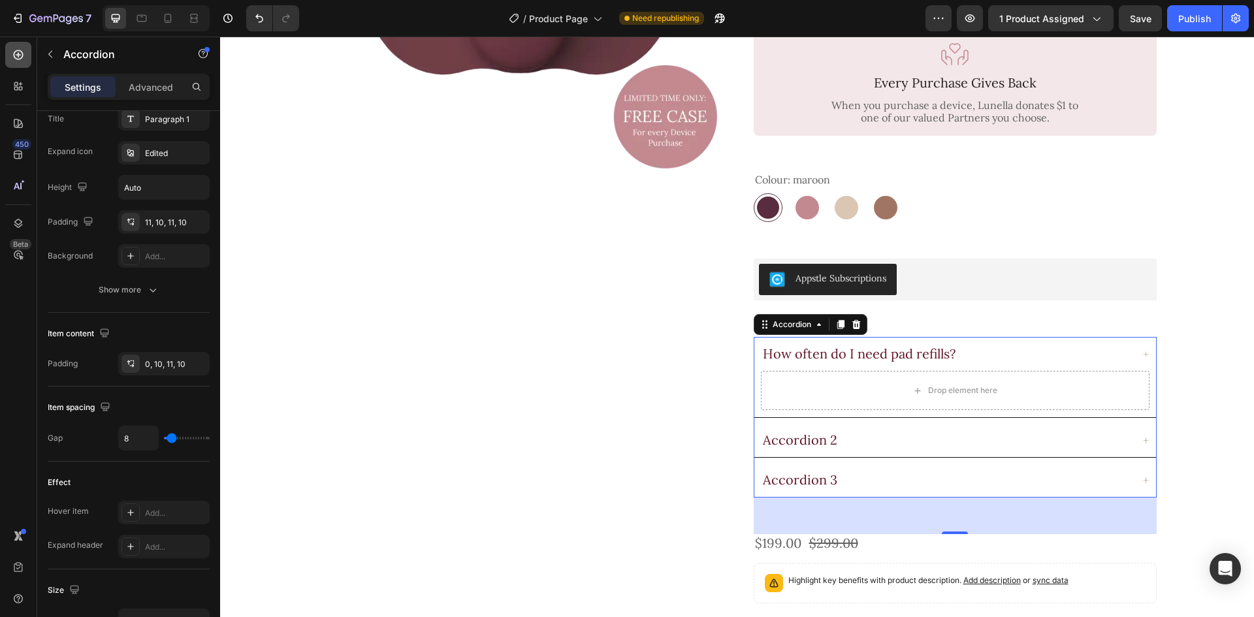
click at [15, 65] on div at bounding box center [18, 55] width 26 height 26
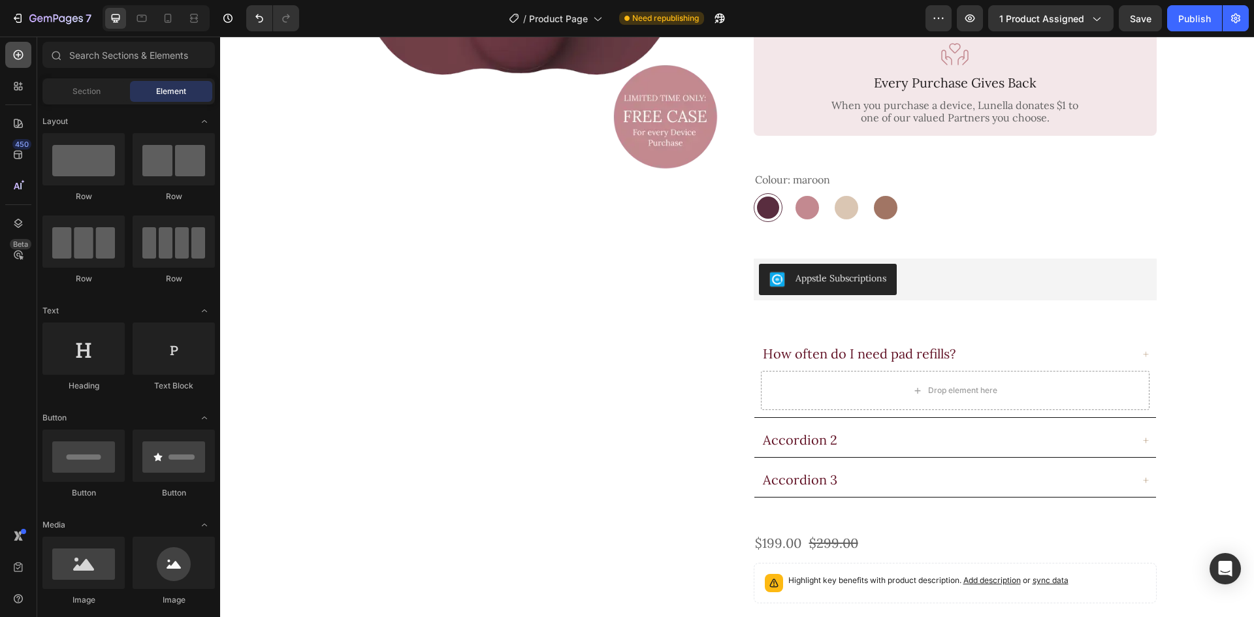
click at [20, 48] on icon at bounding box center [18, 54] width 13 height 13
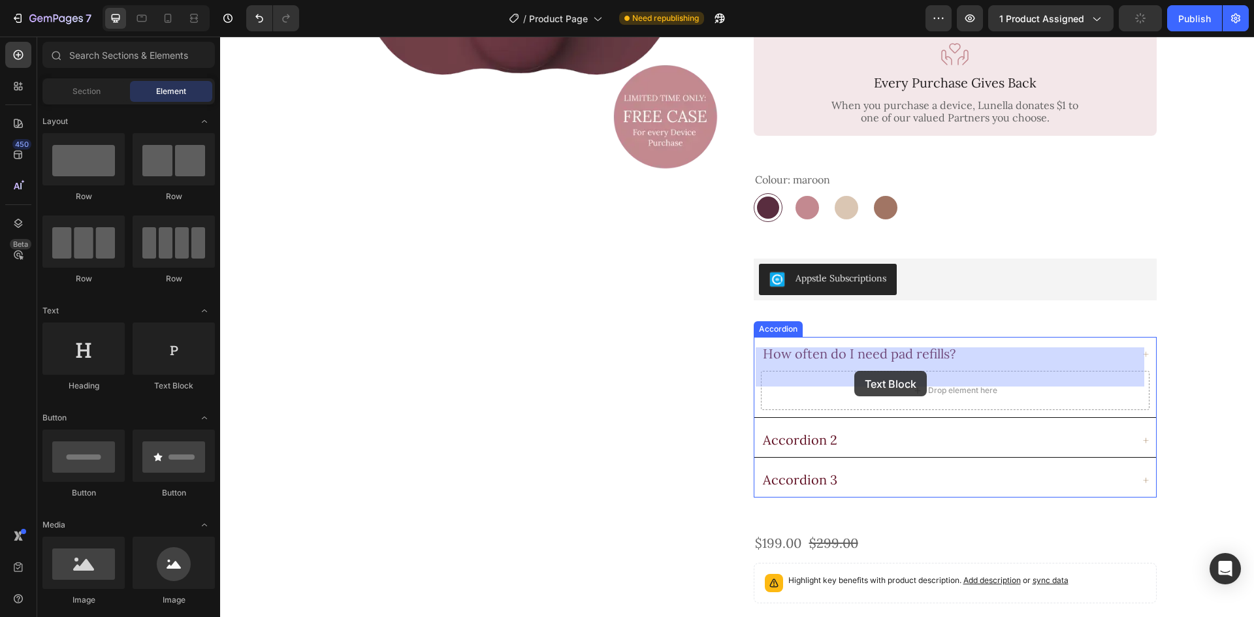
drag, startPoint x: 374, startPoint y: 390, endPoint x: 854, endPoint y: 371, distance: 481.0
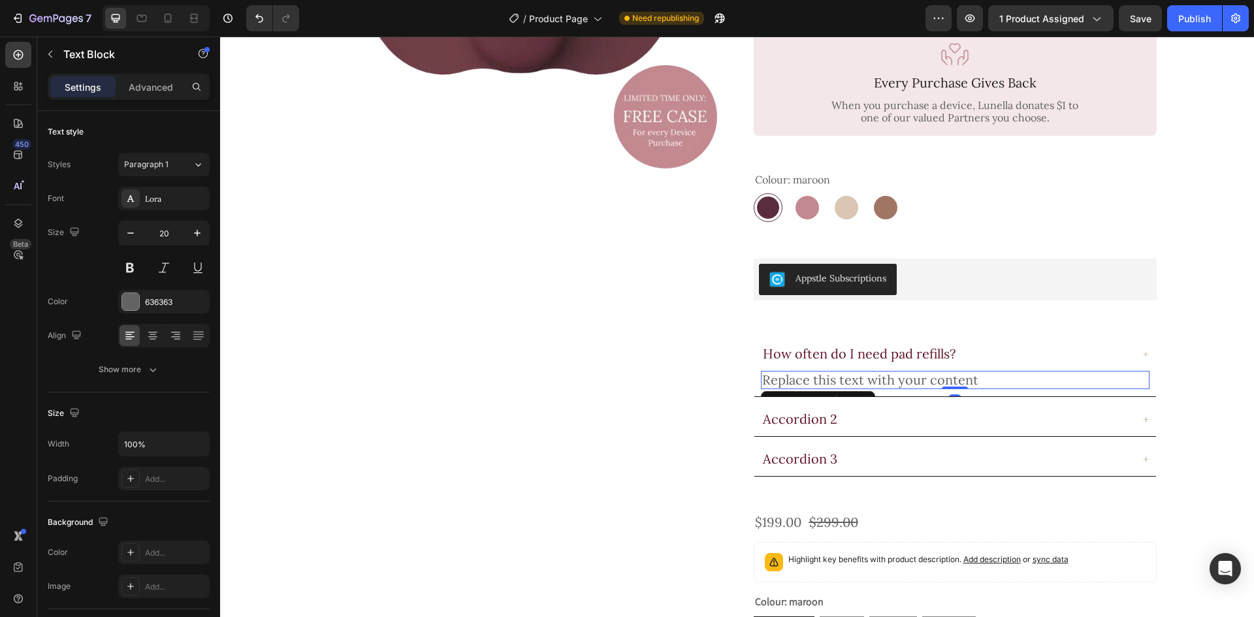
click at [834, 371] on div "Replace this text with your content" at bounding box center [955, 380] width 389 height 18
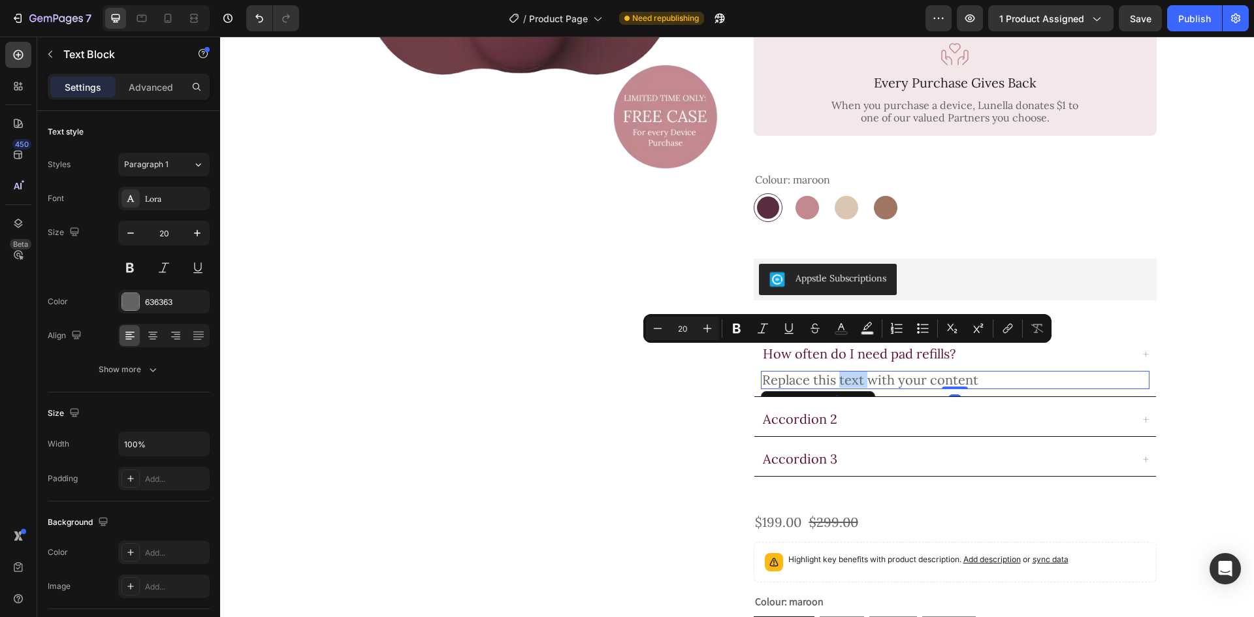
click at [834, 372] on p "Replace this text with your content" at bounding box center [955, 380] width 386 height 16
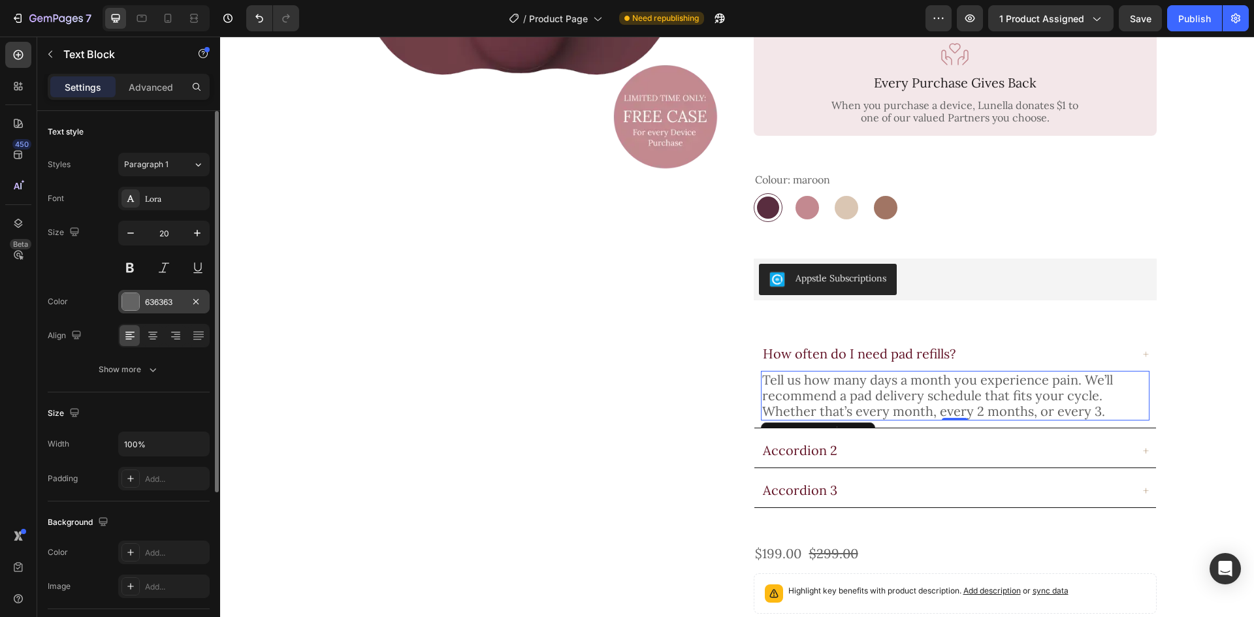
click at [171, 309] on div "636363" at bounding box center [163, 302] width 91 height 24
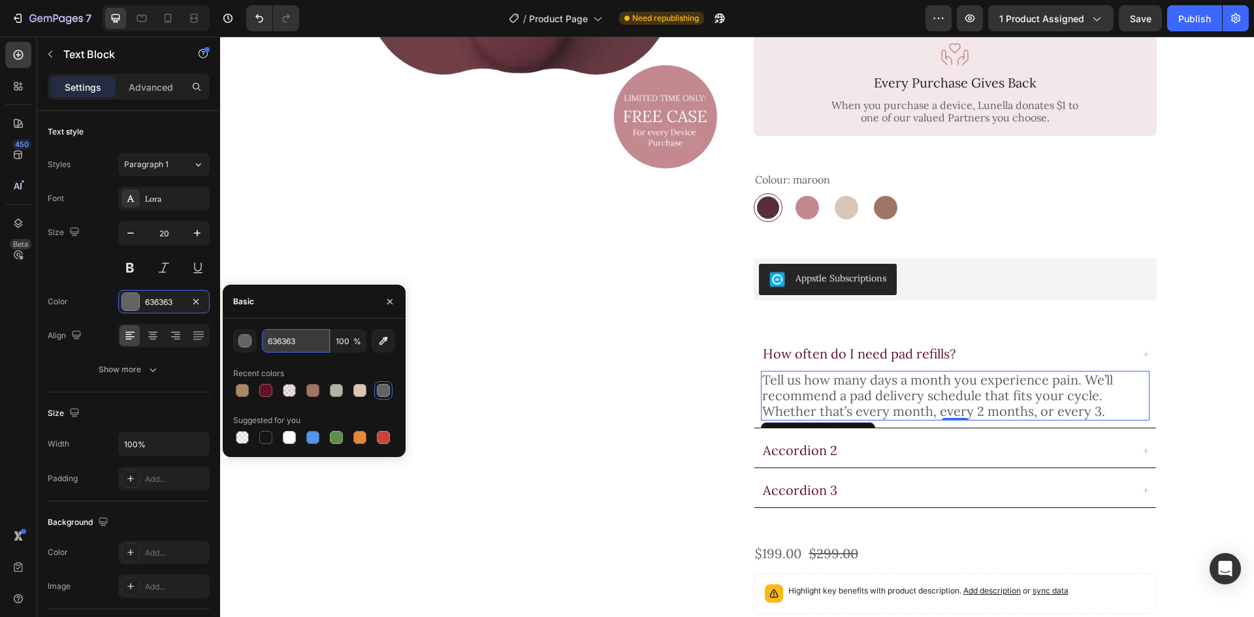
click at [313, 339] on input "636363" at bounding box center [296, 341] width 68 height 24
paste input "#545655"
type input "#545655"
click at [99, 283] on div "Font [PERSON_NAME] Size 20 Color 636363 Align Show more" at bounding box center [129, 284] width 162 height 195
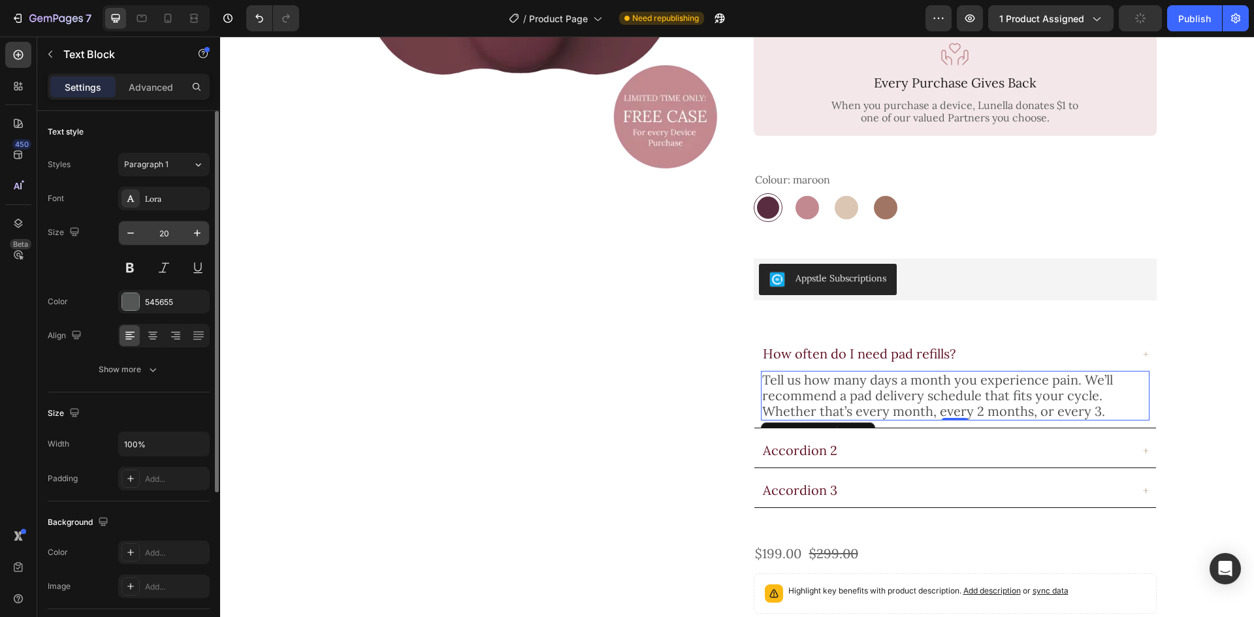
click at [164, 234] on input "20" at bounding box center [163, 233] width 43 height 24
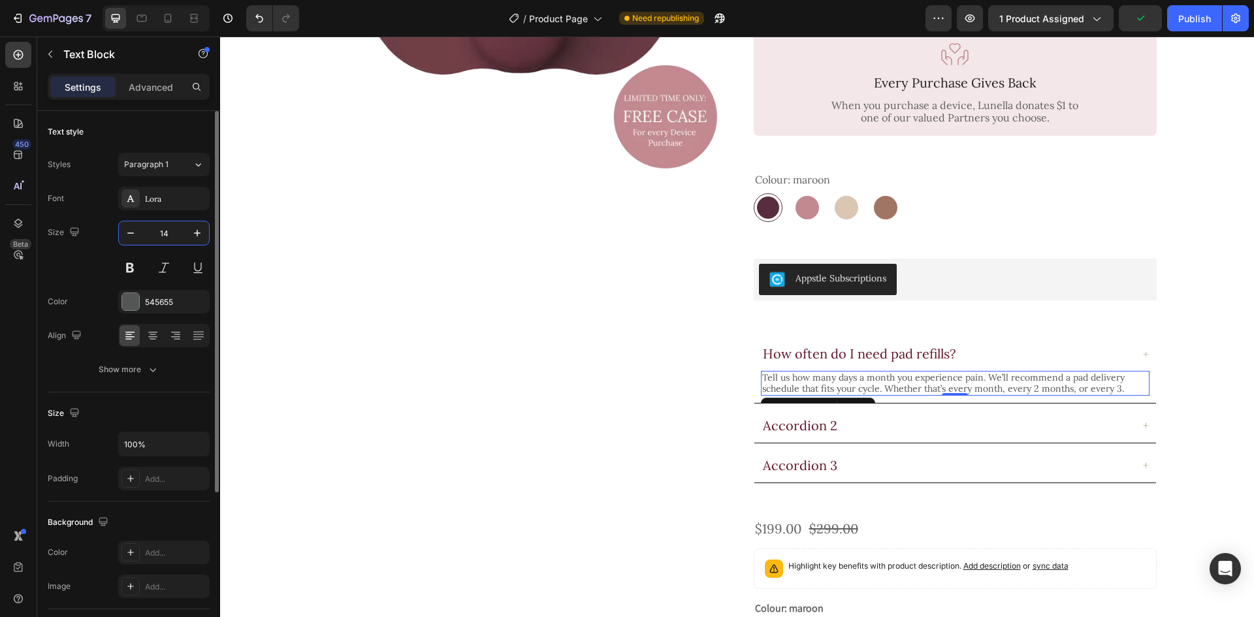
type input "14"
click at [88, 263] on div "Size 14" at bounding box center [129, 250] width 162 height 59
click at [180, 371] on button "Show more" at bounding box center [129, 370] width 162 height 24
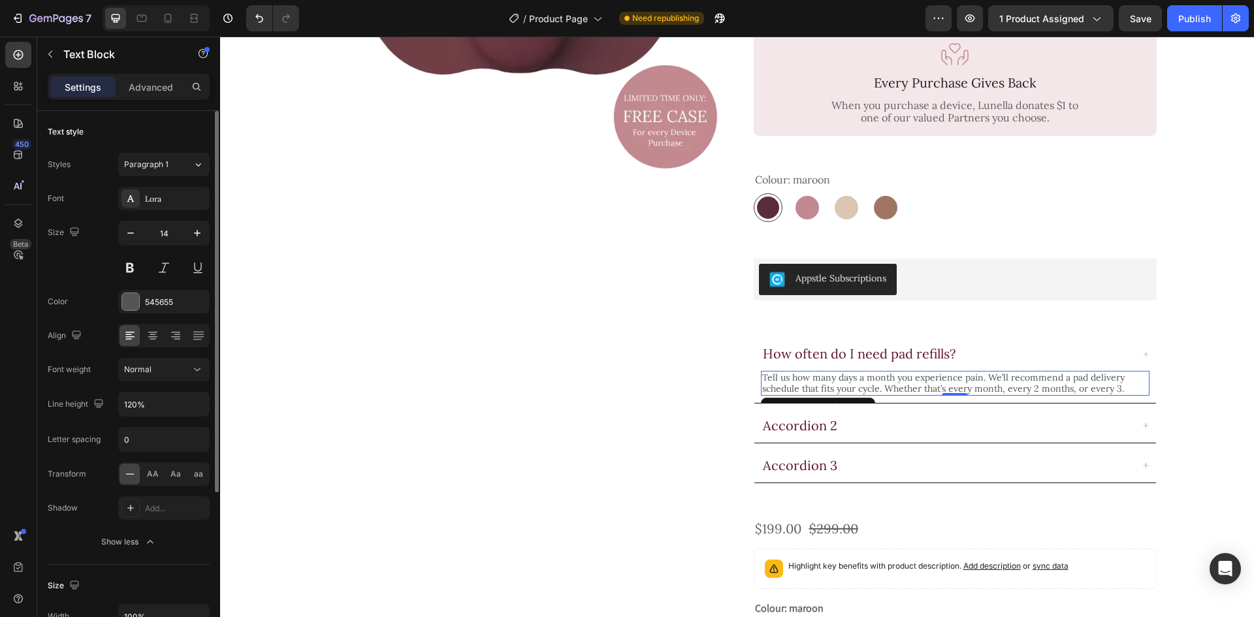
click at [91, 338] on div "Align" at bounding box center [129, 336] width 162 height 24
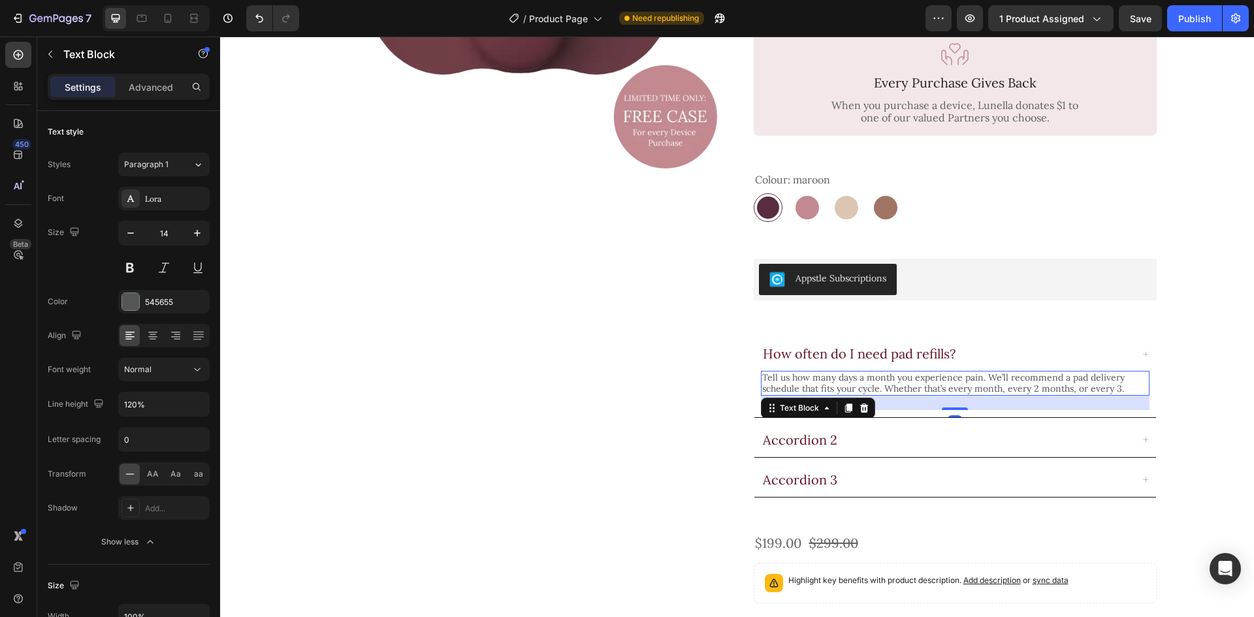
drag, startPoint x: 949, startPoint y: 369, endPoint x: 969, endPoint y: 383, distance: 24.8
click at [969, 396] on div "22" at bounding box center [955, 396] width 389 height 0
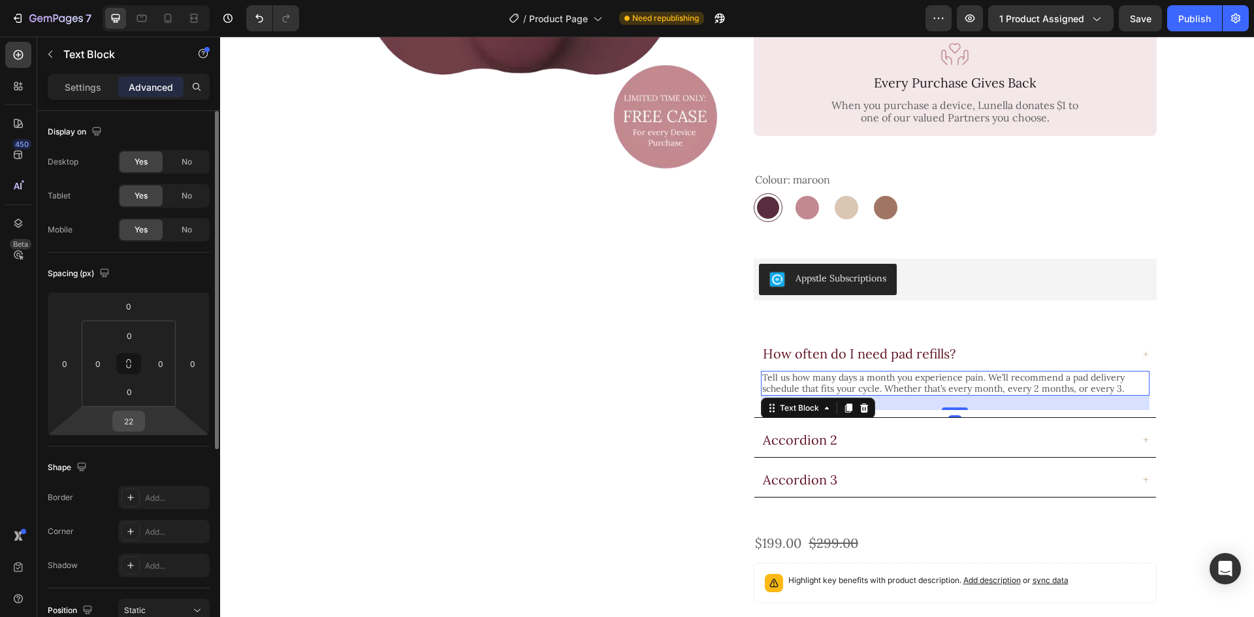
click at [134, 426] on input "22" at bounding box center [129, 421] width 26 height 20
type input "24"
click at [0, 0] on div "Spacing (px) 0 0 24 0 0 0 0 0" at bounding box center [0, 0] width 0 height 0
drag, startPoint x: 16, startPoint y: 57, endPoint x: 54, endPoint y: 67, distance: 38.5
click at [16, 57] on icon at bounding box center [18, 54] width 13 height 13
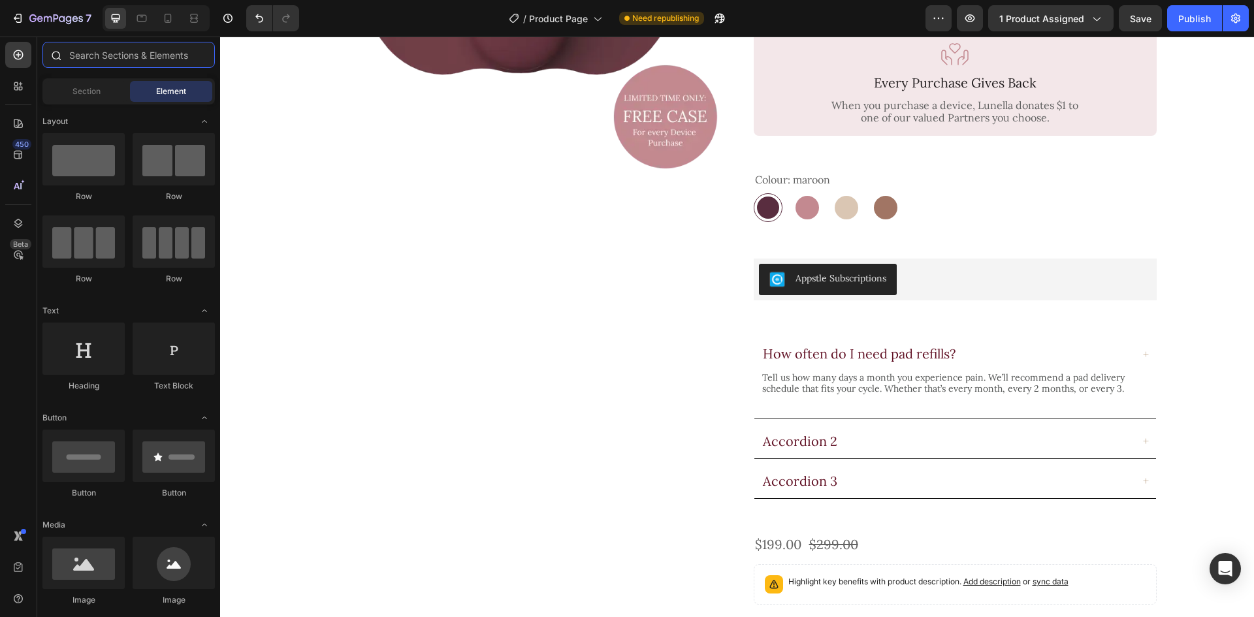
click at [140, 56] on input "text" at bounding box center [128, 55] width 172 height 26
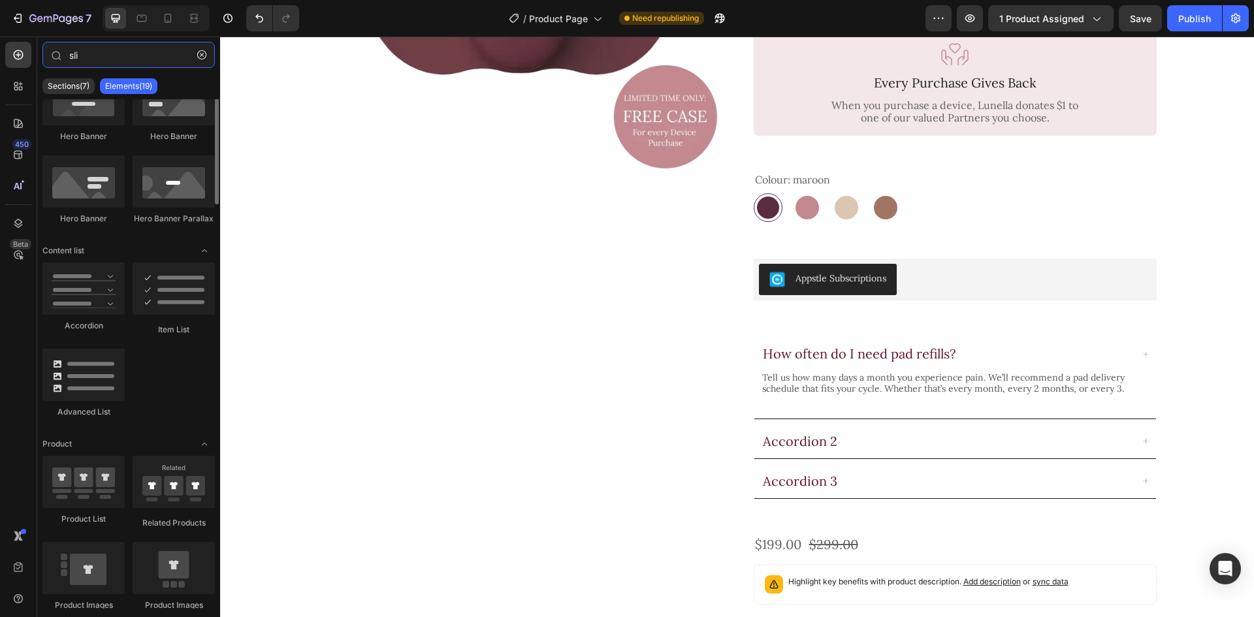
scroll to position [0, 0]
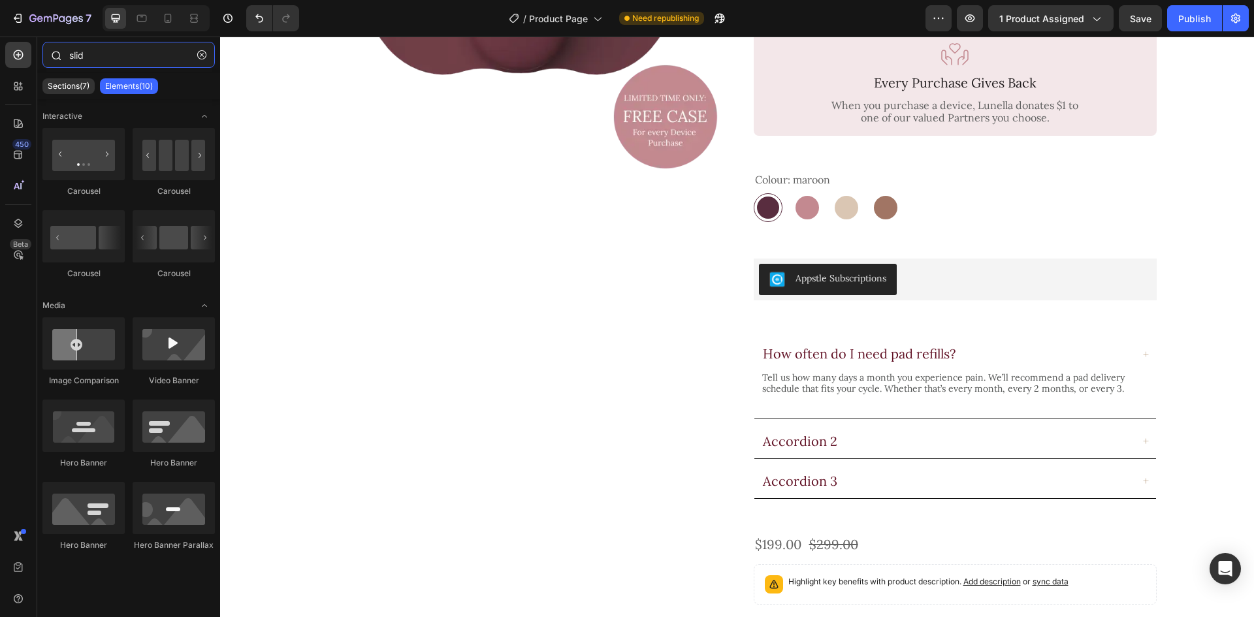
type input "slide"
click at [146, 61] on input "slide" at bounding box center [128, 55] width 172 height 26
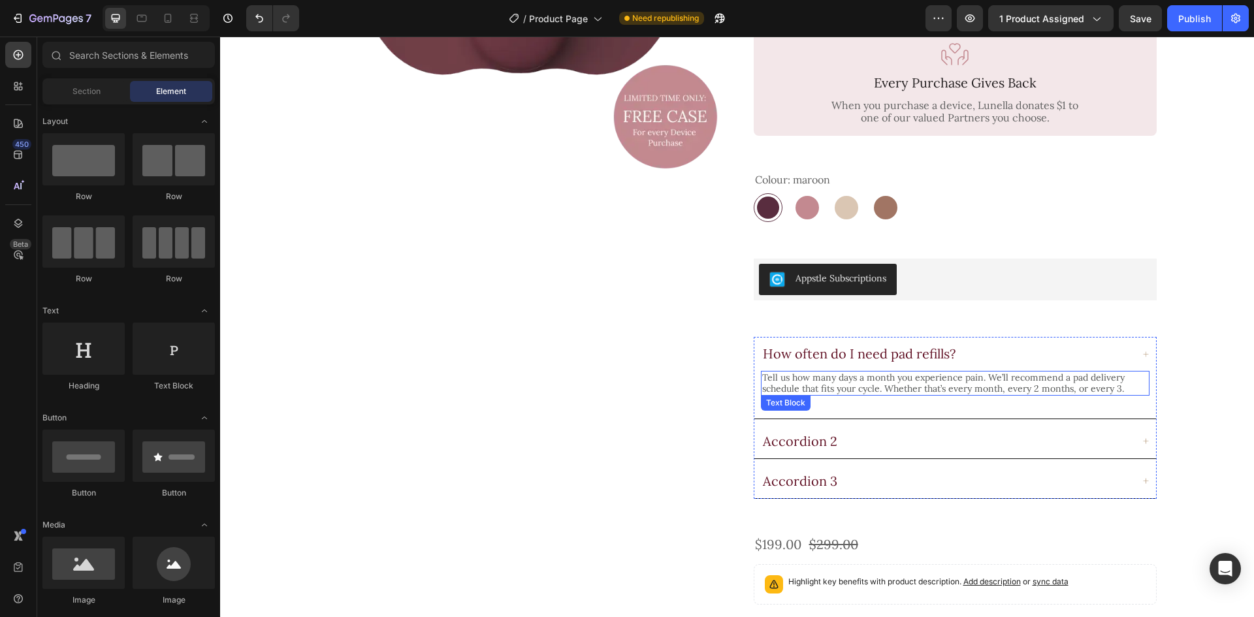
click at [887, 372] on p "Tell us how many days a month you experience pain. We’ll recommend a pad delive…" at bounding box center [955, 383] width 386 height 22
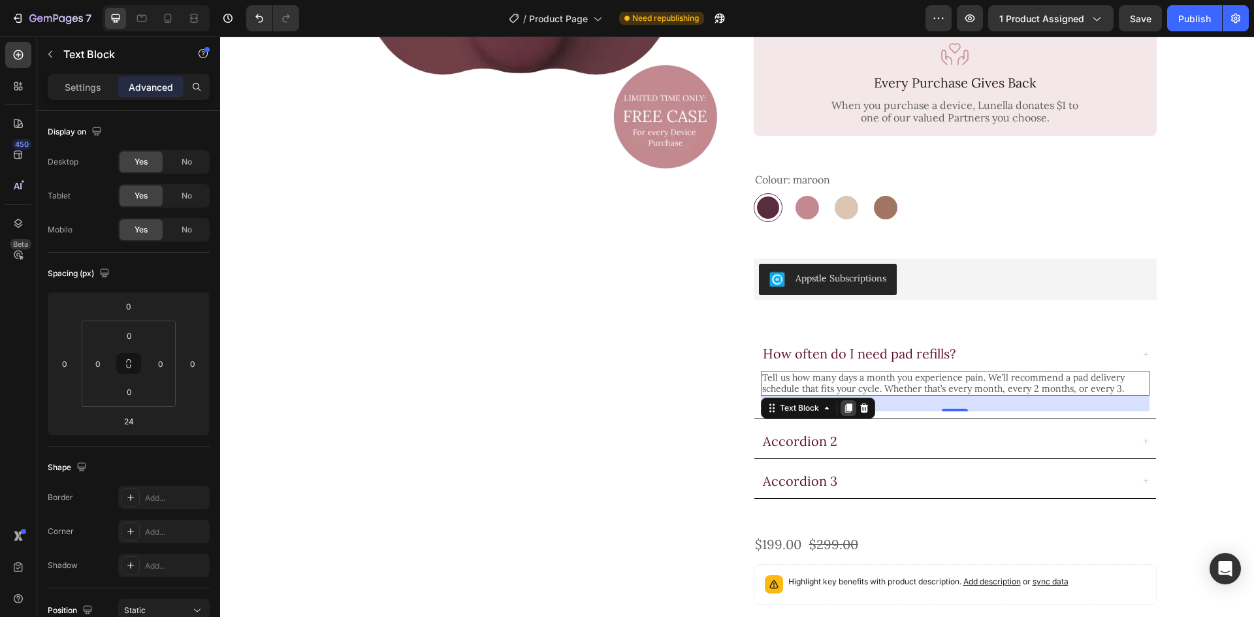
click at [844, 404] on icon at bounding box center [847, 408] width 7 height 9
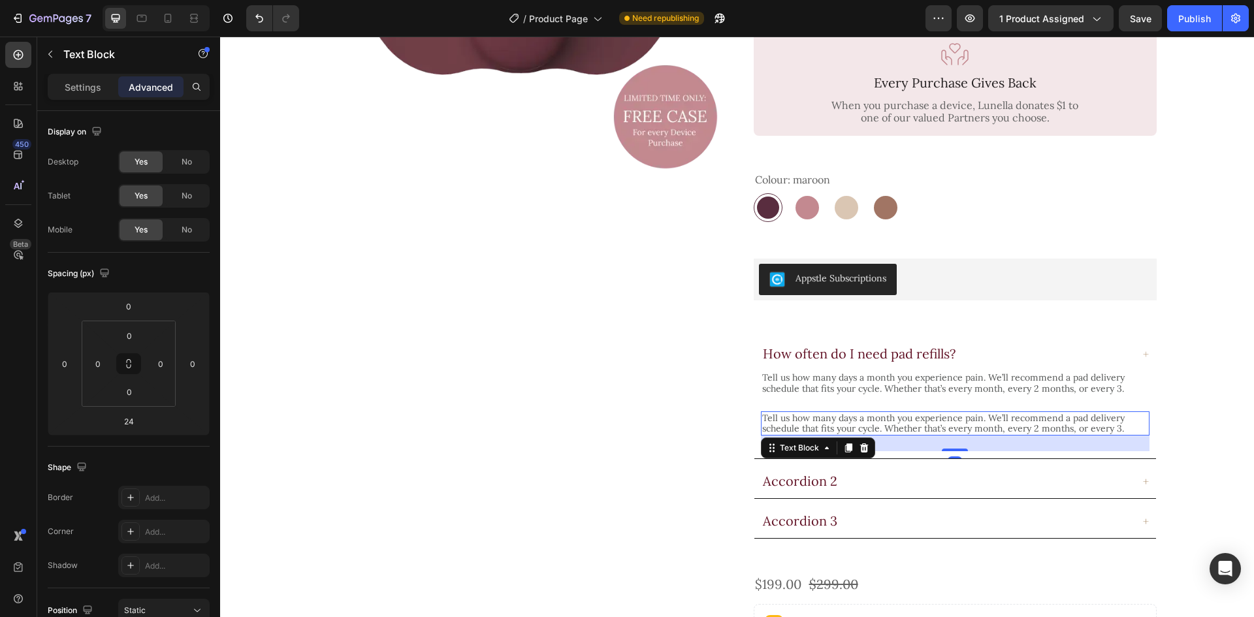
scroll to position [327, 0]
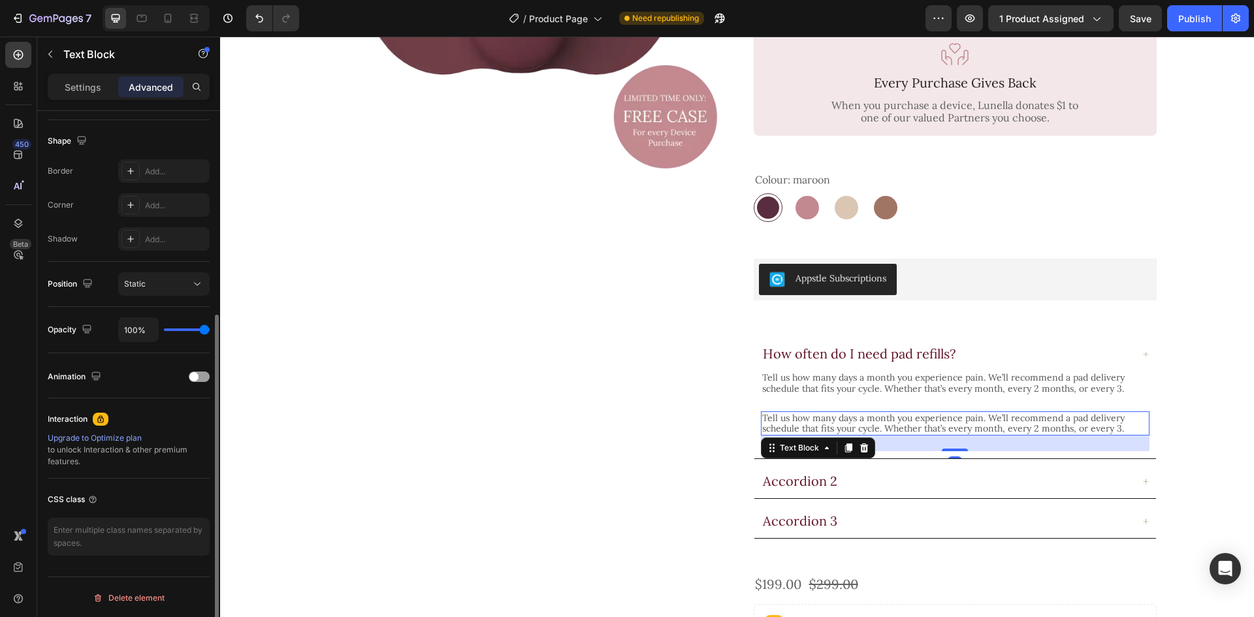
click at [892, 413] on p "Tell us how many days a month you experience pain. We’ll recommend a pad delive…" at bounding box center [955, 424] width 386 height 22
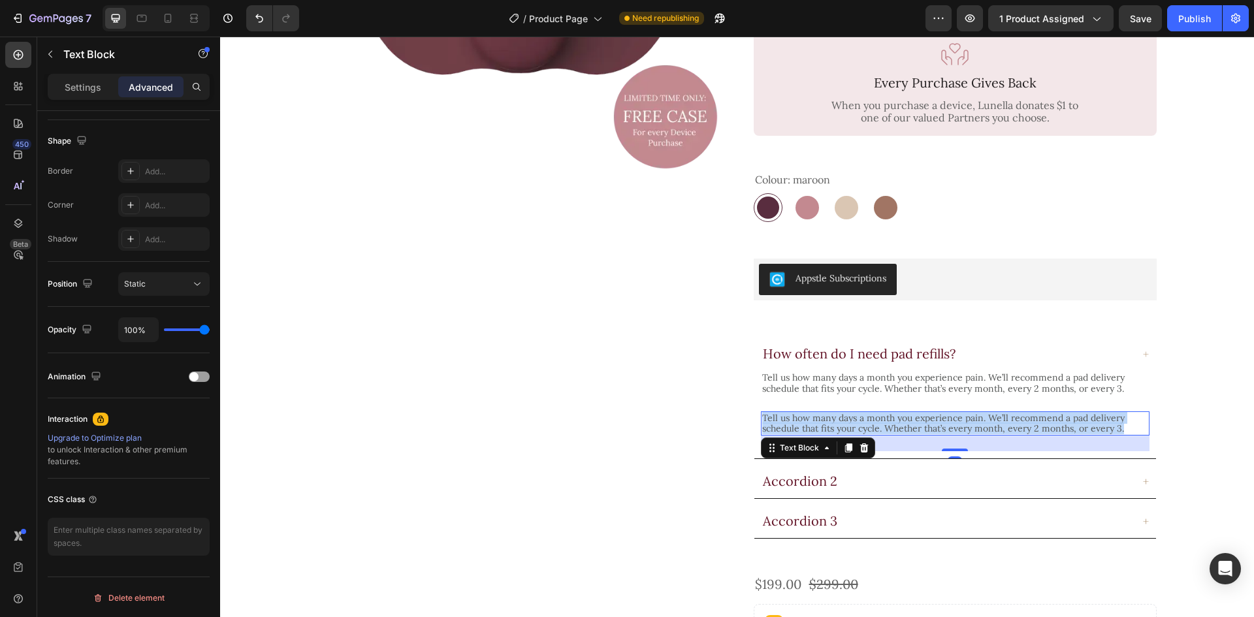
click at [892, 413] on p "Tell us how many days a month you experience pain. We’ll recommend a pad delive…" at bounding box center [955, 424] width 386 height 22
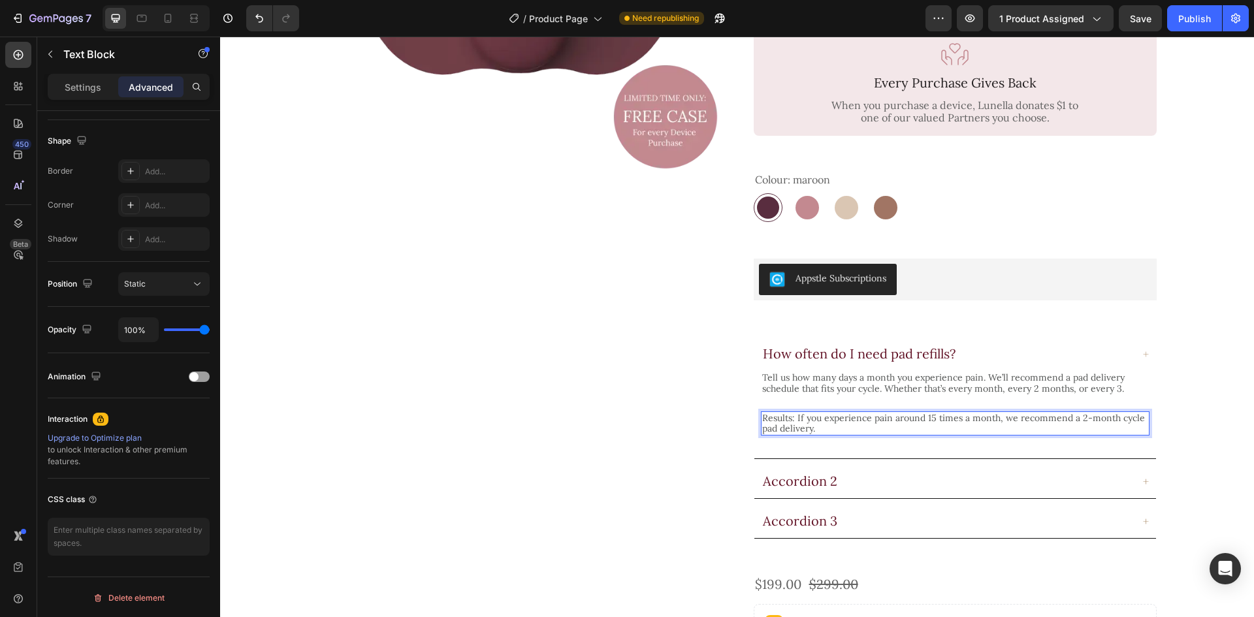
click at [793, 413] on p "Results: If you experience pain around 15 times a month, we recommend a 2-month…" at bounding box center [955, 424] width 386 height 22
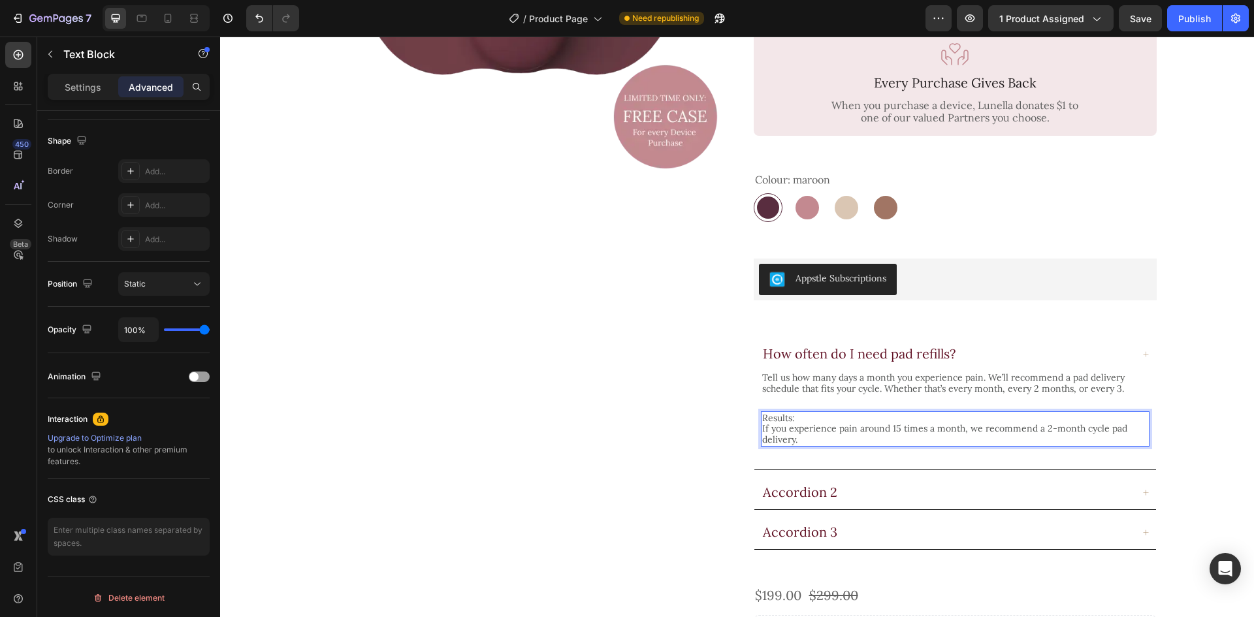
drag, startPoint x: 799, startPoint y: 394, endPoint x: 784, endPoint y: 395, distance: 14.4
click at [784, 413] on p "Results:" at bounding box center [955, 418] width 386 height 11
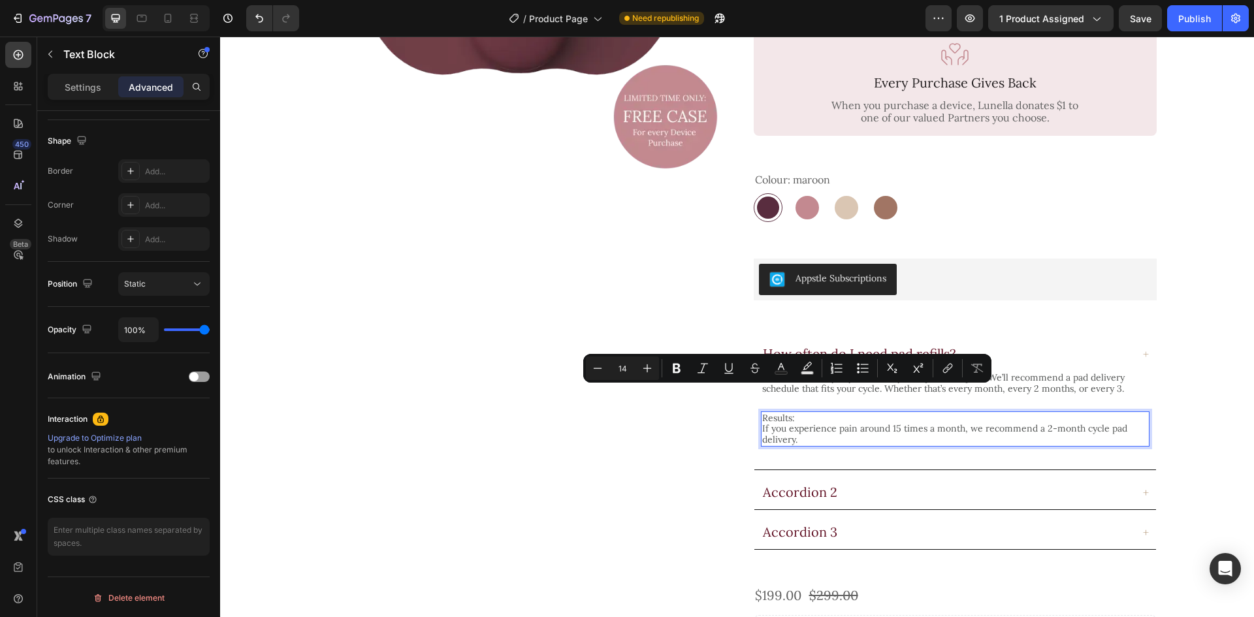
click at [801, 413] on p "Results:" at bounding box center [955, 418] width 386 height 11
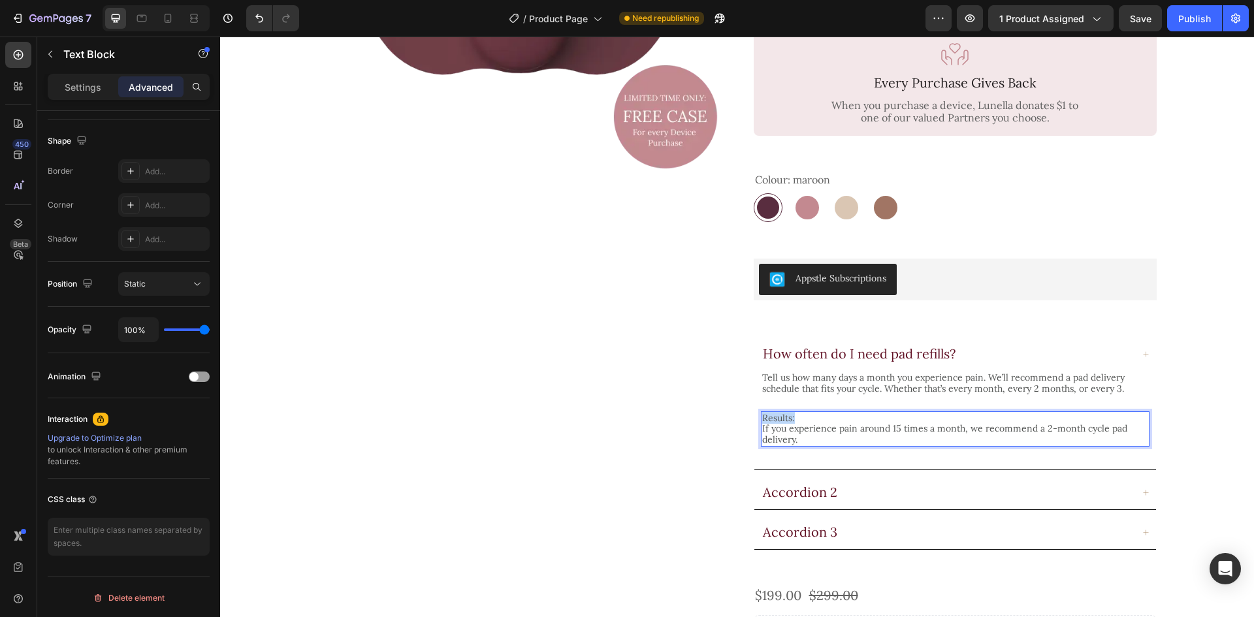
drag, startPoint x: 795, startPoint y: 394, endPoint x: 756, endPoint y: 395, distance: 38.5
click at [761, 411] on div "Results: If you experience pain around 15 times a month, we recommend a 2-month…" at bounding box center [955, 428] width 389 height 35
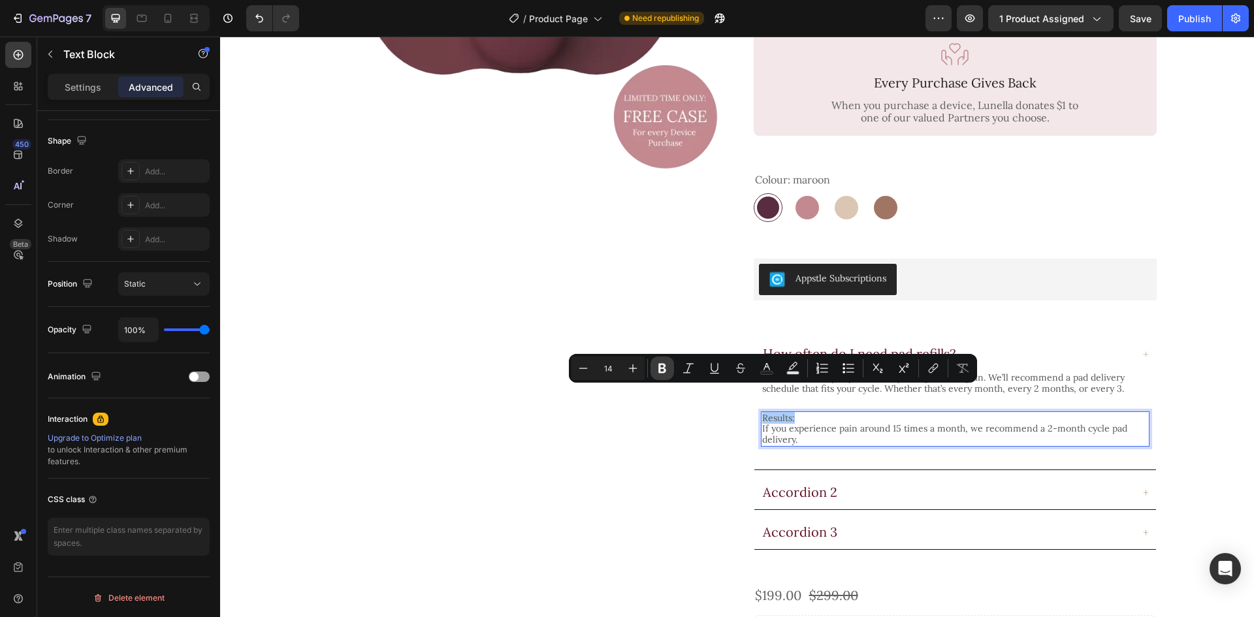
click at [669, 370] on button "Bold" at bounding box center [662, 369] width 24 height 24
click at [837, 423] on p "If you experience pain around 15 times a month, we recommend a 2-month cycle pa…" at bounding box center [955, 434] width 386 height 22
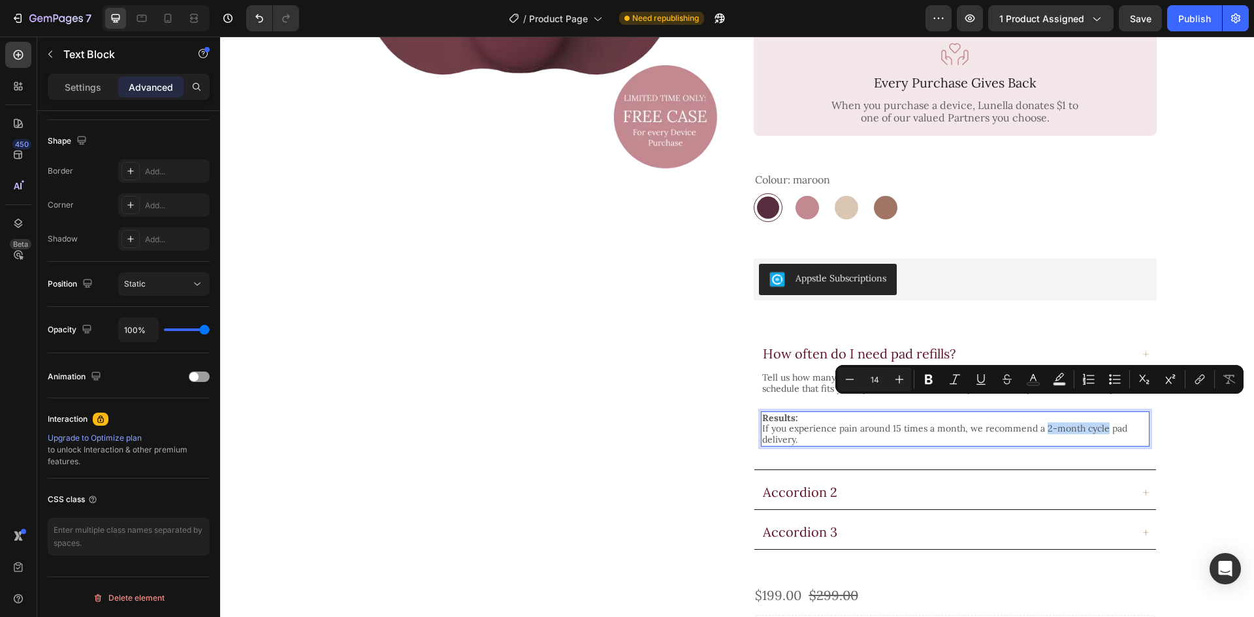
drag, startPoint x: 1039, startPoint y: 406, endPoint x: 1097, endPoint y: 408, distance: 58.2
click at [1097, 423] on p "If you experience pain around 15 times a month, we recommend a 2-month cycle pa…" at bounding box center [955, 434] width 386 height 22
click at [933, 385] on icon "Editor contextual toolbar" at bounding box center [928, 379] width 13 height 13
click at [1200, 380] on icon "Editor contextual toolbar" at bounding box center [1199, 379] width 13 height 13
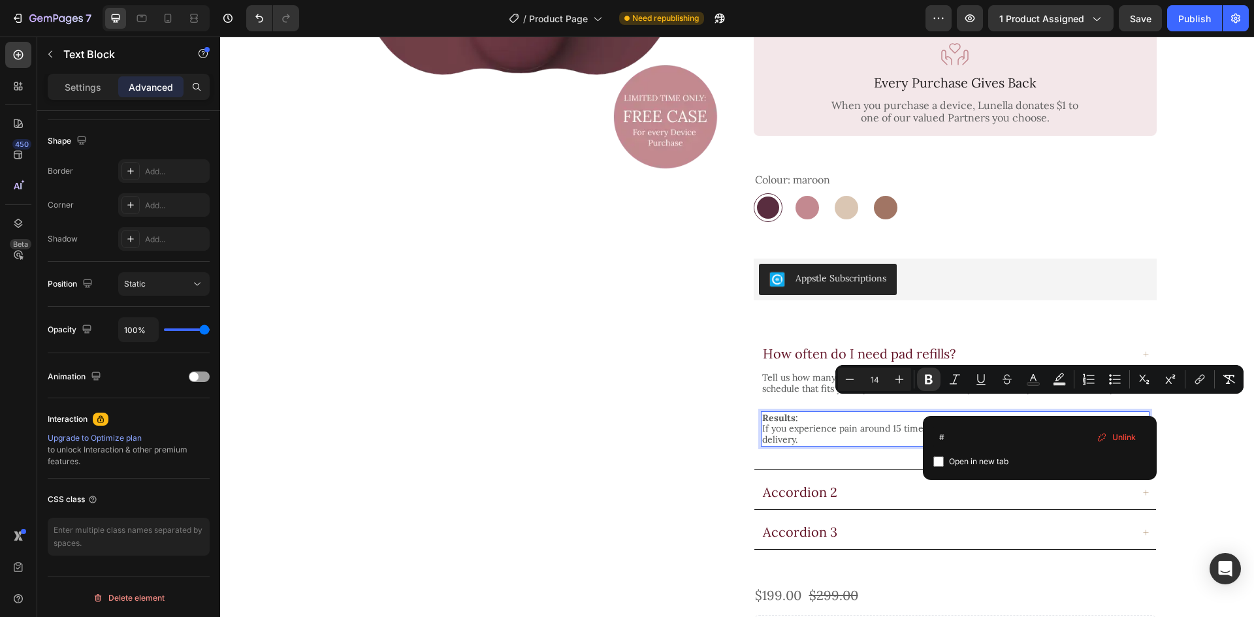
type input "#"
click at [991, 457] on span "Open in new tab" at bounding box center [978, 462] width 59 height 16
checkbox input "true"
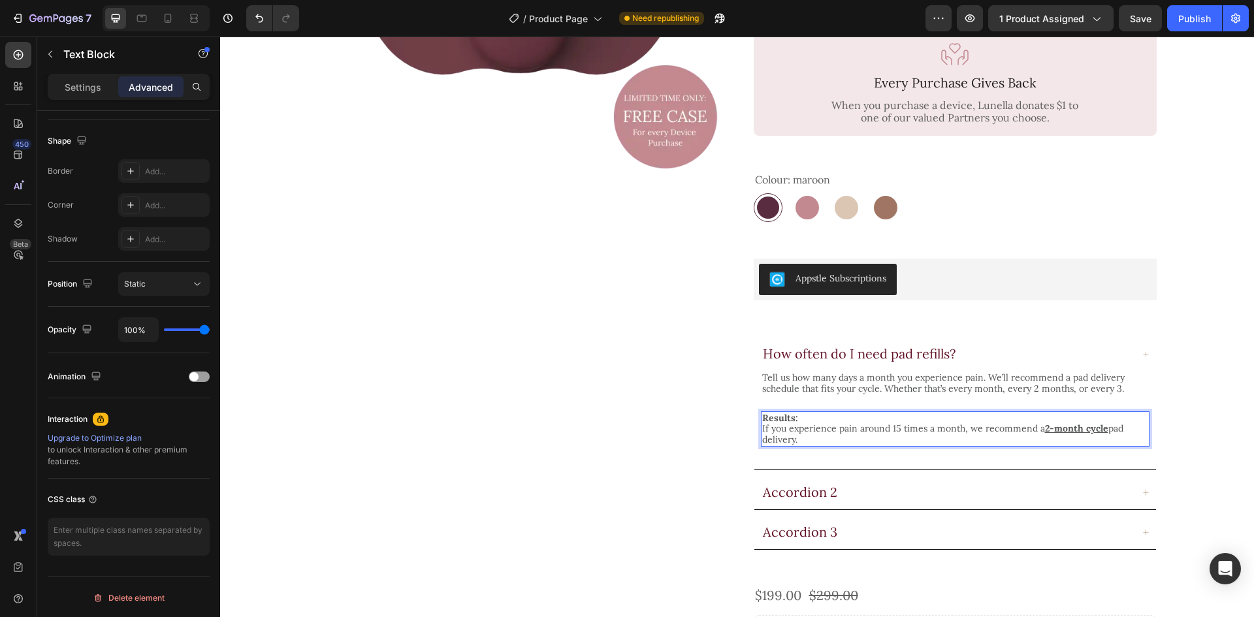
click at [898, 423] on p "If you experience pain around 15 times a month, we recommend a 2-month cycle pa…" at bounding box center [955, 434] width 386 height 22
click at [1208, 411] on div "Product Images Icon Icon Icon Icon Icon Icon List 4.7 (17 reviews) Text Block R…" at bounding box center [737, 325] width 1002 height 1112
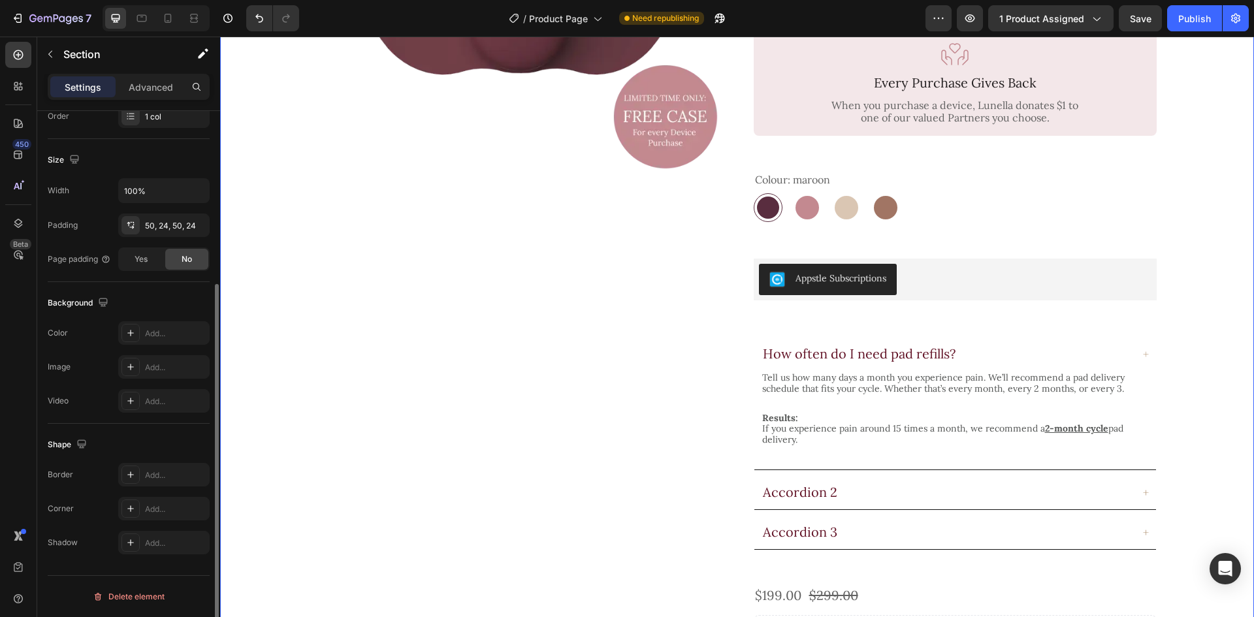
scroll to position [0, 0]
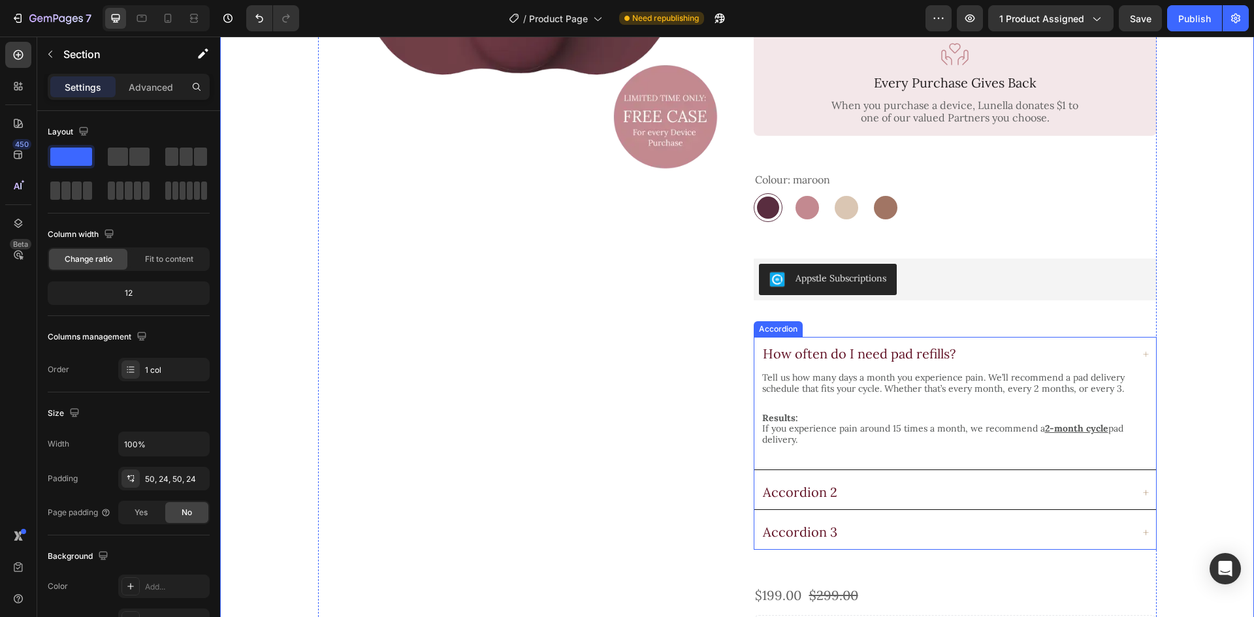
click at [814, 485] on p "Accordion 2" at bounding box center [800, 493] width 74 height 16
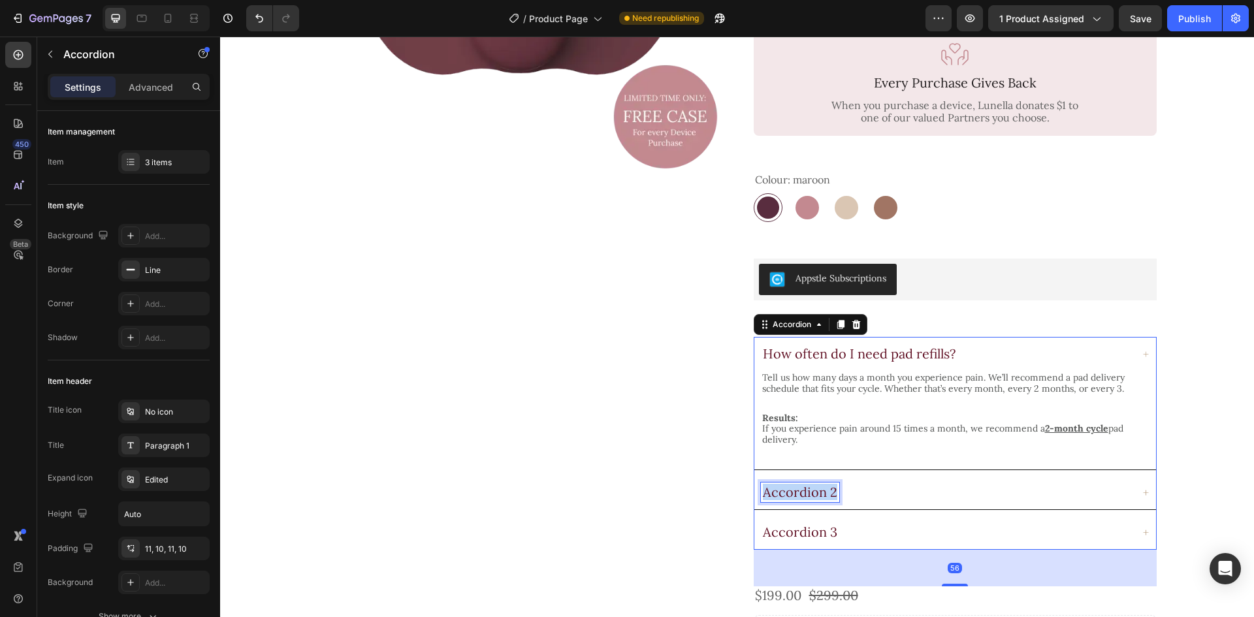
click at [814, 485] on p "Accordion 2" at bounding box center [800, 493] width 74 height 16
click at [814, 524] on p "Accordion 3" at bounding box center [800, 532] width 74 height 16
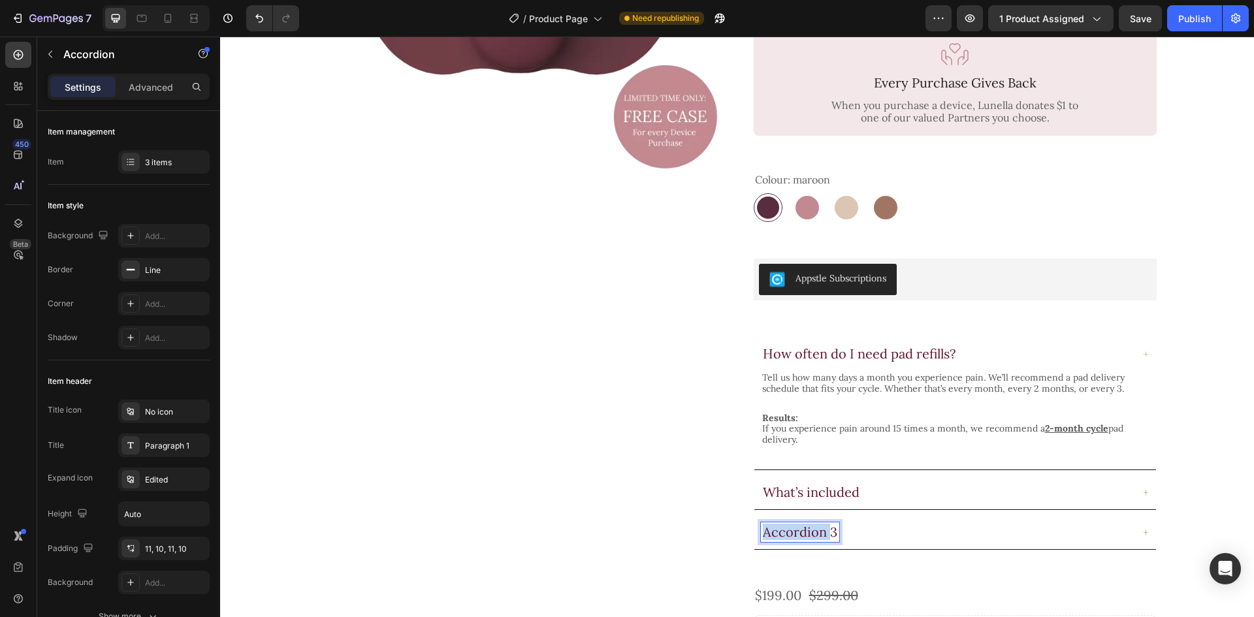
click at [814, 524] on p "Accordion 3" at bounding box center [800, 532] width 74 height 16
click at [912, 372] on p "Tell us how many days a month you experience pain. We’ll recommend a pad delive…" at bounding box center [955, 383] width 386 height 22
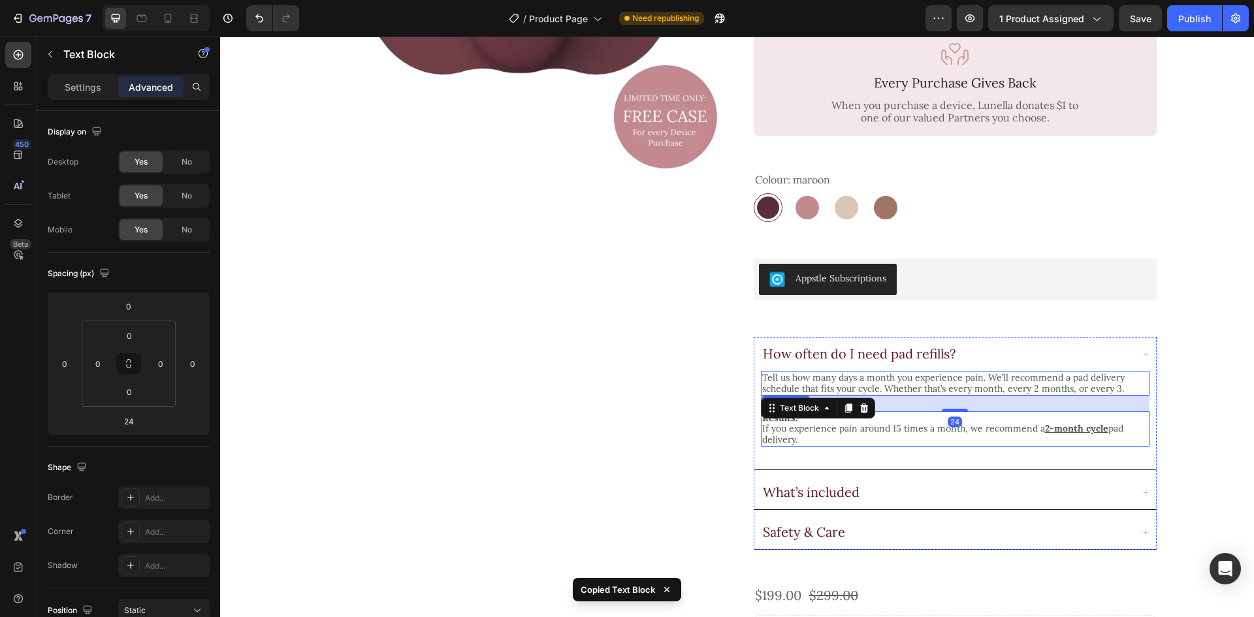
click at [906, 423] on p "If you experience pain around 15 times a month, we recommend a 2-month cycle pa…" at bounding box center [955, 434] width 386 height 22
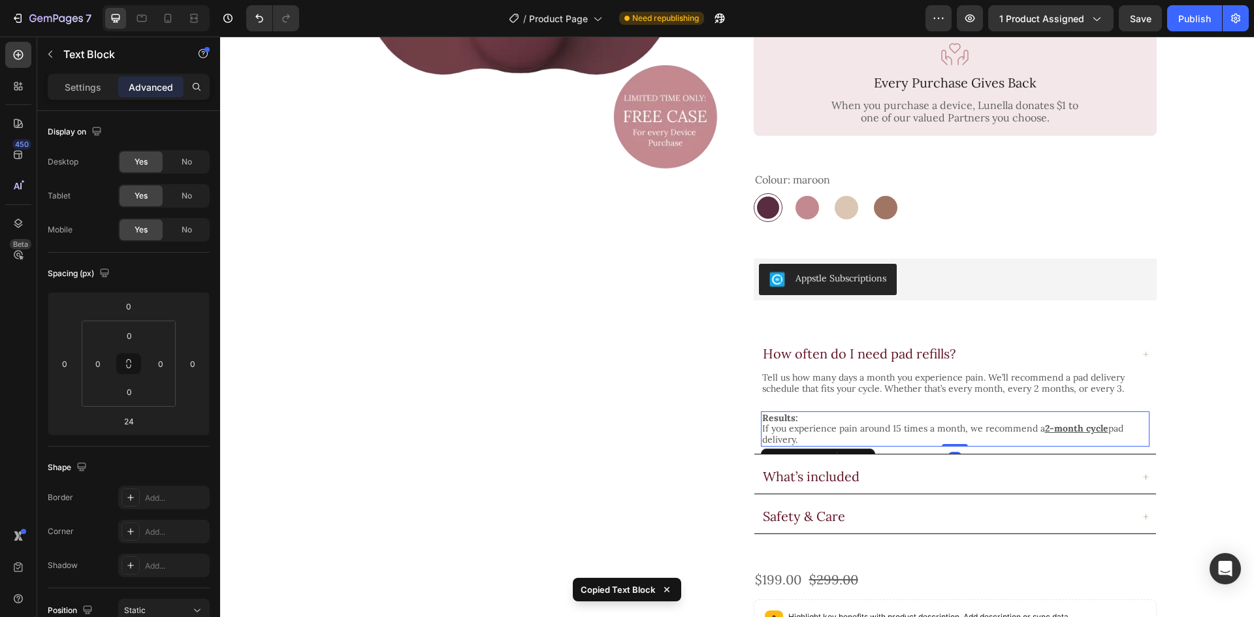
drag, startPoint x: 947, startPoint y: 438, endPoint x: 965, endPoint y: 398, distance: 43.6
click at [965, 411] on div "Results: If you experience pain around 15 times a month, we recommend a 2-month…" at bounding box center [955, 428] width 389 height 35
type input "0"
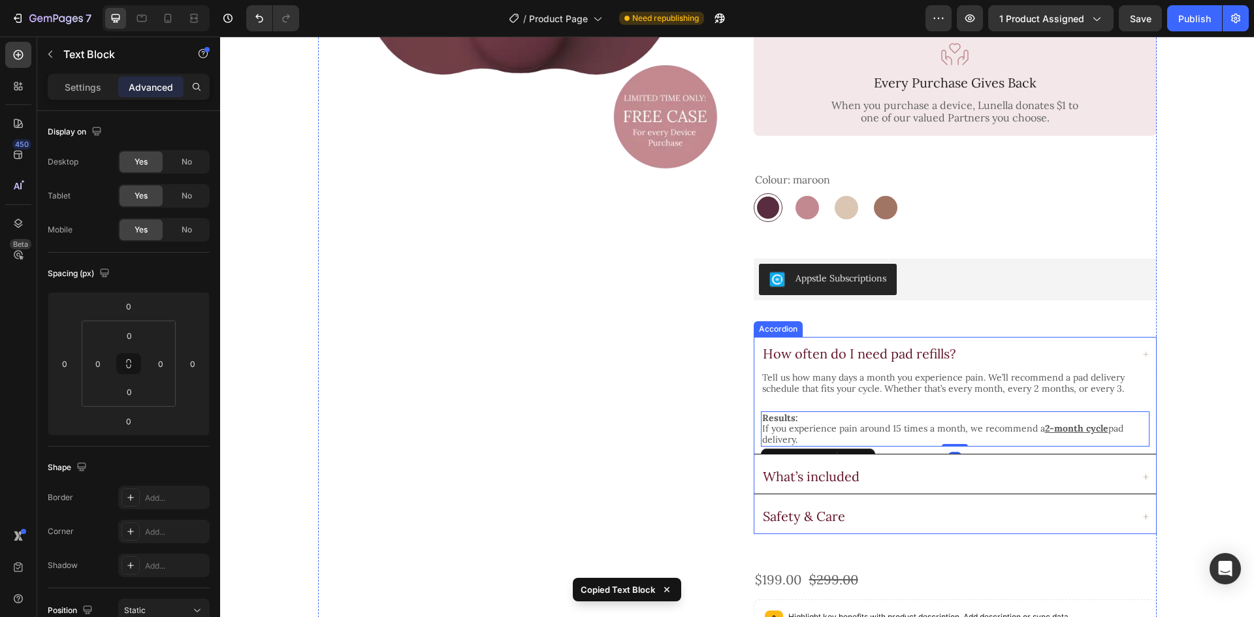
click at [994, 429] on div "Tell us how many days a month you experience pain. We’ll recommend a pad delive…" at bounding box center [955, 412] width 402 height 83
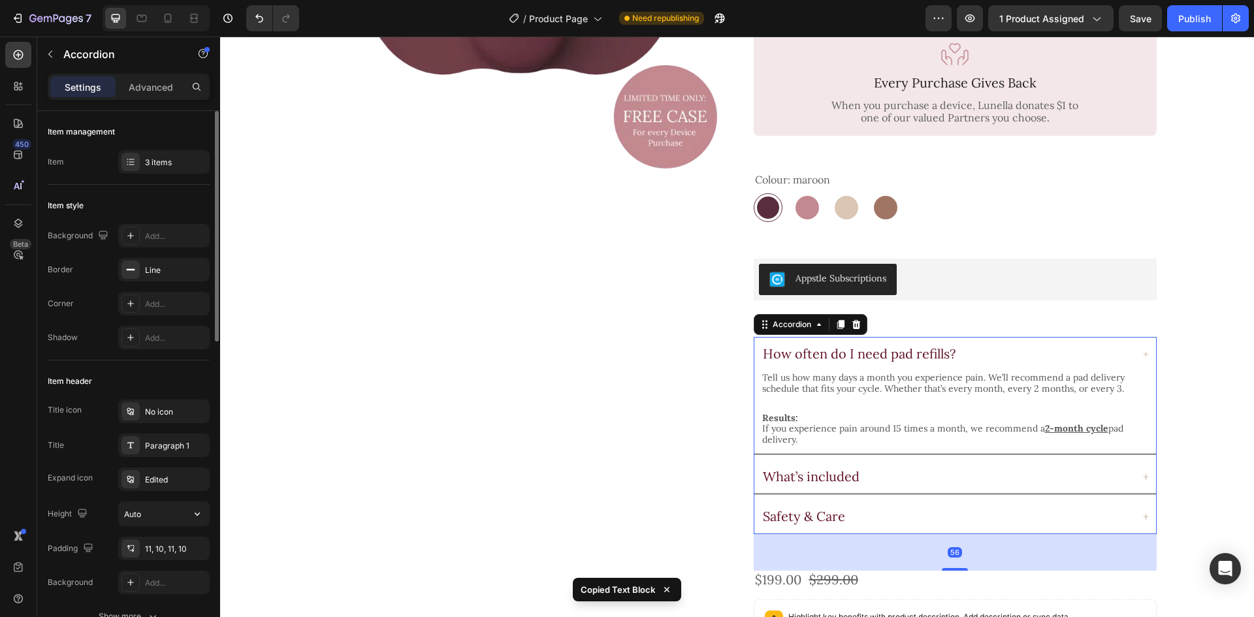
scroll to position [392, 0]
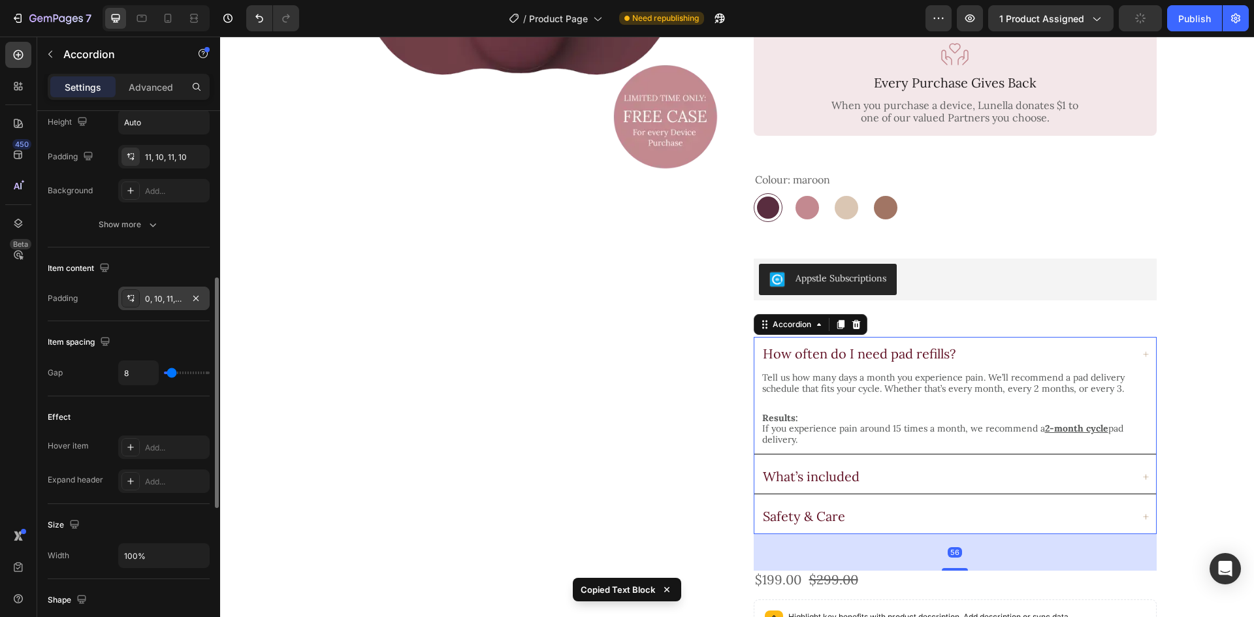
click at [159, 297] on div "0, 10, 11, 10" at bounding box center [164, 299] width 38 height 12
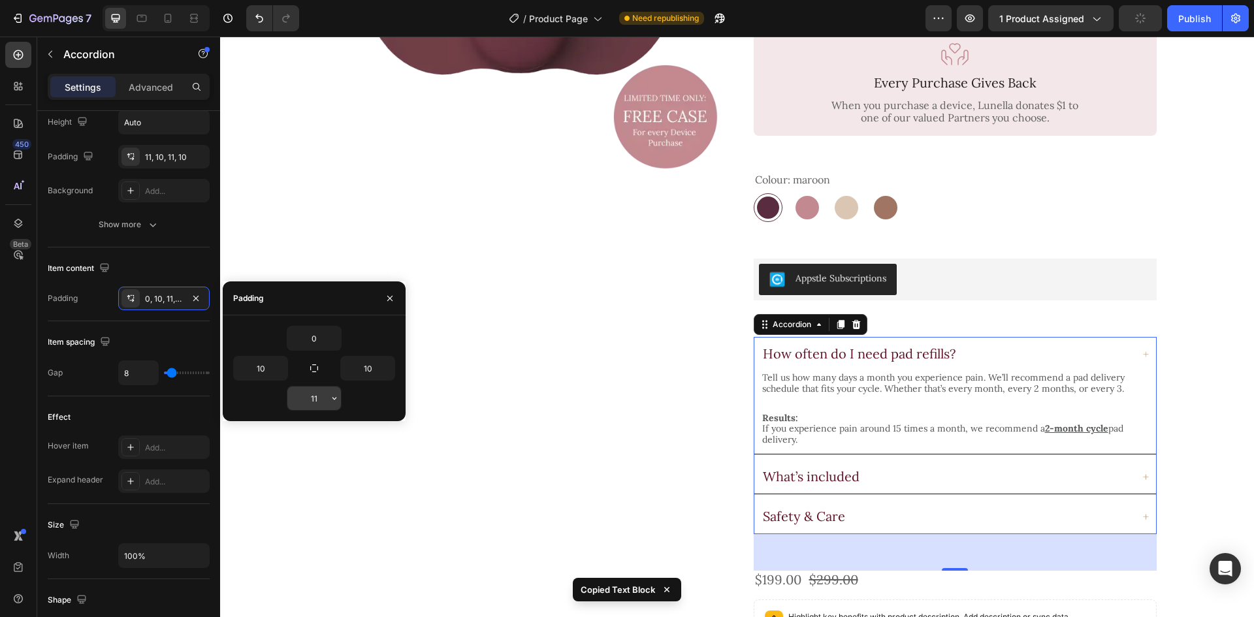
click at [321, 398] on input "11" at bounding box center [314, 399] width 54 height 24
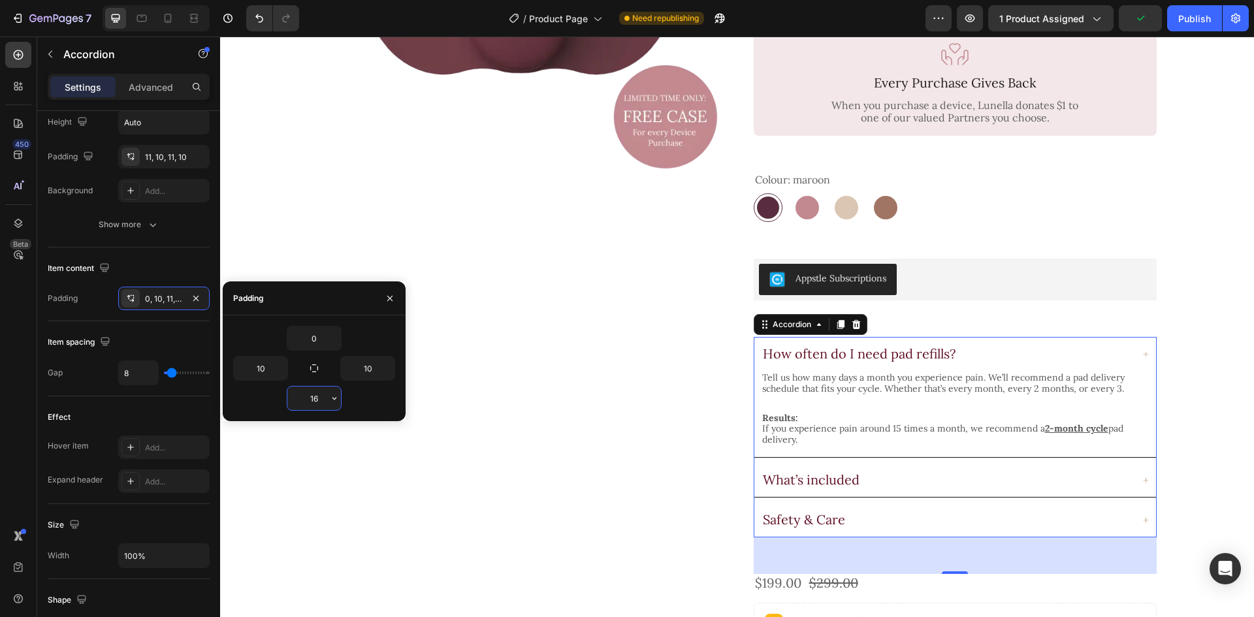
type input "17"
click at [1199, 409] on div "Product Images Icon Icon Icon Icon Icon Icon List 4.7 (17 reviews) Text Block R…" at bounding box center [737, 319] width 1002 height 1100
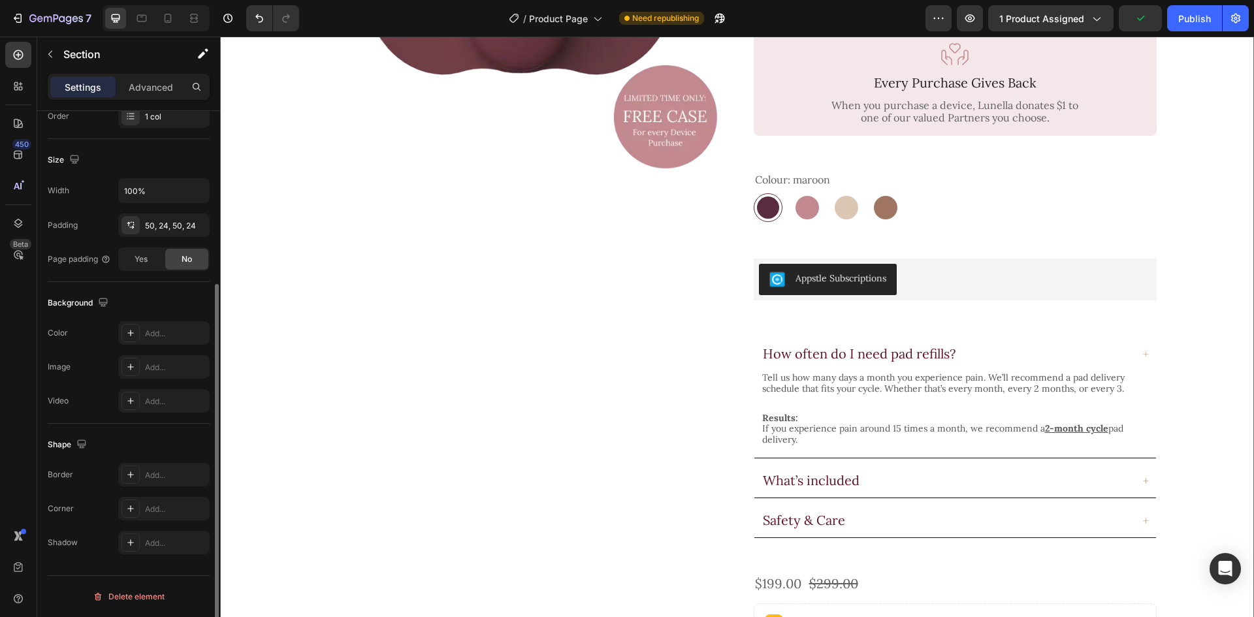
scroll to position [0, 0]
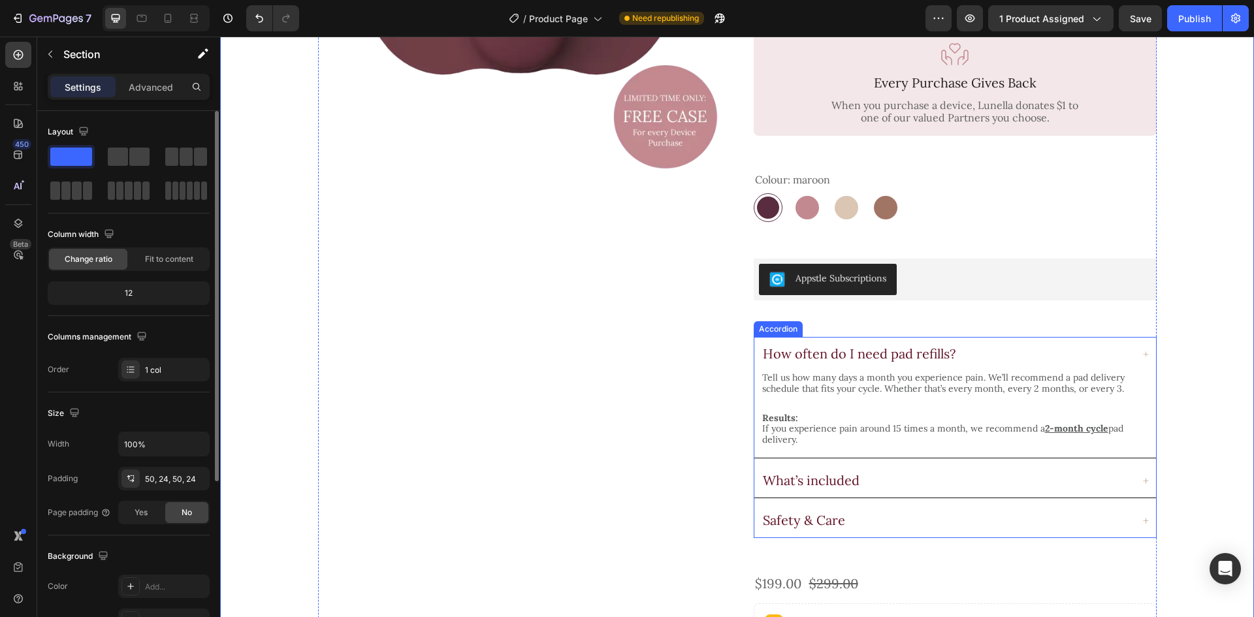
click at [973, 471] on div "What’s included" at bounding box center [946, 481] width 371 height 20
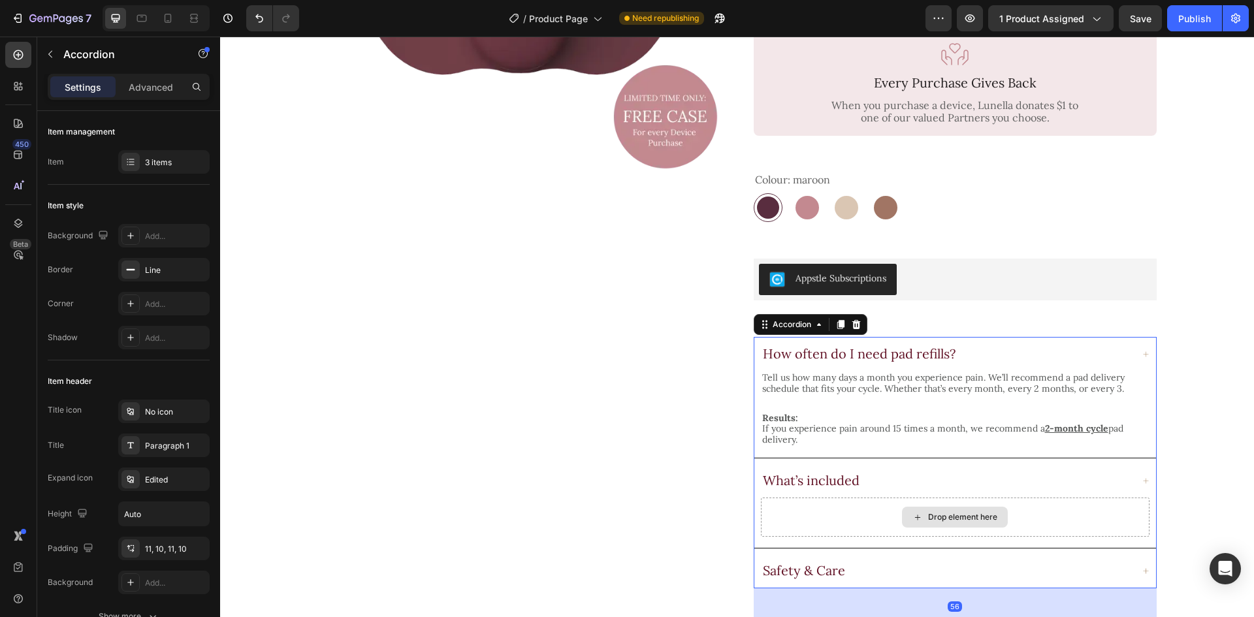
click at [895, 498] on div "Drop element here" at bounding box center [955, 517] width 389 height 39
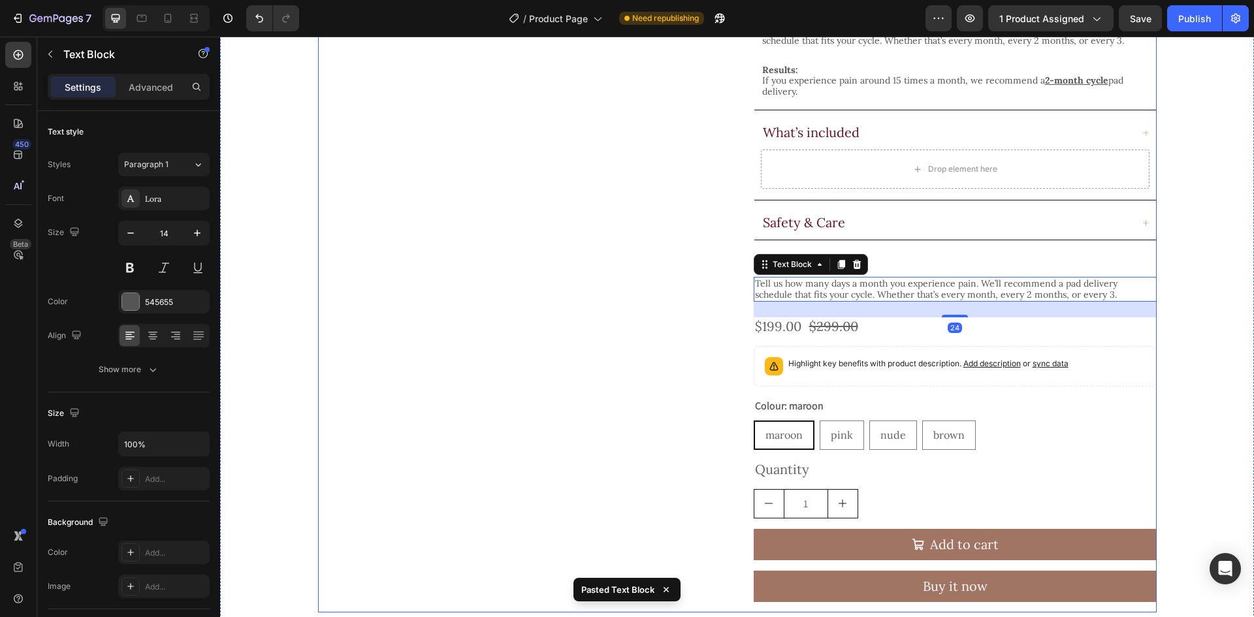
scroll to position [519, 0]
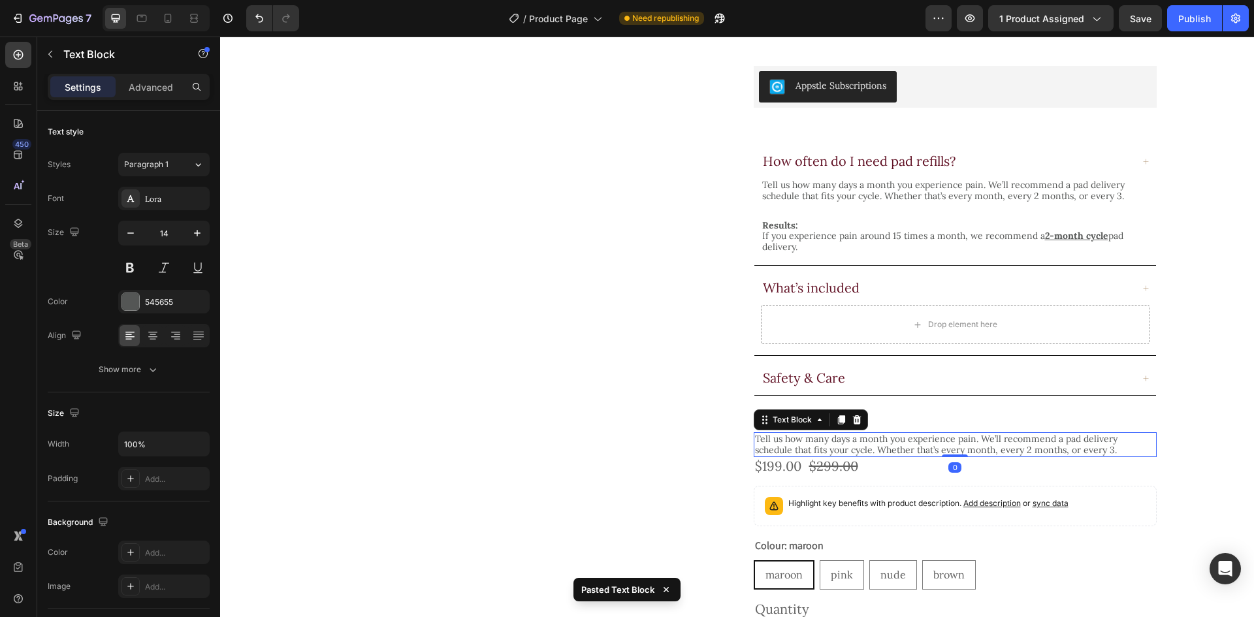
drag, startPoint x: 955, startPoint y: 447, endPoint x: 956, endPoint y: 413, distance: 34.0
click at [957, 432] on div "Tell us how many days a month you experience pain. We’ll recommend a pad delive…" at bounding box center [955, 444] width 403 height 25
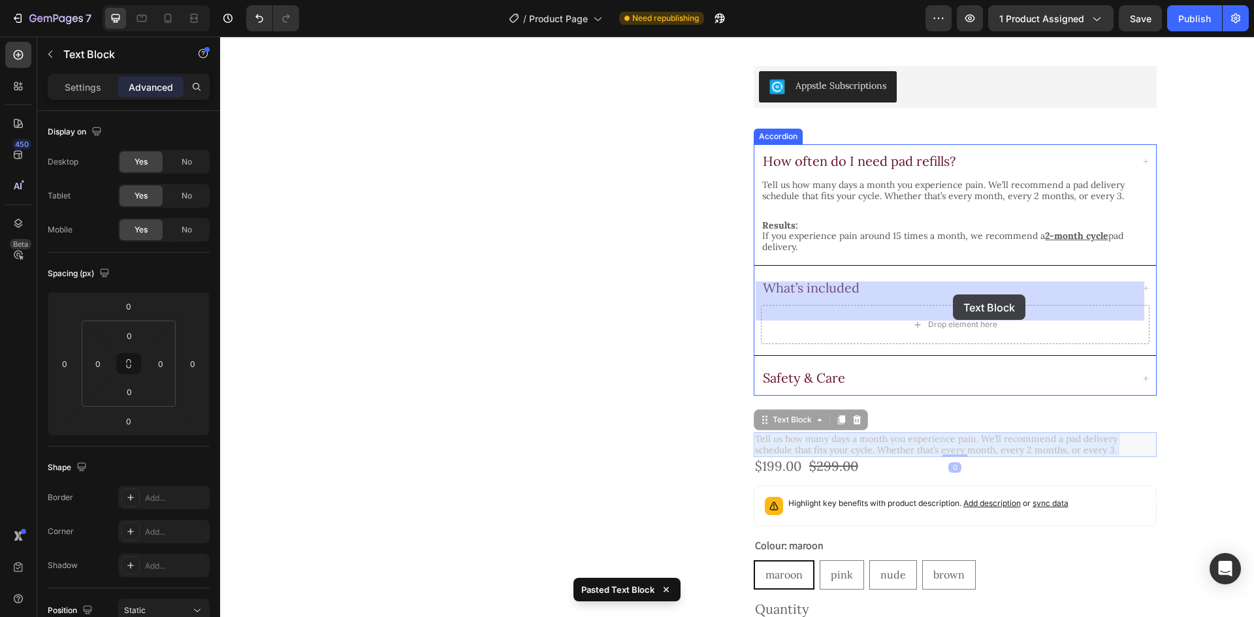
drag, startPoint x: 936, startPoint y: 419, endPoint x: 955, endPoint y: 310, distance: 110.1
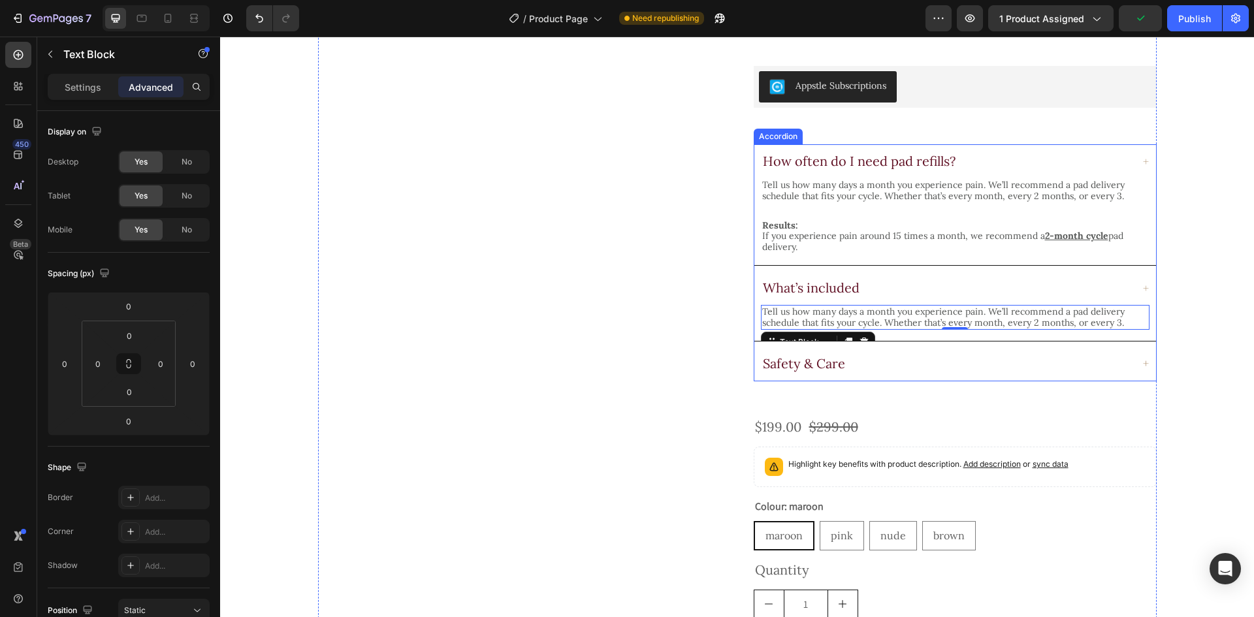
click at [898, 354] on div "Safety & Care" at bounding box center [946, 364] width 371 height 20
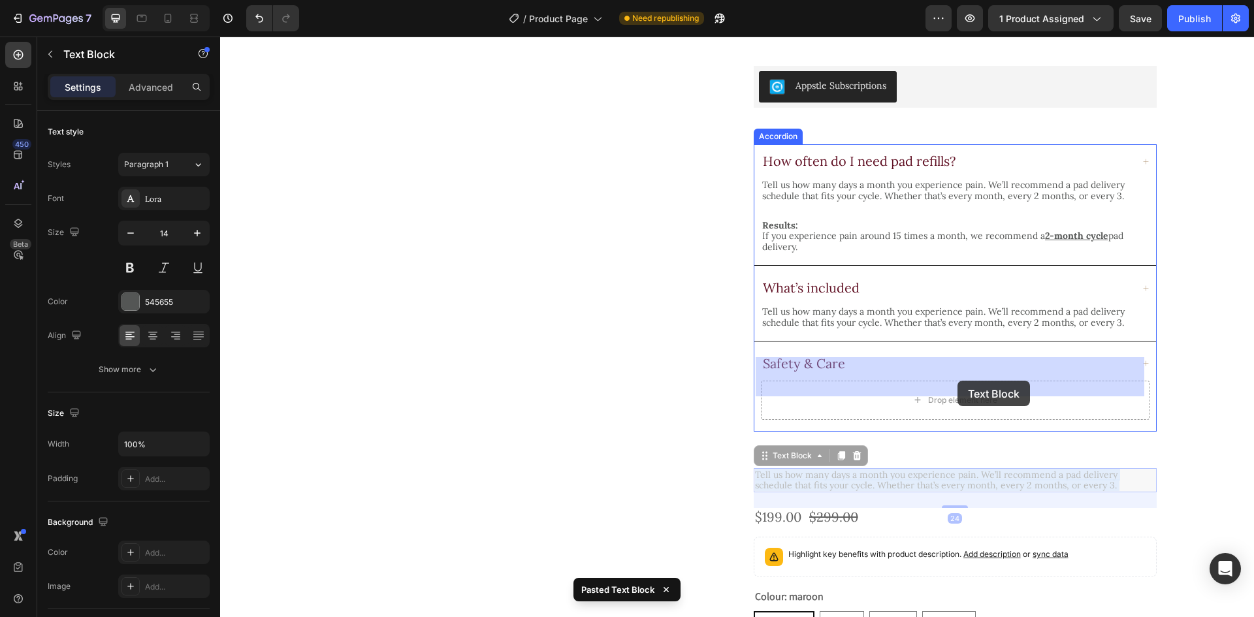
drag, startPoint x: 948, startPoint y: 461, endPoint x: 957, endPoint y: 381, distance: 80.1
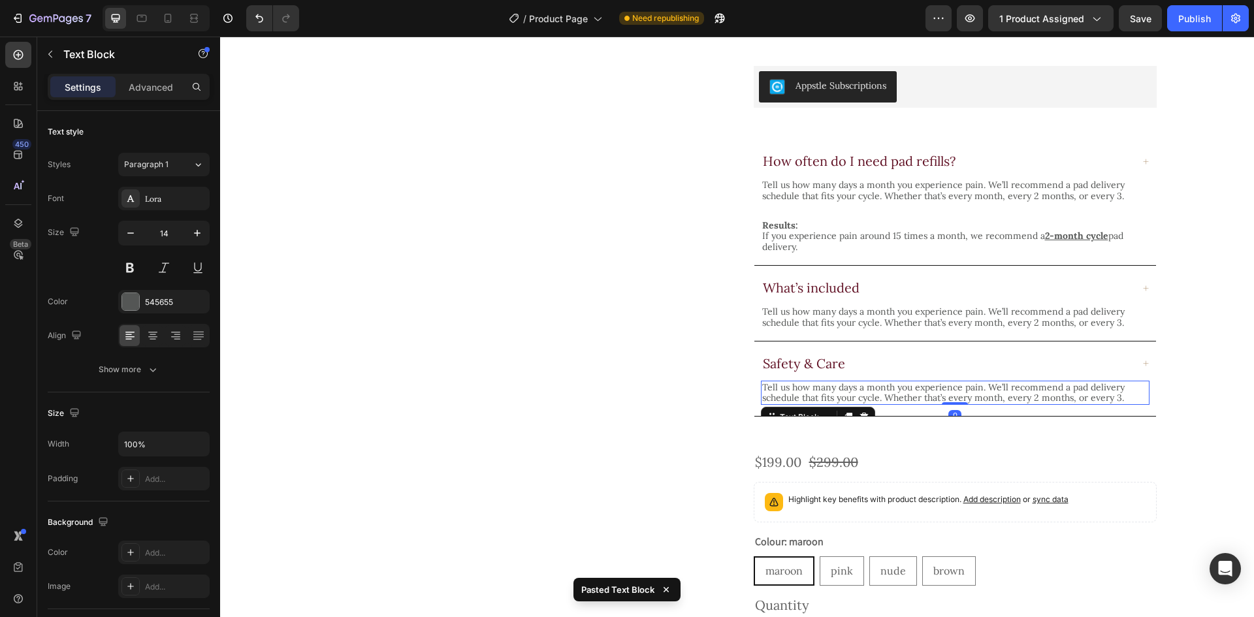
drag, startPoint x: 958, startPoint y: 394, endPoint x: 968, endPoint y: 355, distance: 40.4
click at [966, 381] on div "Tell us how many days a month you experience pain. We’ll recommend a pad delive…" at bounding box center [955, 393] width 389 height 25
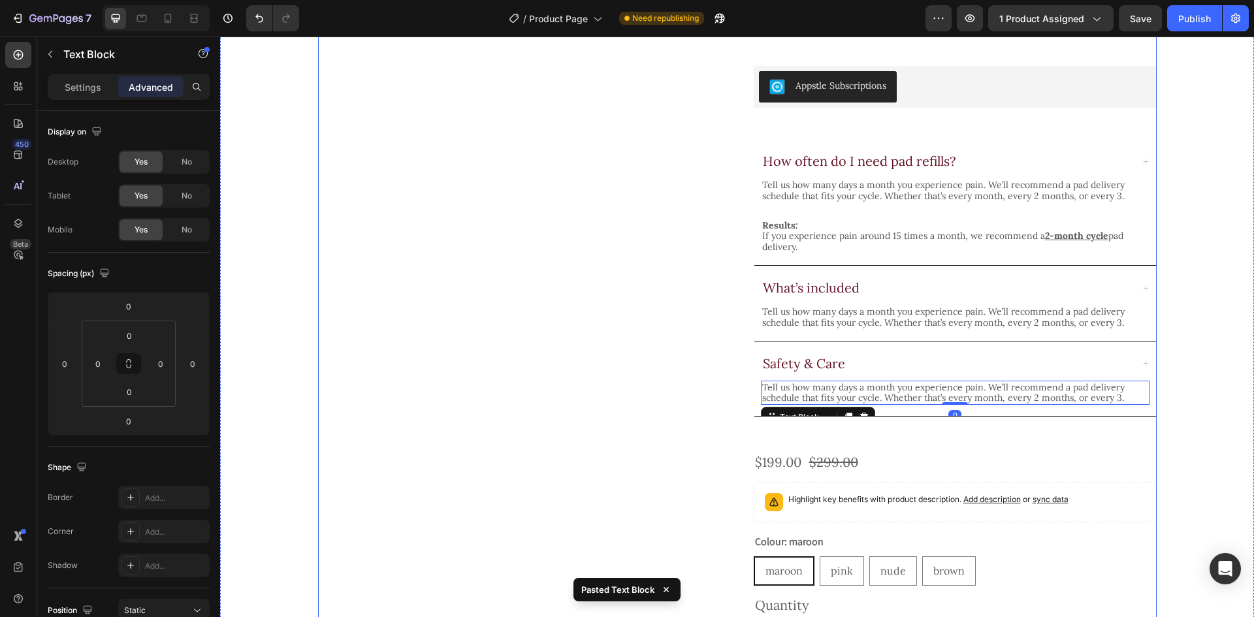
click at [1004, 394] on div "Icon Icon Icon Icon Icon Icon List 4.7 (17 reviews) Text Block Row Tens + [MEDI…" at bounding box center [955, 163] width 403 height 1172
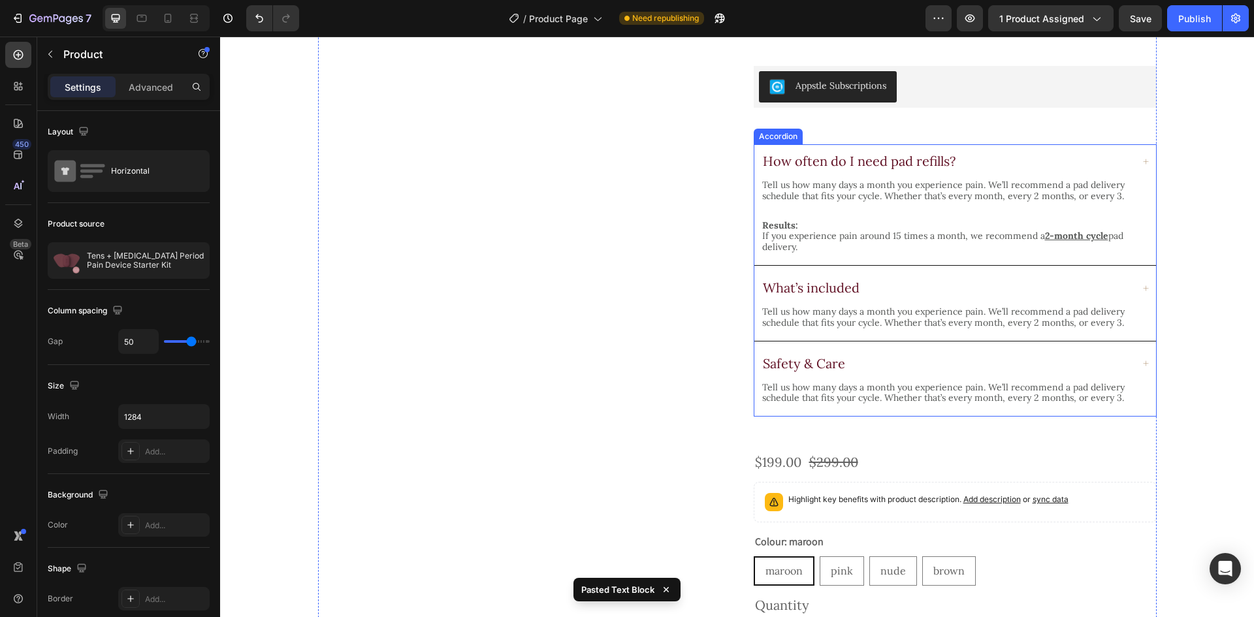
click at [1007, 388] on div "Tell us how many days a month you experience pain. We’ll recommend a pad delive…" at bounding box center [955, 399] width 402 height 36
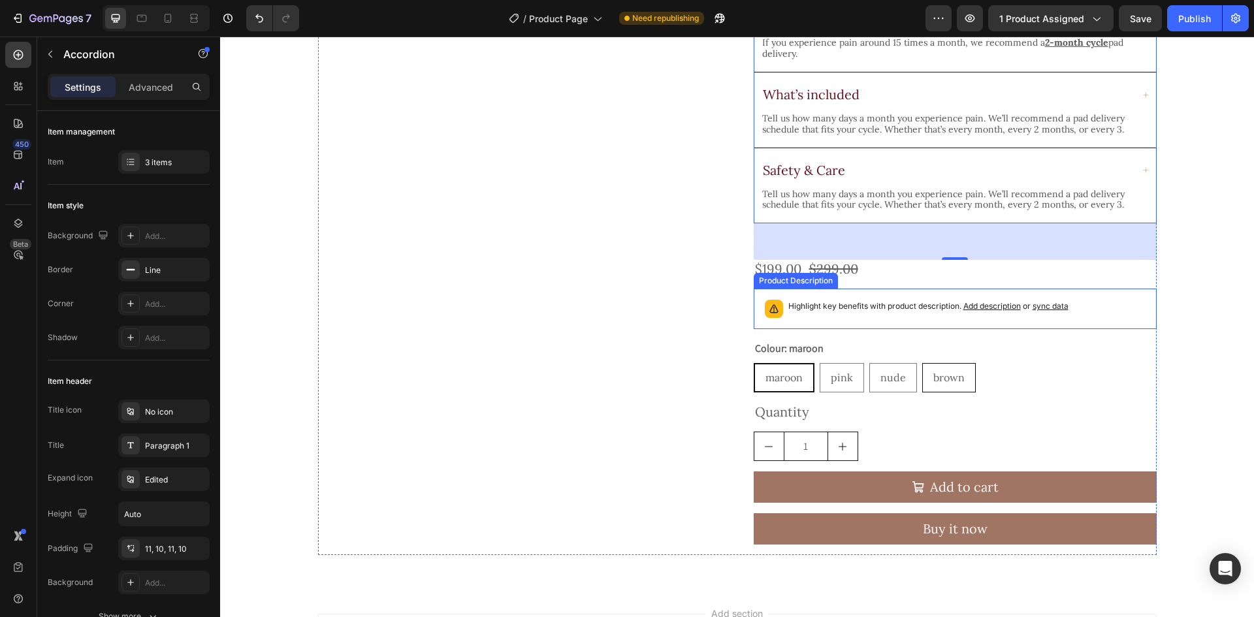
scroll to position [715, 0]
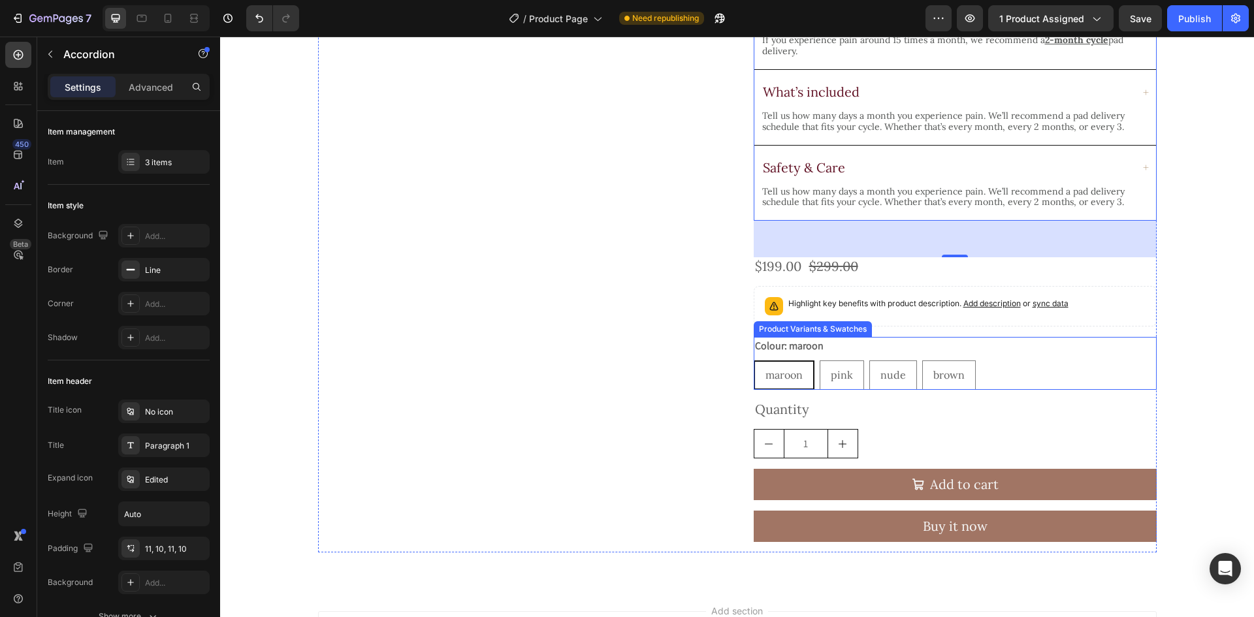
drag, startPoint x: 1031, startPoint y: 340, endPoint x: 897, endPoint y: 310, distance: 136.6
click at [1031, 361] on div "maroon [PERSON_NAME] pink pink pink nude nude nude brown brown brown" at bounding box center [955, 375] width 403 height 29
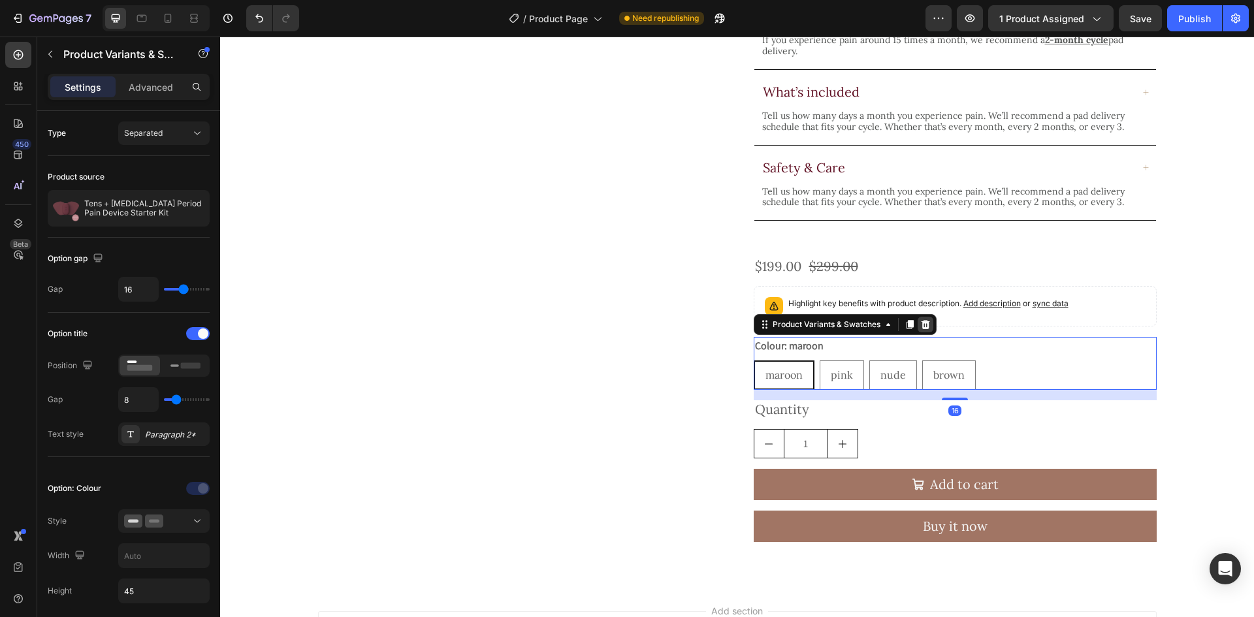
click at [922, 320] on icon at bounding box center [925, 324] width 8 height 9
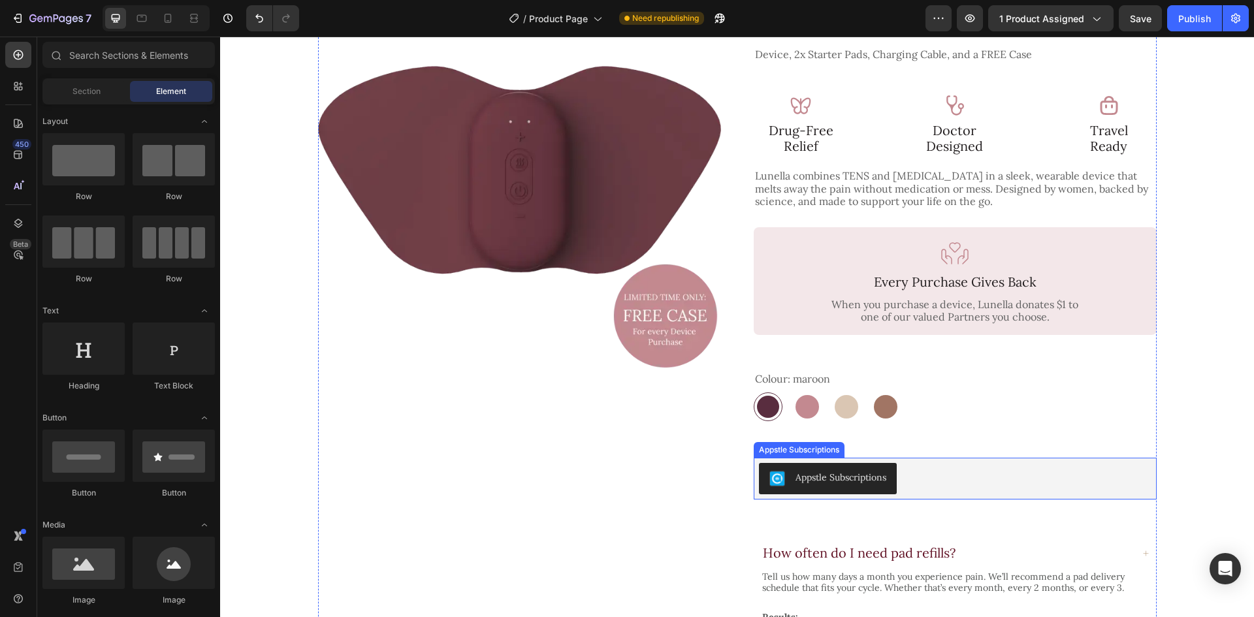
scroll to position [258, 0]
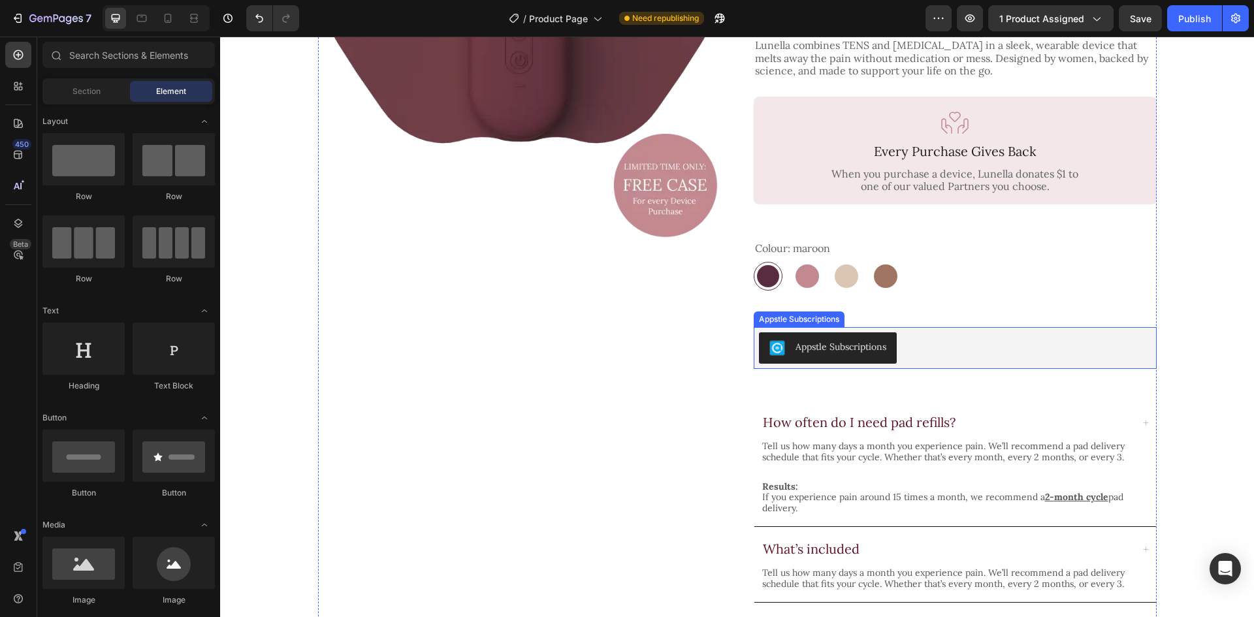
click at [952, 332] on div "Appstle Subscriptions" at bounding box center [955, 347] width 393 height 31
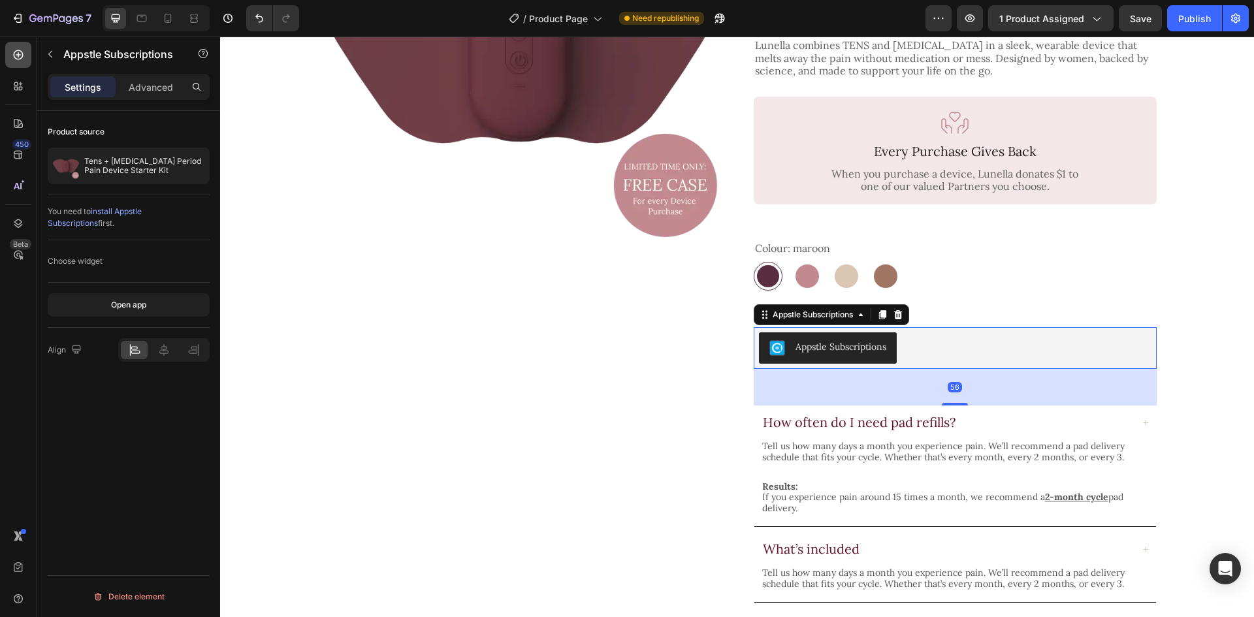
click at [27, 52] on div at bounding box center [18, 55] width 26 height 26
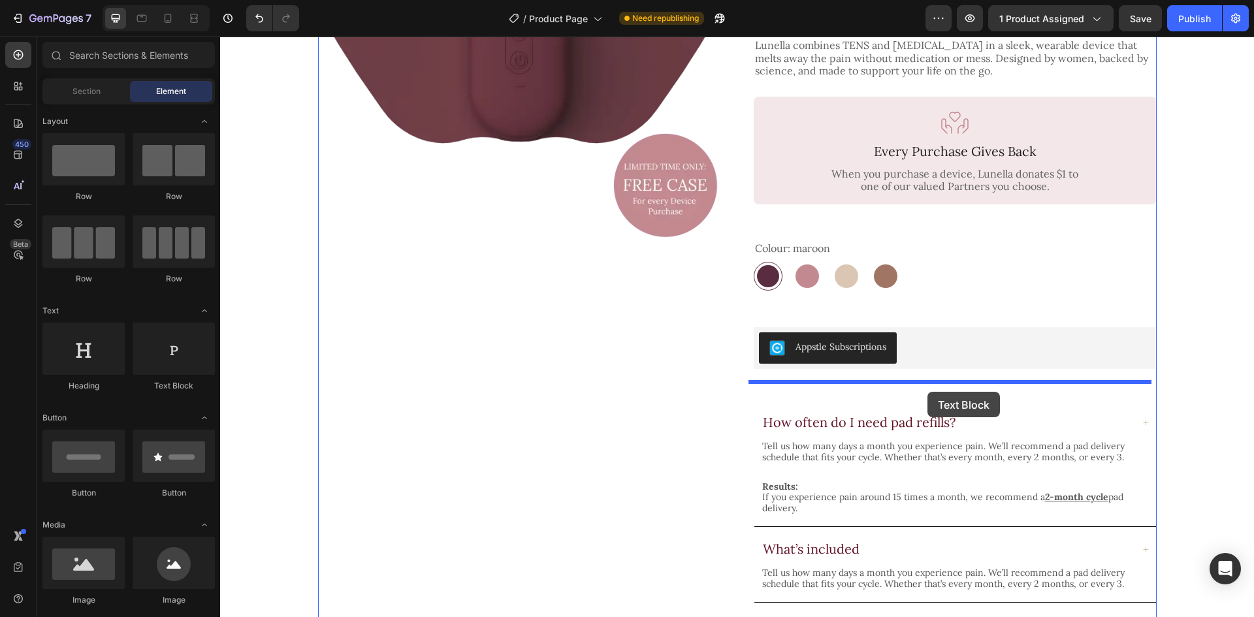
drag, startPoint x: 398, startPoint y: 393, endPoint x: 927, endPoint y: 392, distance: 529.7
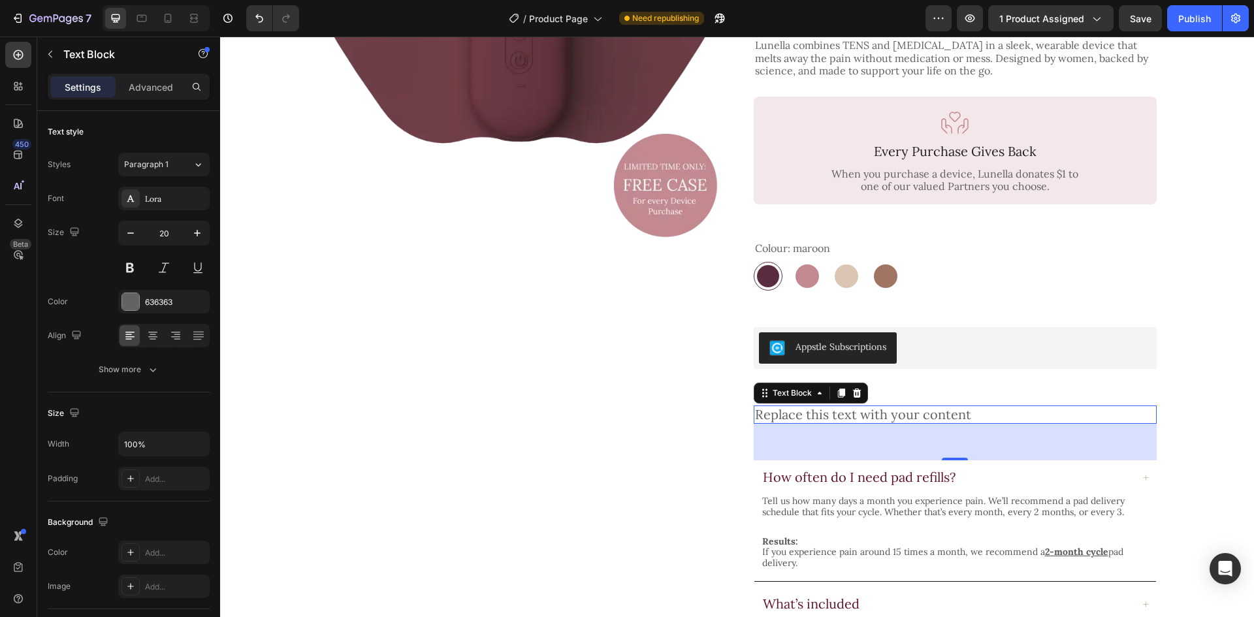
click at [928, 406] on div "Replace this text with your content" at bounding box center [955, 415] width 403 height 18
click at [928, 407] on p "Replace this text with your content" at bounding box center [955, 415] width 400 height 16
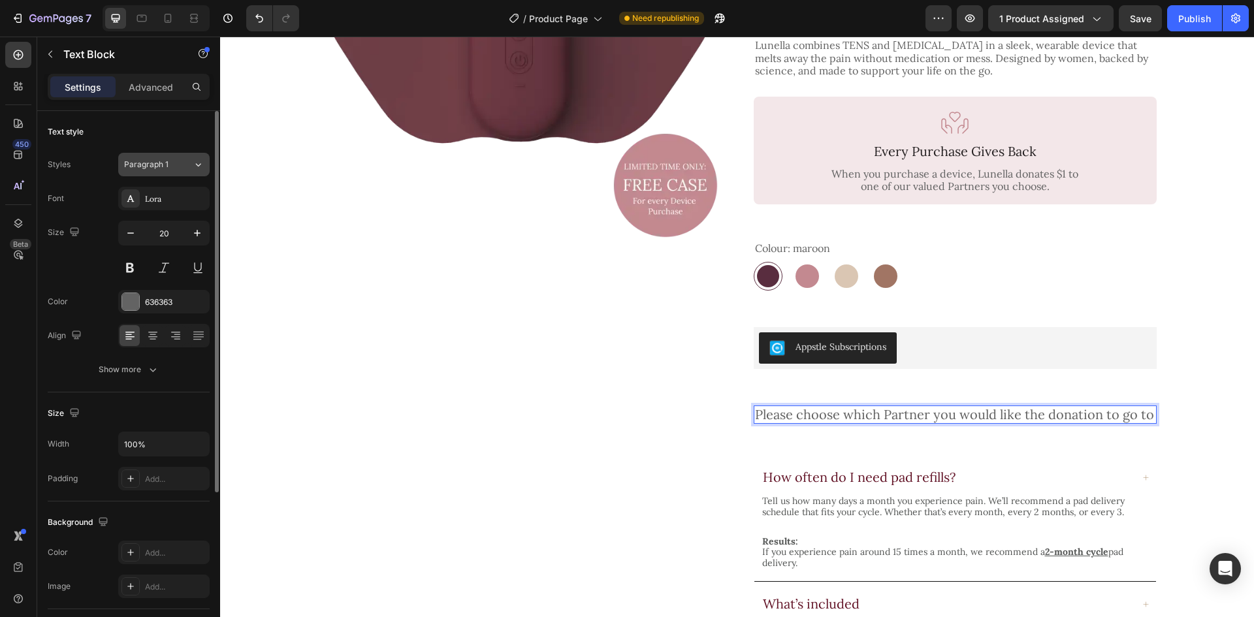
click at [183, 172] on button "Paragraph 1" at bounding box center [163, 165] width 91 height 24
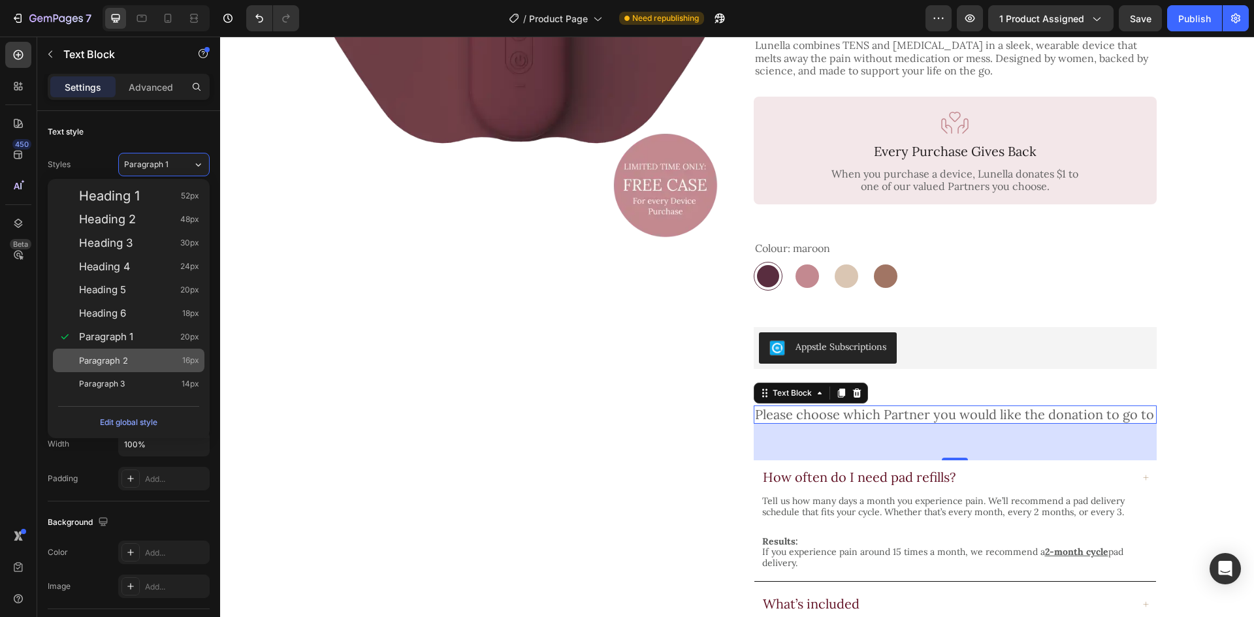
click at [156, 358] on div "Paragraph 2 16px" at bounding box center [139, 360] width 120 height 13
type input "16"
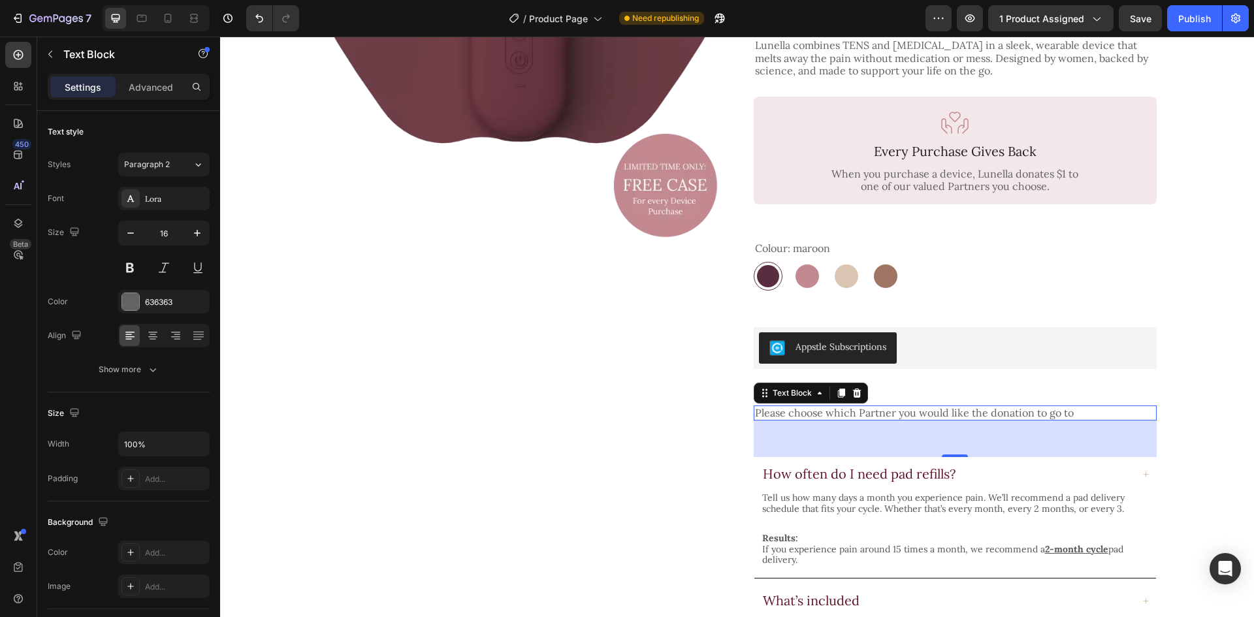
drag, startPoint x: 21, startPoint y: 54, endPoint x: 42, endPoint y: 60, distance: 22.3
click at [21, 54] on icon at bounding box center [18, 54] width 13 height 13
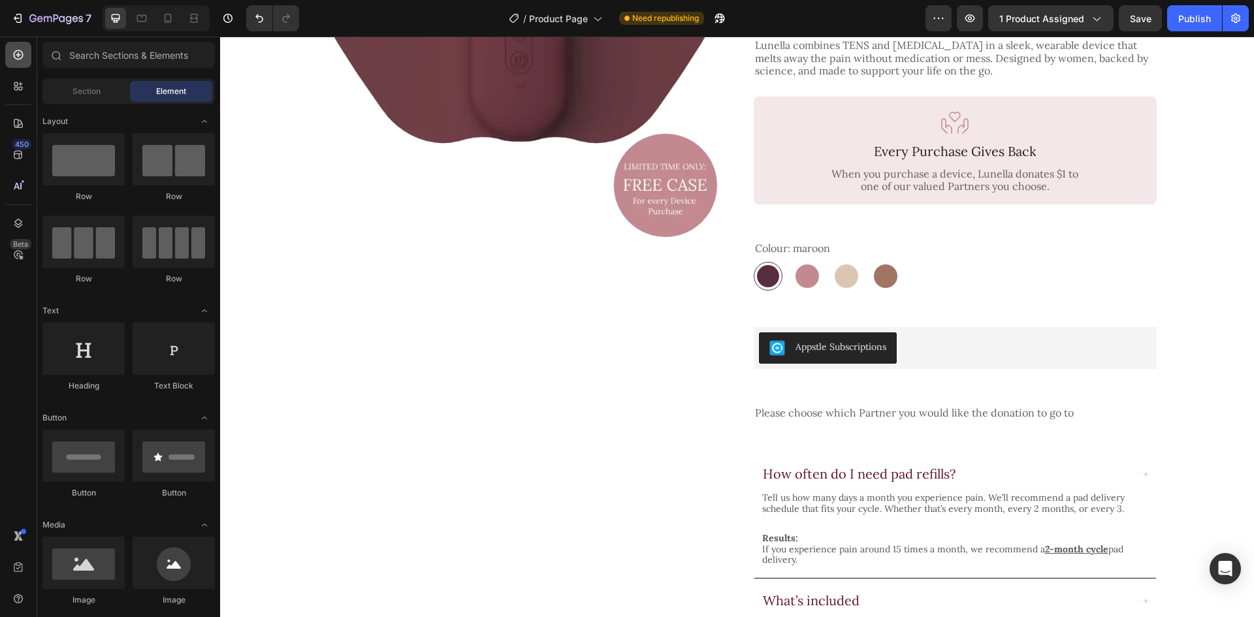
click at [18, 55] on icon at bounding box center [19, 55] width 10 height 10
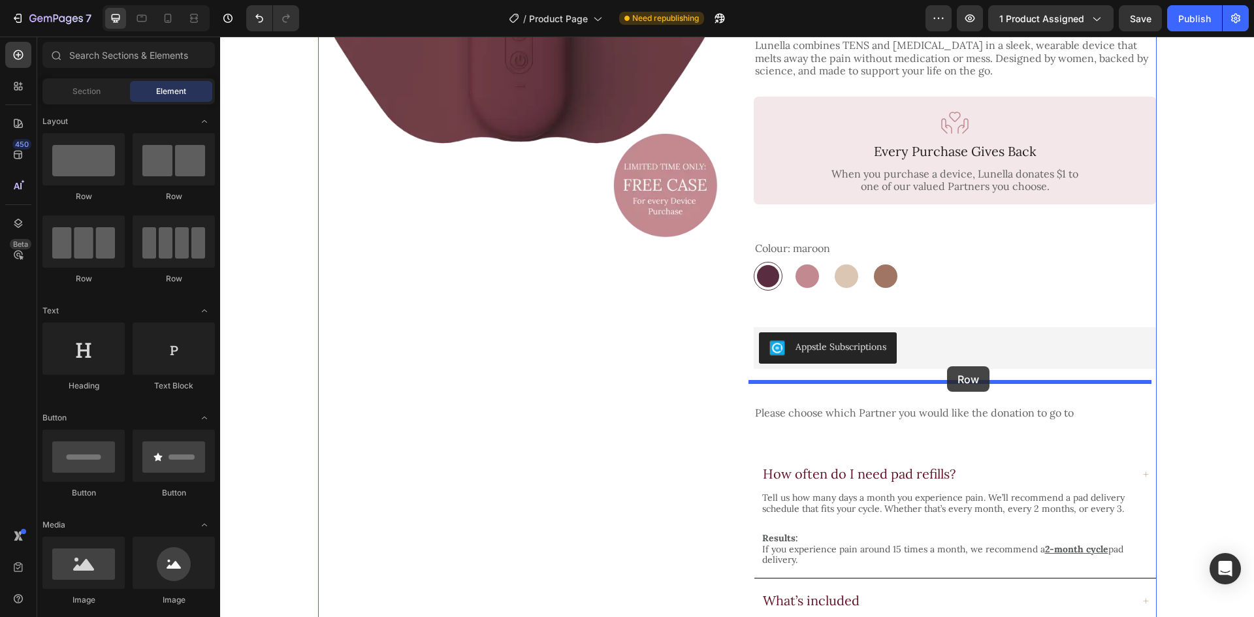
drag, startPoint x: 381, startPoint y: 203, endPoint x: 947, endPoint y: 366, distance: 589.3
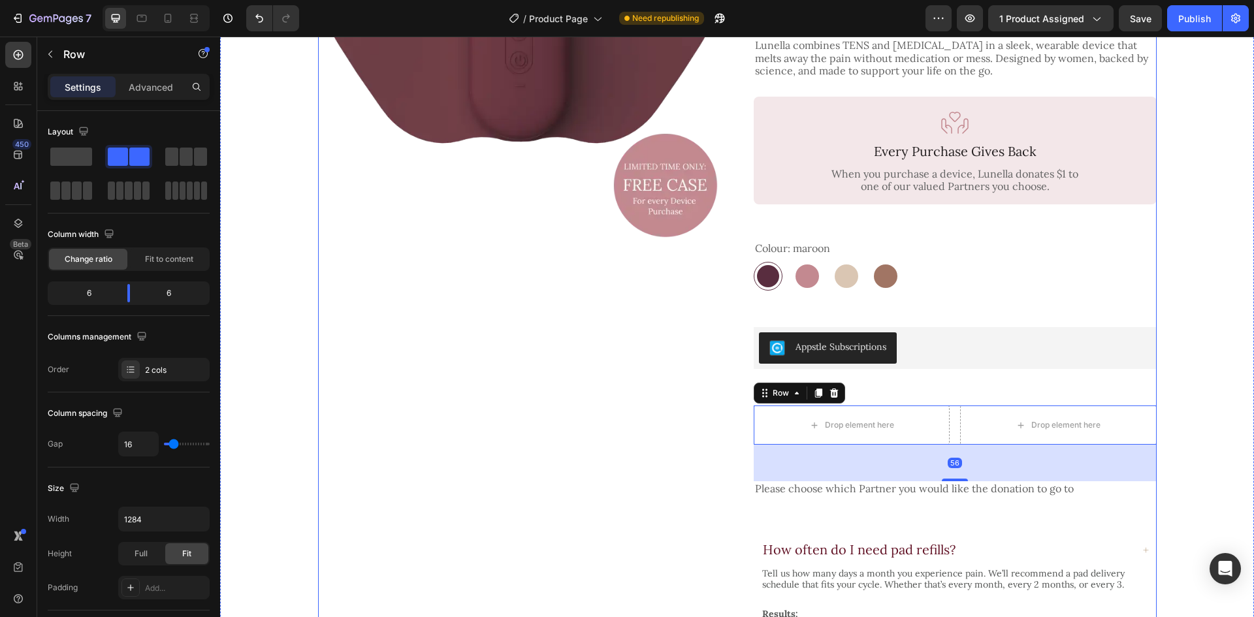
scroll to position [389, 0]
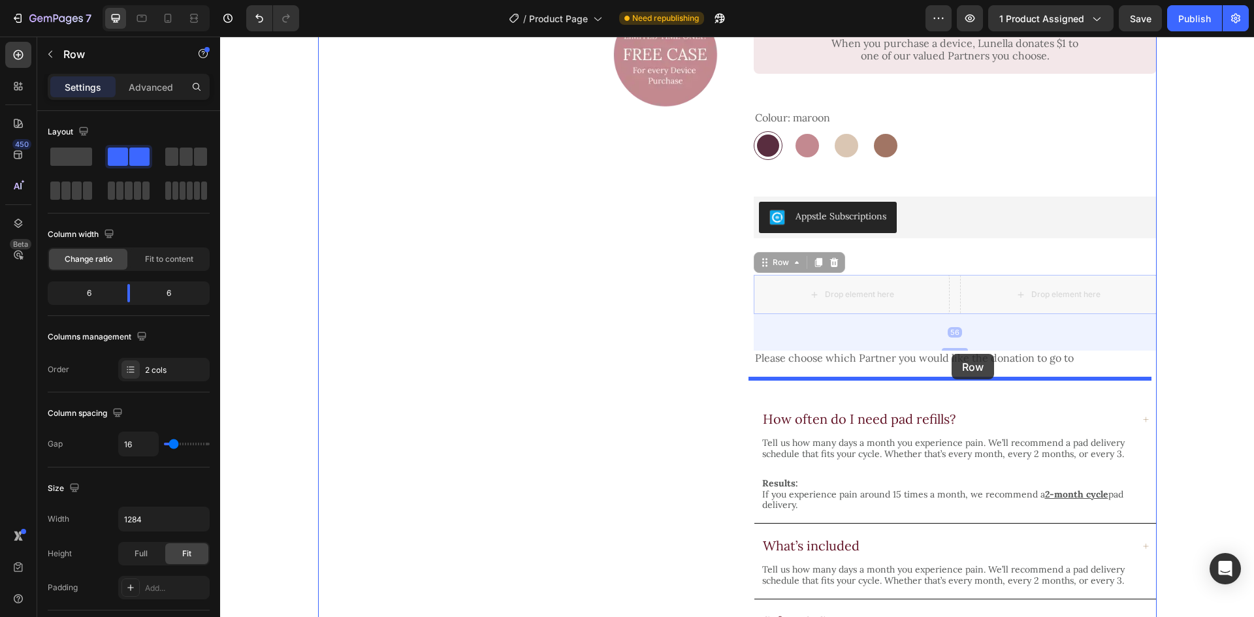
drag, startPoint x: 952, startPoint y: 270, endPoint x: 952, endPoint y: 354, distance: 83.6
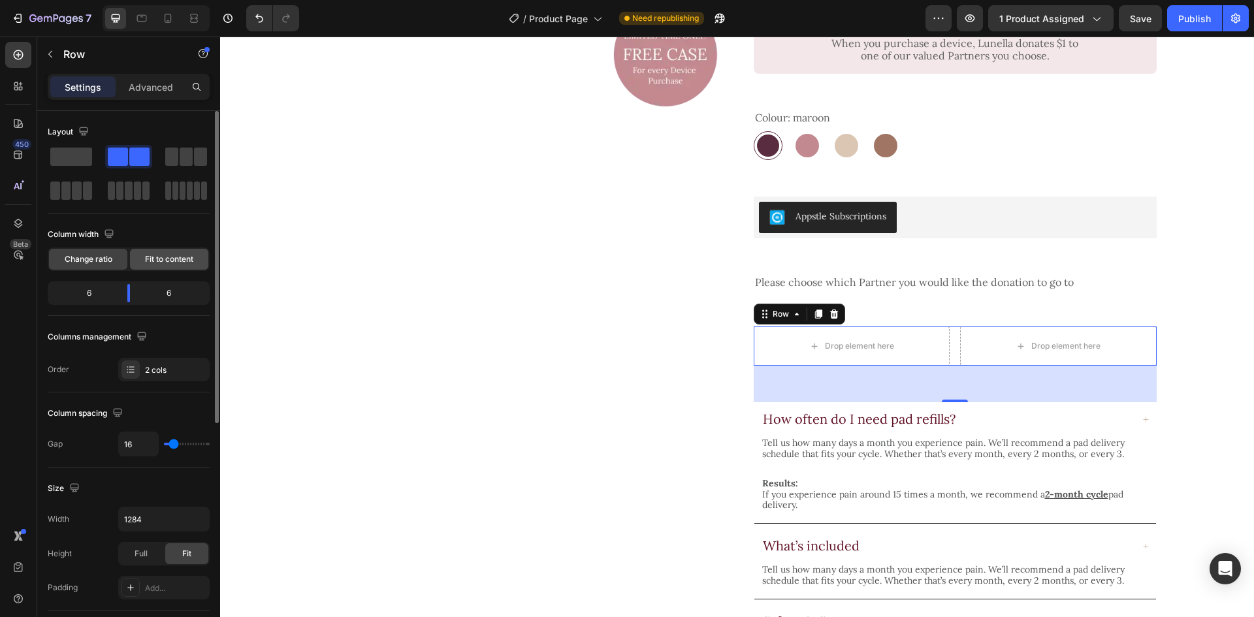
click at [141, 251] on div "Fit to content" at bounding box center [169, 259] width 78 height 21
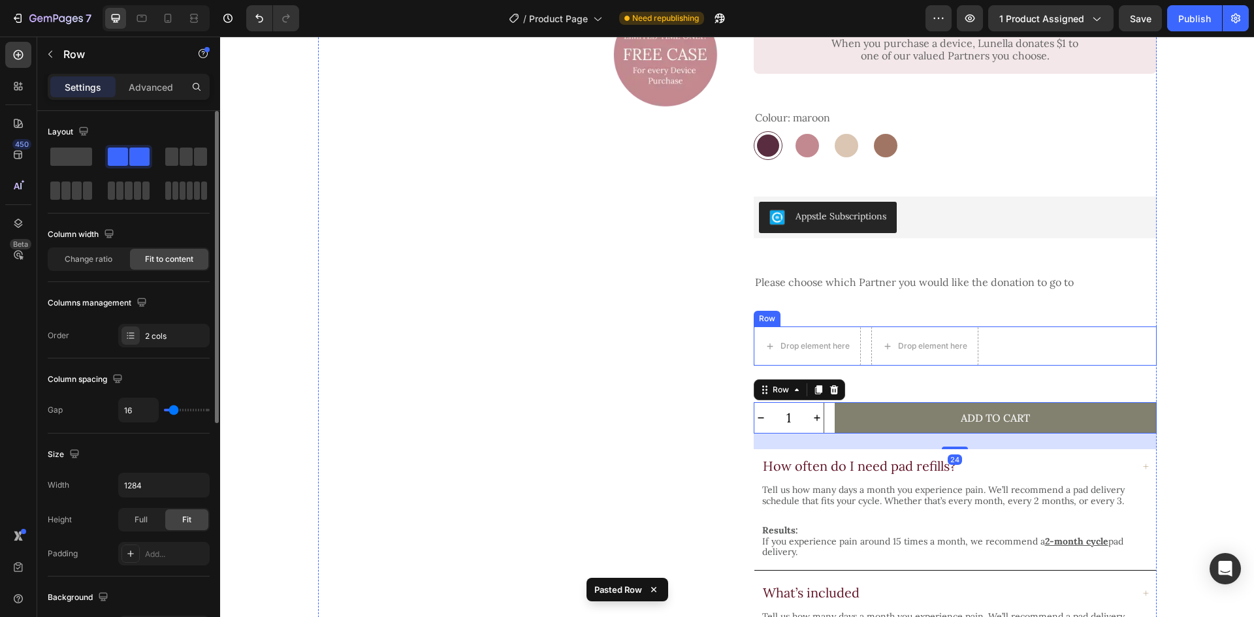
click at [1012, 327] on div "Drop element here Drop element here Row" at bounding box center [955, 346] width 403 height 39
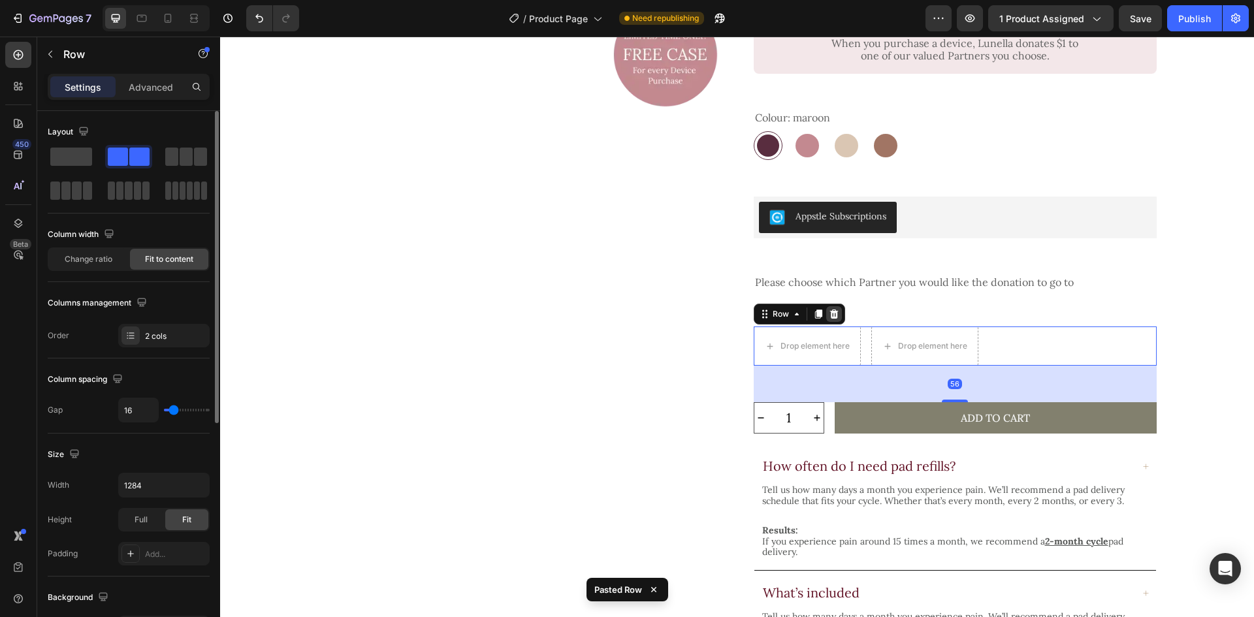
click at [831, 306] on div at bounding box center [834, 314] width 16 height 16
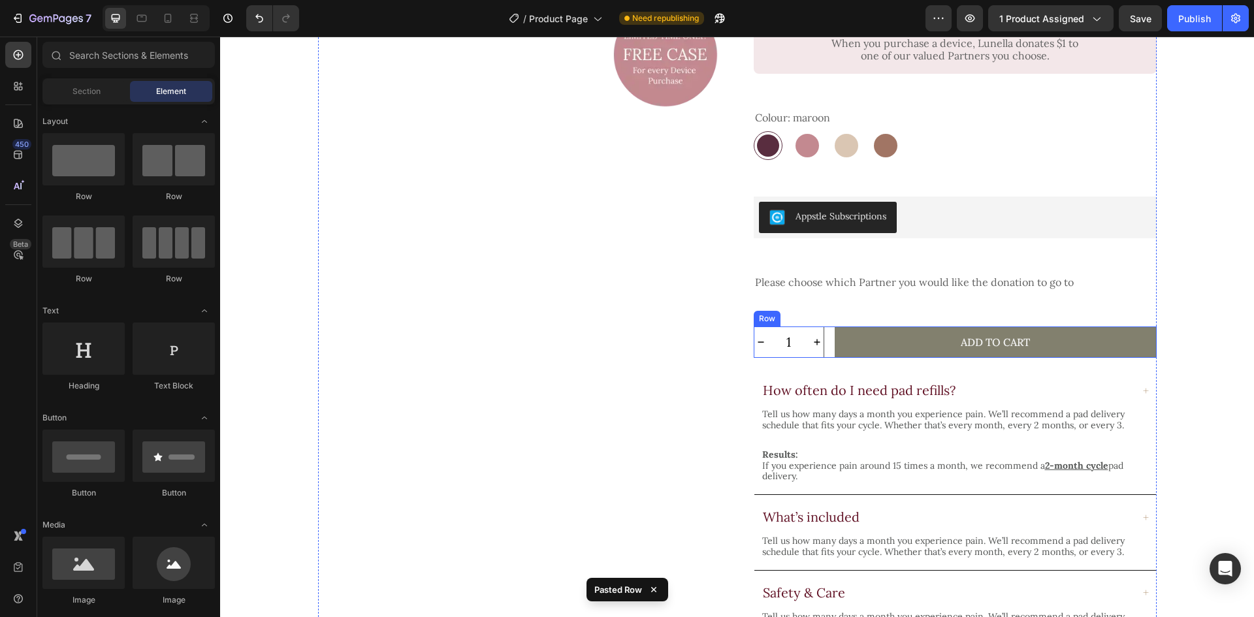
click at [826, 327] on div "1 Product Quantity Add to Cart Add to Cart Row" at bounding box center [955, 342] width 403 height 31
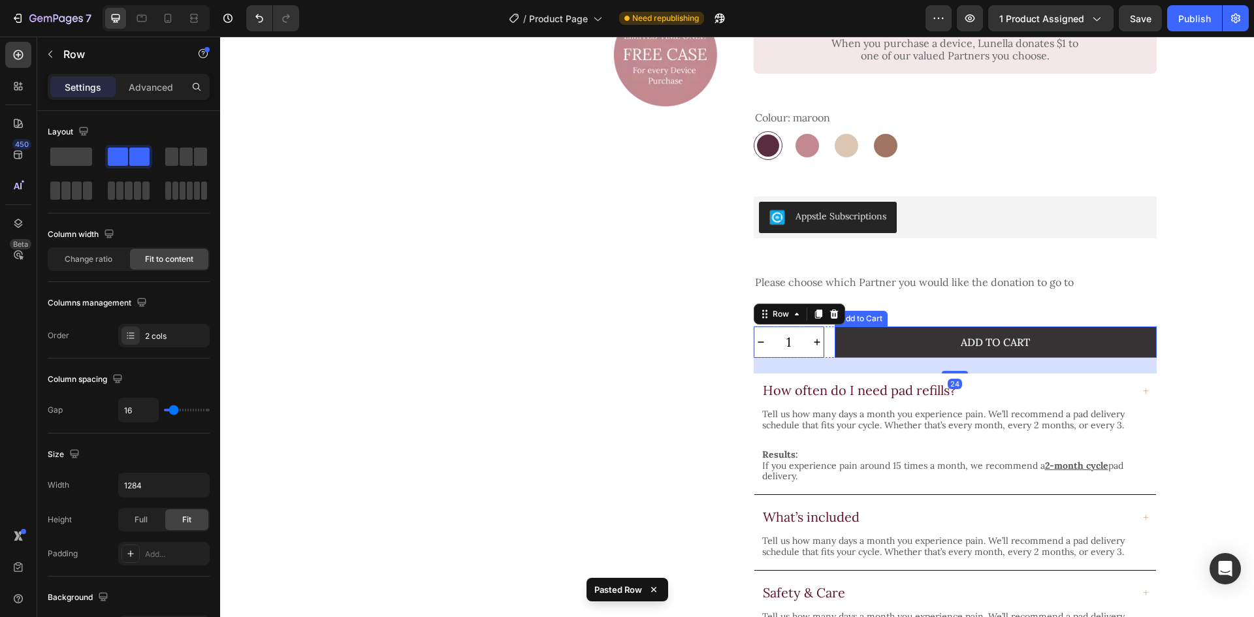
click at [895, 327] on button "Add to Cart" at bounding box center [996, 342] width 322 height 31
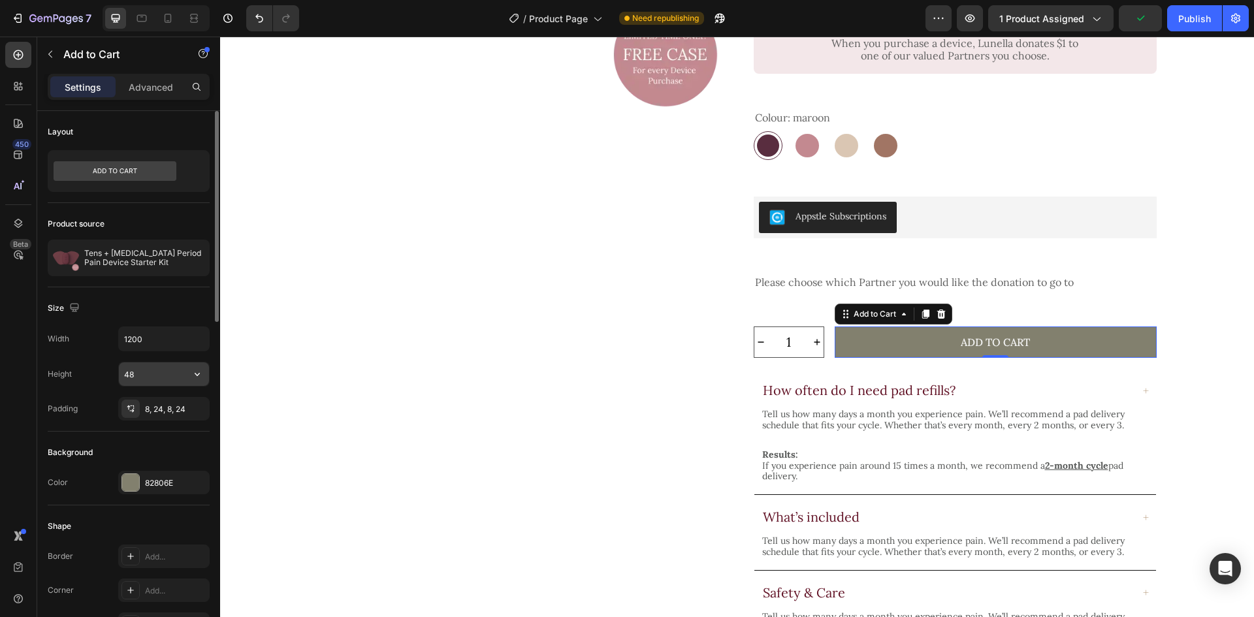
click at [148, 376] on input "48" at bounding box center [164, 374] width 90 height 24
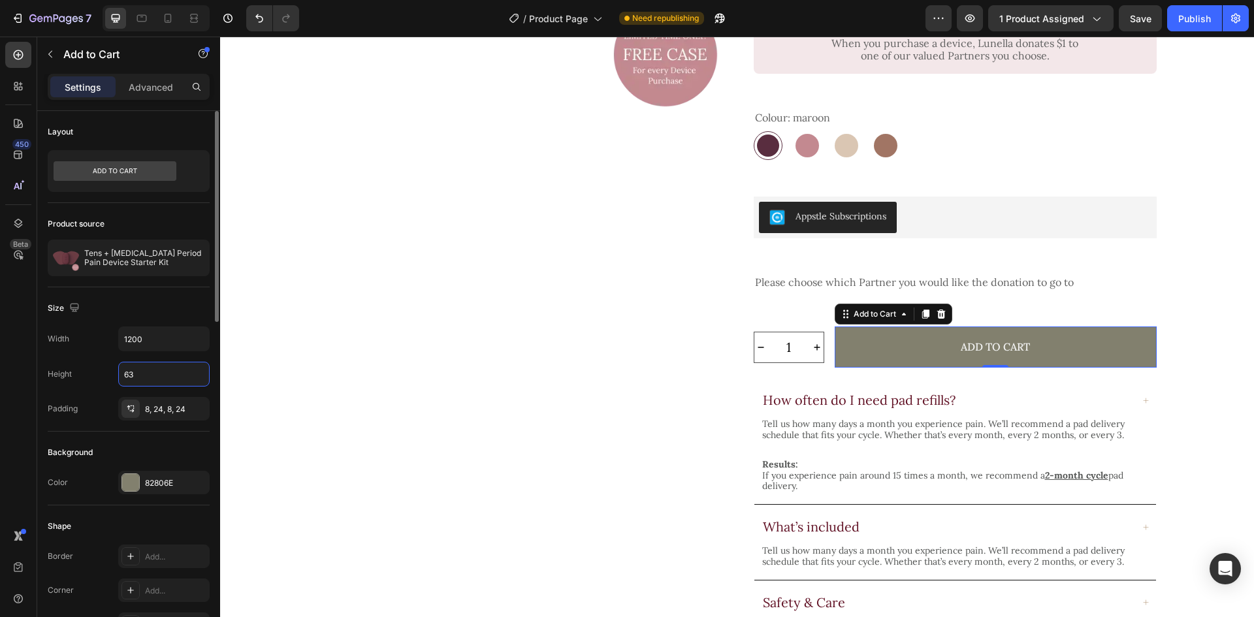
type input "63"
click at [174, 306] on div "Size" at bounding box center [129, 308] width 162 height 21
click at [170, 476] on div "82806E" at bounding box center [163, 483] width 91 height 24
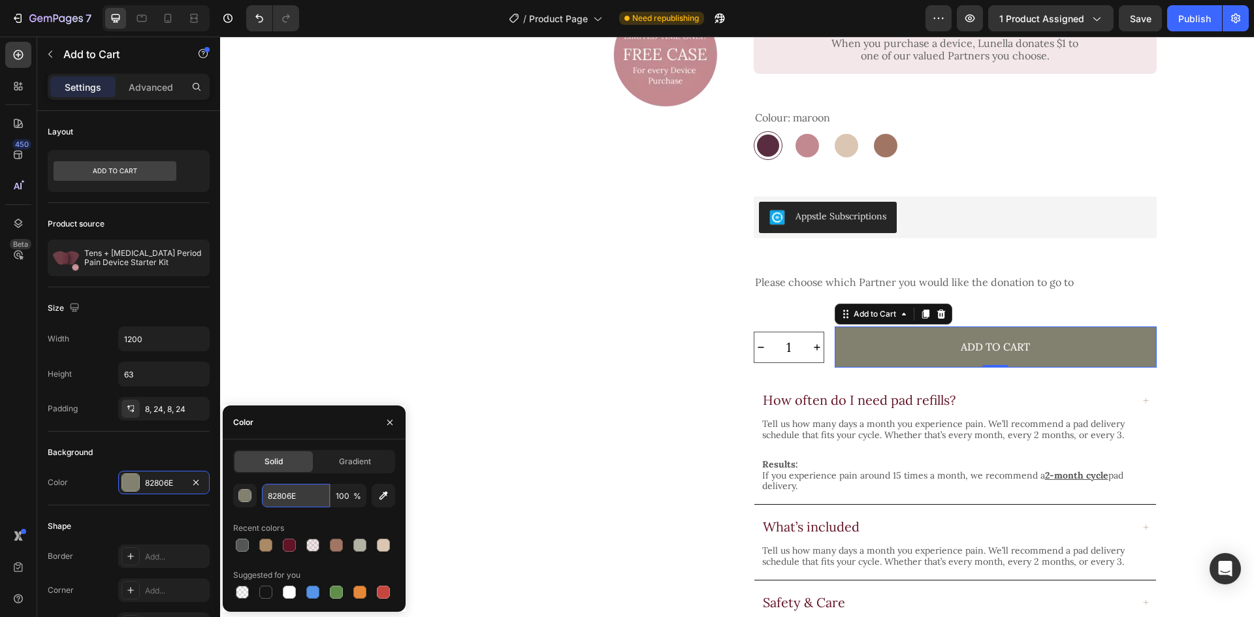
click at [319, 492] on input "82806E" at bounding box center [296, 496] width 68 height 24
paste input "#C38990"
type input "#C38990"
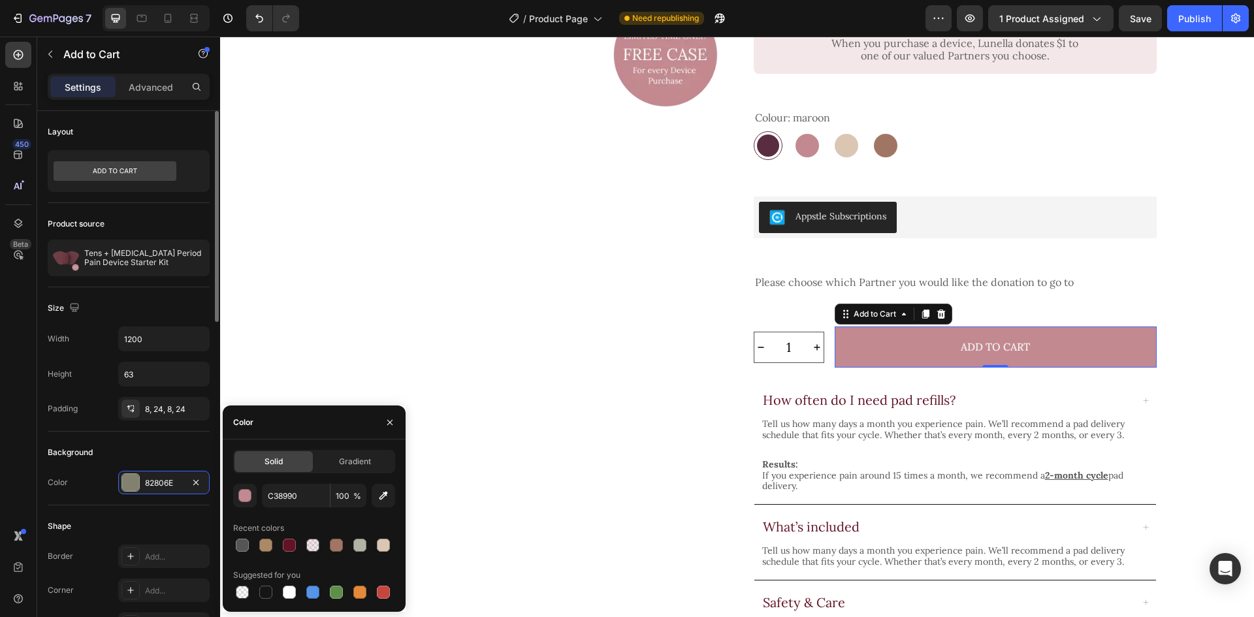
click at [149, 447] on div "Background" at bounding box center [129, 452] width 162 height 21
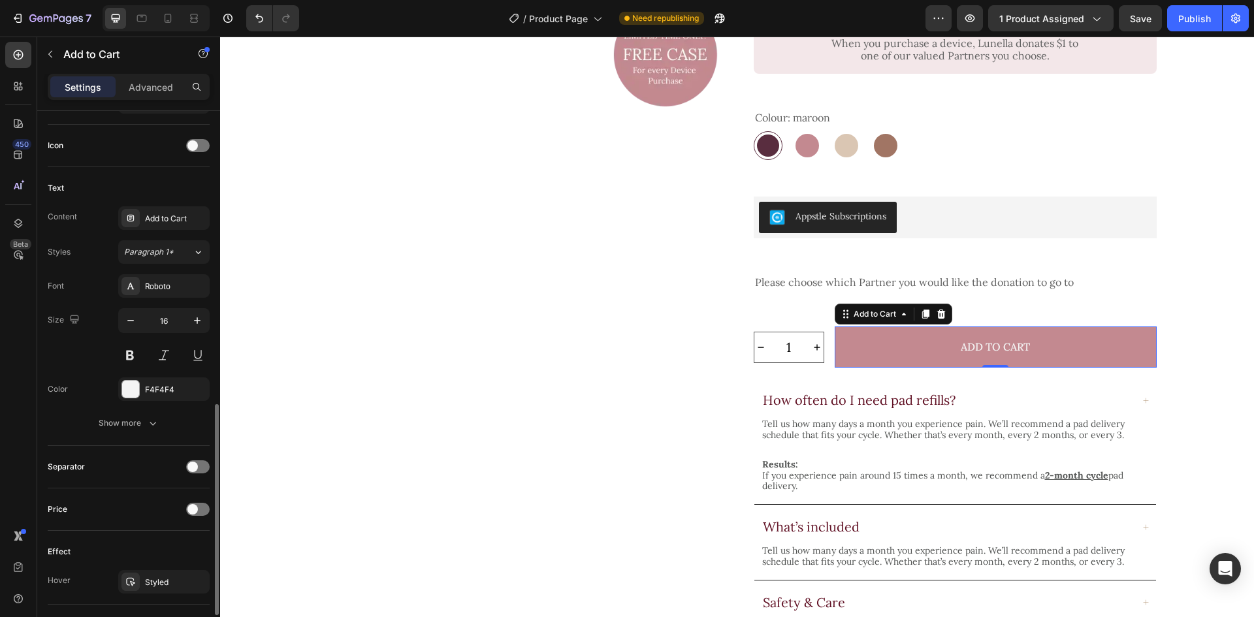
scroll to position [588, 0]
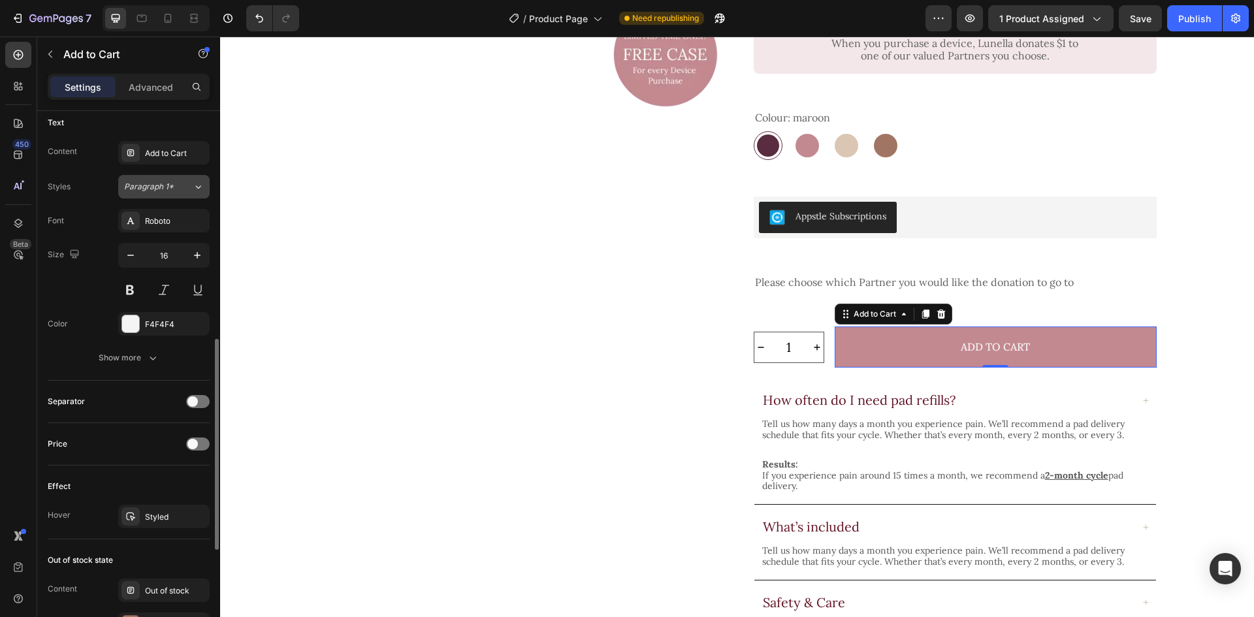
click at [172, 187] on span "Paragraph 1*" at bounding box center [149, 187] width 50 height 12
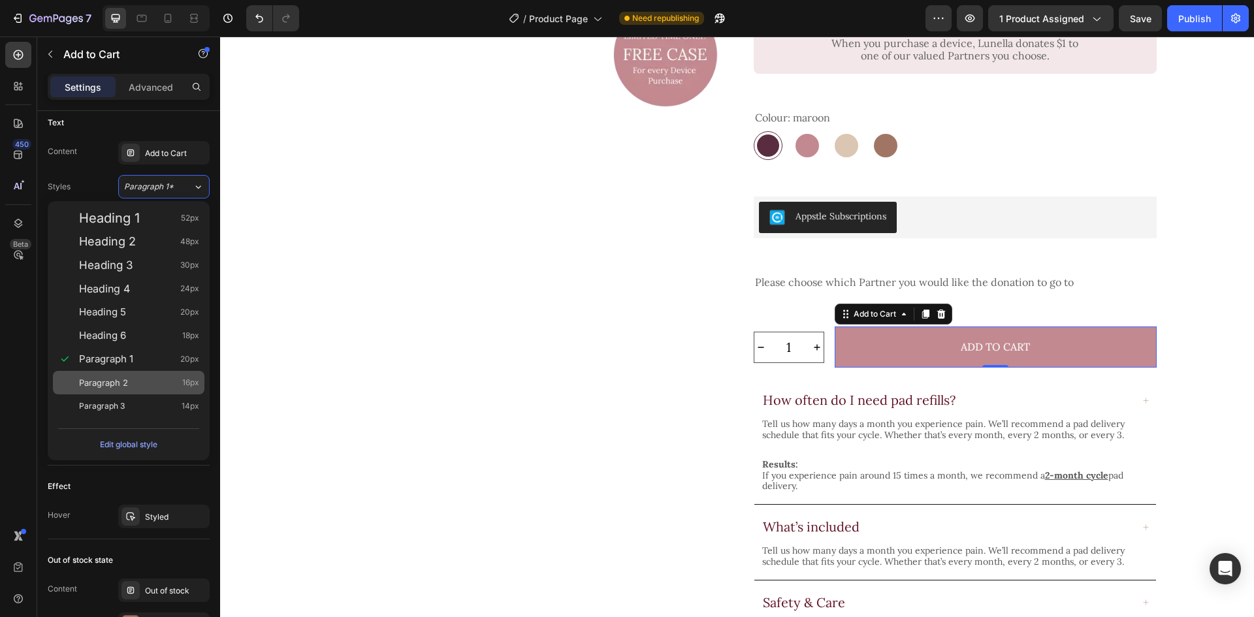
click at [138, 383] on div "Paragraph 2 16px" at bounding box center [139, 382] width 120 height 13
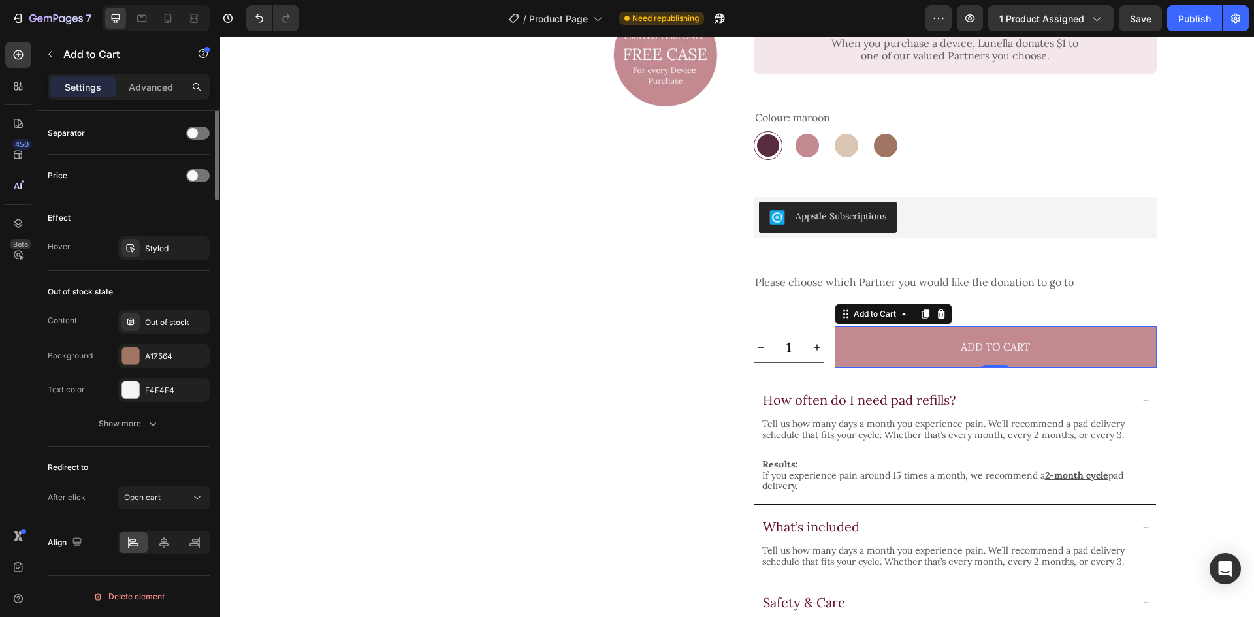
scroll to position [464, 0]
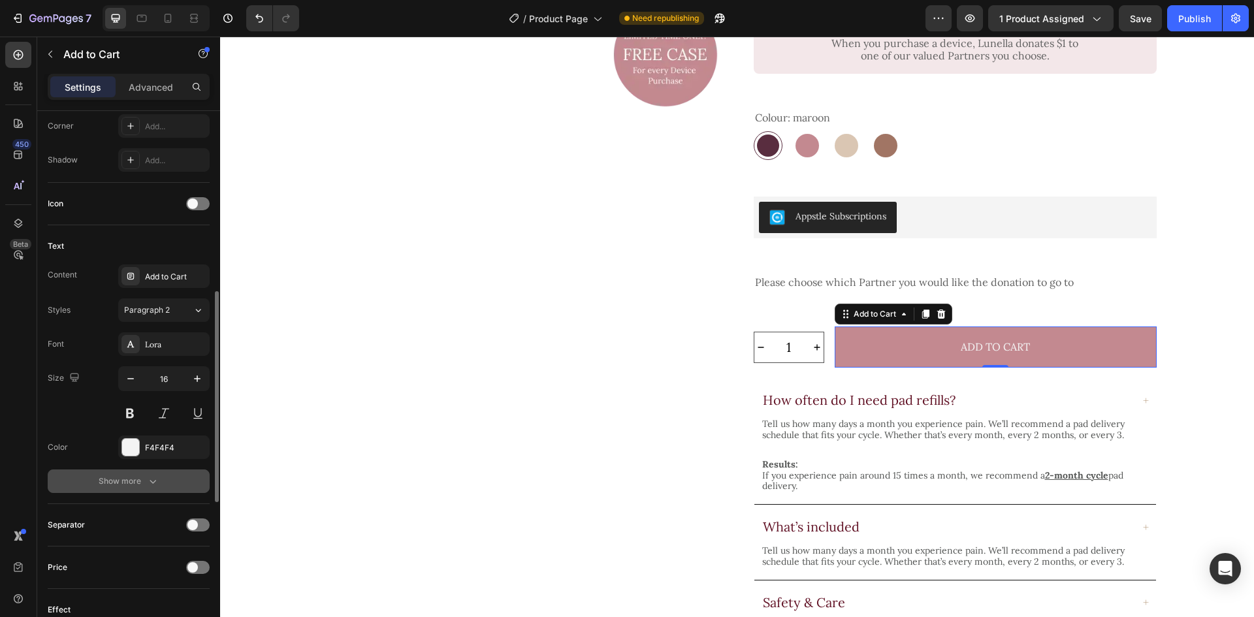
click at [162, 484] on button "Show more" at bounding box center [129, 482] width 162 height 24
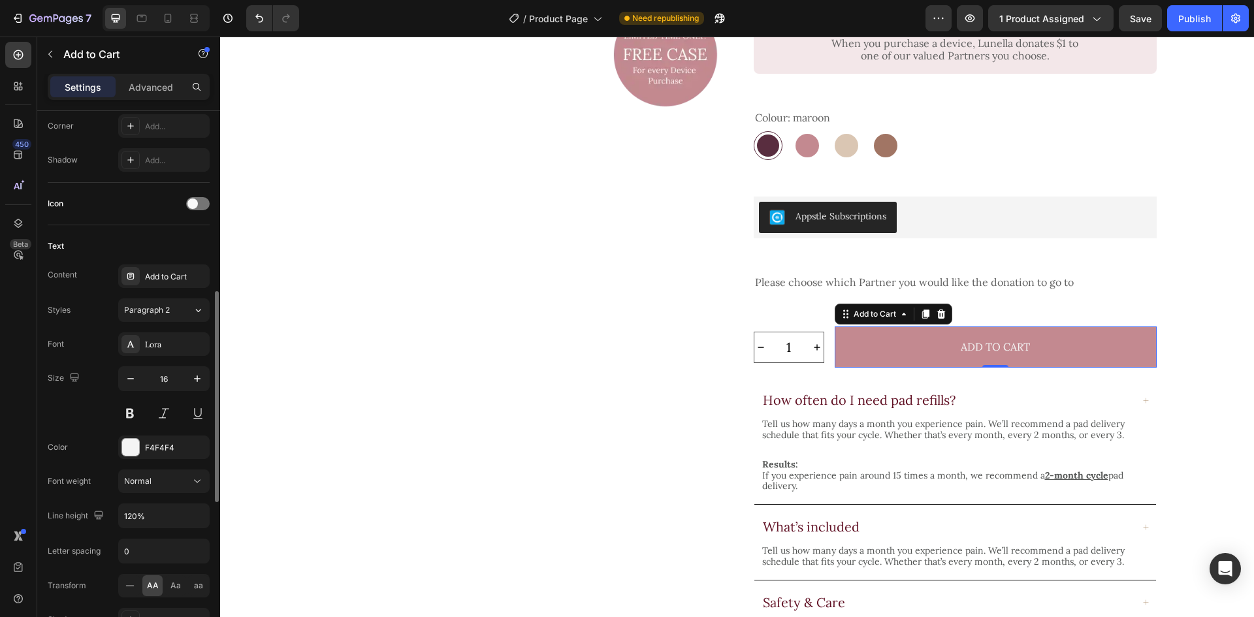
scroll to position [530, 0]
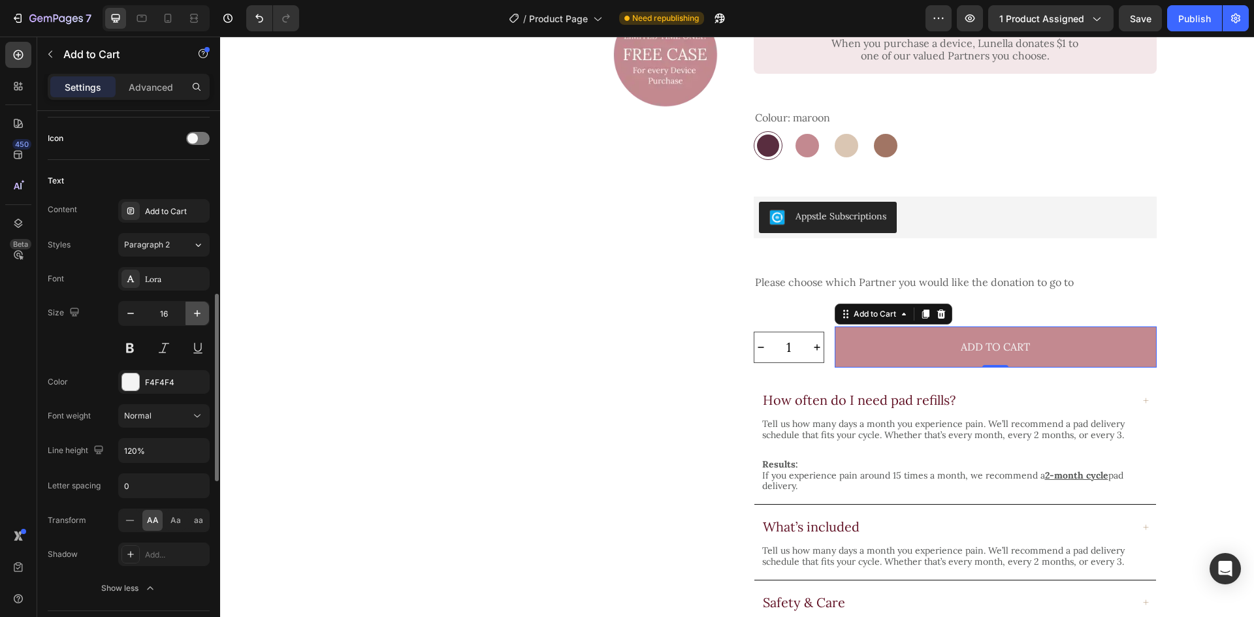
click at [191, 313] on icon "button" at bounding box center [197, 313] width 13 height 13
type input "18"
click at [127, 347] on button at bounding box center [130, 348] width 24 height 24
click at [77, 345] on div "Size 18" at bounding box center [129, 330] width 162 height 59
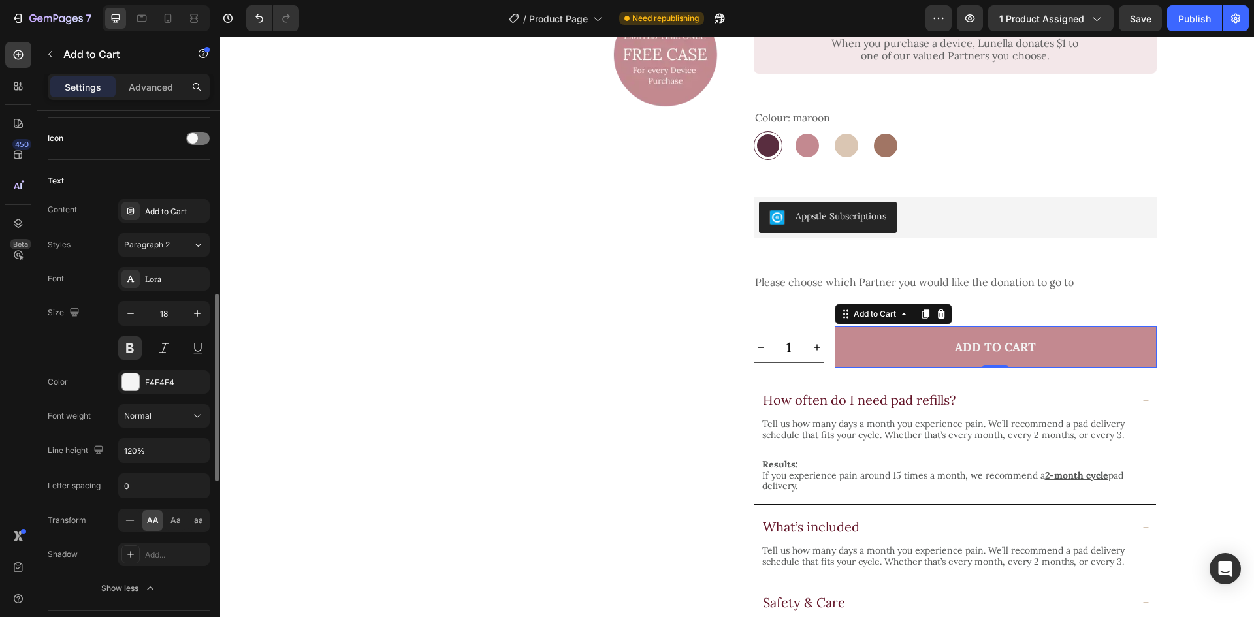
click at [91, 341] on div "Size 18" at bounding box center [129, 330] width 162 height 59
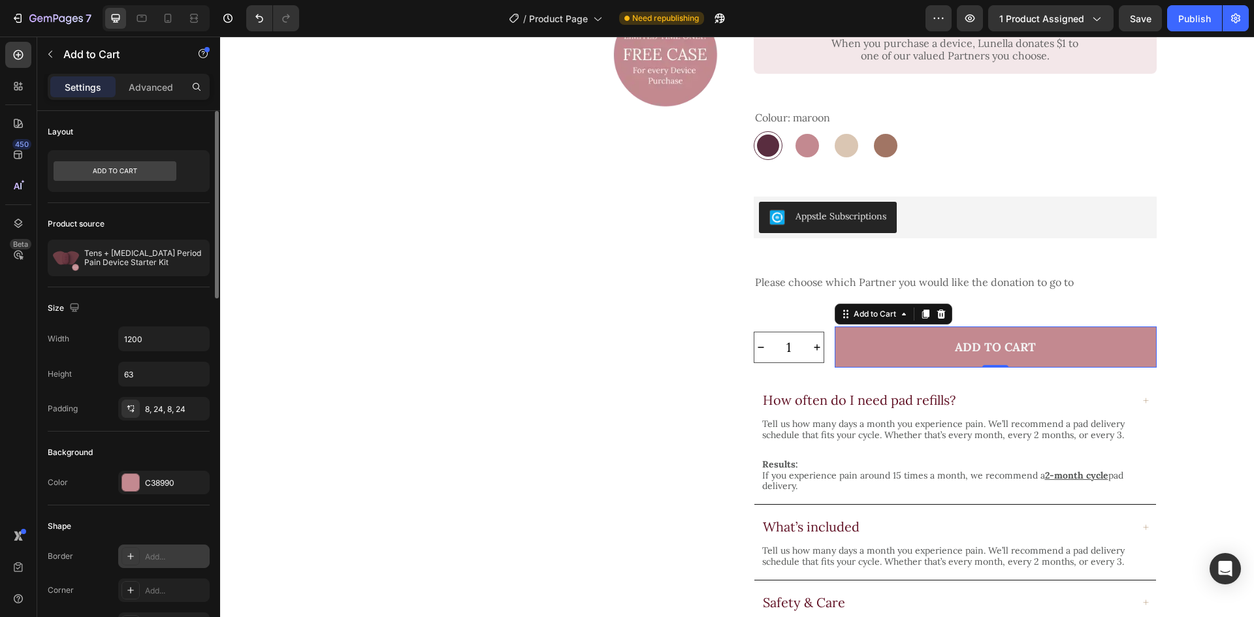
scroll to position [65, 0]
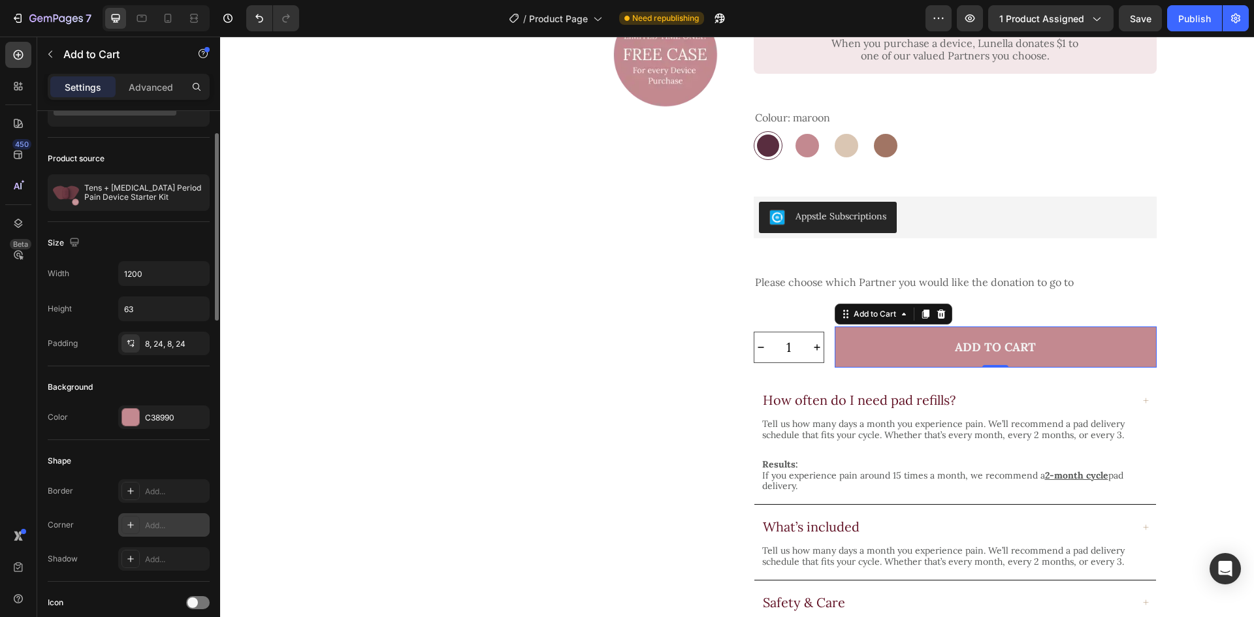
click at [152, 530] on div "Add..." at bounding box center [175, 526] width 61 height 12
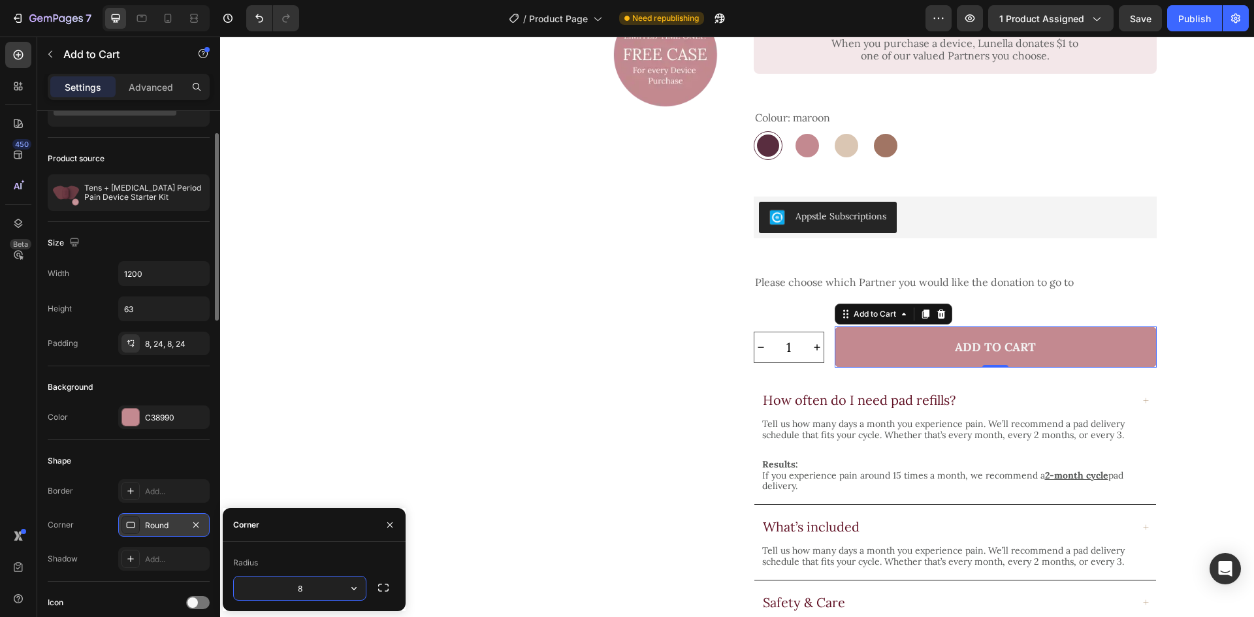
click at [166, 469] on div "Shape" at bounding box center [129, 461] width 162 height 21
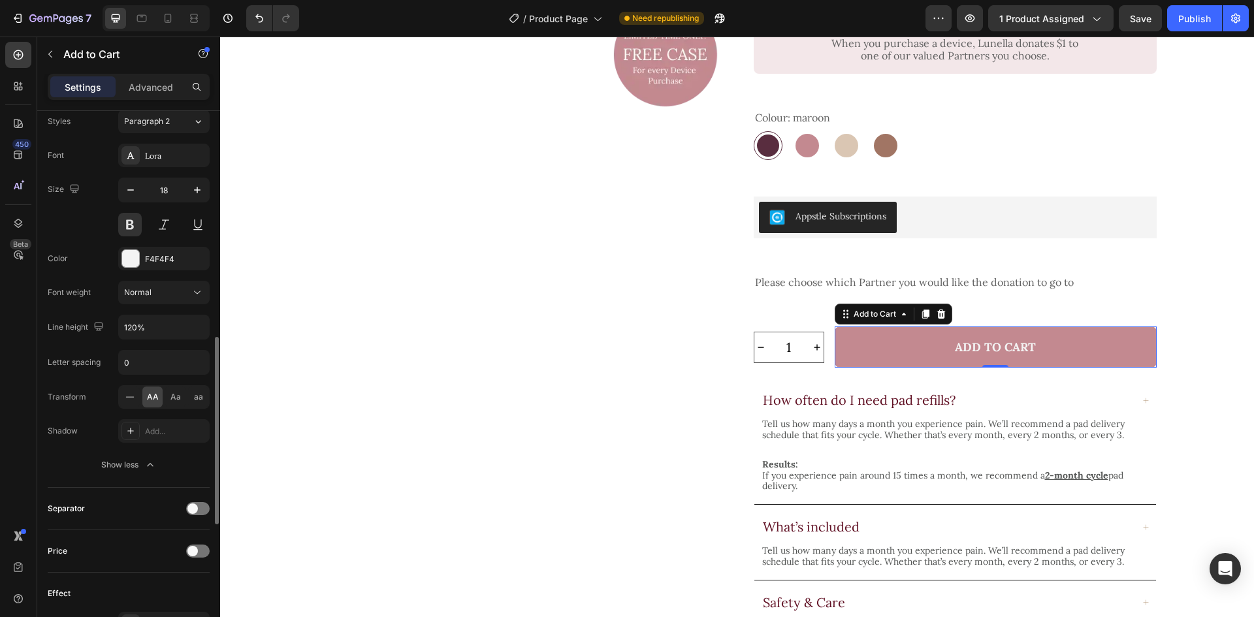
scroll to position [1029, 0]
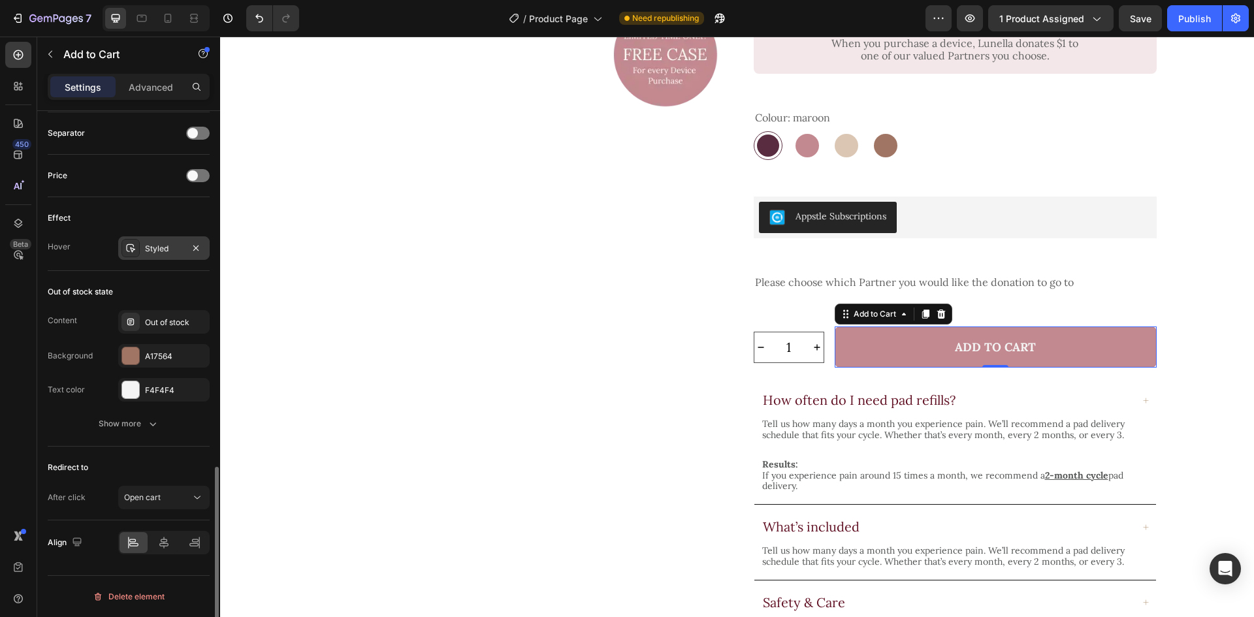
click at [157, 248] on div "Styled" at bounding box center [164, 249] width 38 height 12
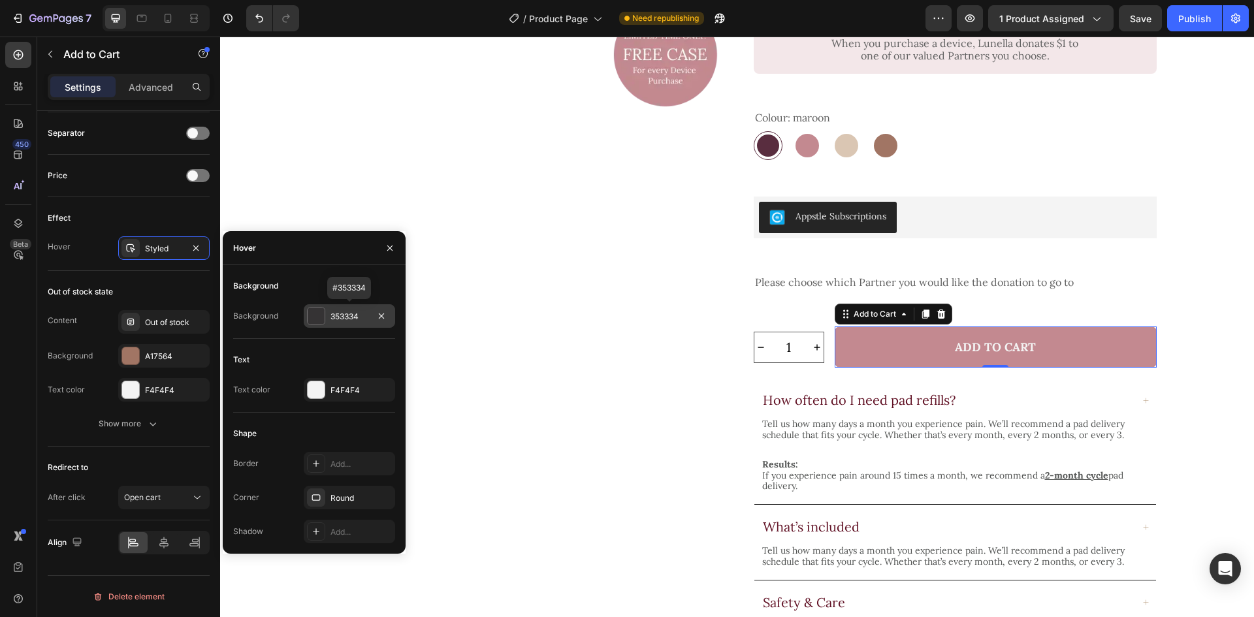
click at [353, 310] on div "353334" at bounding box center [349, 316] width 91 height 24
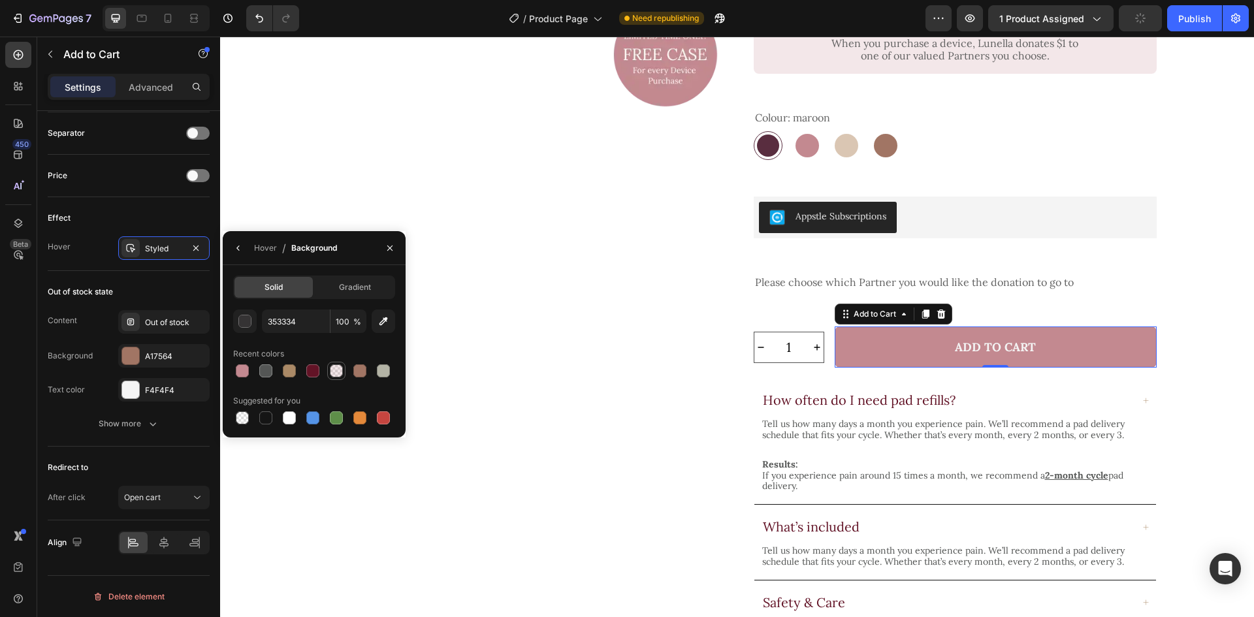
click at [343, 372] on div at bounding box center [337, 371] width 16 height 16
type input "C38990"
type input "20"
click at [234, 423] on div at bounding box center [242, 418] width 18 height 18
type input "000000"
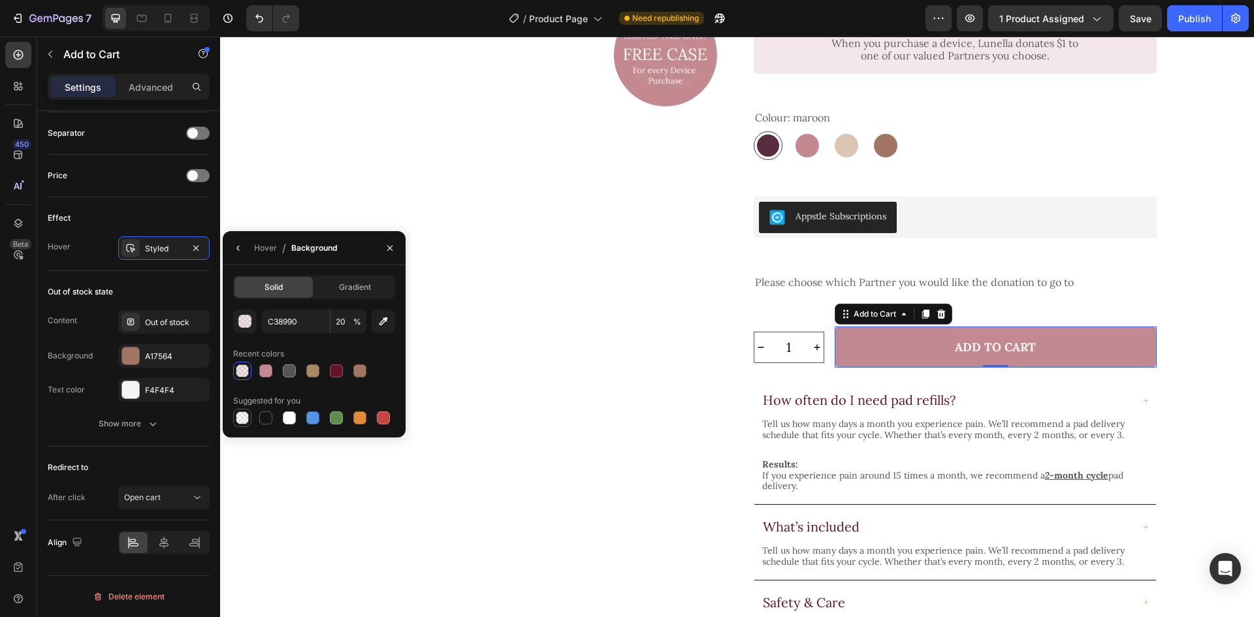
type input "0"
click at [239, 248] on icon "button" at bounding box center [238, 248] width 10 height 10
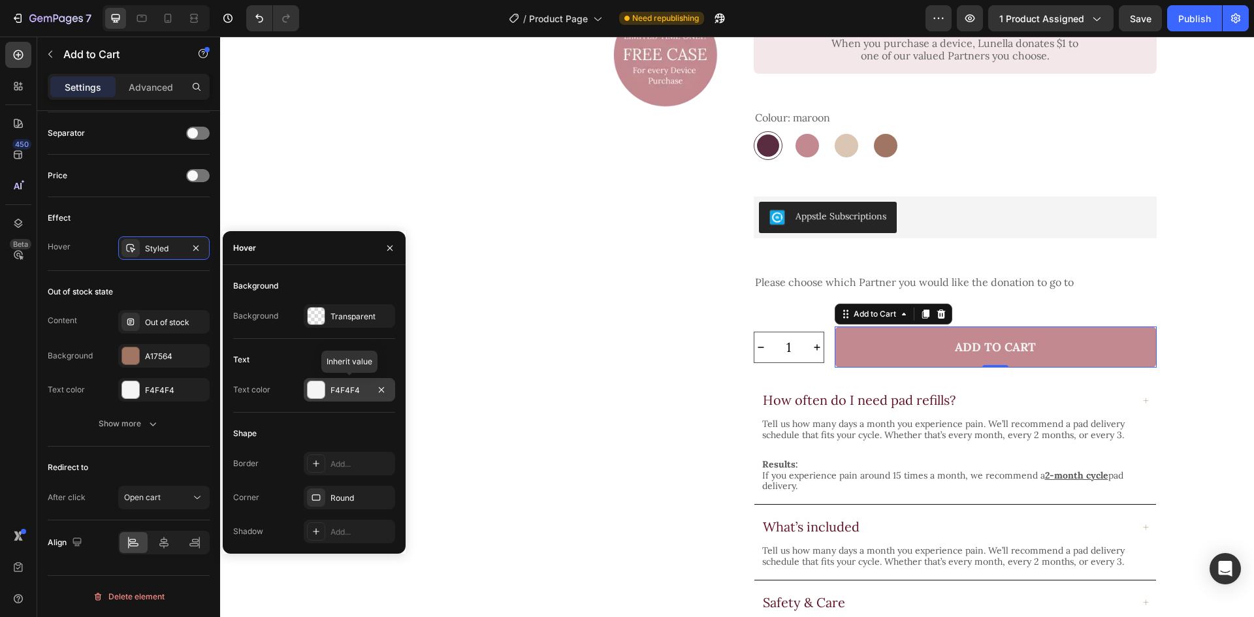
click at [340, 391] on div "F4F4F4" at bounding box center [349, 391] width 38 height 12
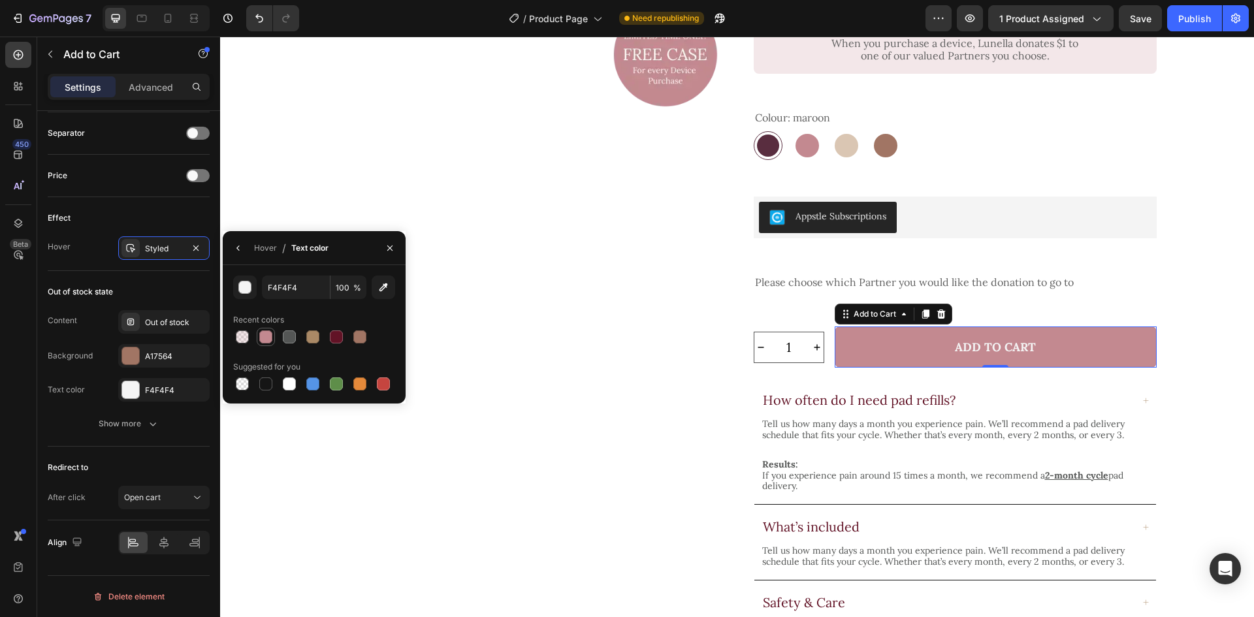
click at [264, 340] on div at bounding box center [265, 336] width 13 height 13
type input "C38990"
click at [233, 247] on icon "button" at bounding box center [238, 248] width 10 height 10
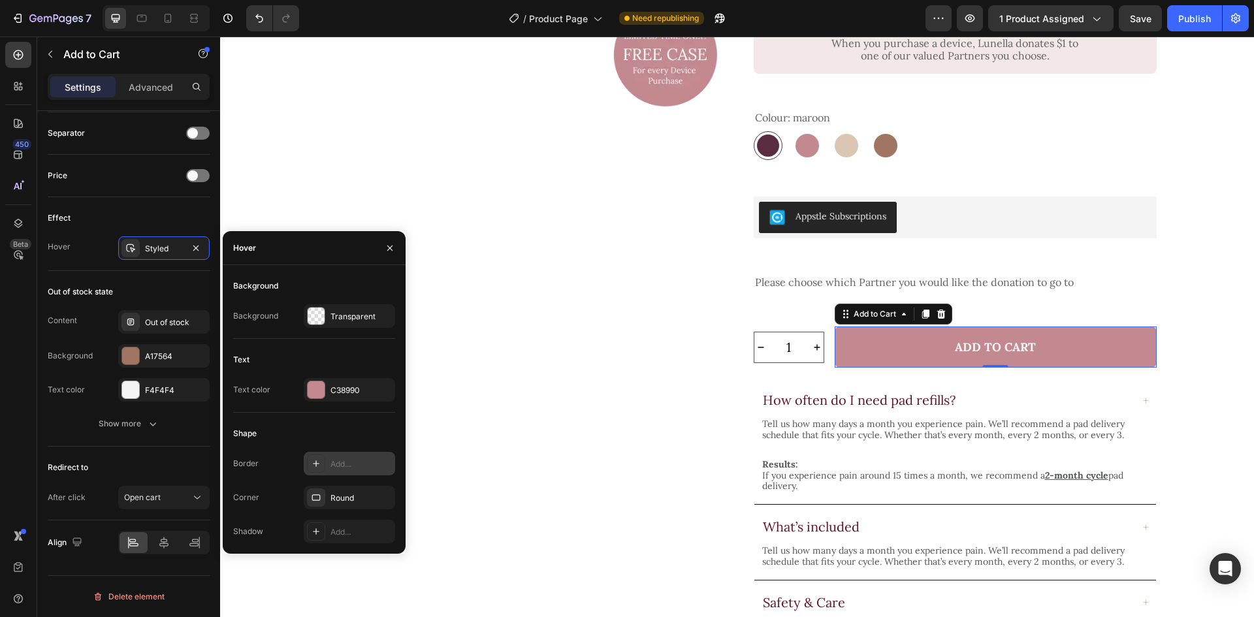
click at [345, 460] on div "Add..." at bounding box center [360, 464] width 61 height 12
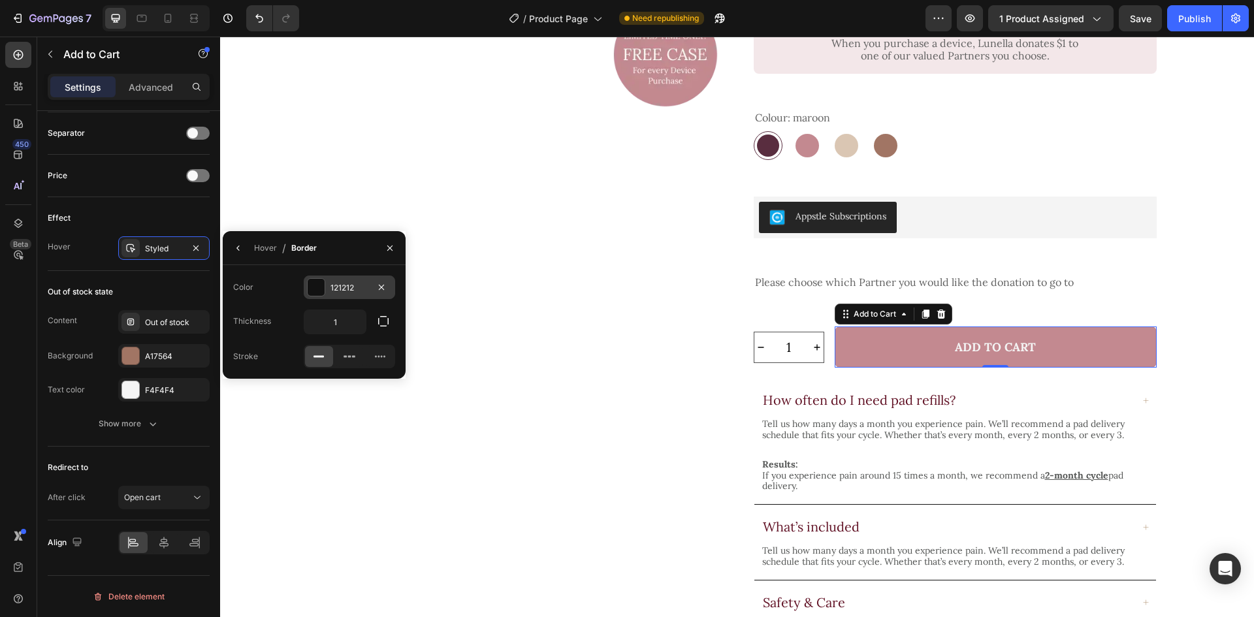
click at [341, 289] on div "121212" at bounding box center [349, 288] width 38 height 12
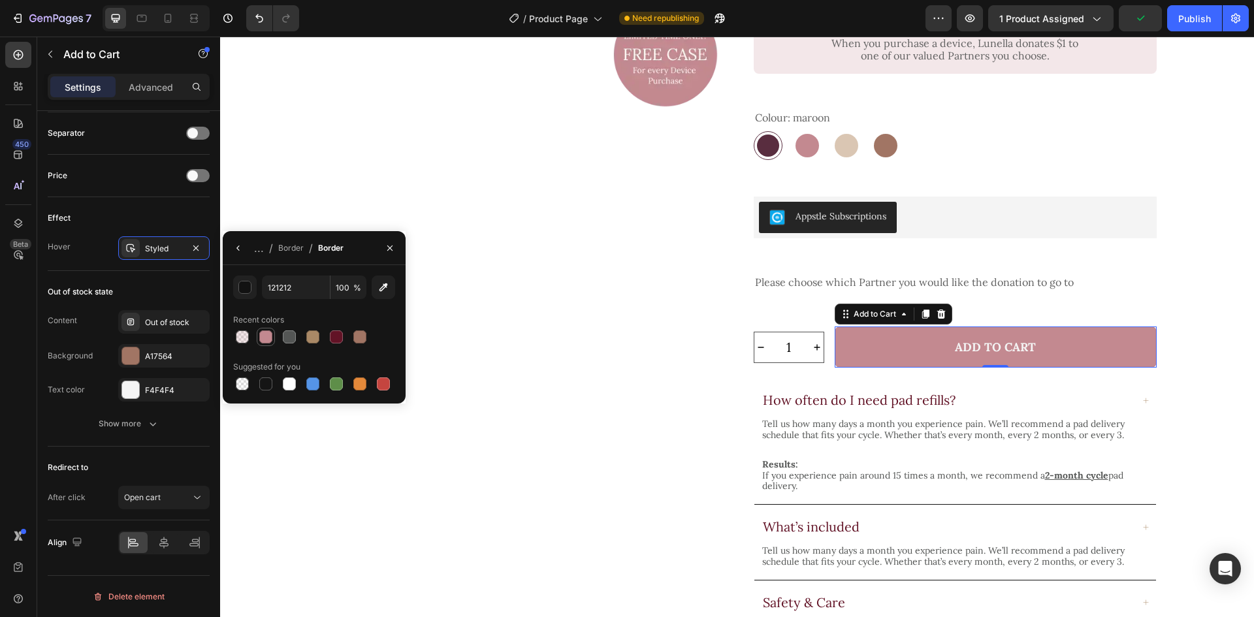
click at [261, 337] on div at bounding box center [265, 336] width 13 height 13
type input "C38990"
click at [238, 247] on icon "button" at bounding box center [237, 248] width 3 height 5
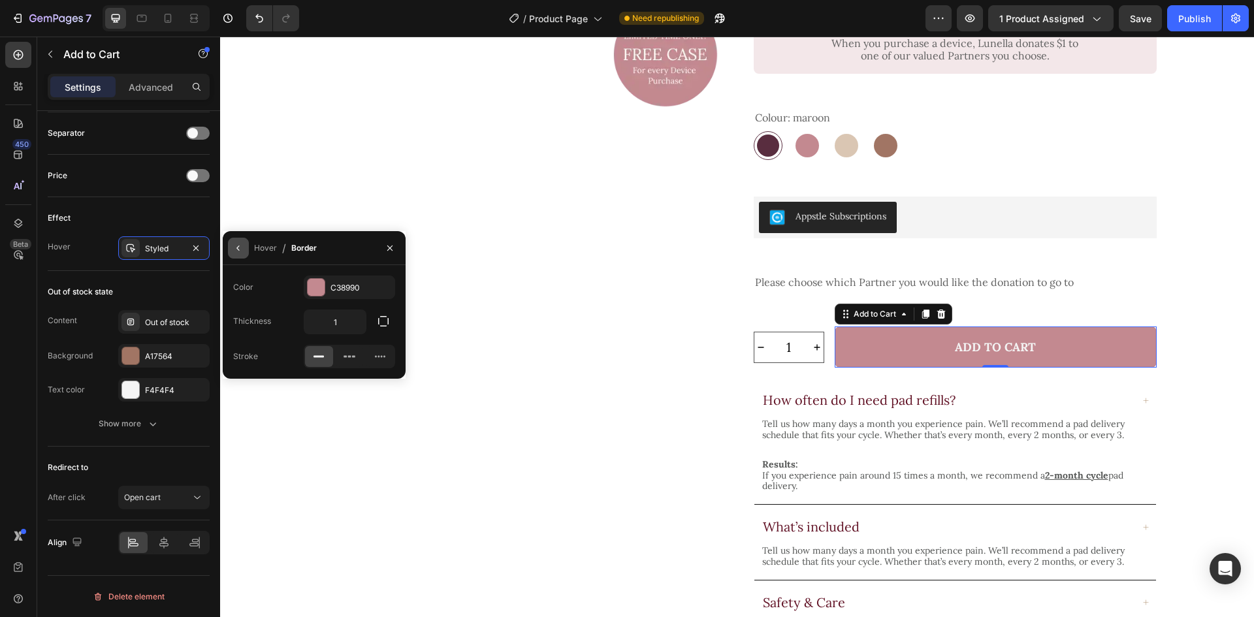
click at [243, 251] on icon "button" at bounding box center [238, 248] width 10 height 10
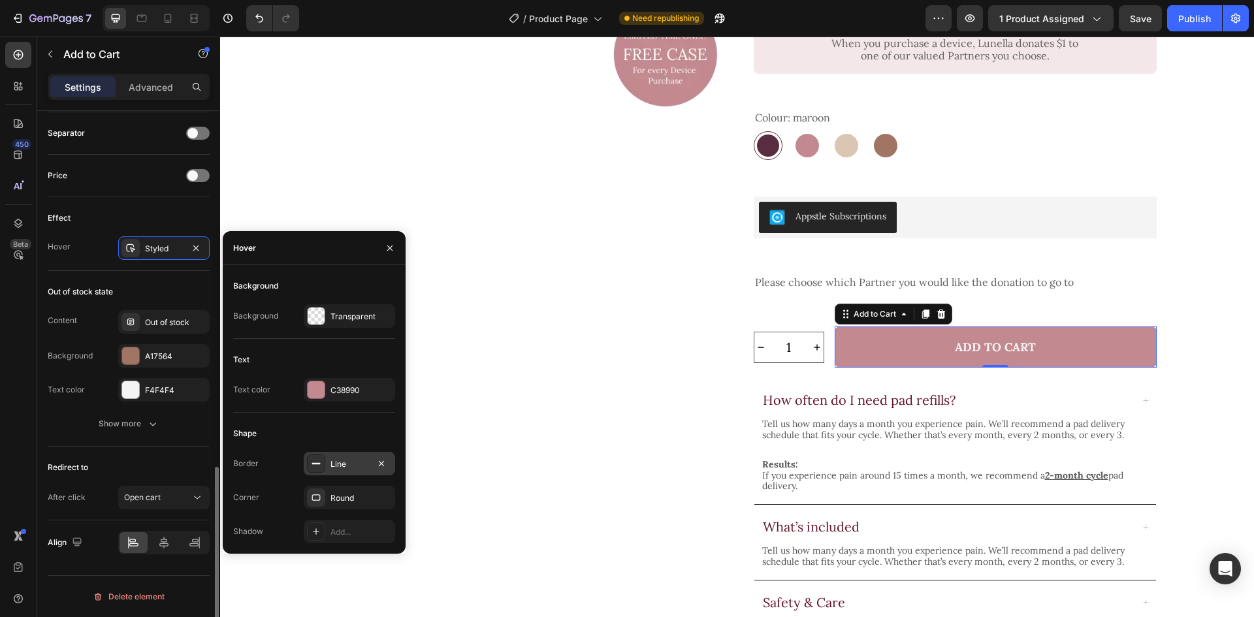
click at [151, 284] on div "Out of stock state" at bounding box center [129, 291] width 162 height 21
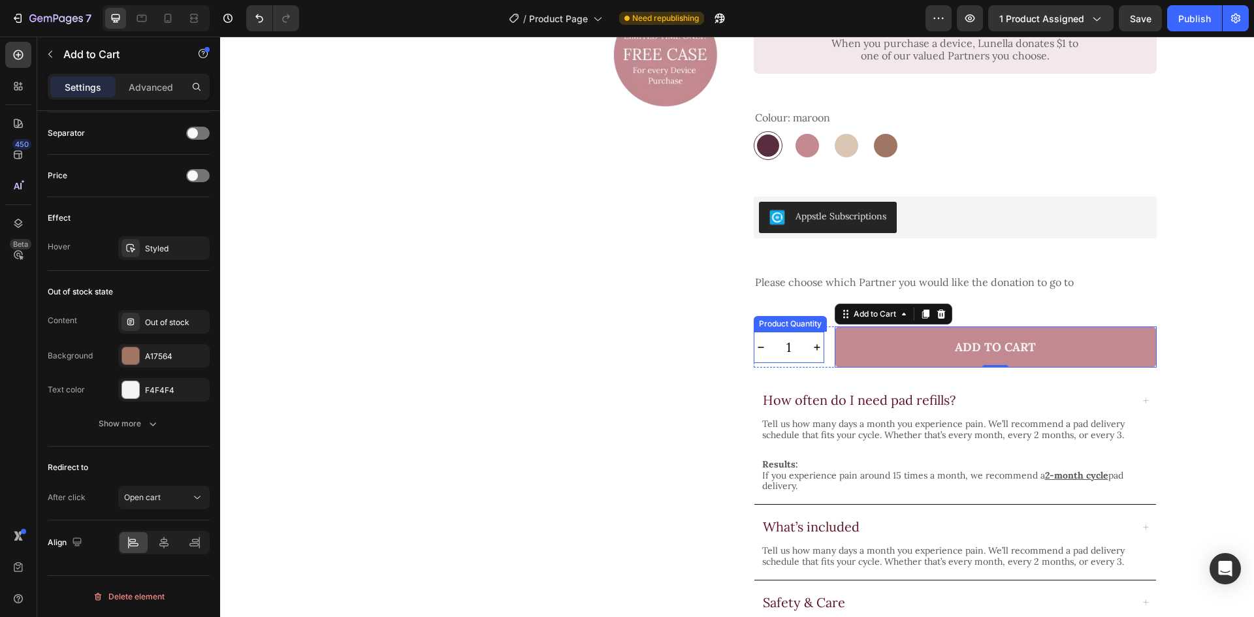
click at [778, 332] on input "1" at bounding box center [788, 347] width 43 height 30
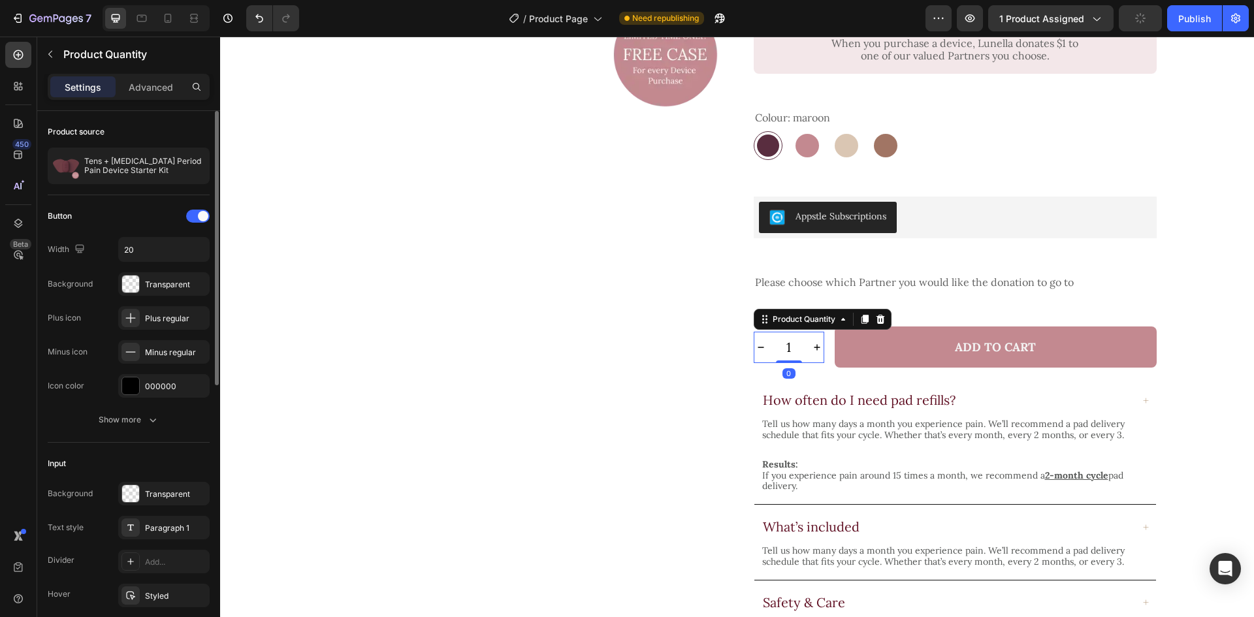
scroll to position [327, 0]
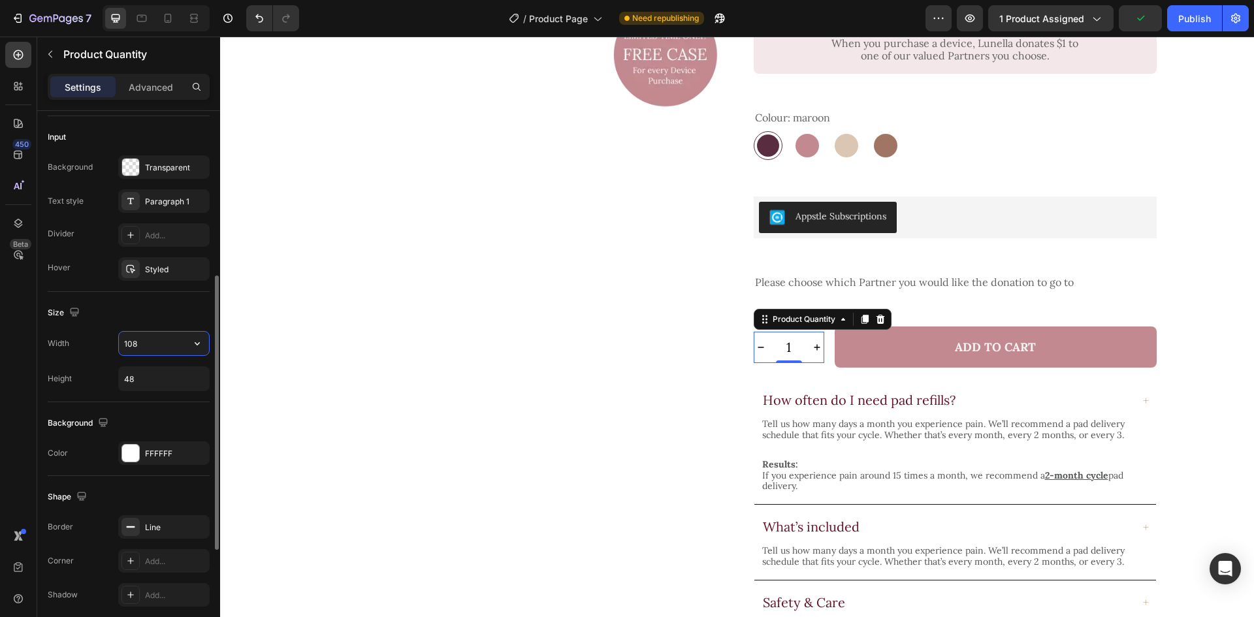
click at [163, 347] on input "108" at bounding box center [164, 344] width 90 height 24
type input "140"
click at [157, 312] on div "Size" at bounding box center [129, 312] width 162 height 21
click at [174, 379] on input "48" at bounding box center [164, 379] width 90 height 24
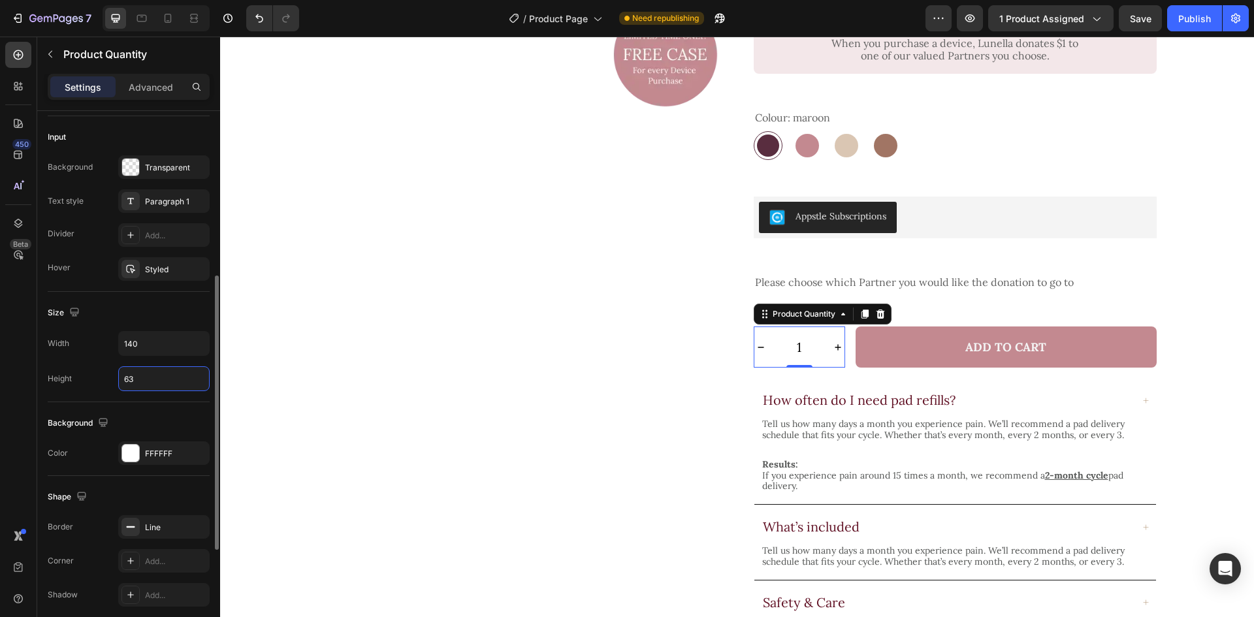
type input "63"
click at [162, 311] on div "Size" at bounding box center [129, 312] width 162 height 21
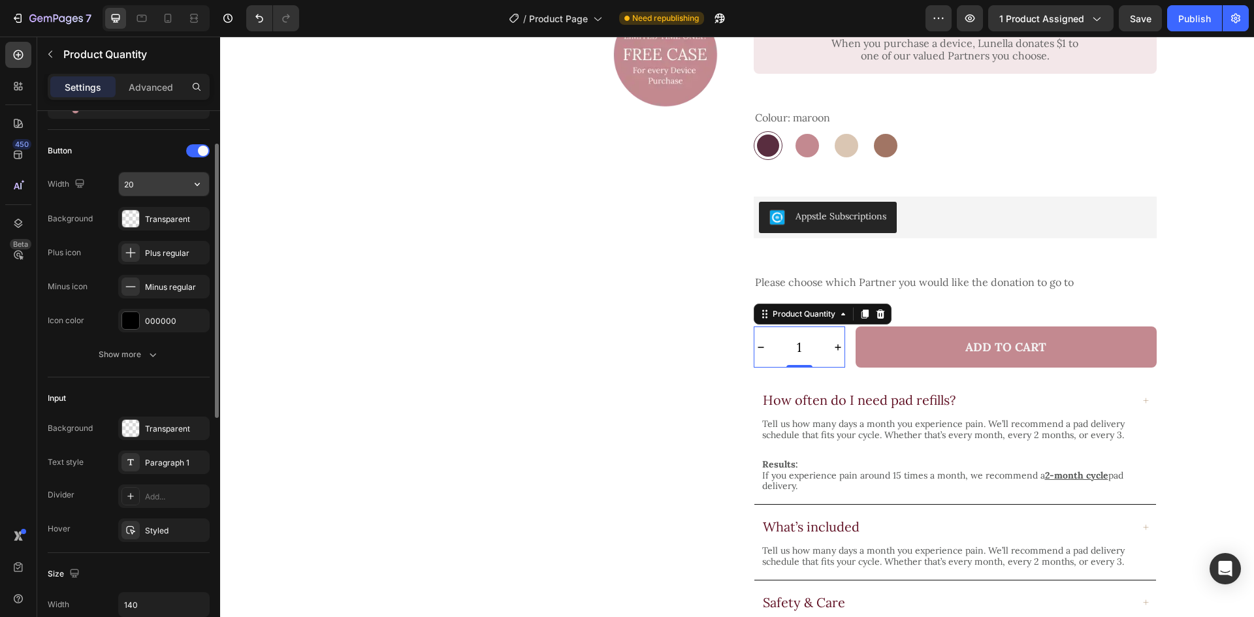
click at [169, 187] on input "20" at bounding box center [164, 184] width 90 height 24
type input "40"
click at [167, 257] on div "Plus regular" at bounding box center [175, 254] width 61 height 12
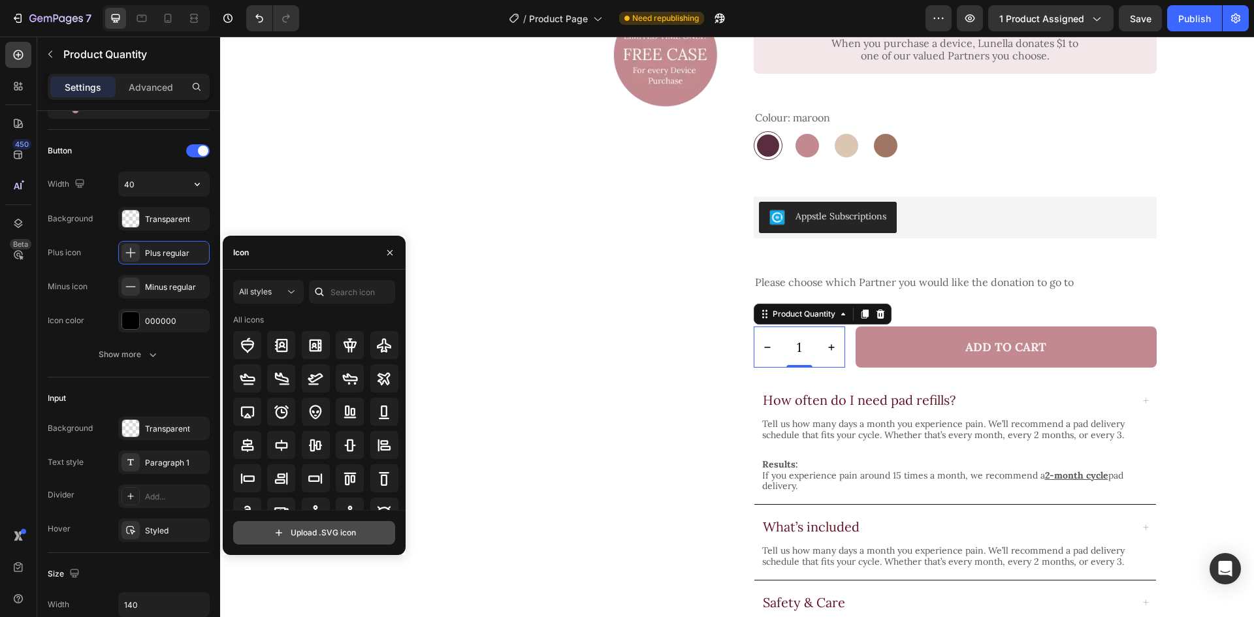
click at [328, 540] on input "file" at bounding box center [314, 533] width 161 height 22
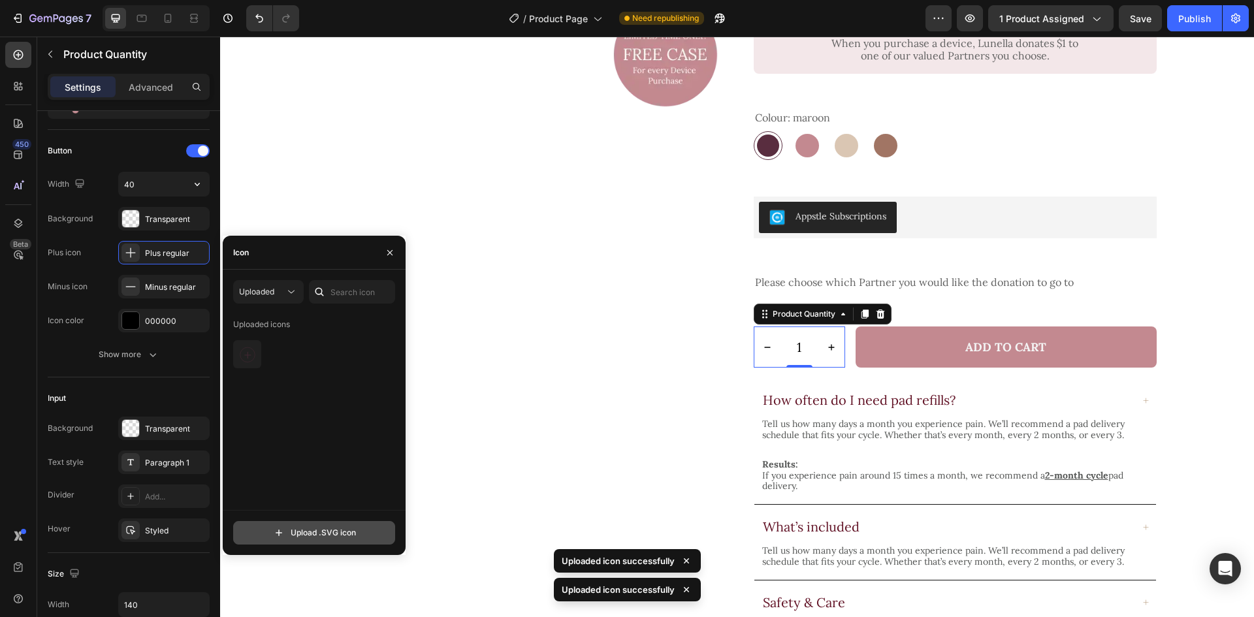
click at [332, 527] on input "file" at bounding box center [314, 533] width 161 height 22
type input "C:\fakepath\Plus Minus1.svg"
click at [270, 364] on div at bounding box center [281, 354] width 28 height 28
click at [155, 289] on div "Minus regular" at bounding box center [175, 287] width 61 height 12
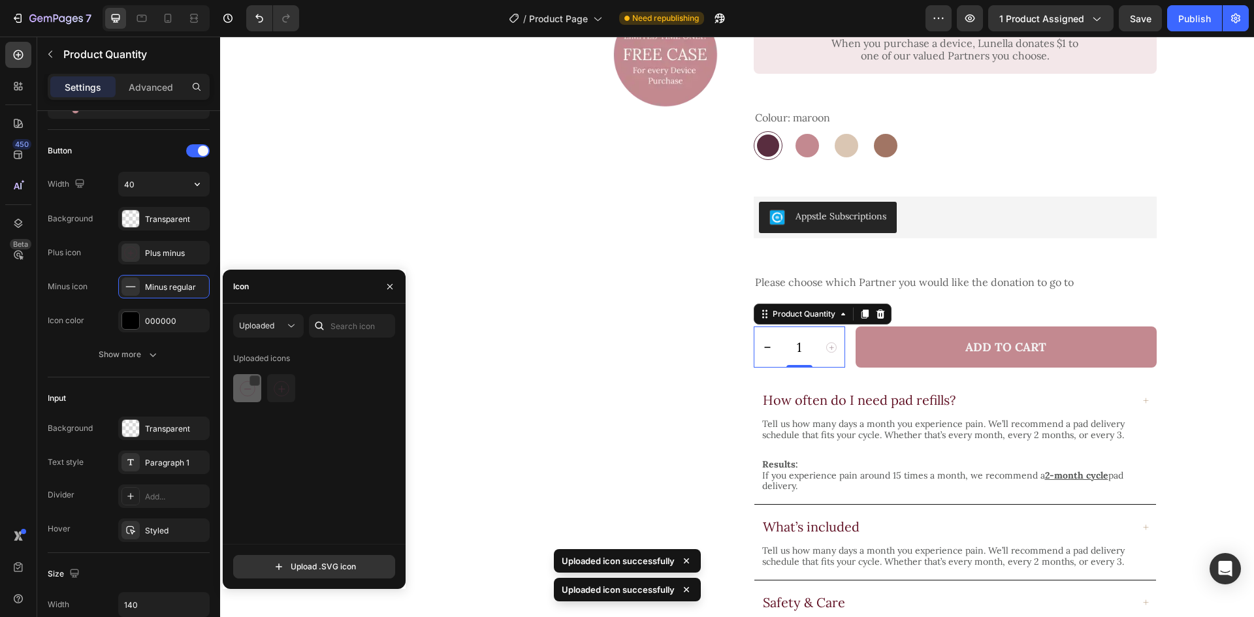
click at [251, 397] on div at bounding box center [247, 388] width 28 height 28
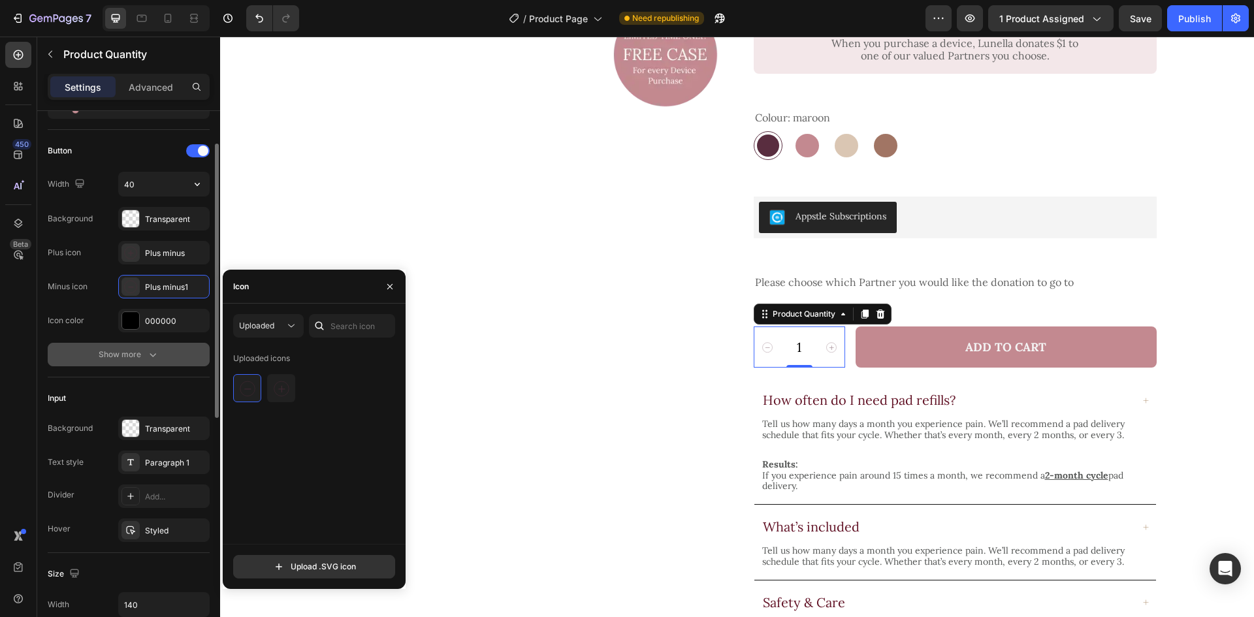
click at [138, 357] on div "Show more" at bounding box center [129, 354] width 61 height 13
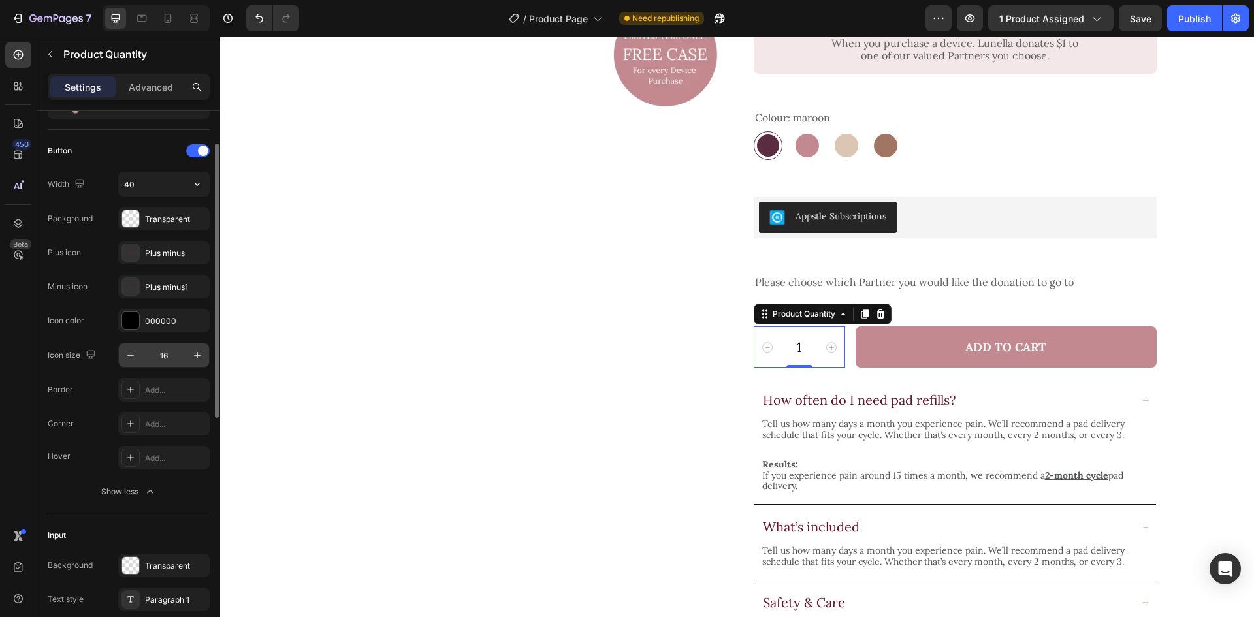
click at [181, 357] on input "16" at bounding box center [163, 356] width 43 height 24
type input "31"
click at [72, 379] on div "Border Add..." at bounding box center [129, 390] width 162 height 24
click at [876, 351] on div "Icon Icon Icon Icon Icon Icon List 4.7 (17 reviews) Text Block Row Tens + [MEDI…" at bounding box center [955, 315] width 403 height 1217
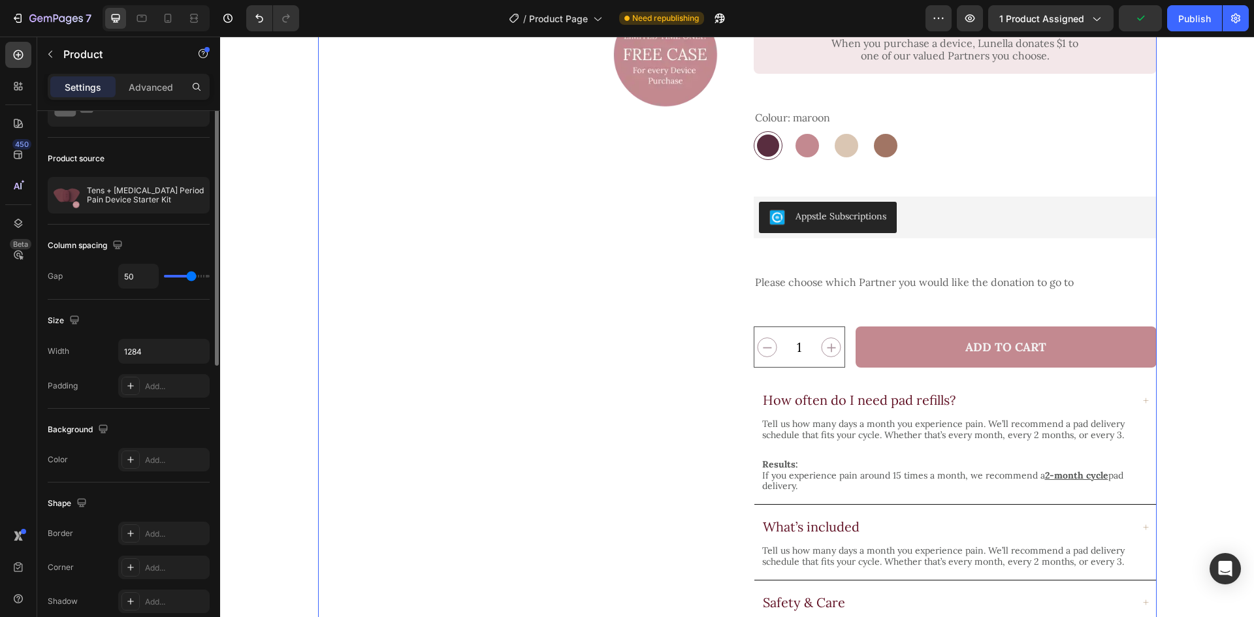
scroll to position [0, 0]
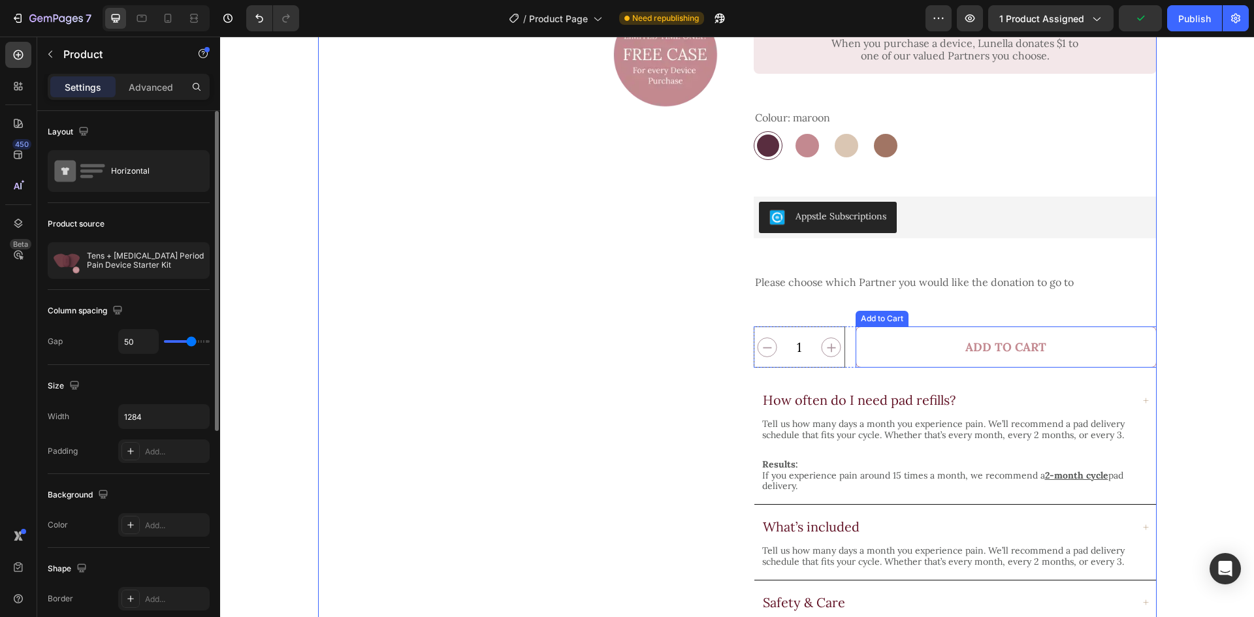
click at [868, 332] on button "Add to Cart" at bounding box center [1006, 347] width 301 height 41
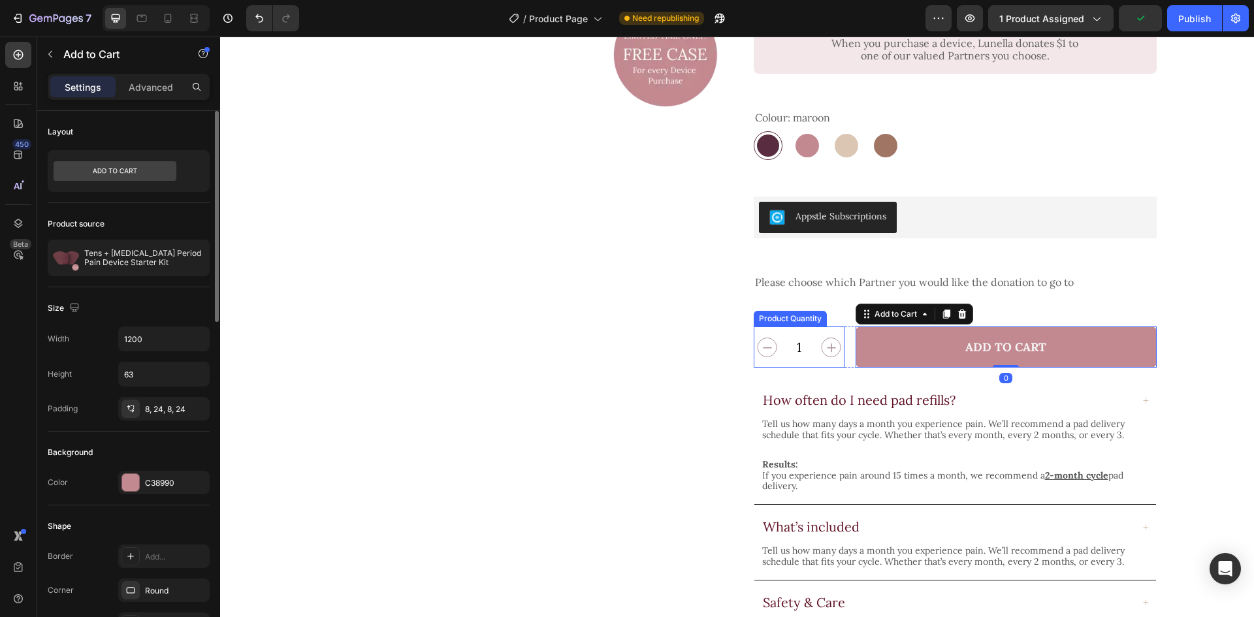
click at [810, 340] on input "1" at bounding box center [799, 347] width 38 height 40
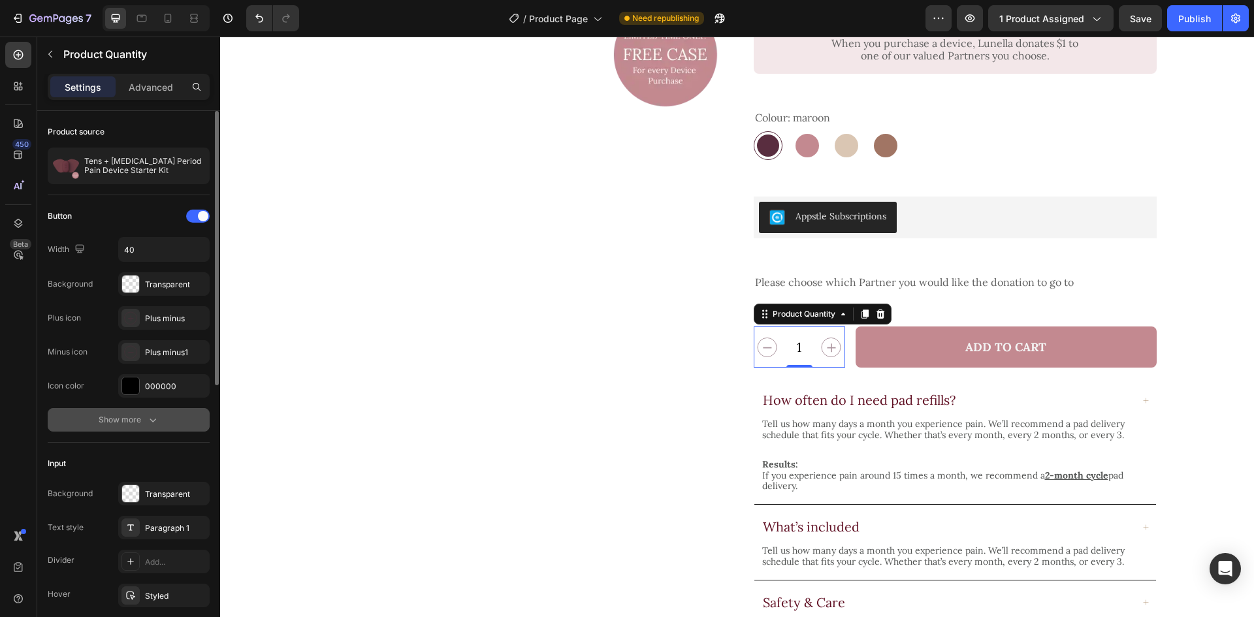
click at [137, 412] on button "Show more" at bounding box center [129, 420] width 162 height 24
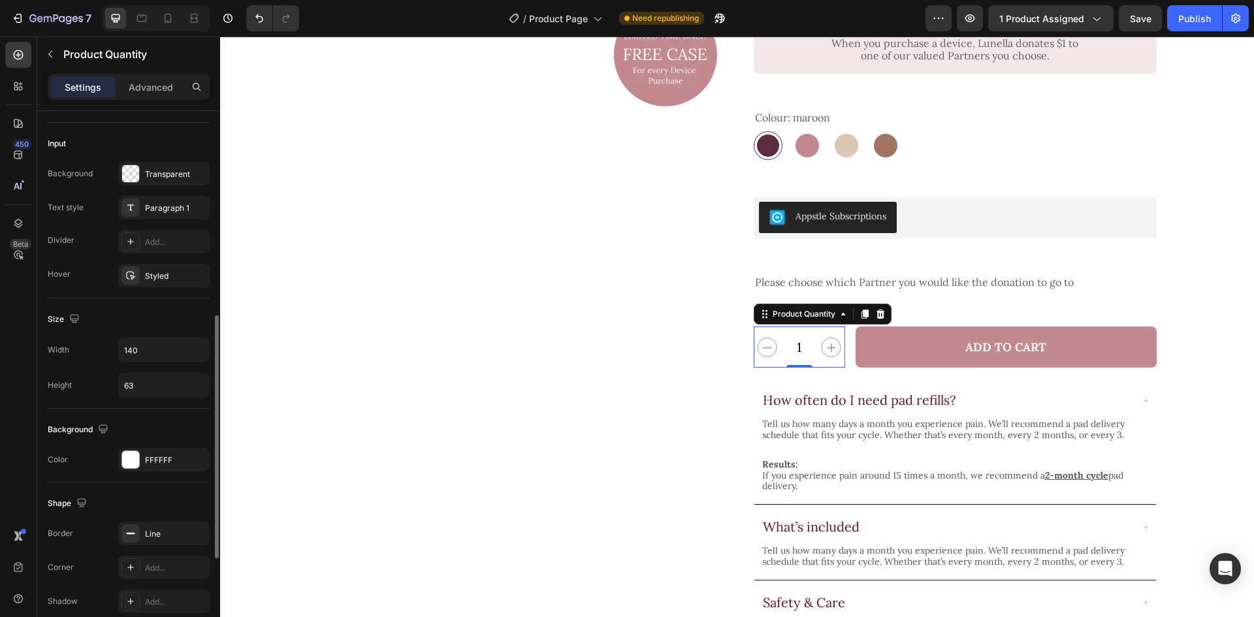
scroll to position [522, 0]
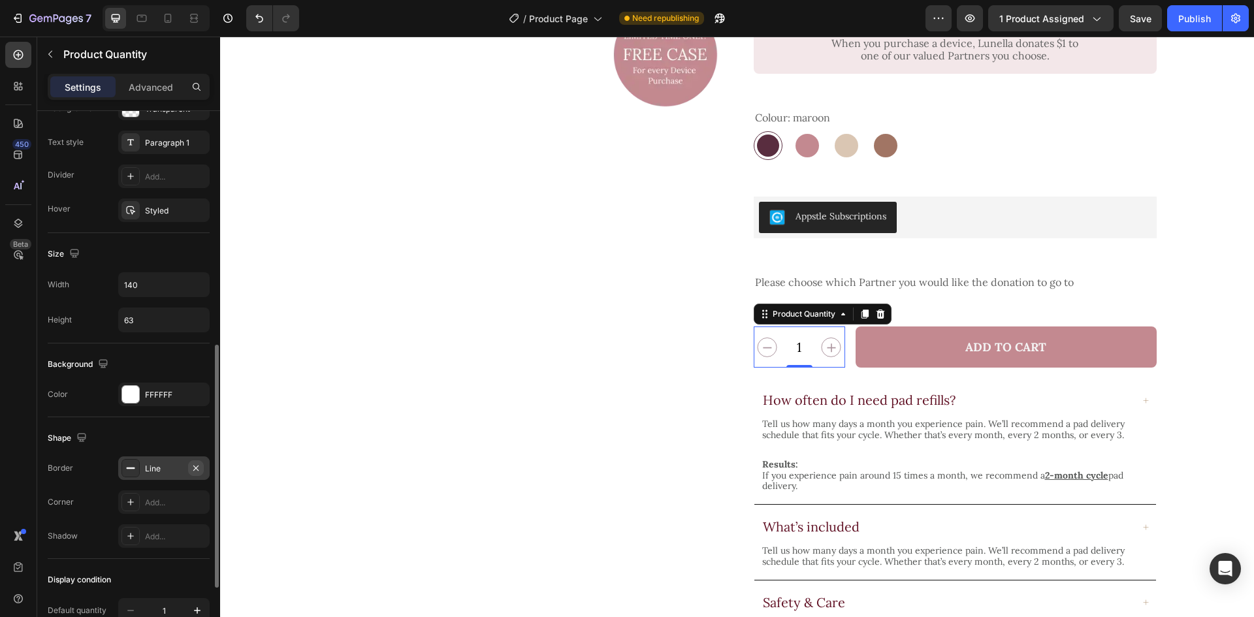
click at [200, 468] on icon "button" at bounding box center [196, 468] width 10 height 10
click at [844, 345] on div "Icon Icon Icon Icon Icon Icon List 4.7 (17 reviews) Text Block Row Tens + [MEDI…" at bounding box center [955, 315] width 403 height 1217
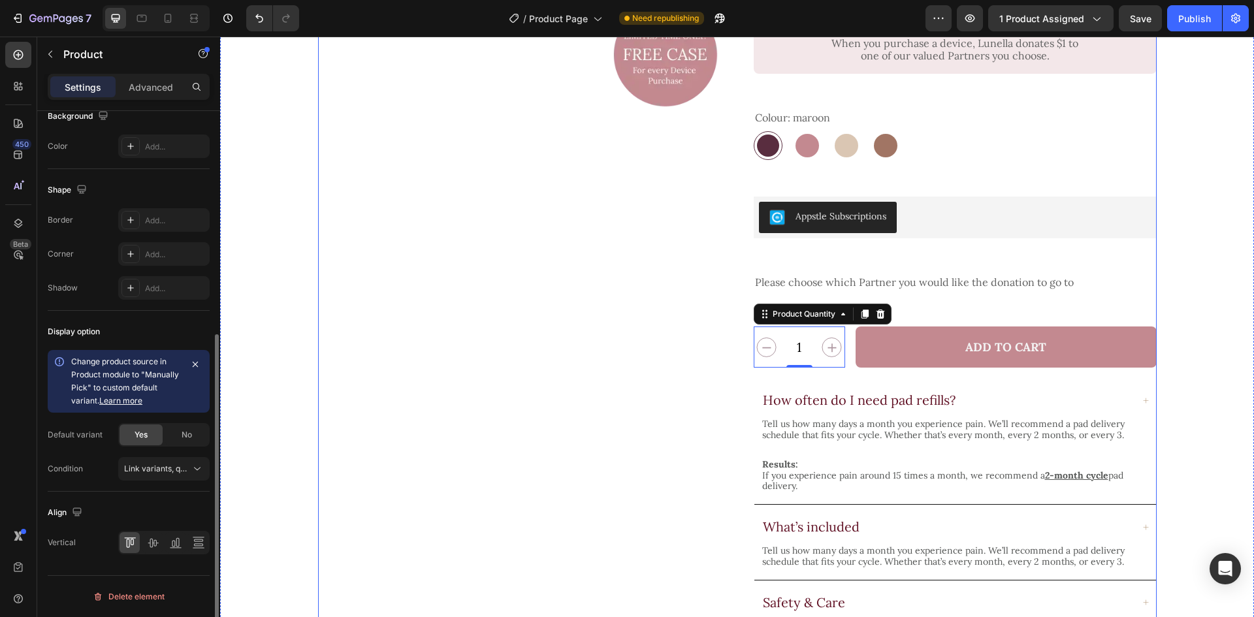
scroll to position [0, 0]
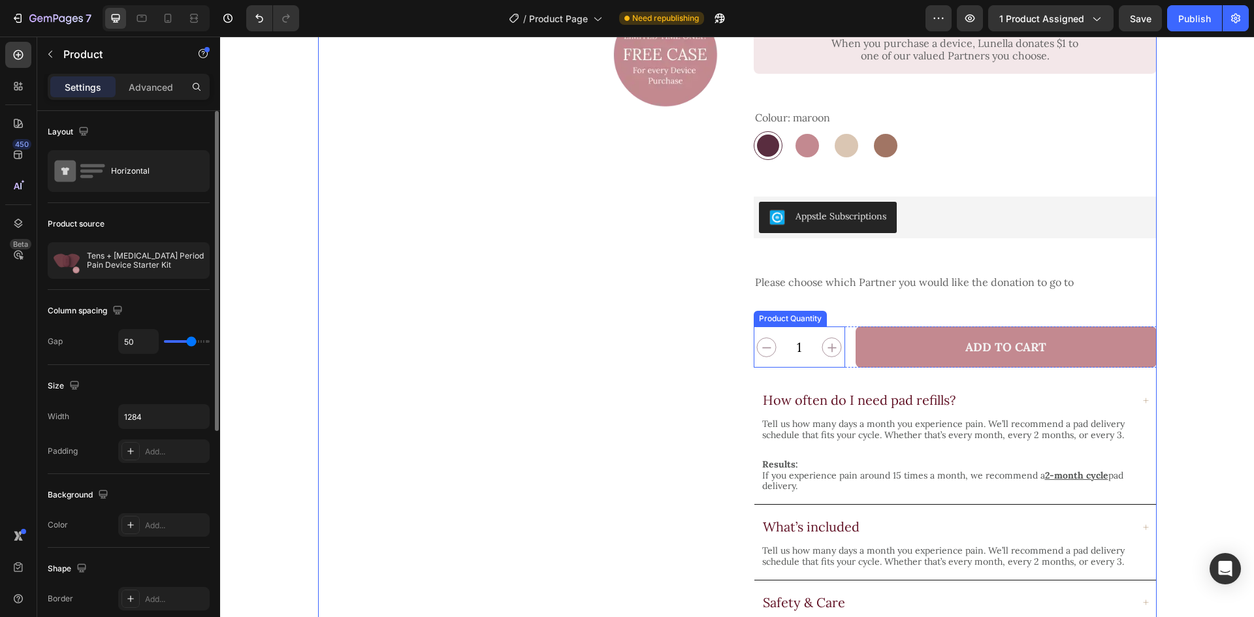
click at [819, 340] on button "increment" at bounding box center [832, 347] width 26 height 41
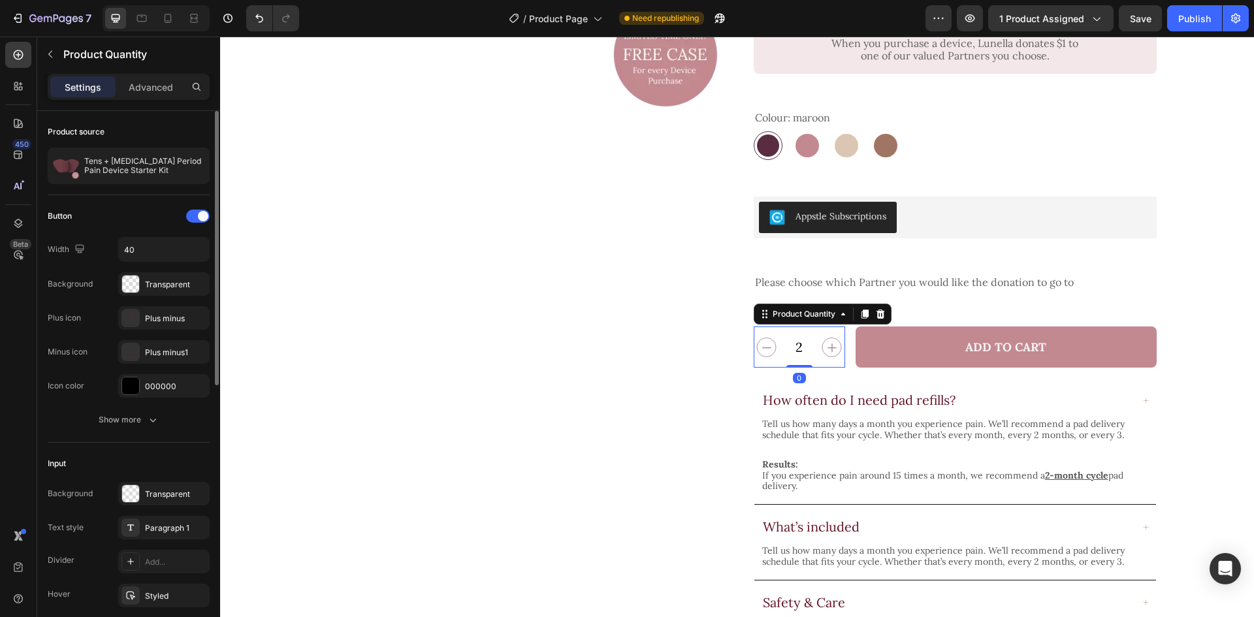
type input "2"
click at [157, 240] on input "40" at bounding box center [164, 250] width 90 height 24
type input "45"
click at [852, 352] on div "Icon Icon Icon Icon Icon Icon List 4.7 (17 reviews) Text Block Row Tens + [MEDI…" at bounding box center [955, 315] width 403 height 1217
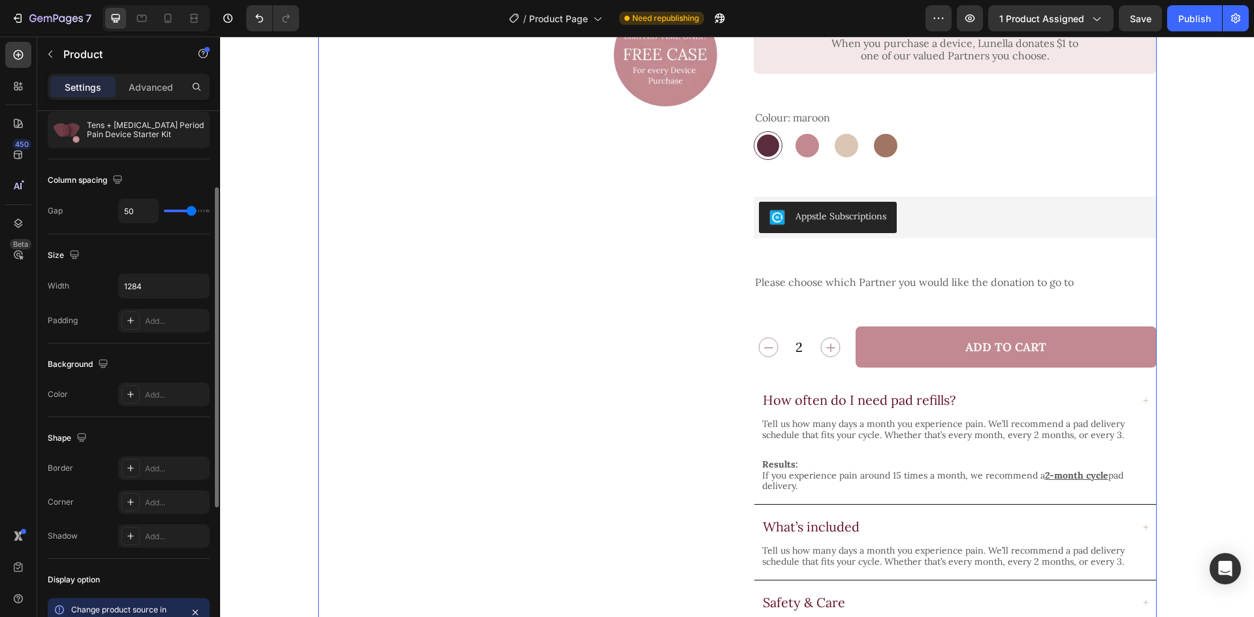
scroll to position [261, 0]
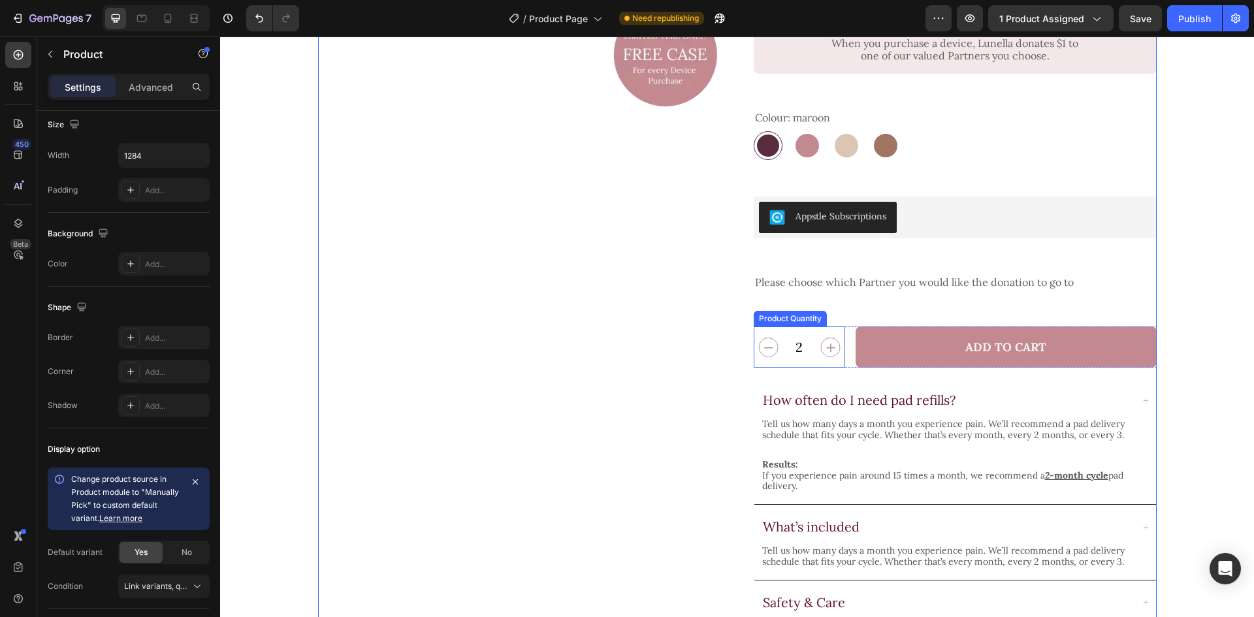
click at [799, 327] on input "2" at bounding box center [799, 347] width 33 height 41
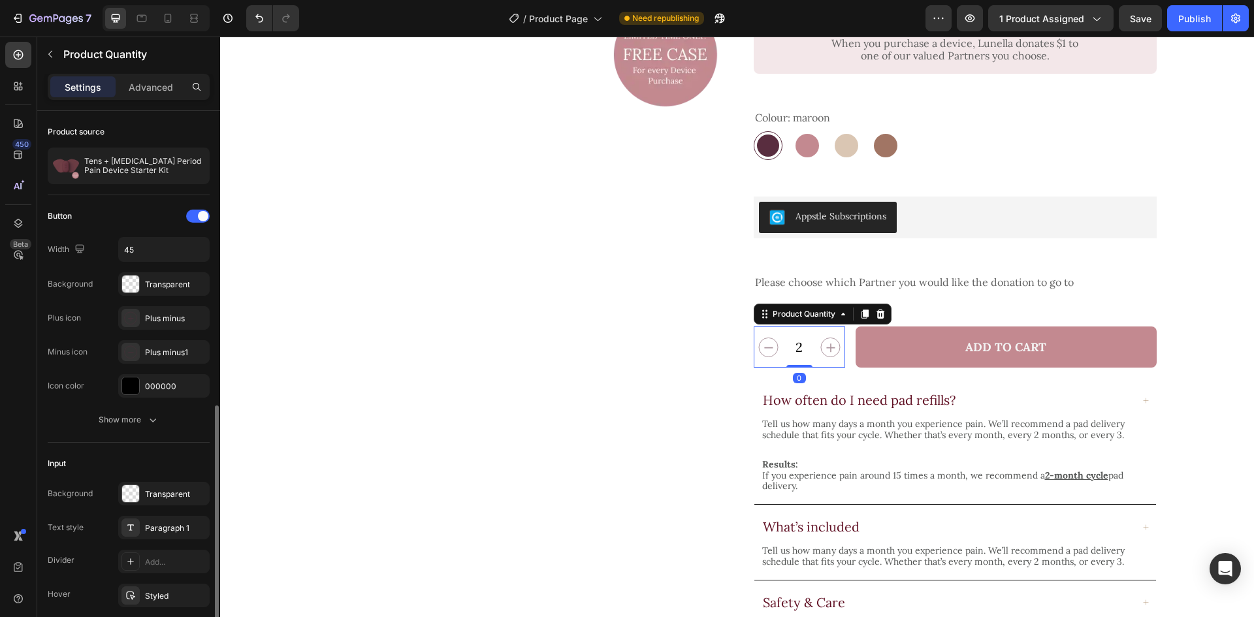
scroll to position [196, 0]
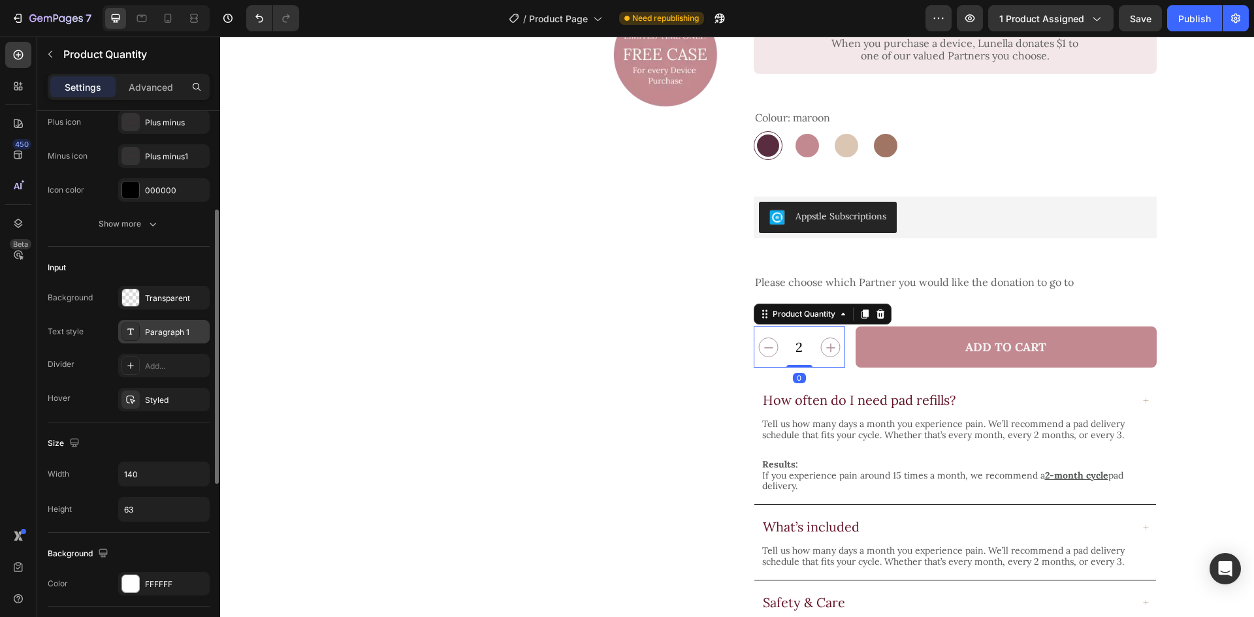
click at [150, 327] on div "Paragraph 1" at bounding box center [175, 333] width 61 height 12
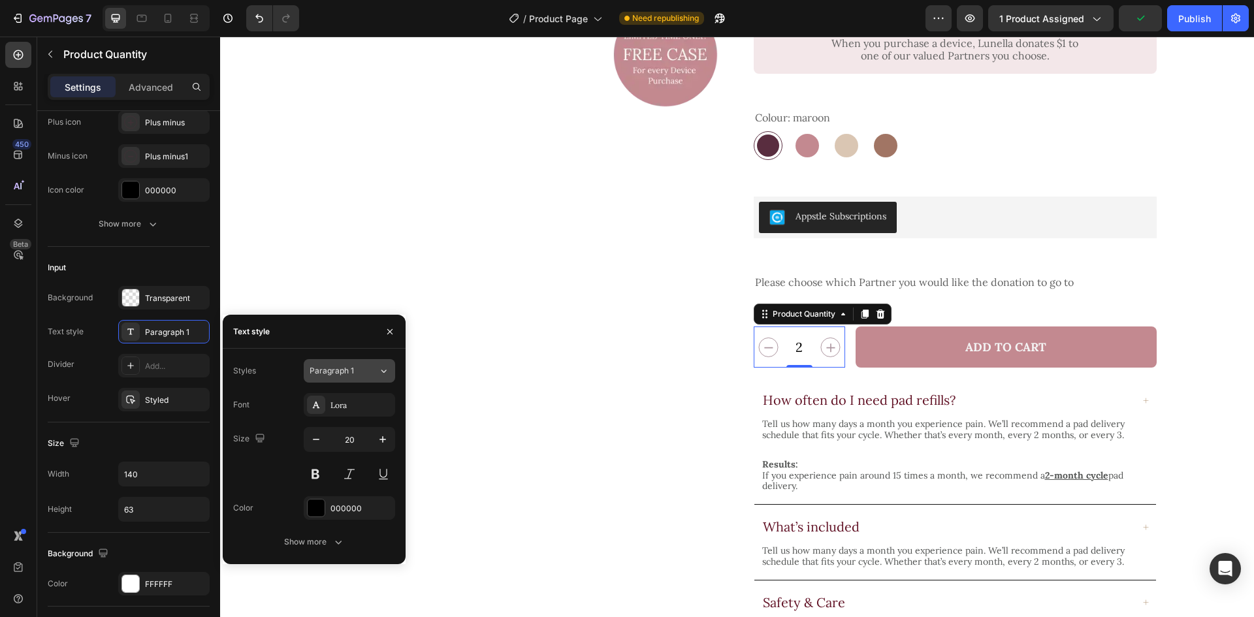
click at [365, 376] on div "Paragraph 1" at bounding box center [344, 371] width 69 height 12
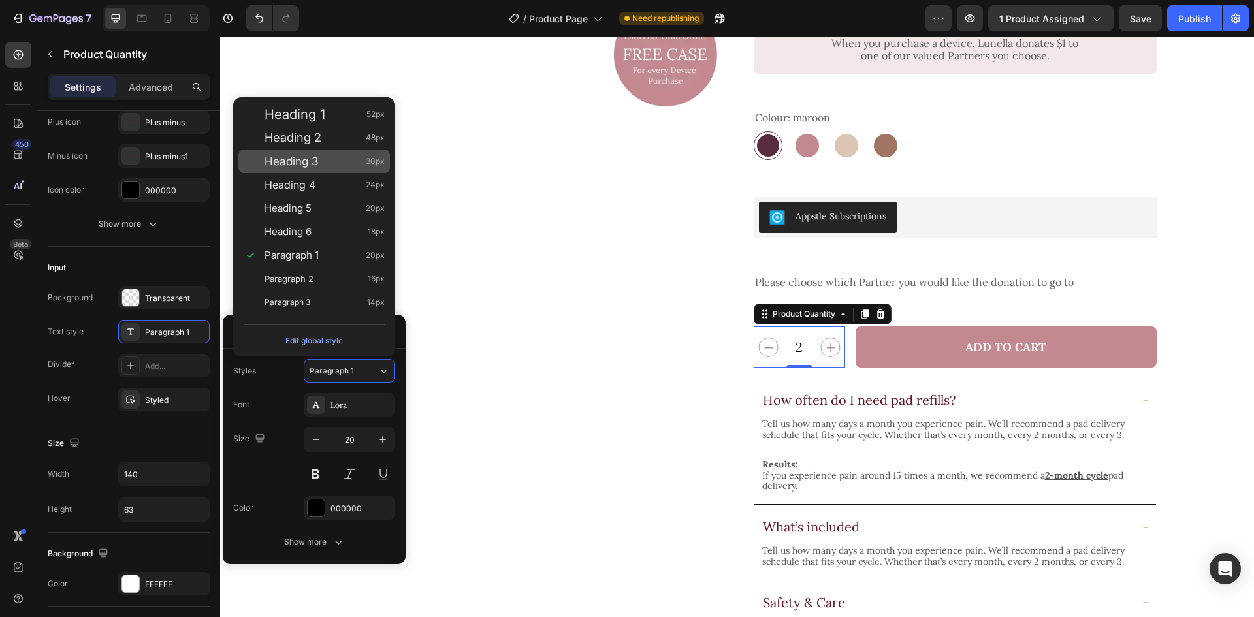
click at [335, 170] on div "Heading 3 30px" at bounding box center [314, 162] width 152 height 24
type input "30"
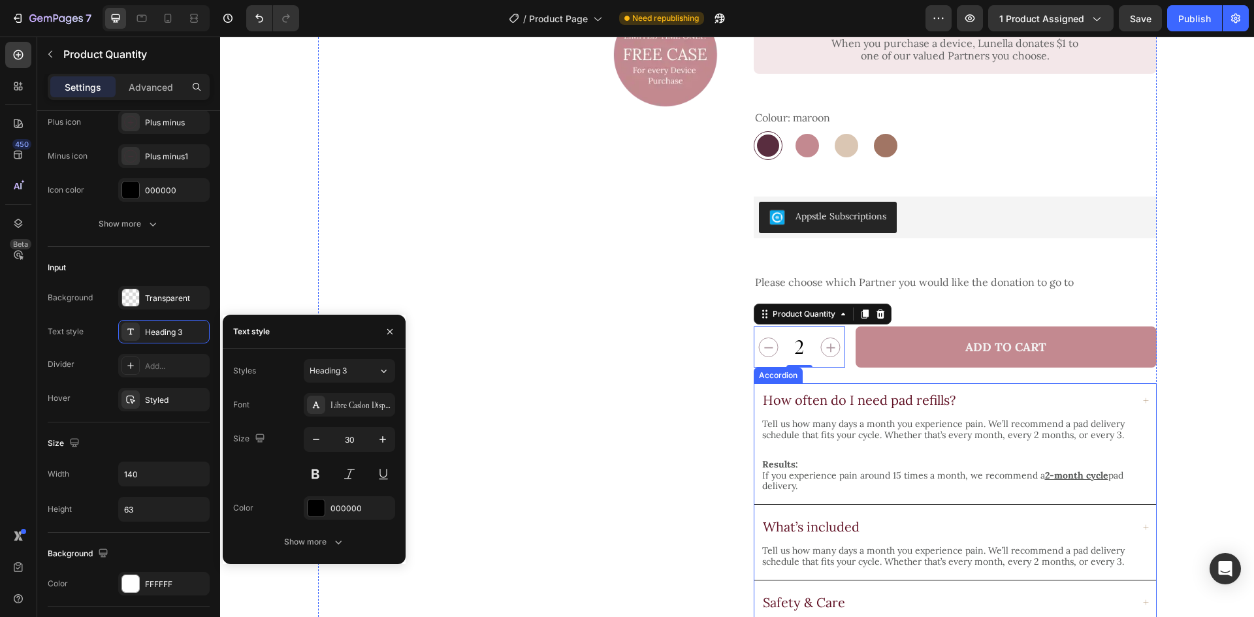
click at [963, 383] on div "How often do I need pad refills?" at bounding box center [955, 400] width 402 height 34
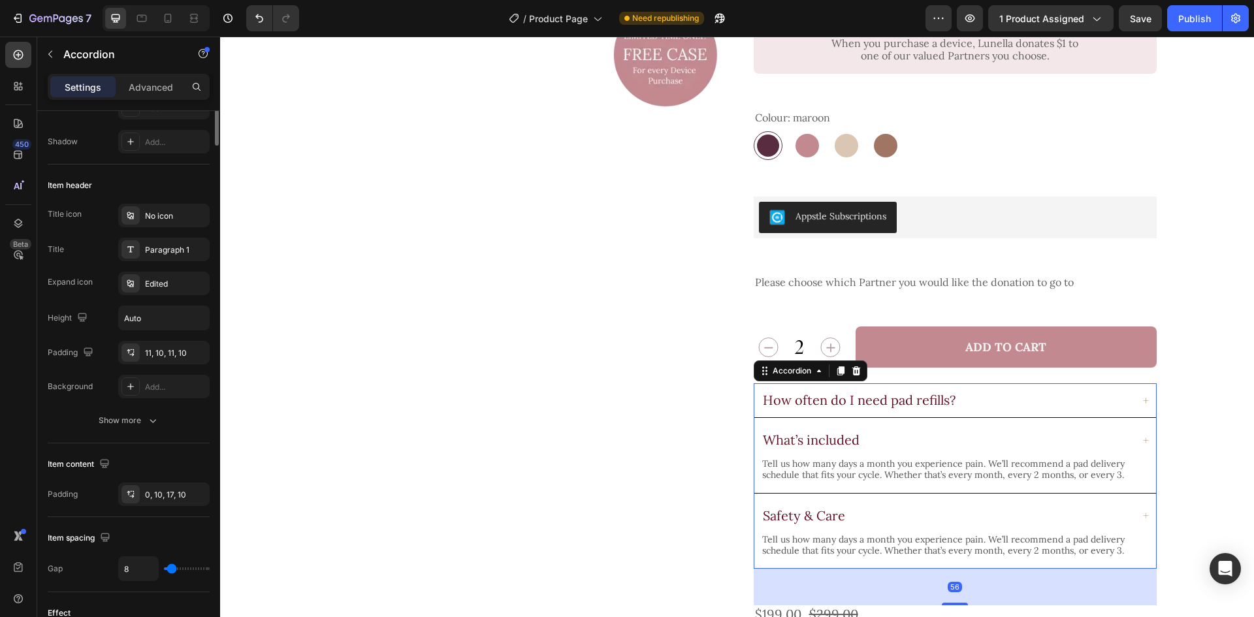
scroll to position [0, 0]
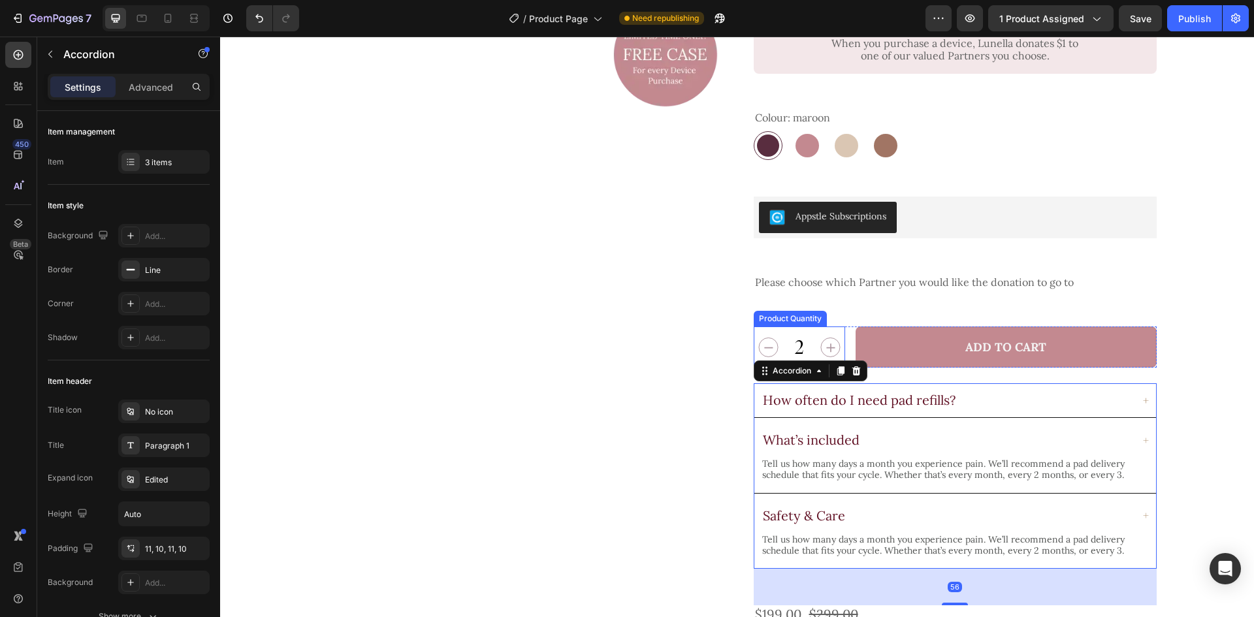
click at [839, 327] on button "increment" at bounding box center [830, 347] width 29 height 41
type input "3"
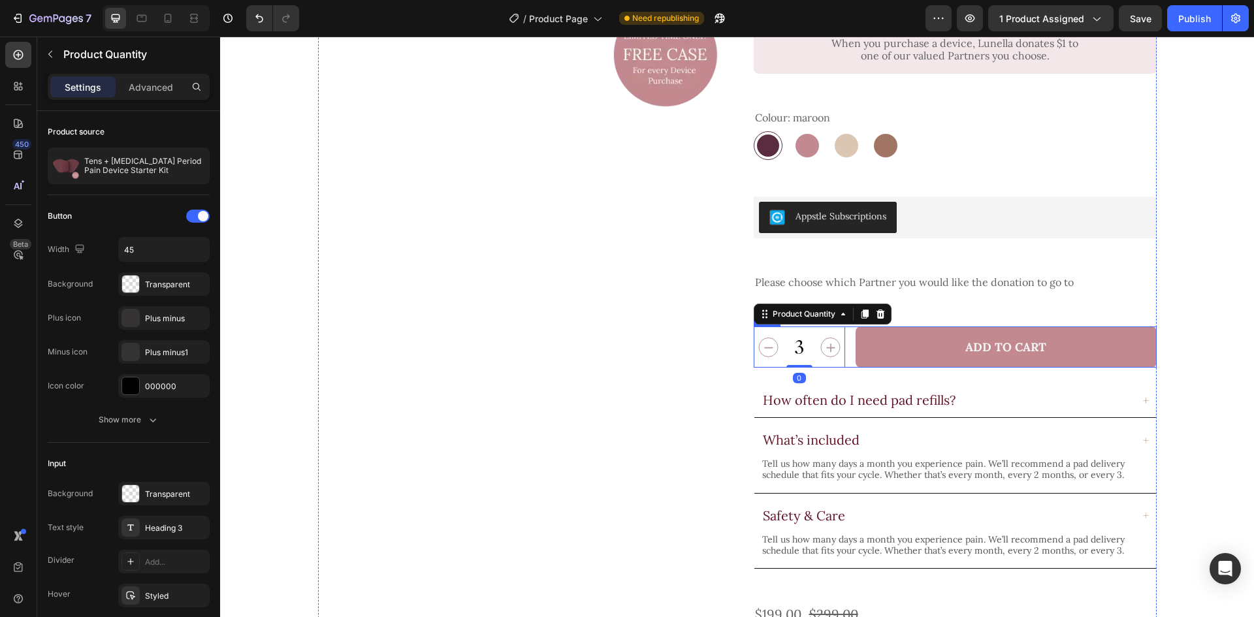
click at [848, 327] on div "3 Product Quantity 0 Add to Cart Add to Cart Row" at bounding box center [955, 347] width 403 height 41
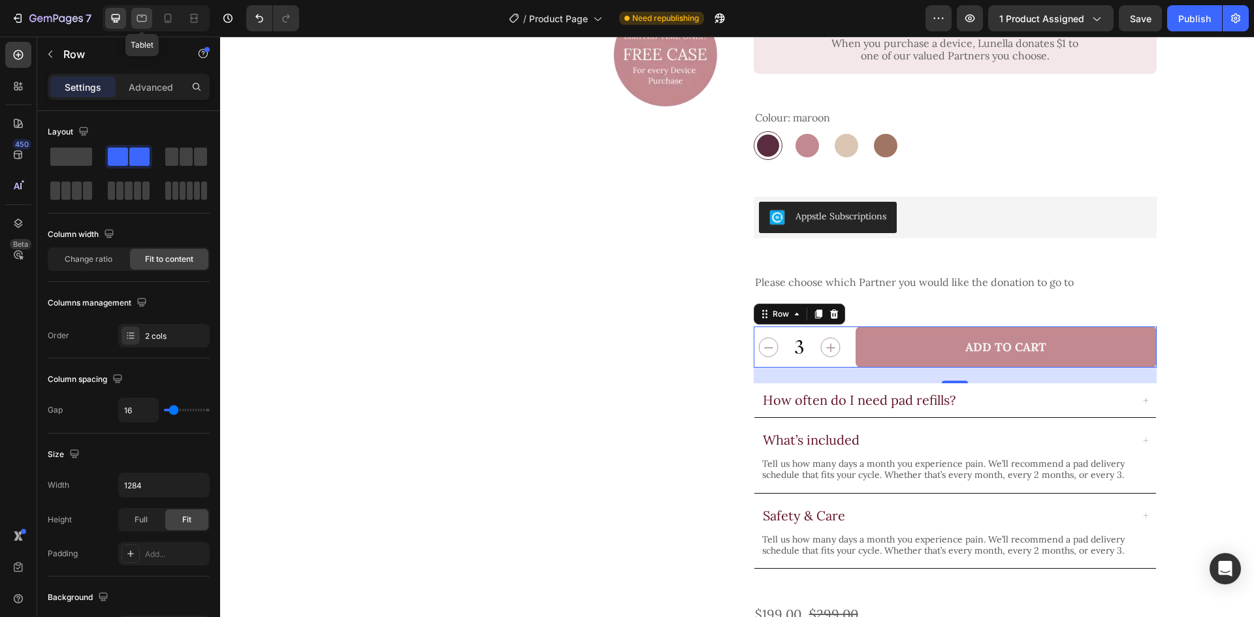
click at [147, 15] on icon at bounding box center [141, 18] width 13 height 13
type input "100%"
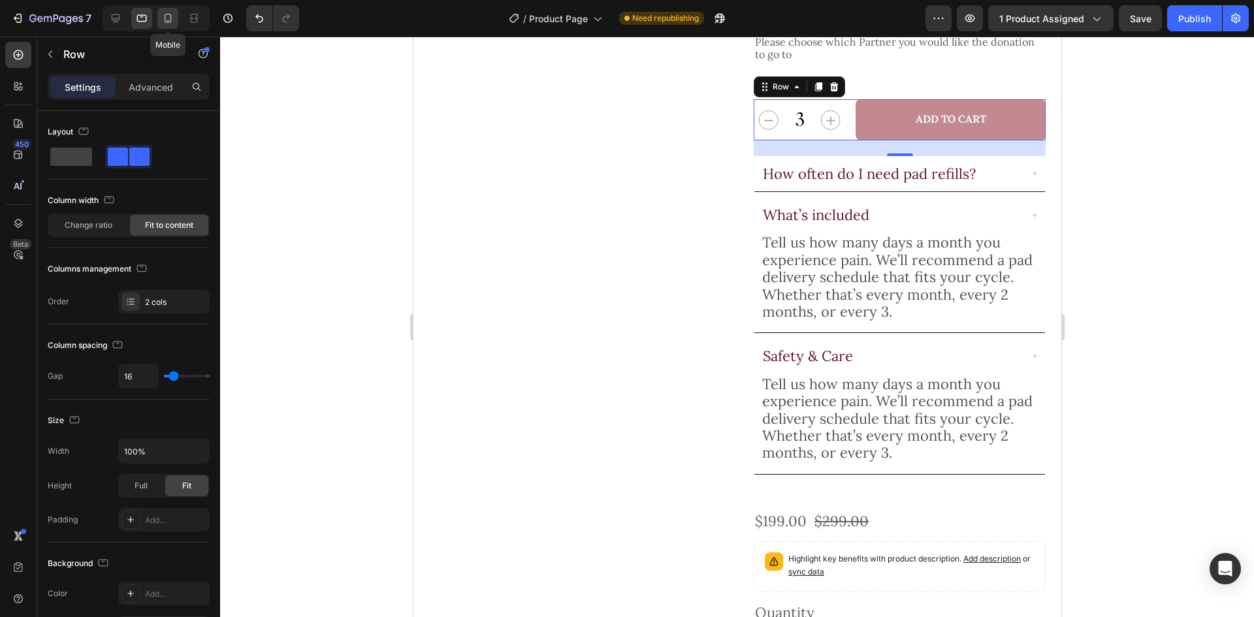
scroll to position [662, 0]
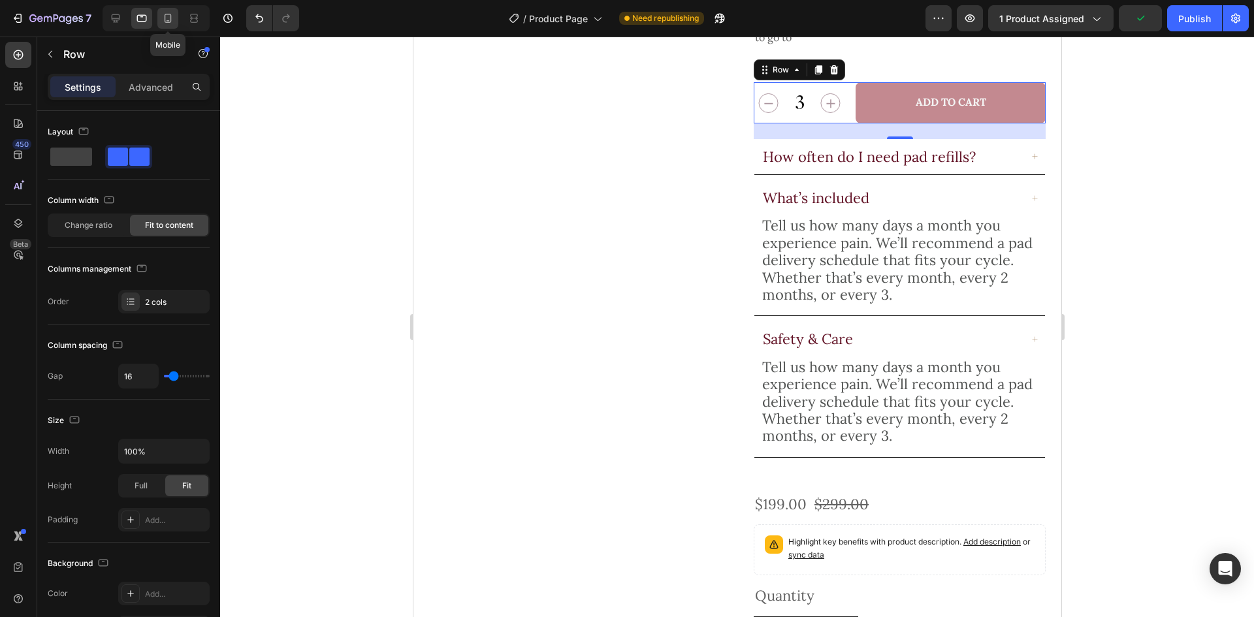
click at [174, 21] on icon at bounding box center [167, 18] width 13 height 13
type input "10"
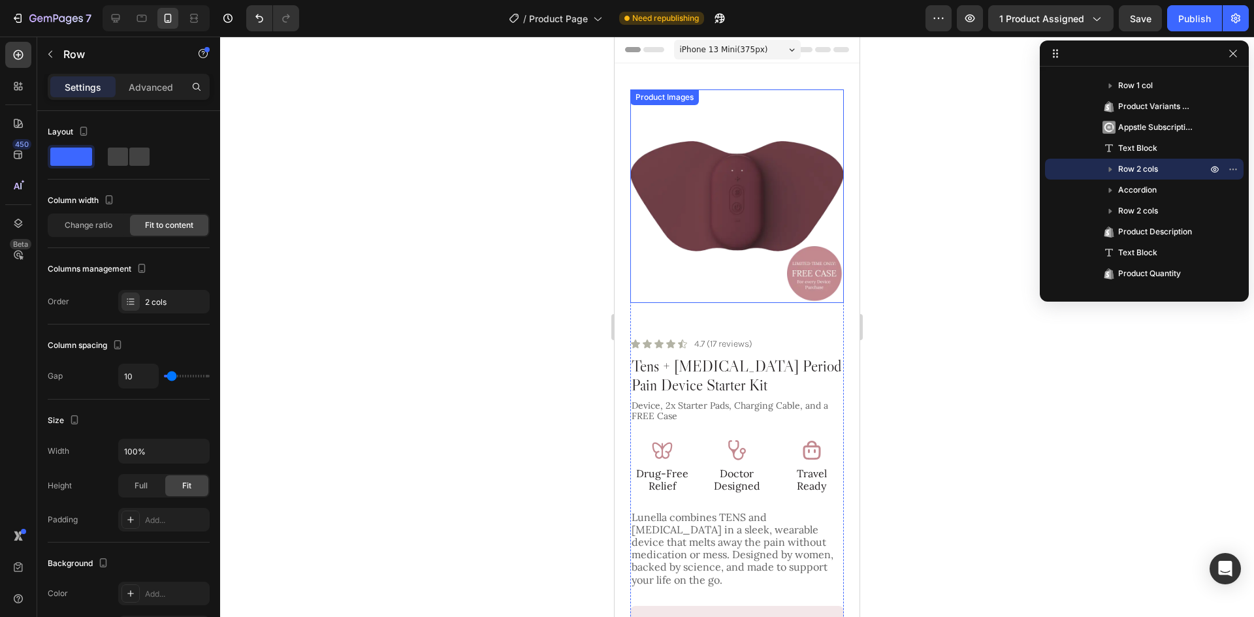
drag, startPoint x: 726, startPoint y: 234, endPoint x: 704, endPoint y: 236, distance: 22.4
click at [726, 234] on img at bounding box center [737, 196] width 214 height 214
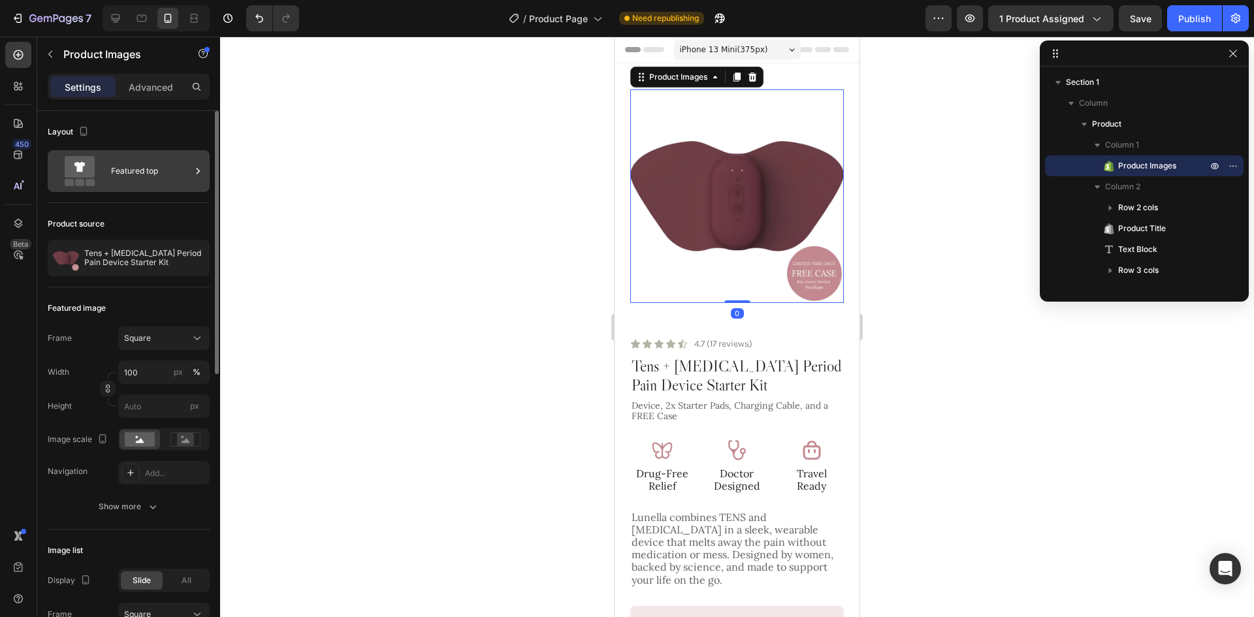
click at [139, 179] on div "Featured top" at bounding box center [151, 171] width 80 height 30
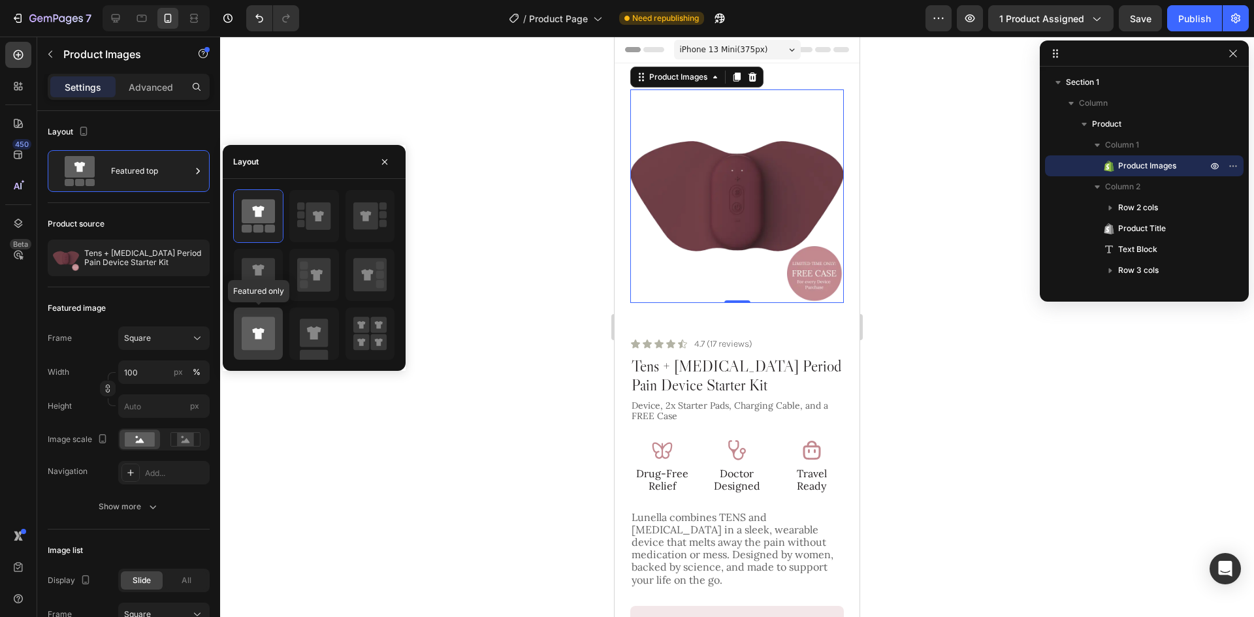
click at [262, 347] on icon at bounding box center [258, 333] width 33 height 33
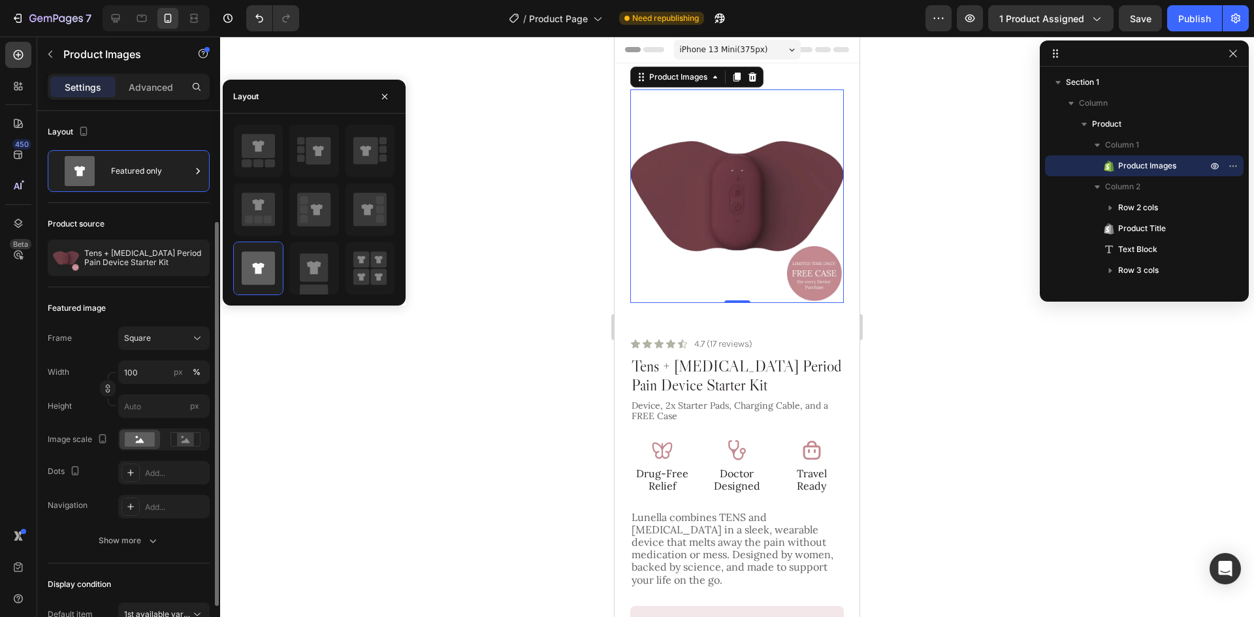
scroll to position [131, 0]
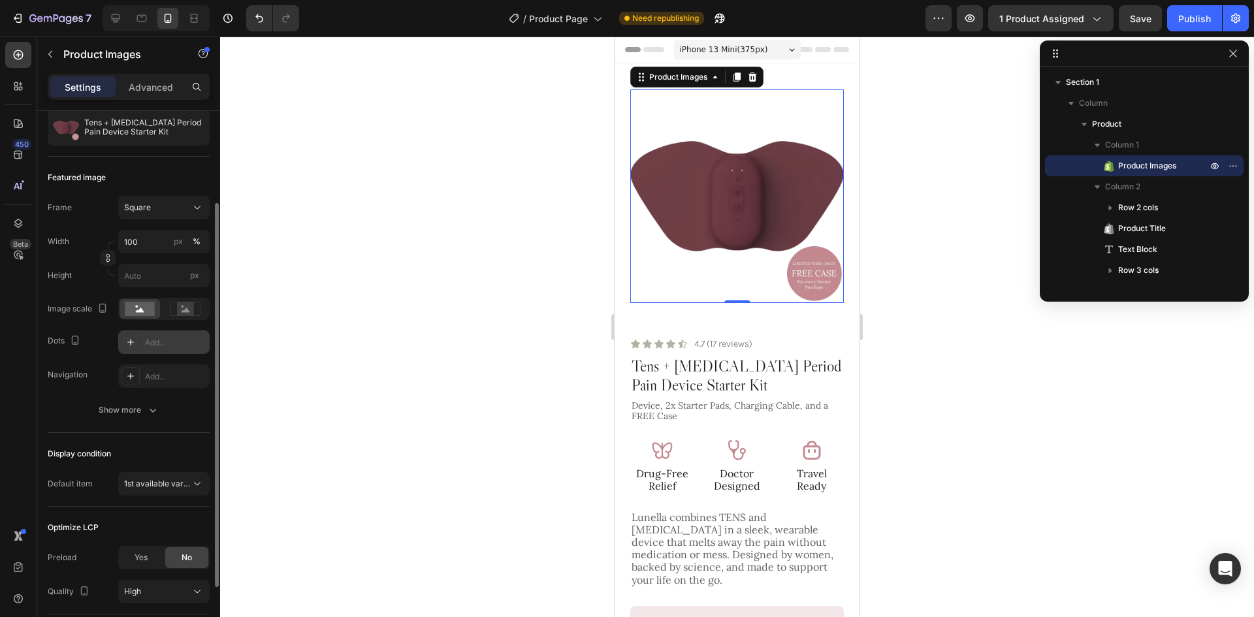
click at [157, 340] on div "Add..." at bounding box center [175, 343] width 61 height 12
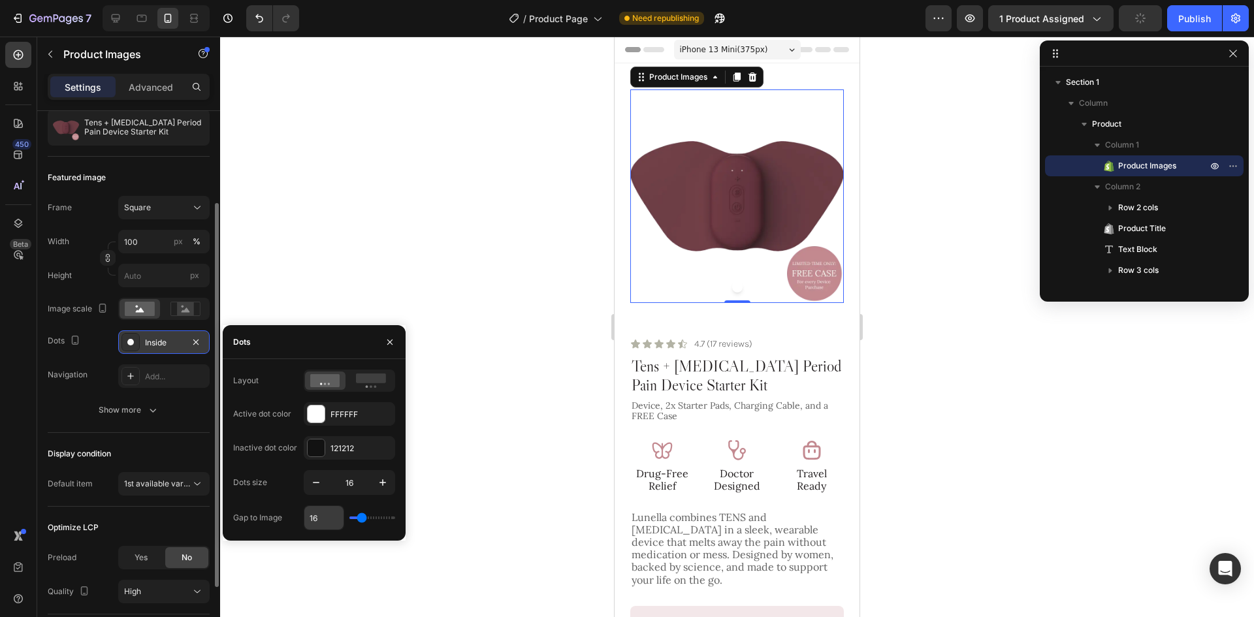
click at [312, 515] on input "16" at bounding box center [323, 518] width 39 height 24
type input "1"
type input "10"
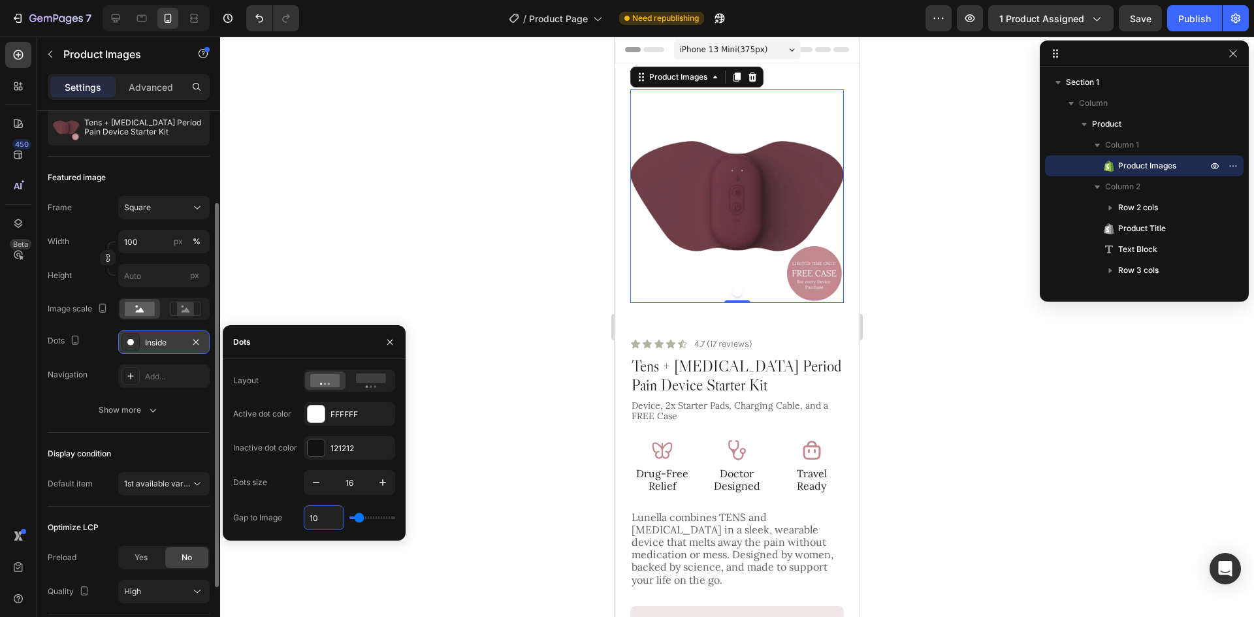
type input "10"
click at [346, 444] on div "121212" at bounding box center [349, 449] width 38 height 12
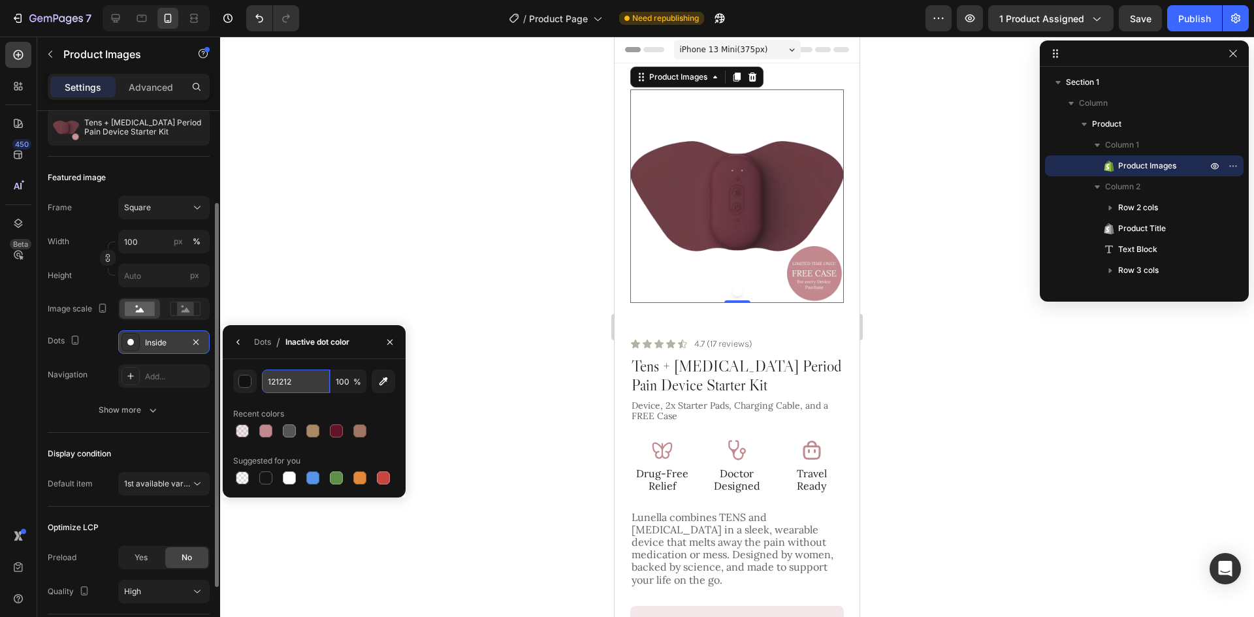
click at [304, 385] on input "121212" at bounding box center [296, 382] width 68 height 24
paste input "#231F20"
click at [345, 383] on input "100" at bounding box center [348, 382] width 36 height 24
type input "231F20"
type input "30"
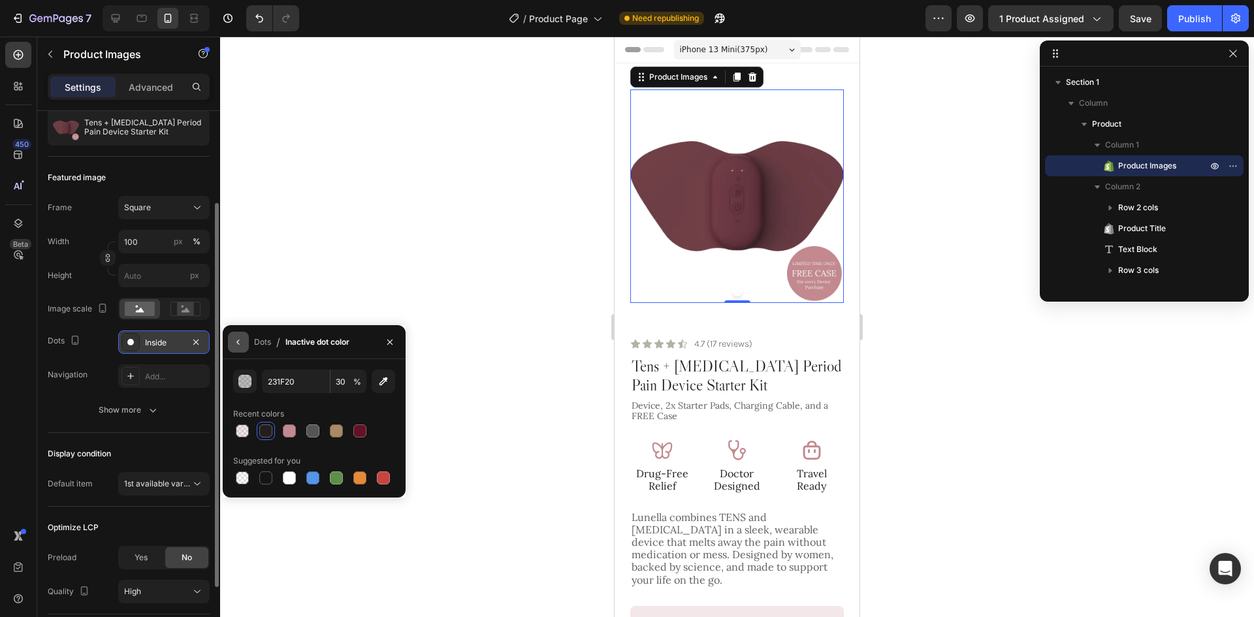
click at [236, 340] on icon "button" at bounding box center [238, 342] width 10 height 10
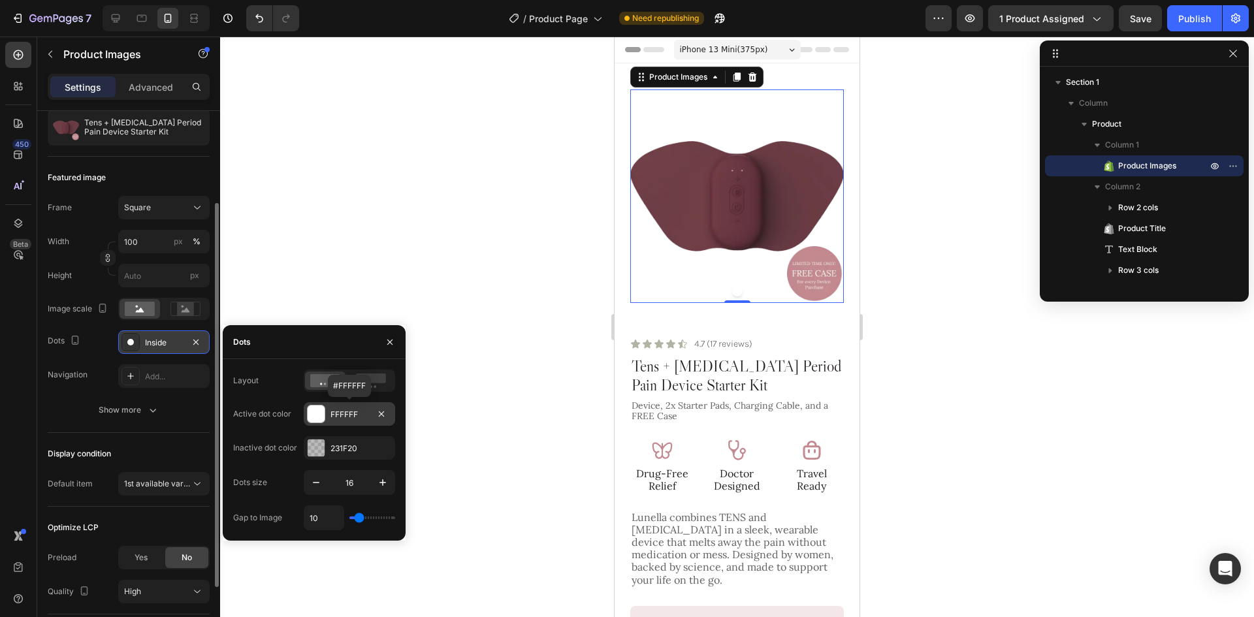
click at [347, 423] on div "FFFFFF" at bounding box center [349, 414] width 91 height 24
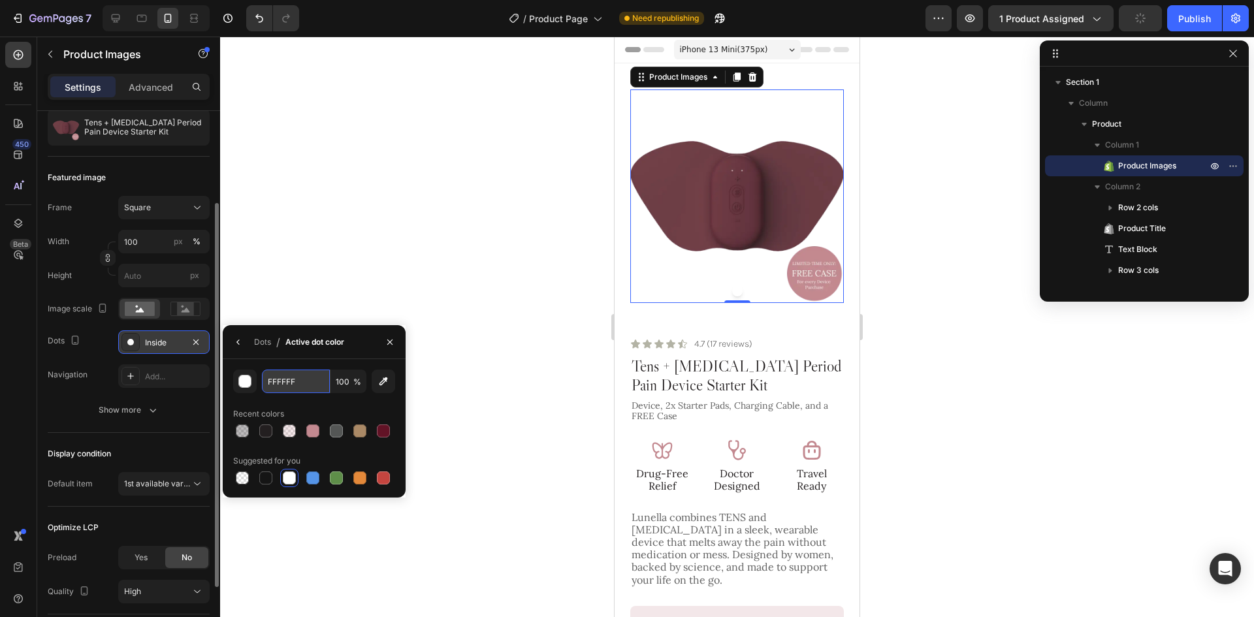
click at [303, 383] on input "FFFFFF" at bounding box center [296, 382] width 68 height 24
paste input "#231F20"
type input "#231F20"
click at [235, 347] on icon "button" at bounding box center [238, 342] width 10 height 10
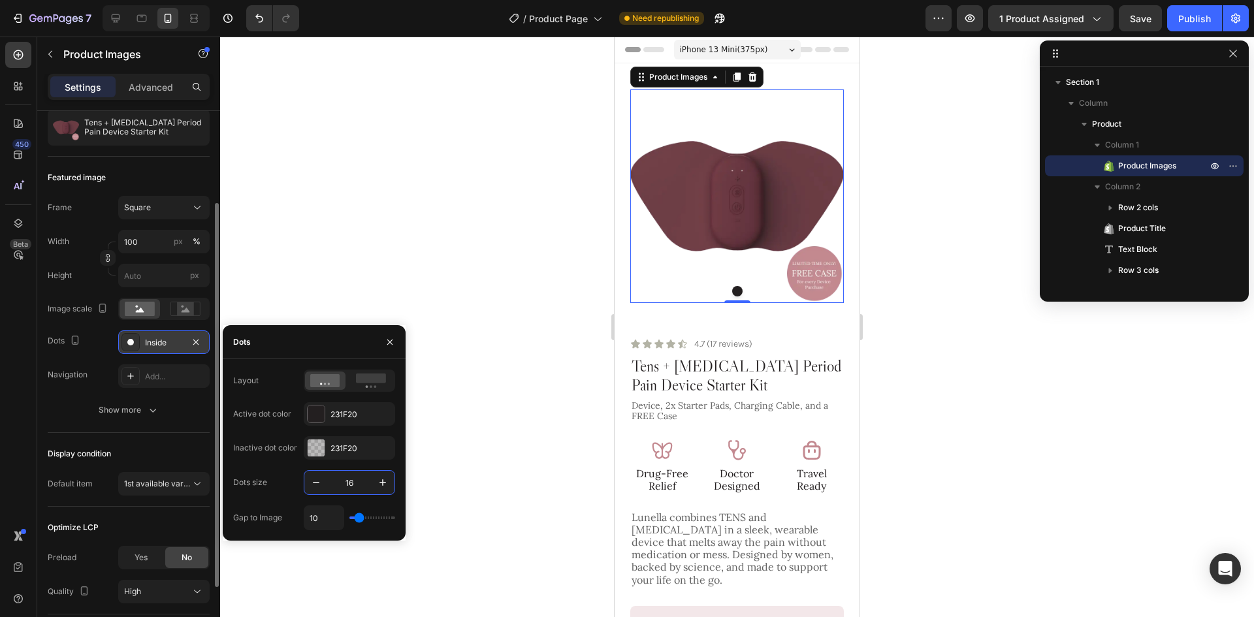
click at [346, 488] on input "16" at bounding box center [349, 483] width 43 height 24
type input "10"
click at [278, 472] on div "Dots size 10" at bounding box center [314, 482] width 162 height 25
drag, startPoint x: 200, startPoint y: 440, endPoint x: 574, endPoint y: 365, distance: 380.9
click at [200, 441] on div "Display condition Default item 1st available variant" at bounding box center [129, 470] width 162 height 74
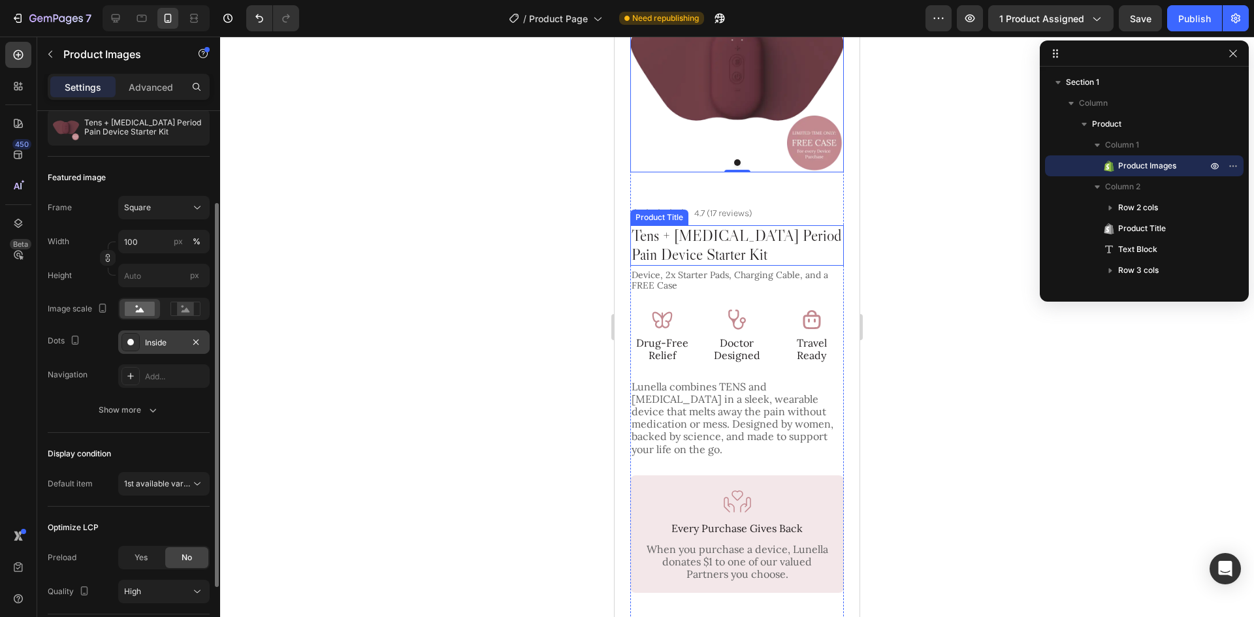
scroll to position [65, 0]
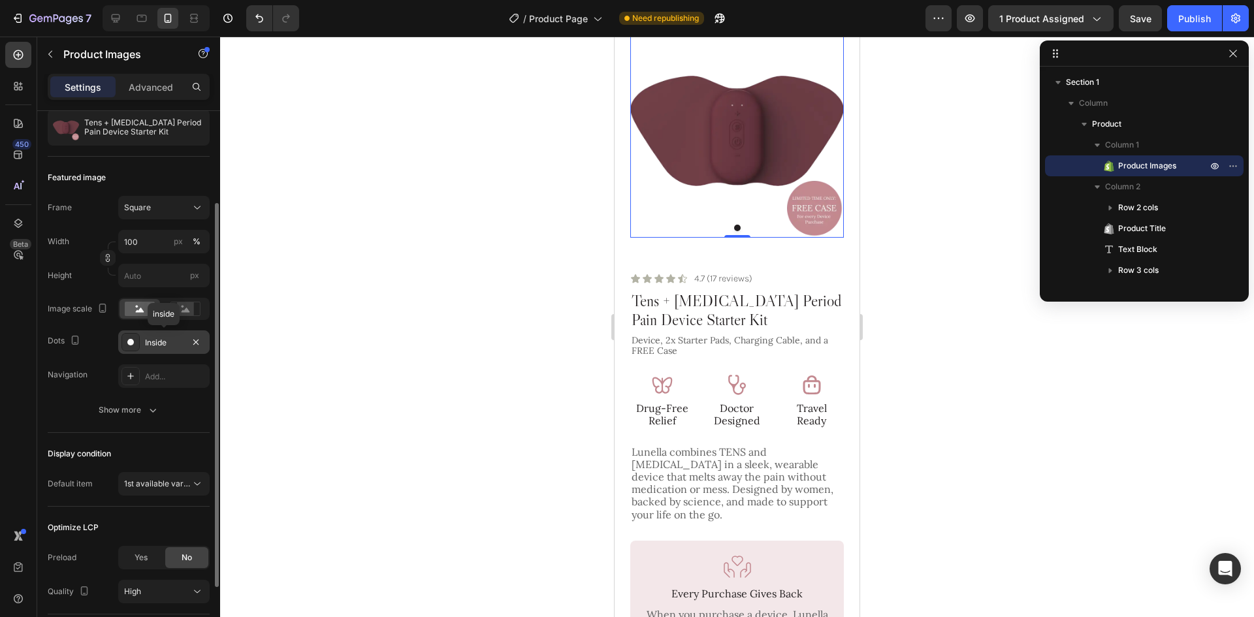
click at [158, 342] on div "Inside" at bounding box center [164, 343] width 38 height 12
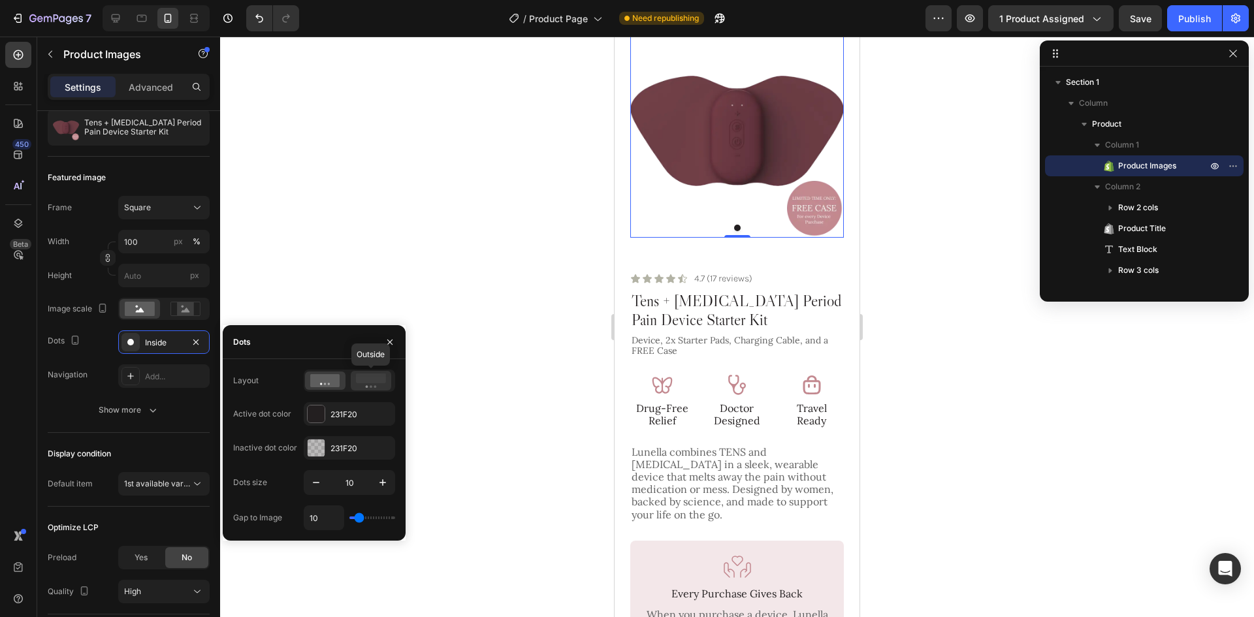
click at [359, 381] on rect at bounding box center [371, 379] width 30 height 10
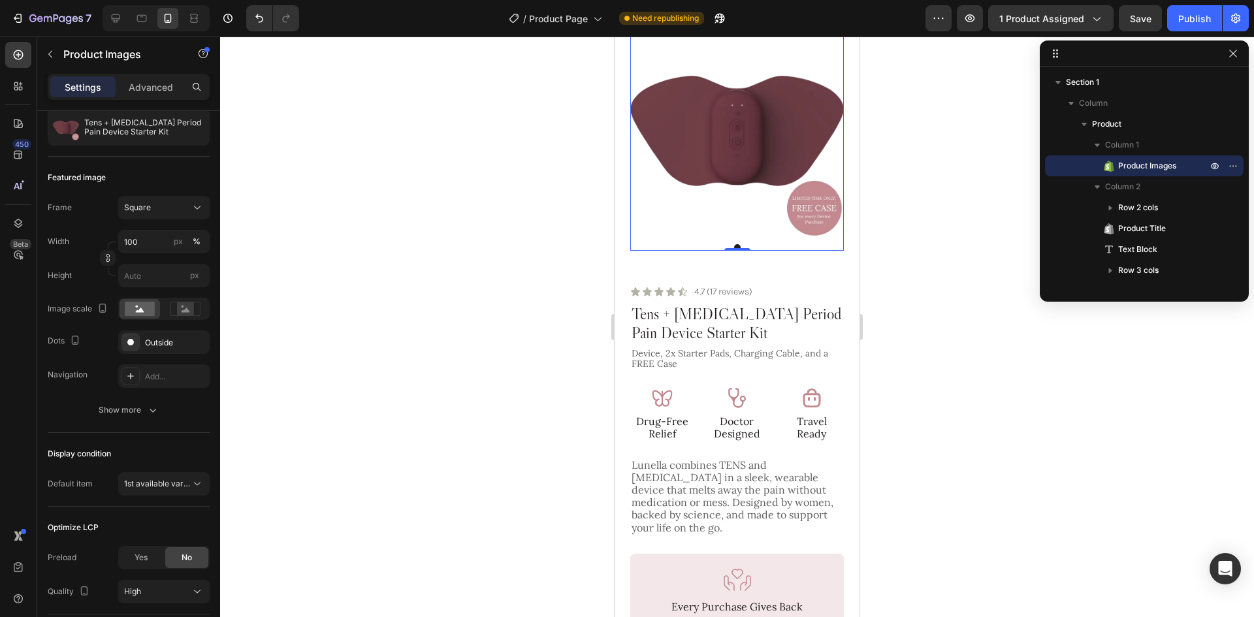
click at [739, 232] on div at bounding box center [737, 137] width 214 height 227
click at [734, 244] on button "Dot" at bounding box center [737, 247] width 7 height 7
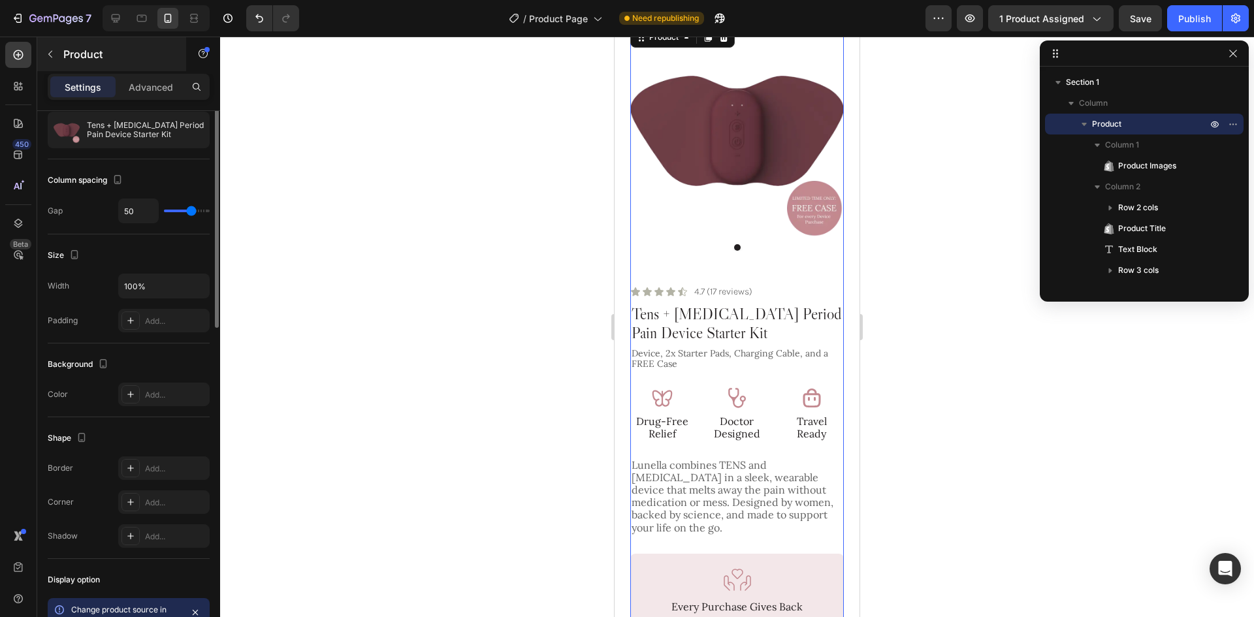
scroll to position [0, 0]
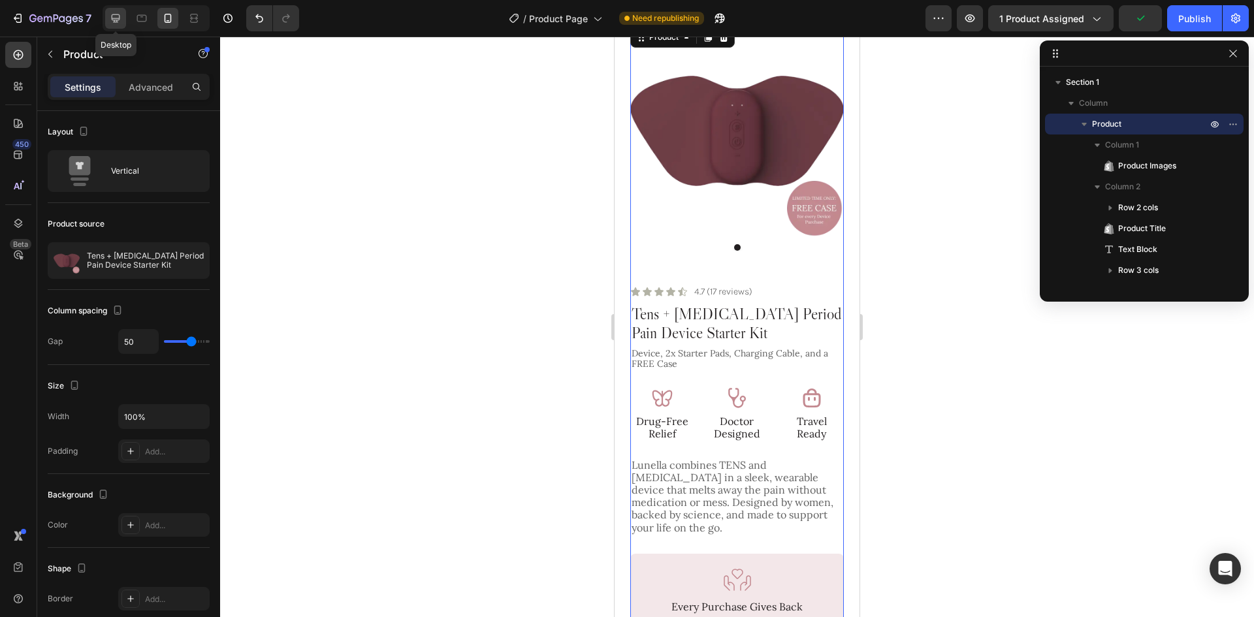
click at [118, 20] on icon at bounding box center [116, 18] width 8 height 8
type input "1284"
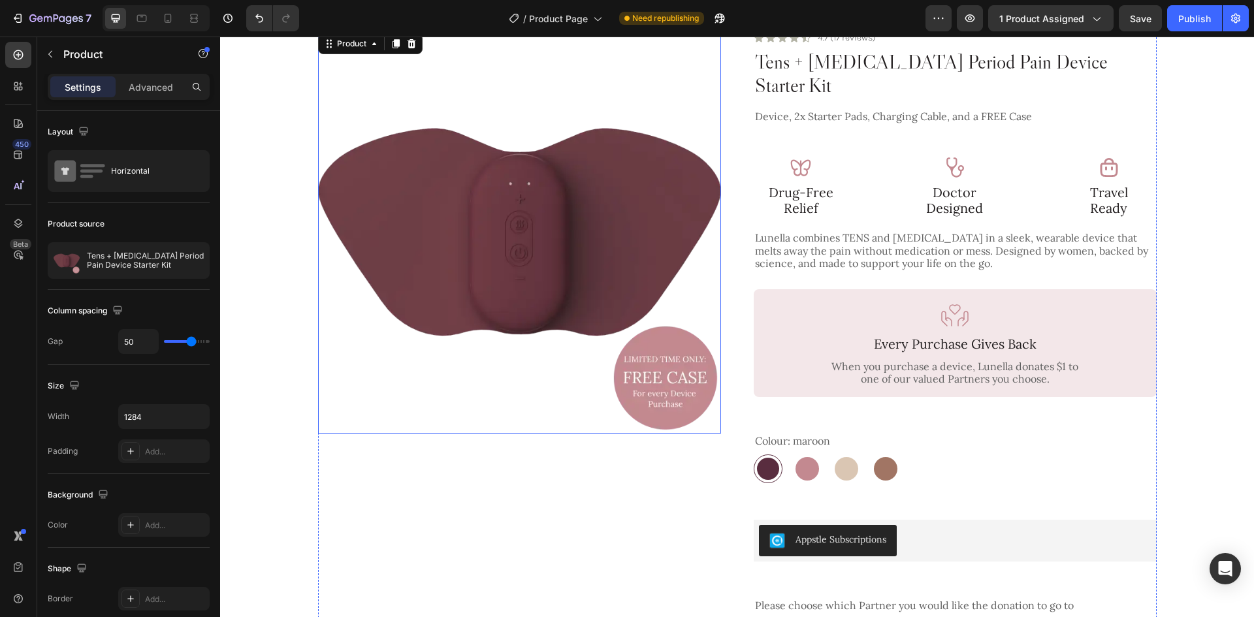
scroll to position [14, 0]
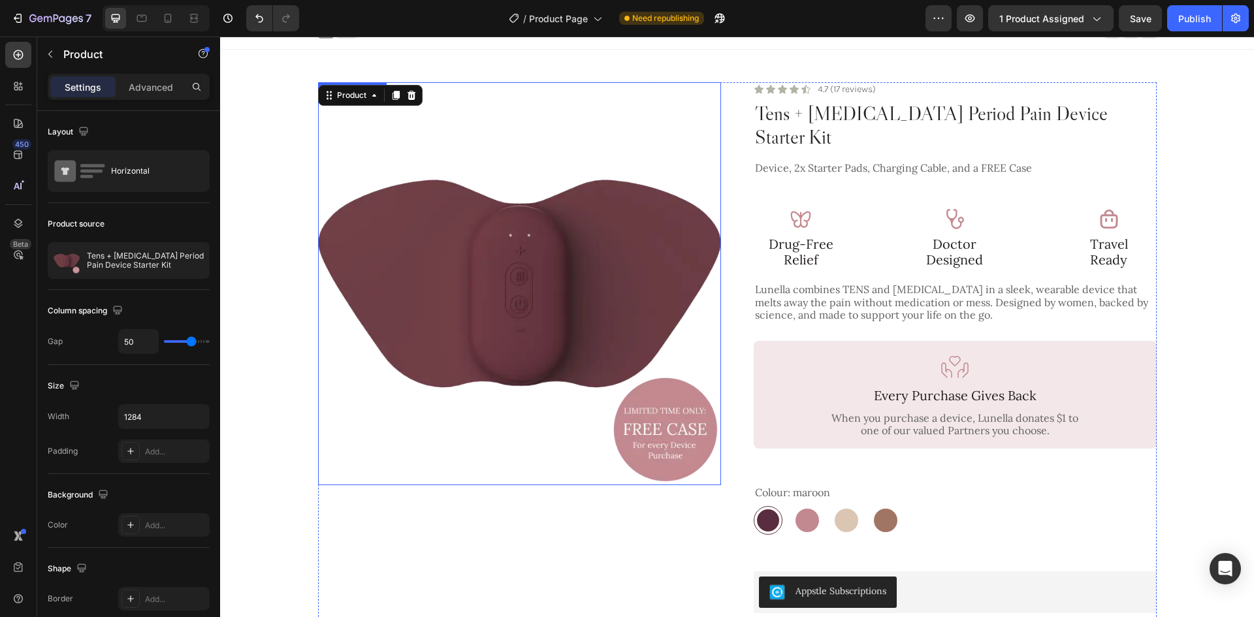
click at [653, 313] on img at bounding box center [519, 283] width 403 height 403
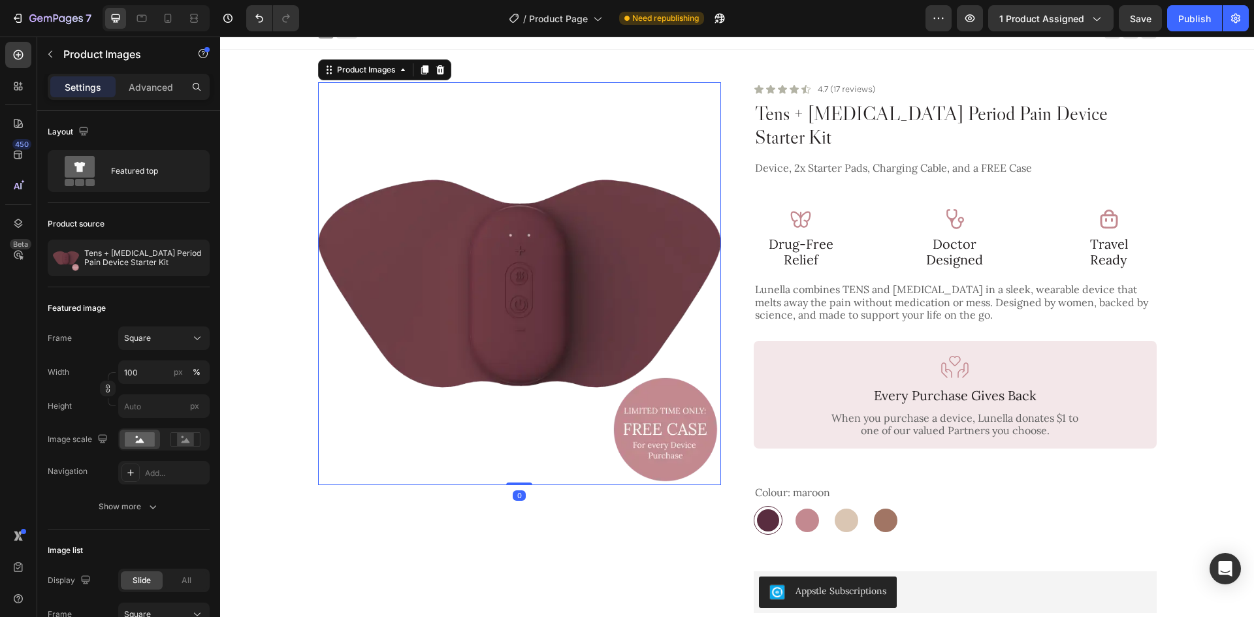
drag, startPoint x: 524, startPoint y: 492, endPoint x: 536, endPoint y: 438, distance: 55.3
click at [536, 438] on div "Product Images 0" at bounding box center [519, 283] width 403 height 403
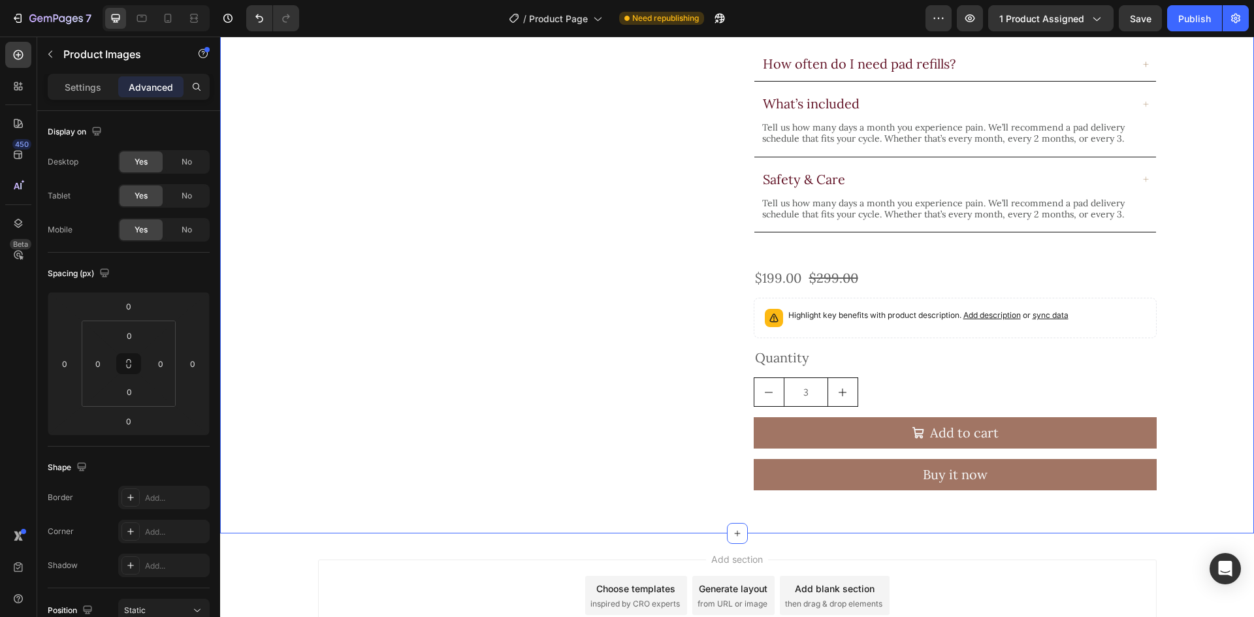
scroll to position [806, 0]
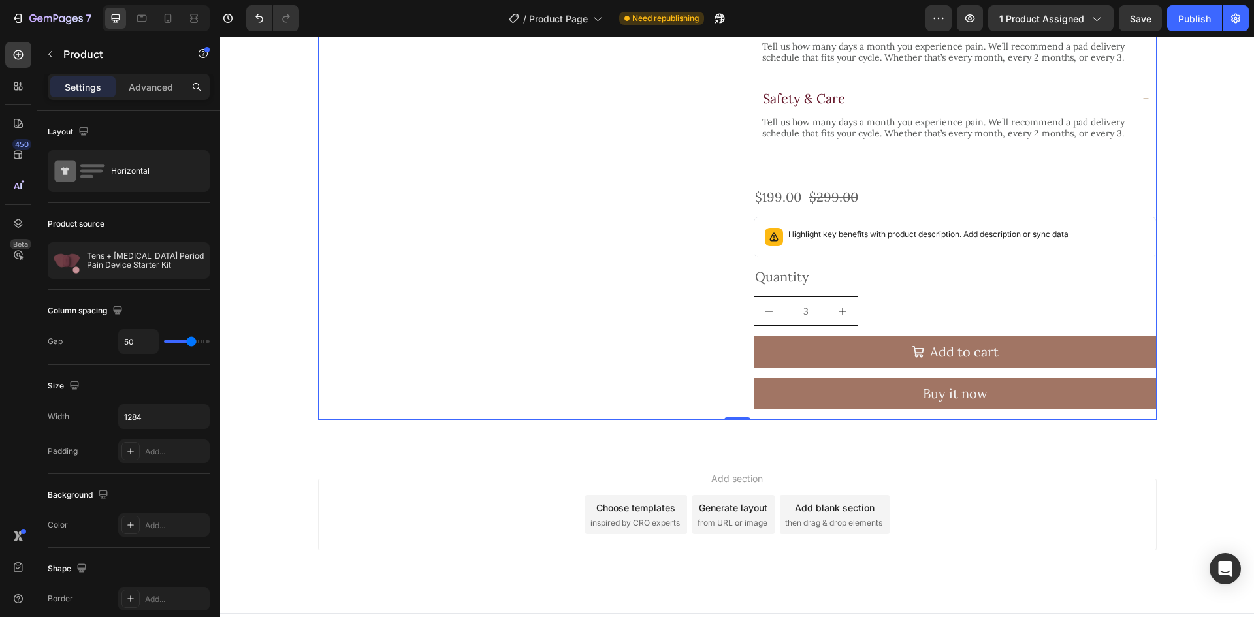
click at [910, 268] on div "Quantity" at bounding box center [955, 277] width 403 height 18
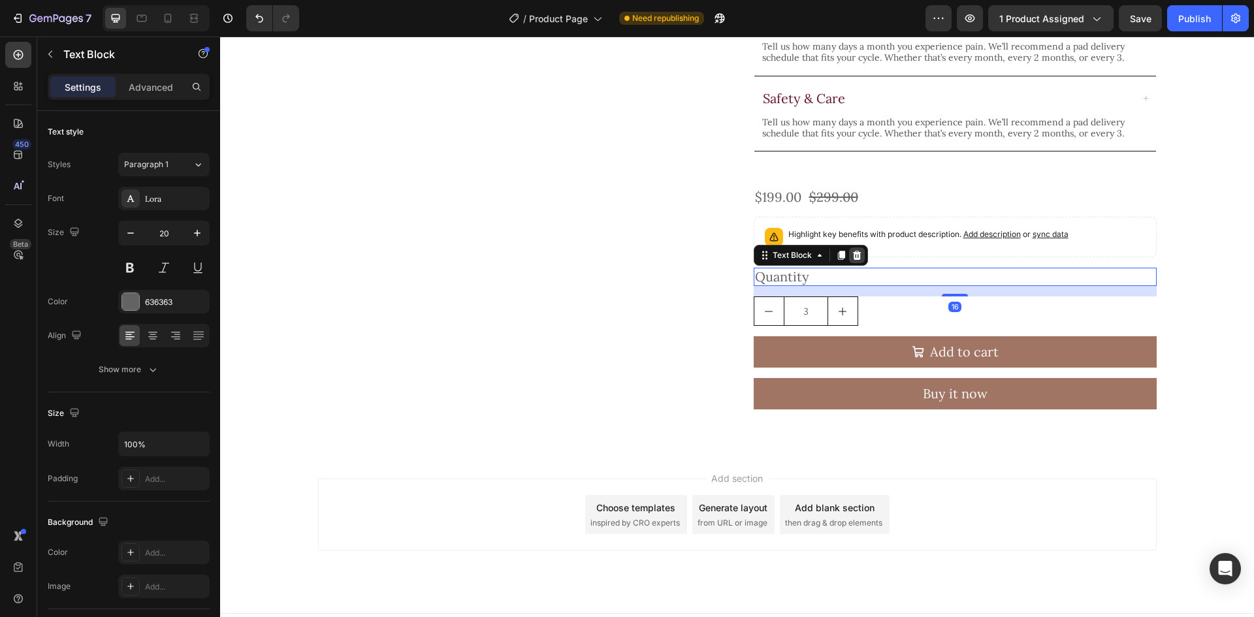
click at [852, 251] on icon at bounding box center [856, 255] width 8 height 9
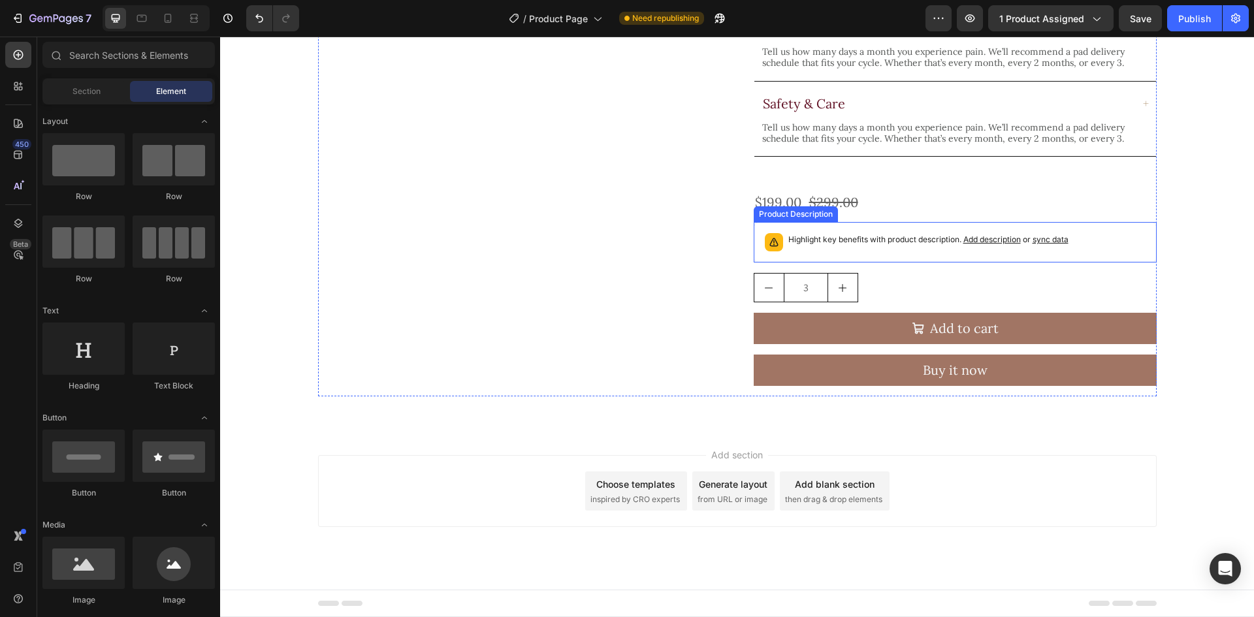
scroll to position [777, 0]
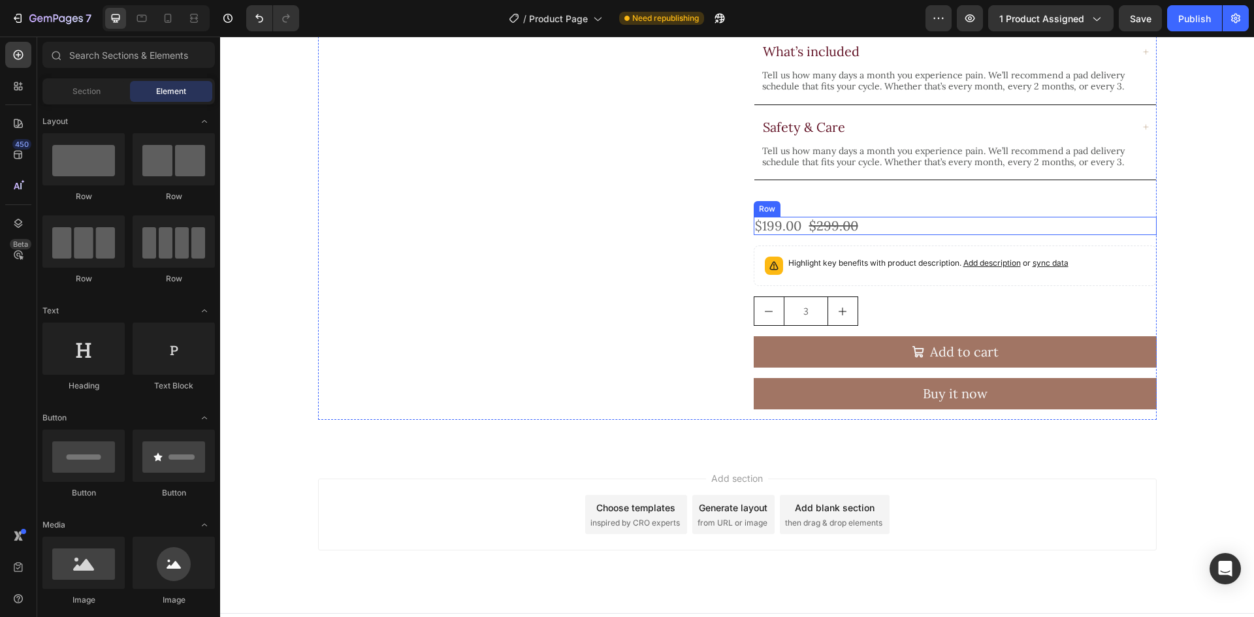
click at [885, 217] on div "$199.00 Product Price Product Price $299.00 Product Price Product Price Row" at bounding box center [955, 226] width 403 height 18
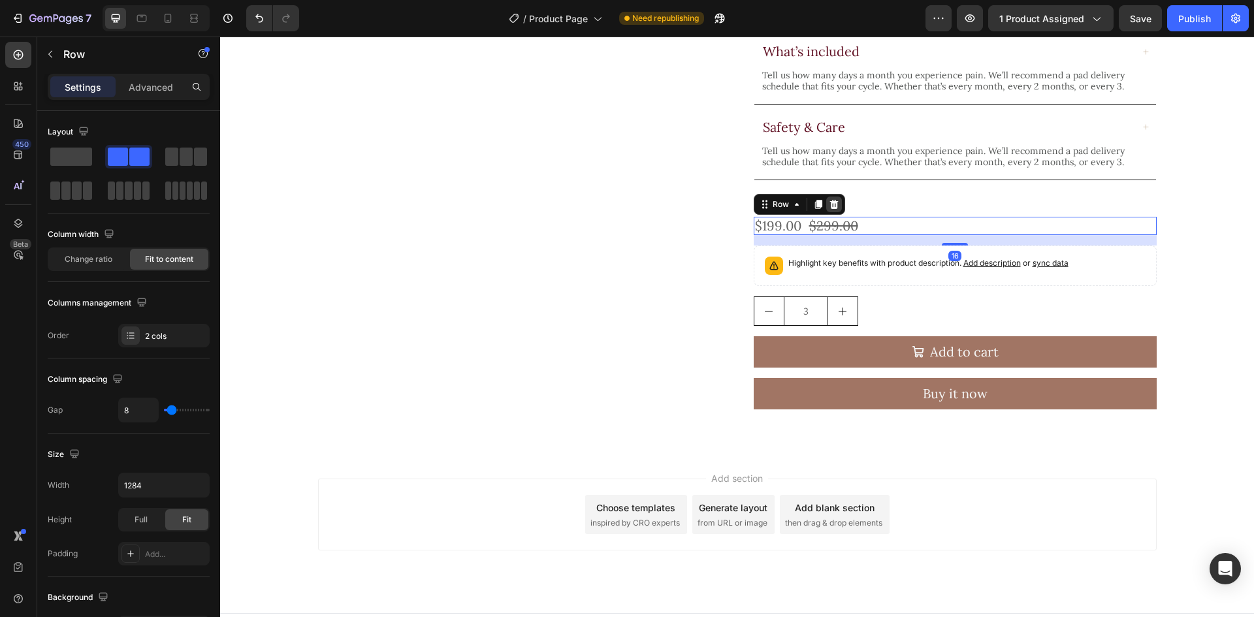
click at [829, 200] on icon at bounding box center [833, 204] width 8 height 9
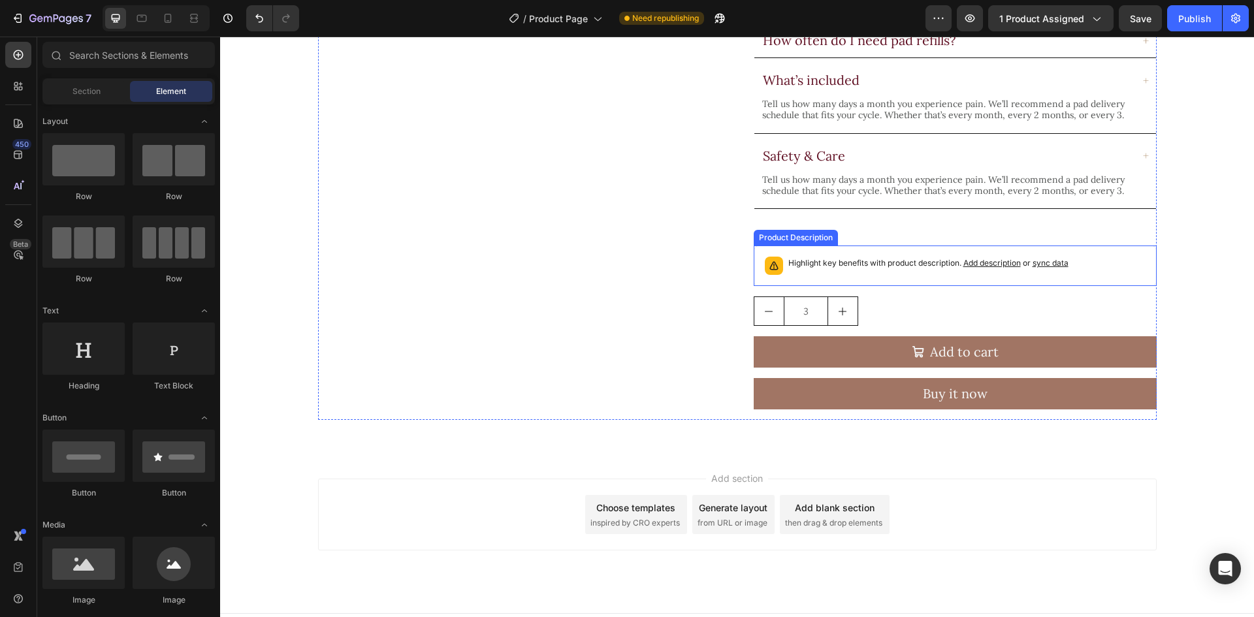
click at [871, 257] on p "Highlight key benefits with product description. Add description or sync data" at bounding box center [928, 263] width 280 height 13
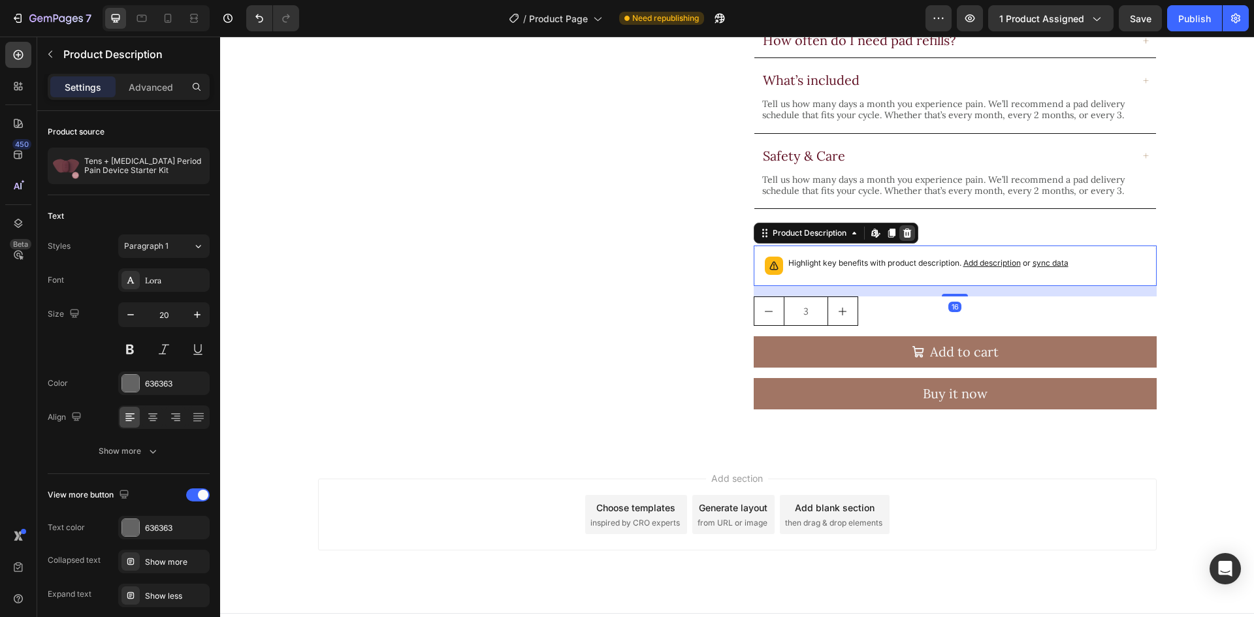
click at [907, 228] on icon at bounding box center [907, 233] width 10 height 10
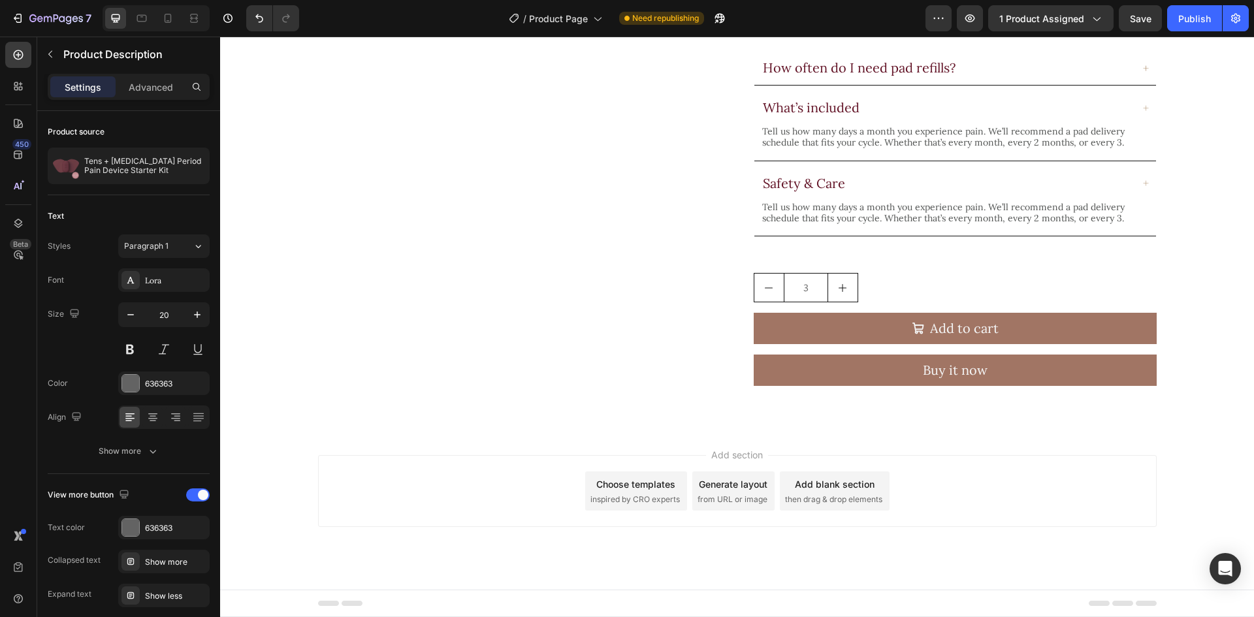
scroll to position [697, 0]
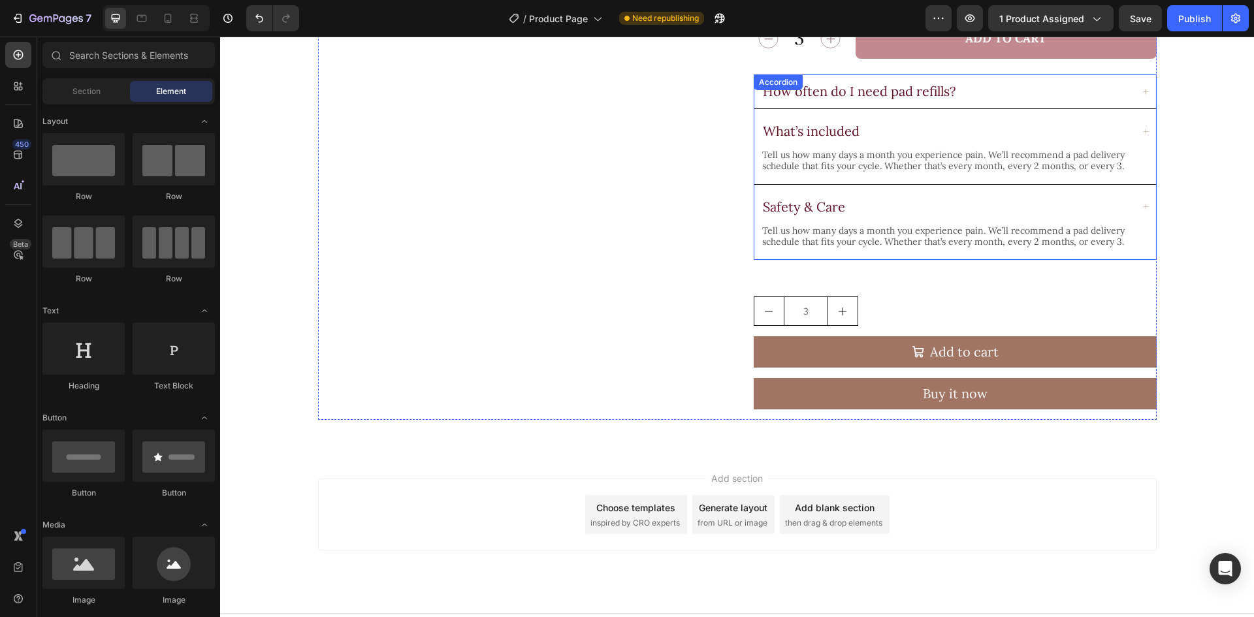
click at [876, 297] on div "3" at bounding box center [955, 311] width 403 height 29
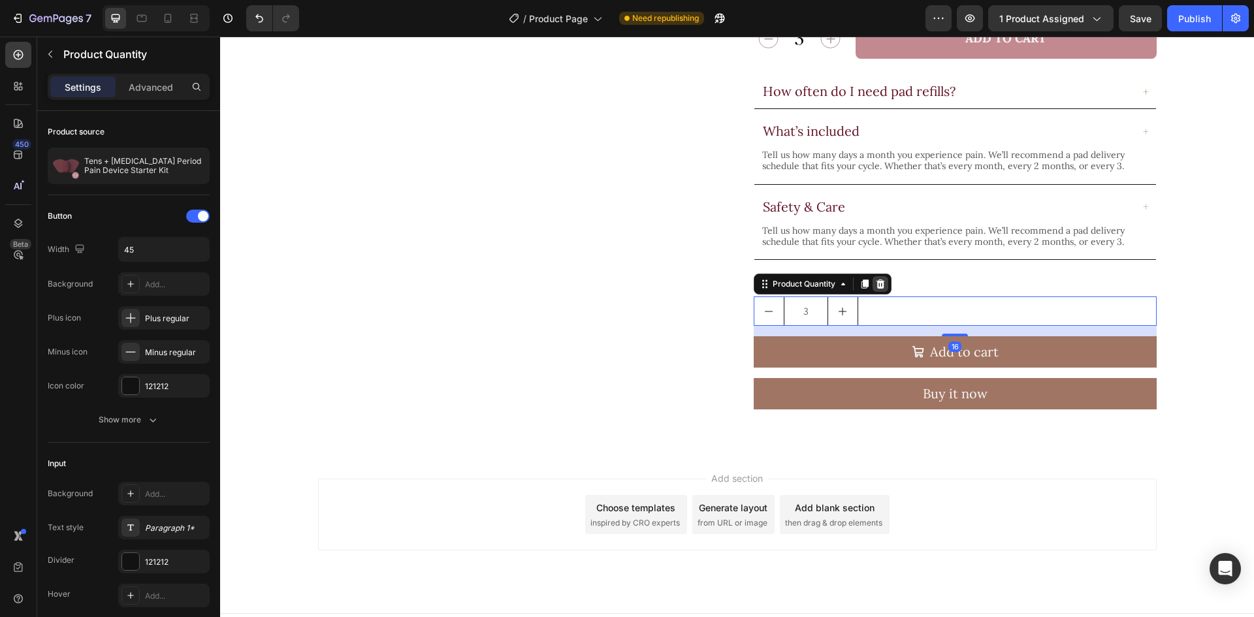
click at [876, 280] on icon at bounding box center [880, 284] width 8 height 9
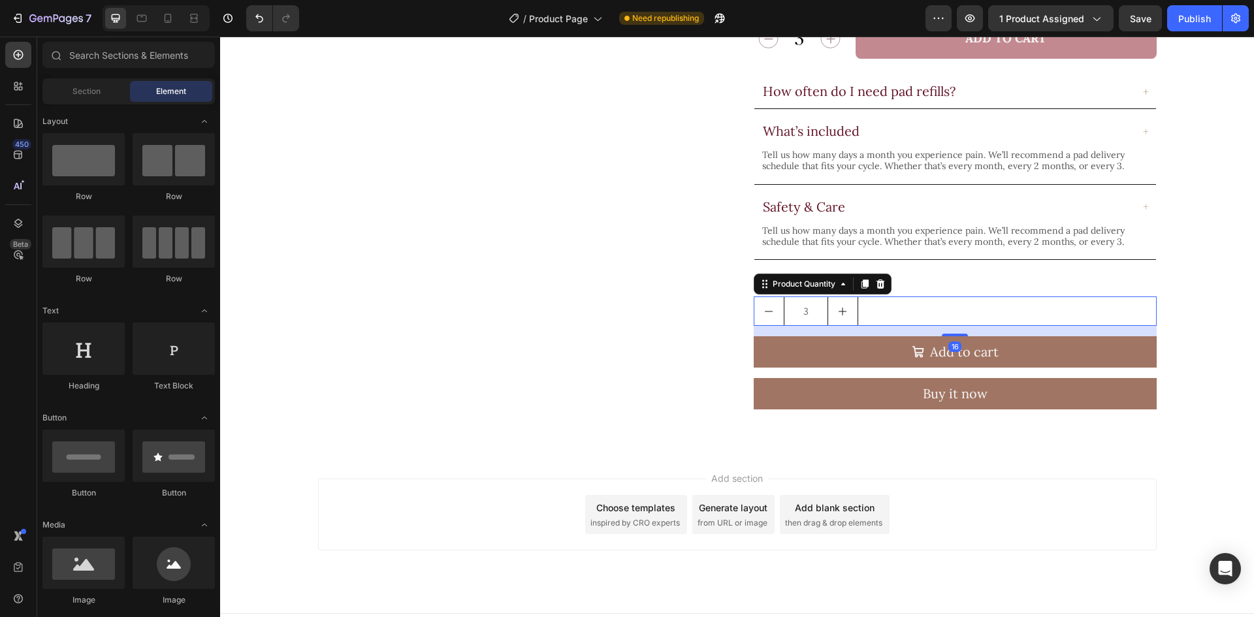
scroll to position [658, 0]
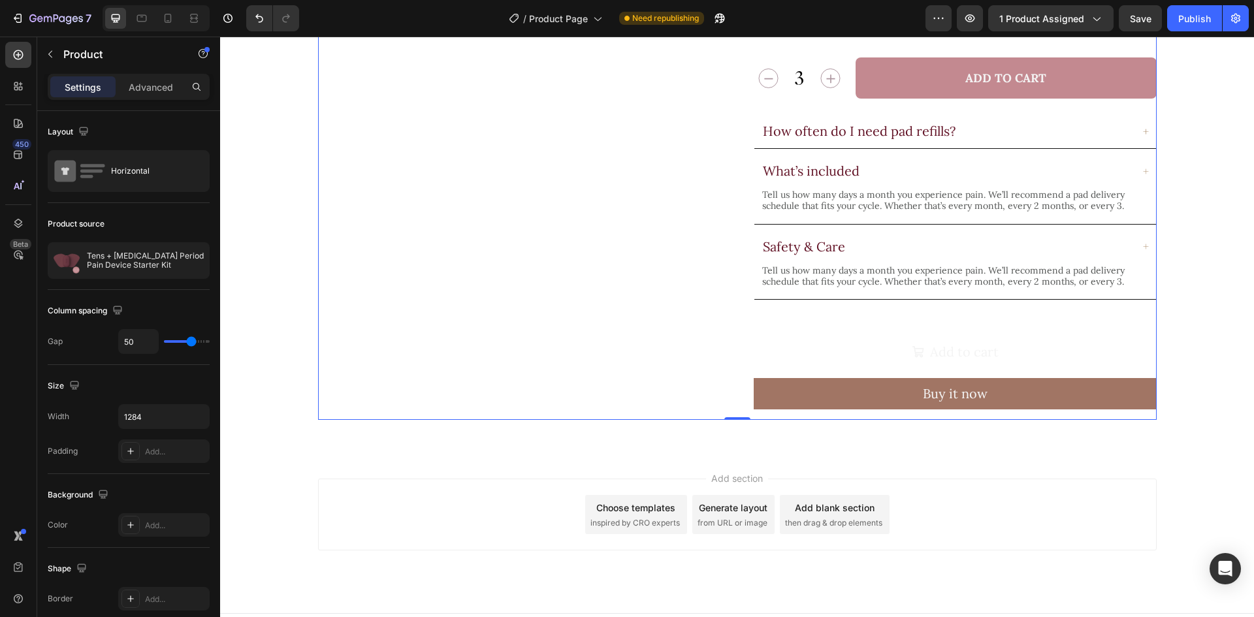
click at [878, 336] on button "Add to cart" at bounding box center [955, 351] width 403 height 31
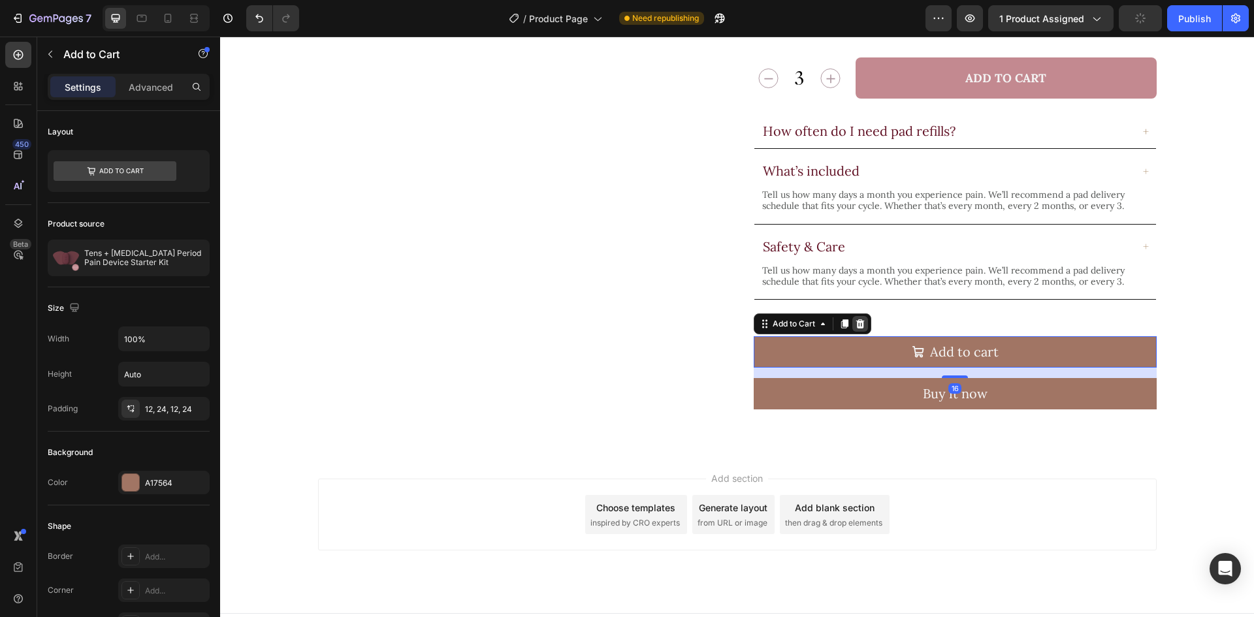
click at [855, 319] on icon at bounding box center [860, 324] width 10 height 10
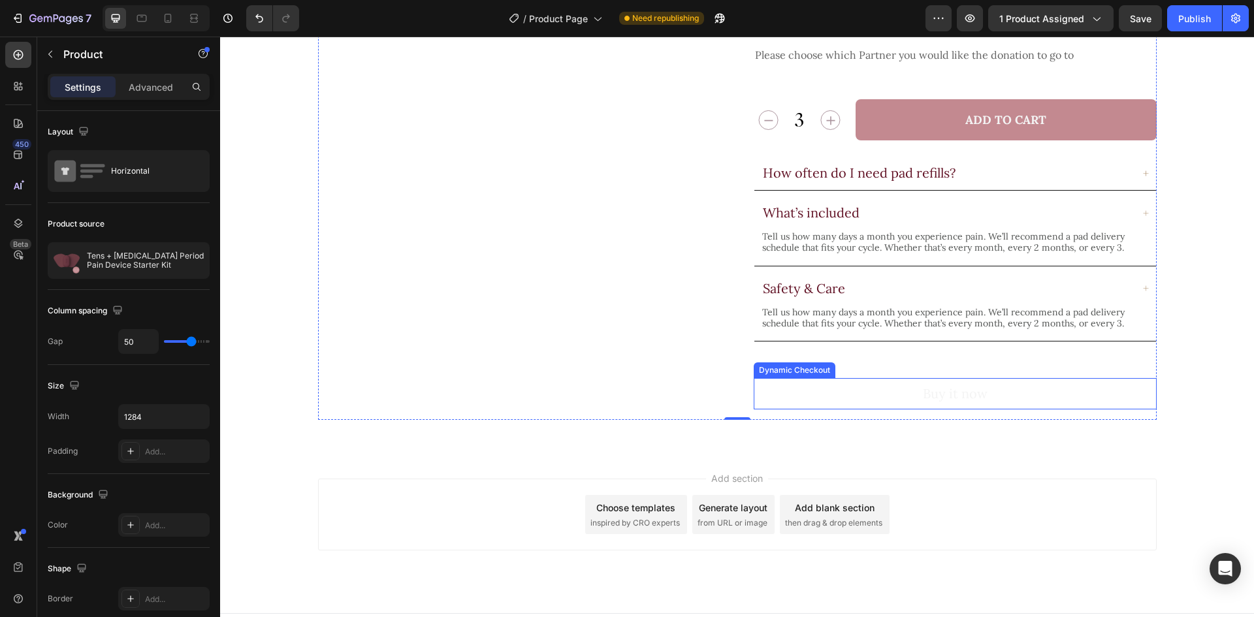
click at [882, 378] on button "Buy it now" at bounding box center [955, 393] width 403 height 31
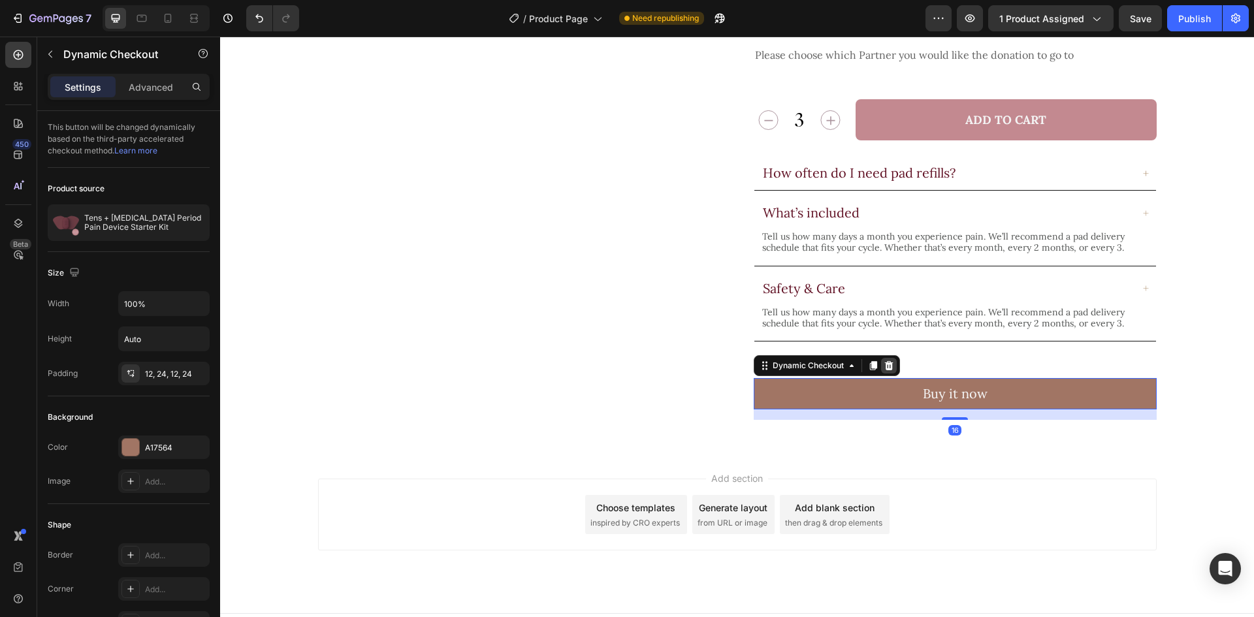
click at [890, 358] on div at bounding box center [889, 366] width 16 height 16
